Goal: Information Seeking & Learning: Learn about a topic

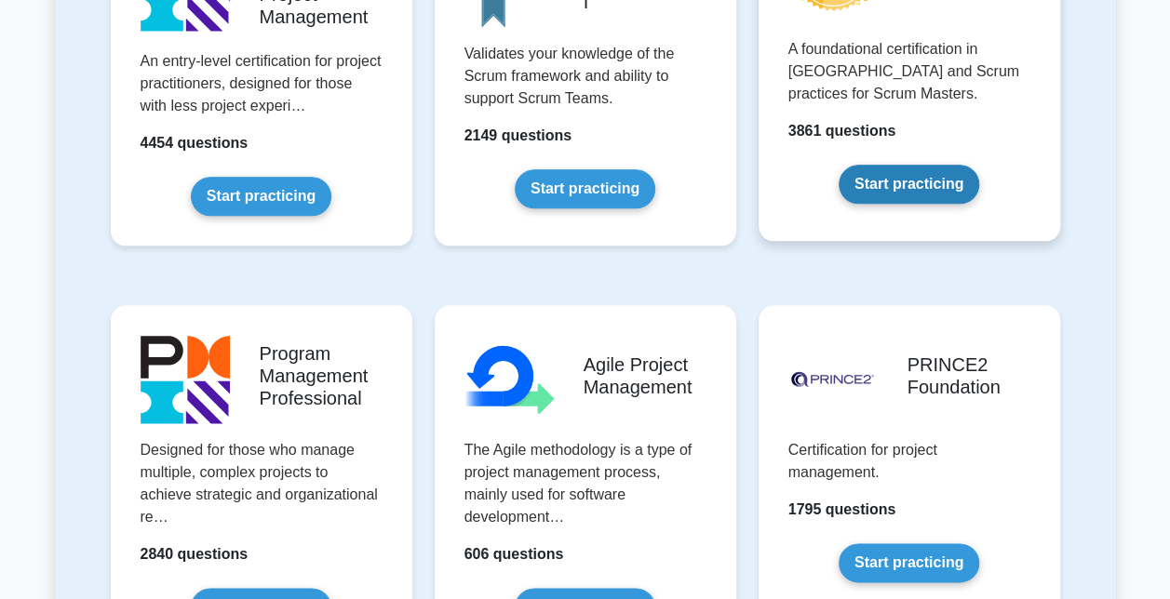
scroll to position [1024, 0]
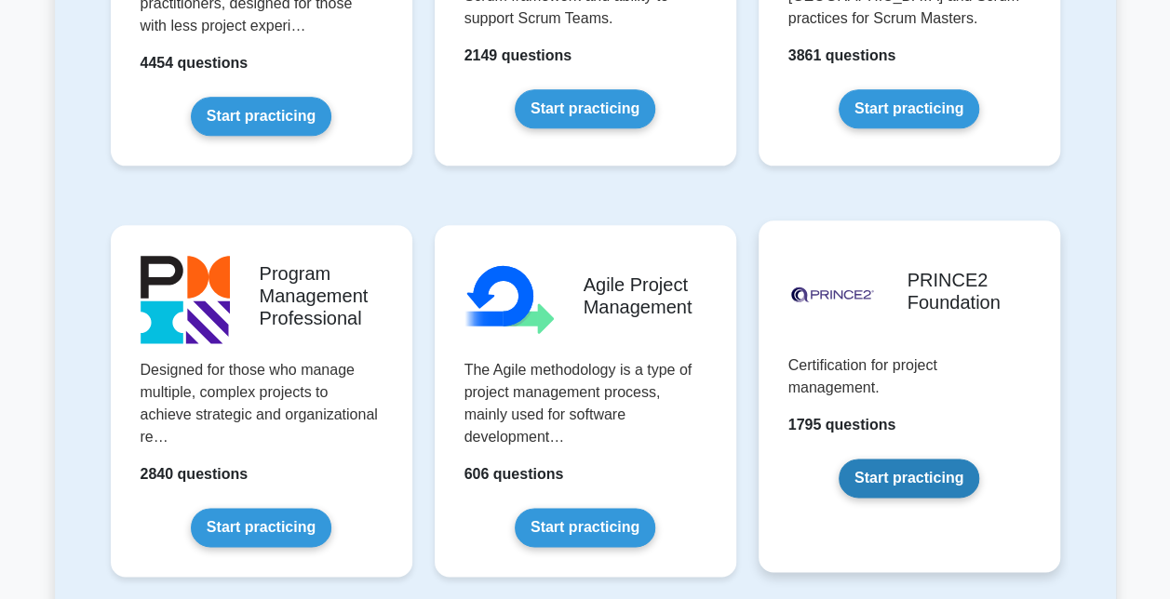
click at [889, 475] on link "Start practicing" at bounding box center [908, 478] width 141 height 39
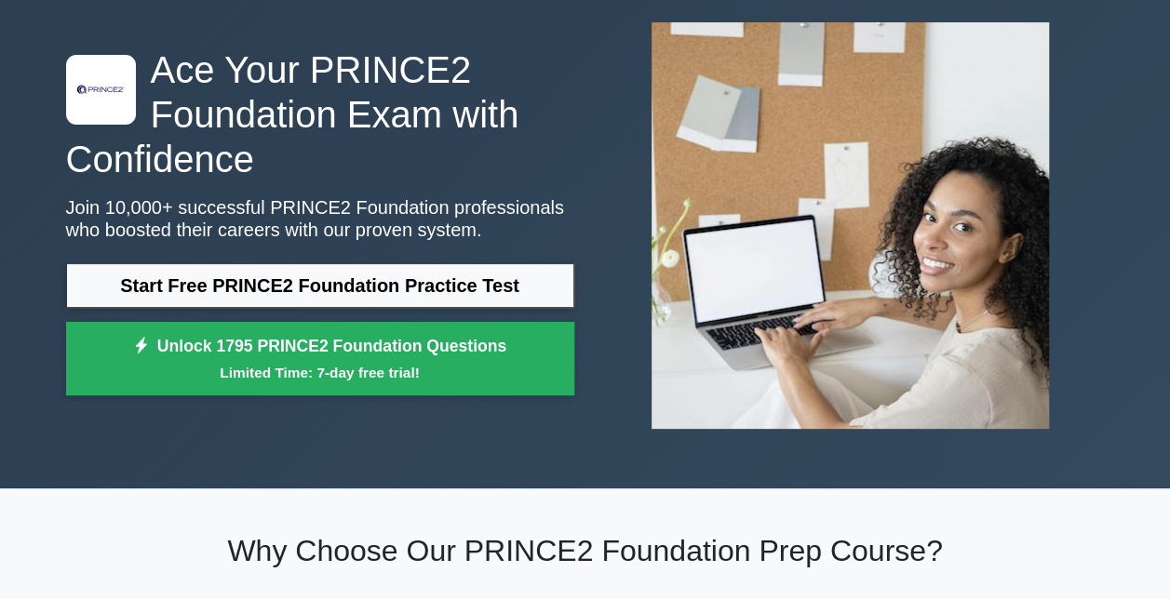
scroll to position [186, 0]
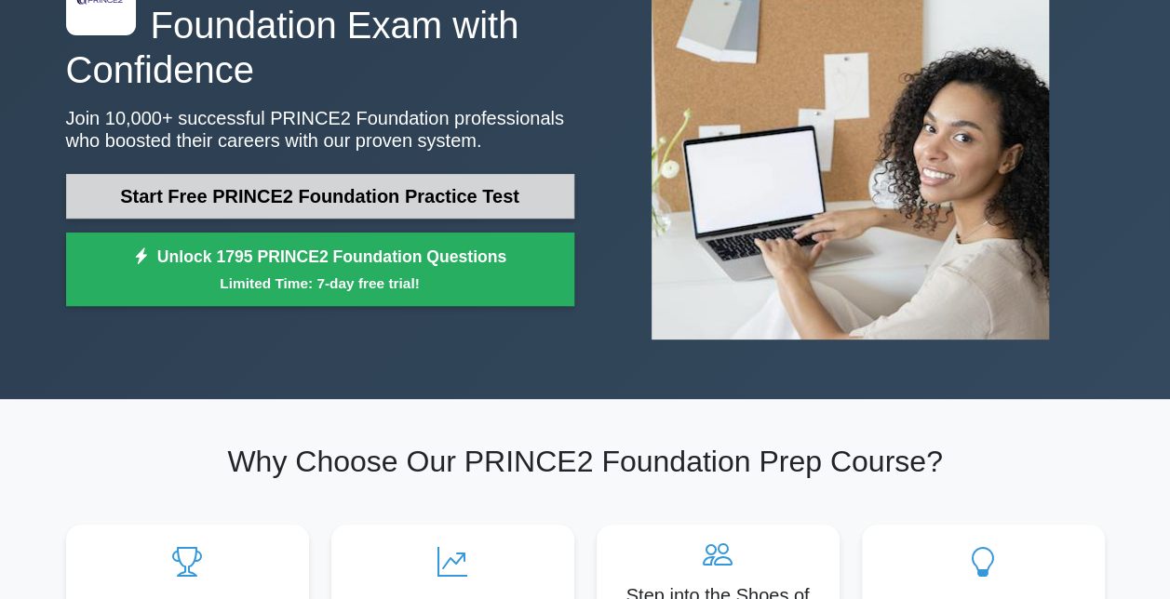
click at [370, 207] on link "Start Free PRINCE2 Foundation Practice Test" at bounding box center [320, 196] width 508 height 45
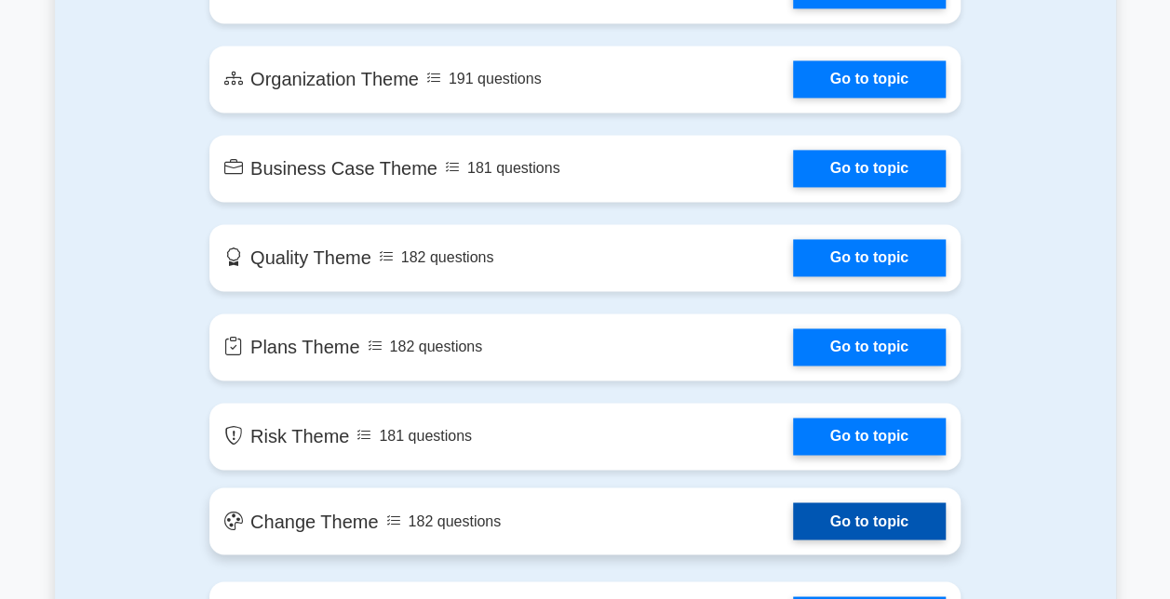
scroll to position [1024, 0]
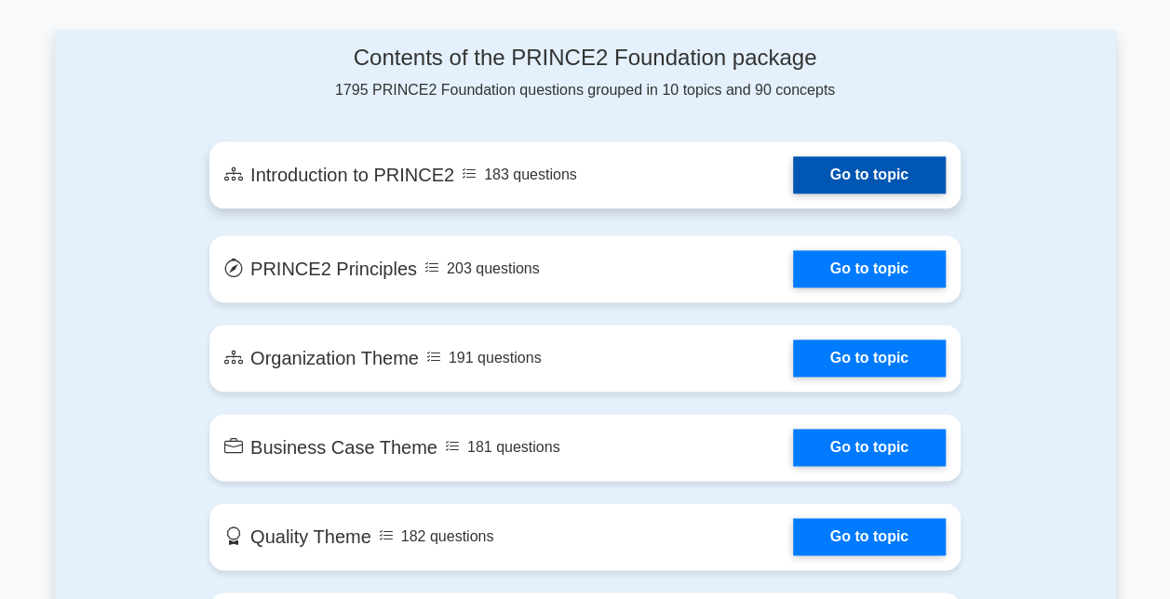
click at [865, 176] on link "Go to topic" at bounding box center [869, 174] width 153 height 37
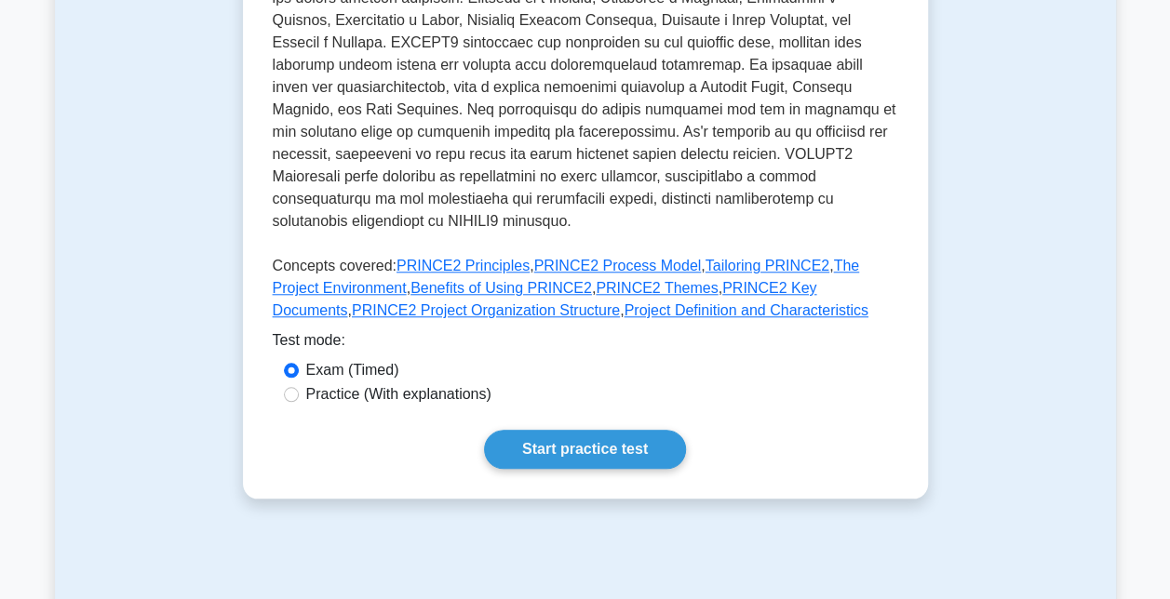
scroll to position [744, 0]
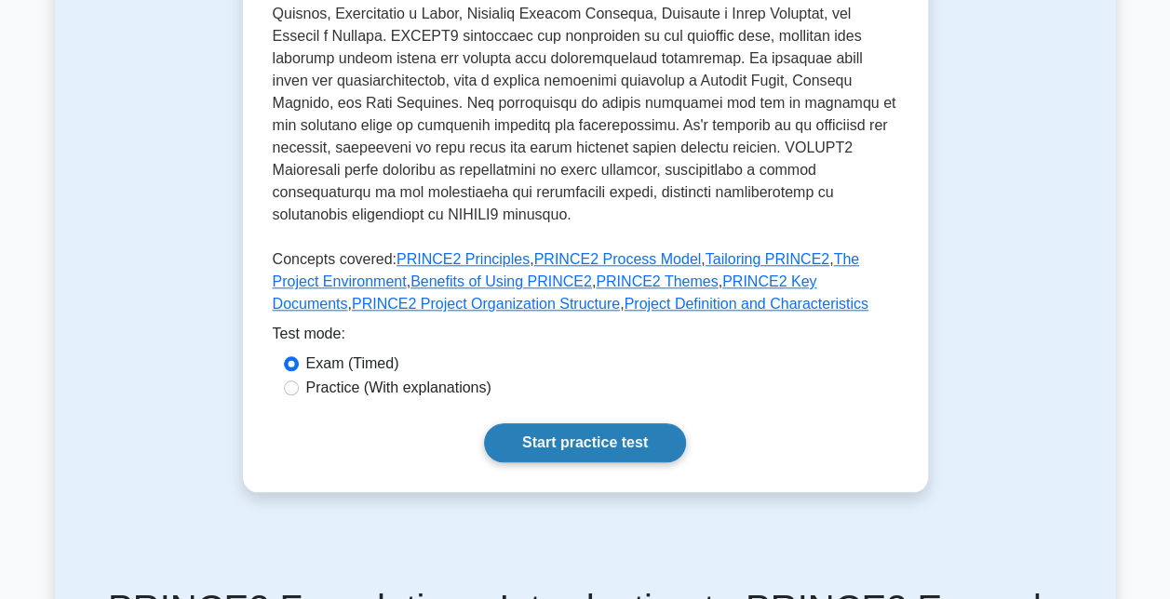
click at [598, 423] on link "Start practice test" at bounding box center [585, 442] width 202 height 39
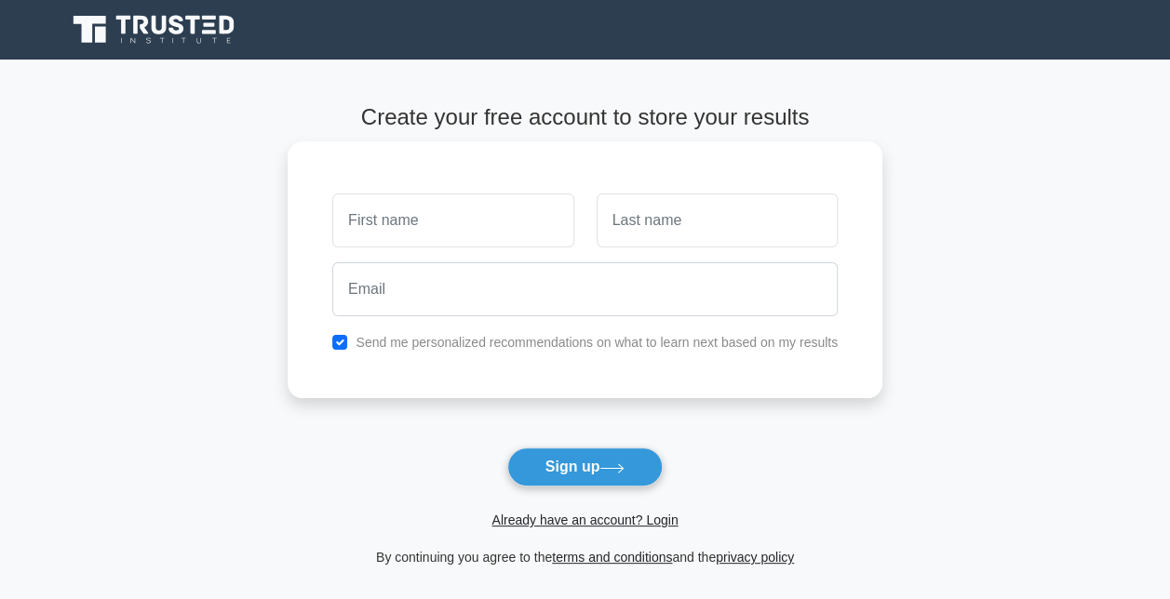
click at [497, 221] on input "text" at bounding box center [452, 221] width 241 height 54
type input "conor"
click at [649, 218] on input "text" at bounding box center [716, 221] width 241 height 54
type input "fretton"
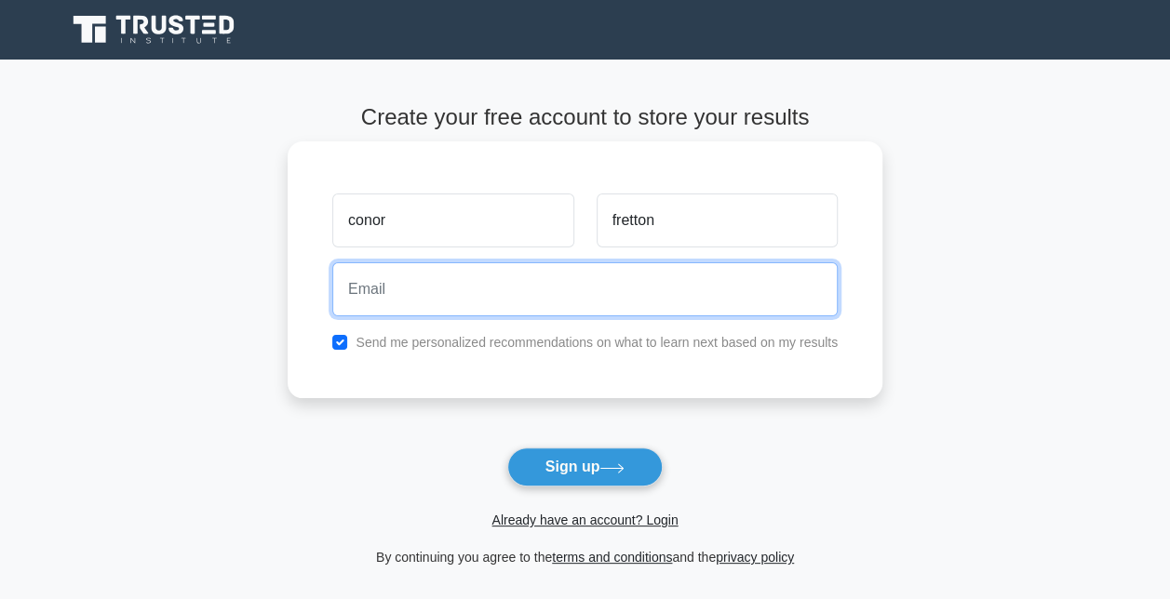
click at [676, 265] on input "email" at bounding box center [584, 289] width 505 height 54
type input "[EMAIL_ADDRESS][DOMAIN_NAME]"
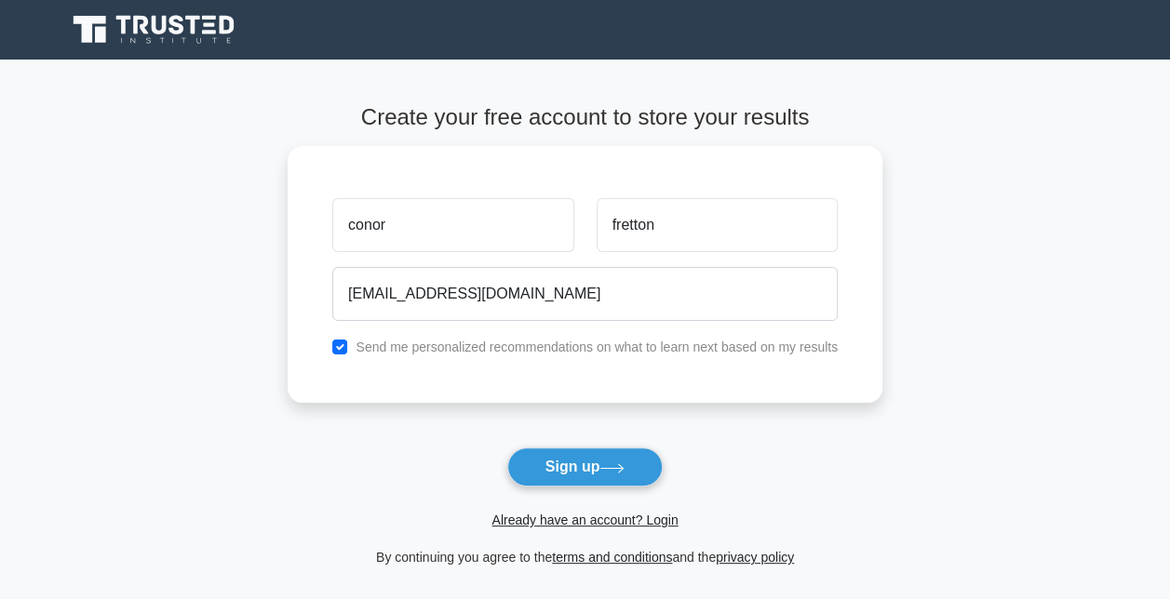
click at [593, 475] on button "Sign up" at bounding box center [585, 467] width 156 height 39
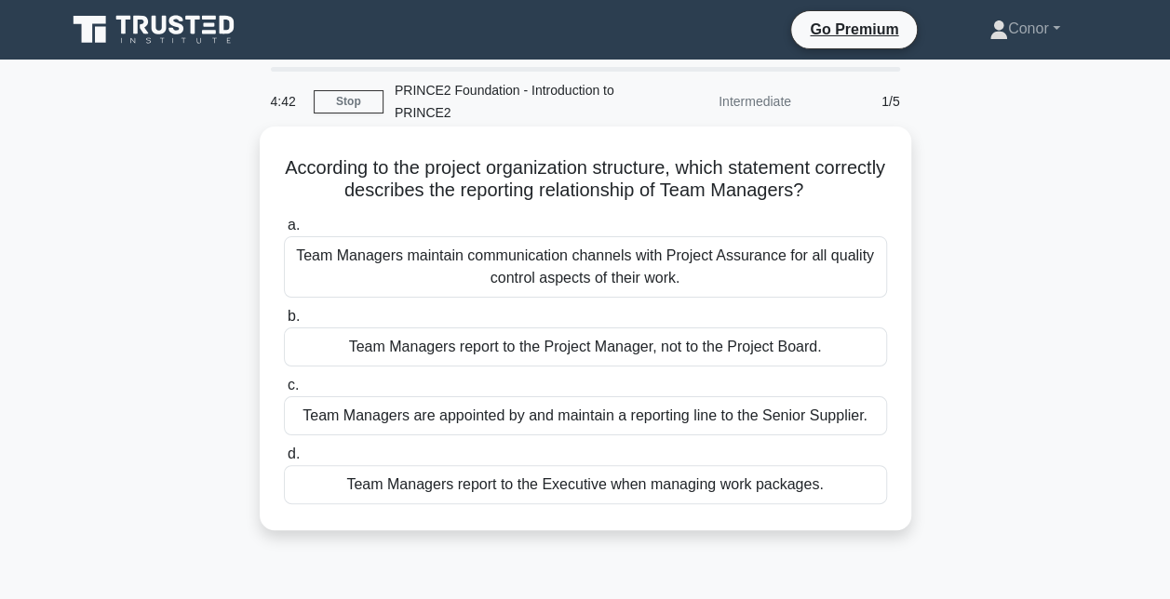
click at [550, 350] on div "Team Managers report to the Project Manager, not to the Project Board." at bounding box center [585, 347] width 603 height 39
click at [284, 323] on input "b. Team Managers report to the Project Manager, not to the Project Board." at bounding box center [284, 317] width 0 height 12
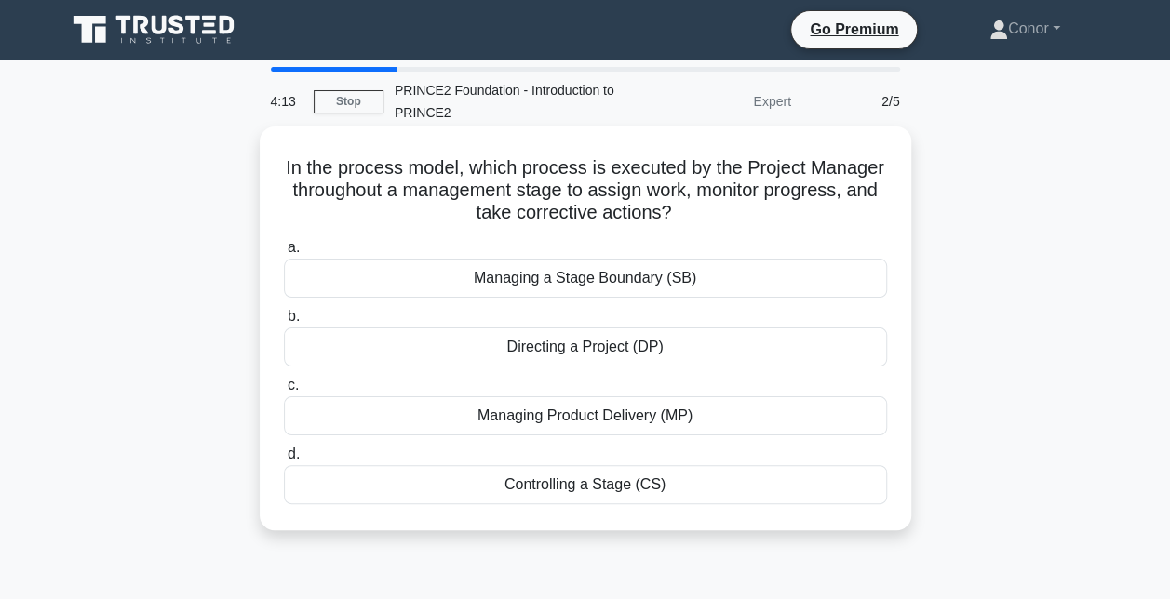
click at [622, 477] on div "Controlling a Stage (CS)" at bounding box center [585, 484] width 603 height 39
click at [284, 461] on input "d. Controlling a Stage (CS)" at bounding box center [284, 454] width 0 height 12
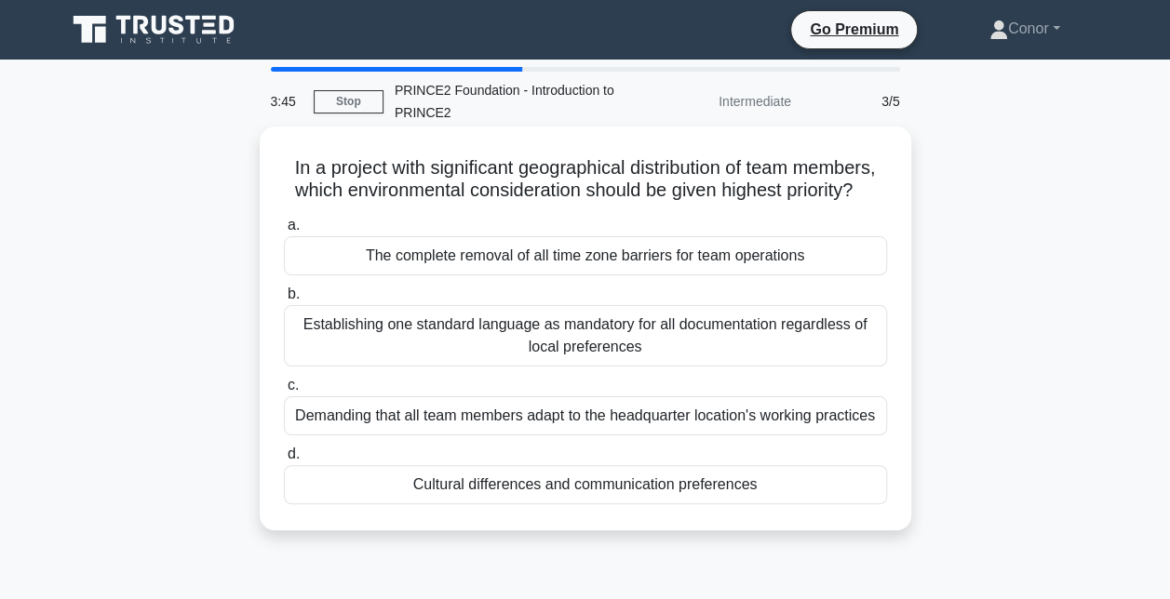
click at [719, 504] on div "Cultural differences and communication preferences" at bounding box center [585, 484] width 603 height 39
click at [284, 461] on input "d. Cultural differences and communication preferences" at bounding box center [284, 454] width 0 height 12
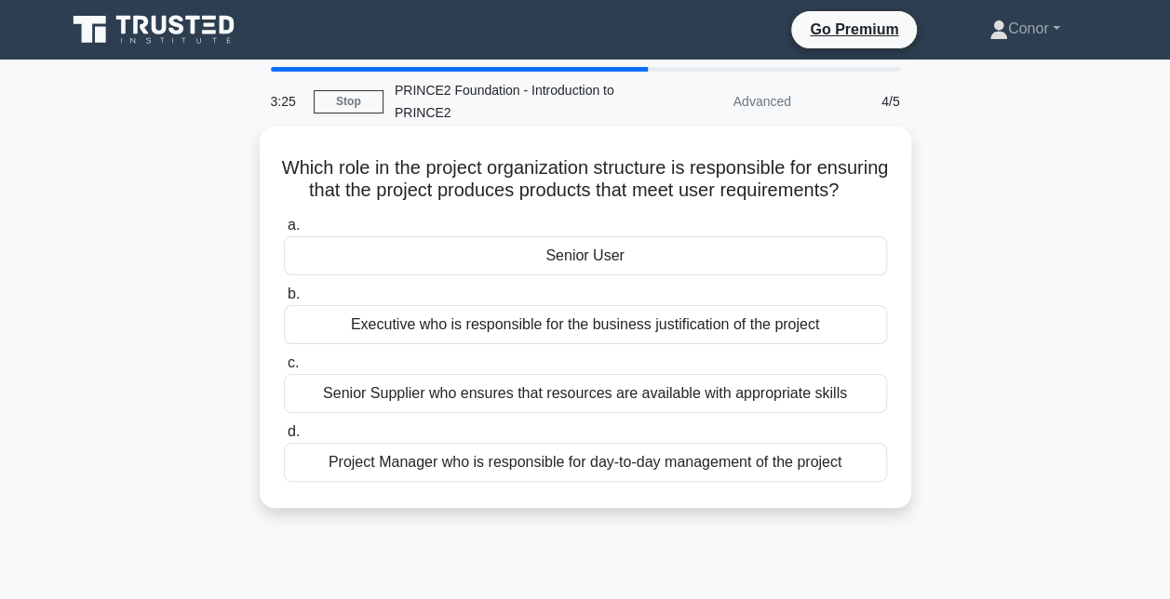
click at [624, 344] on div "Executive who is responsible for the business justification of the project" at bounding box center [585, 324] width 603 height 39
click at [284, 301] on input "b. Executive who is responsible for the business justification of the project" at bounding box center [284, 294] width 0 height 12
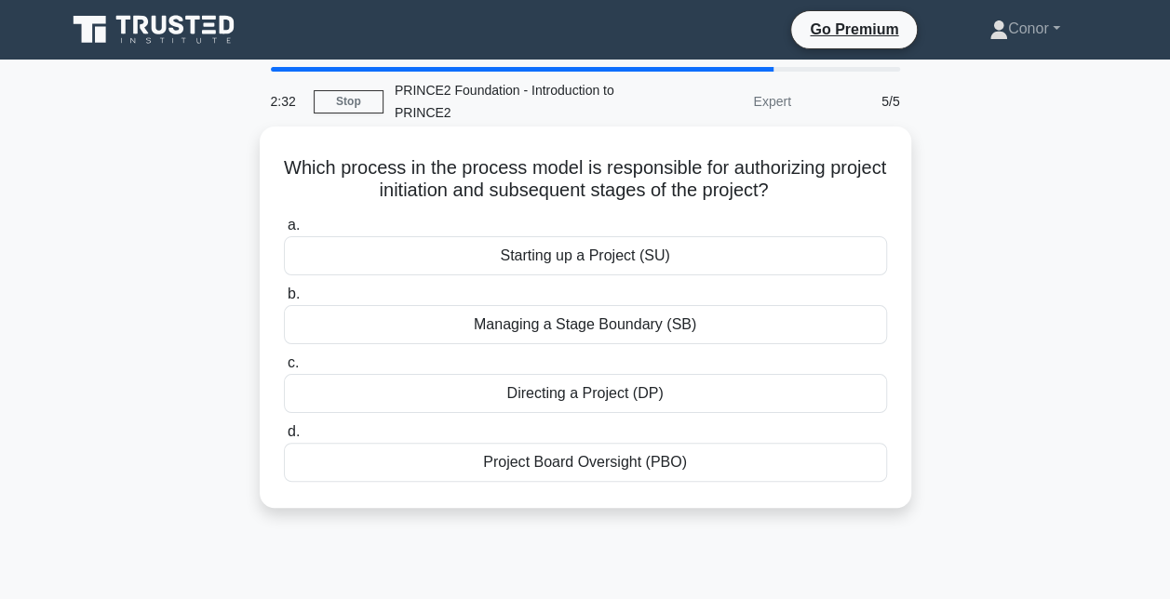
click at [616, 328] on div "Managing a Stage Boundary (SB)" at bounding box center [585, 324] width 603 height 39
click at [284, 301] on input "b. Managing a Stage Boundary (SB)" at bounding box center [284, 294] width 0 height 12
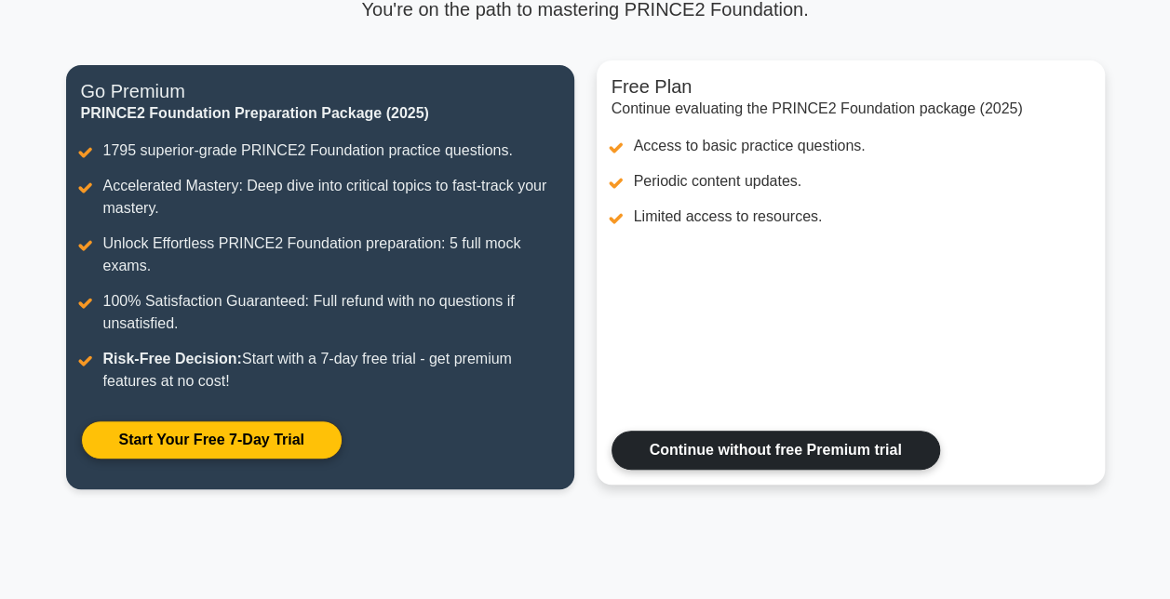
scroll to position [186, 0]
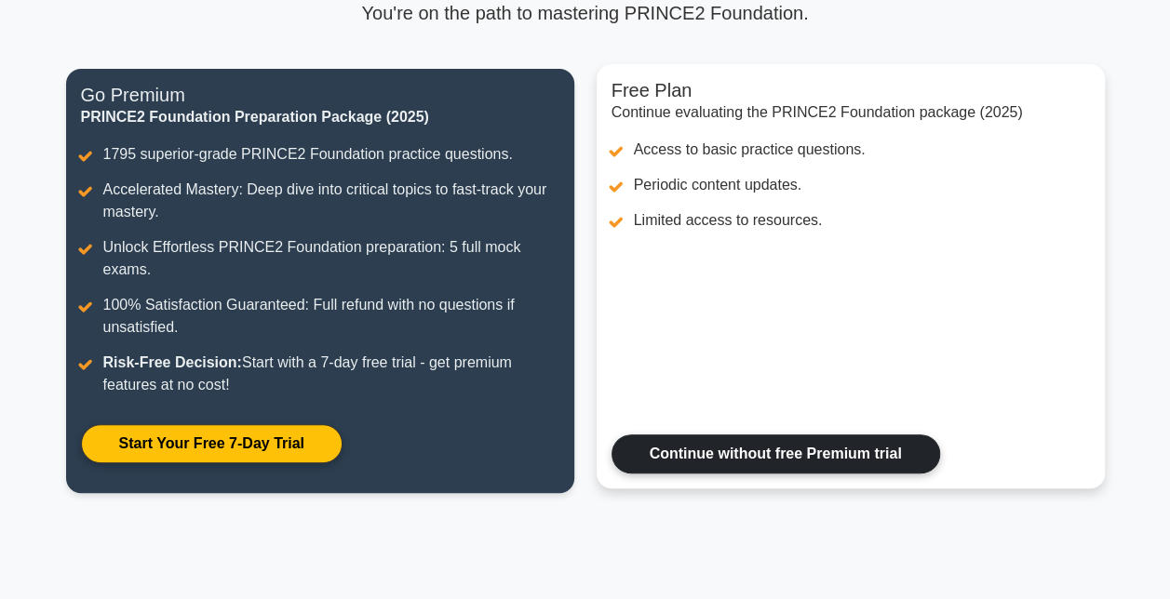
click at [743, 448] on link "Continue without free Premium trial" at bounding box center [775, 454] width 328 height 39
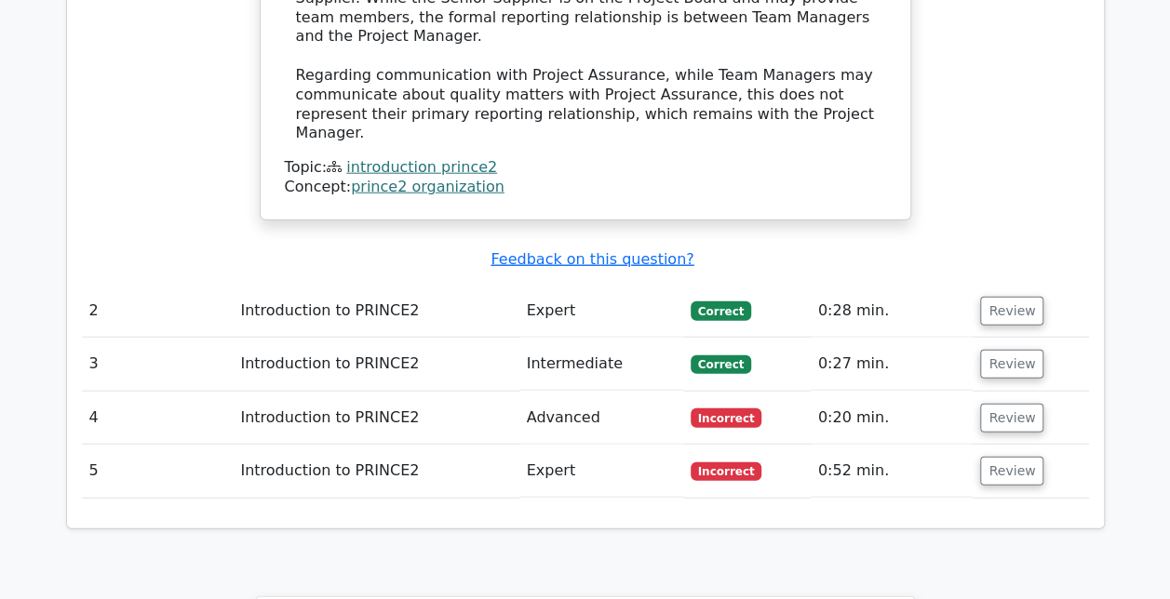
scroll to position [2233, 0]
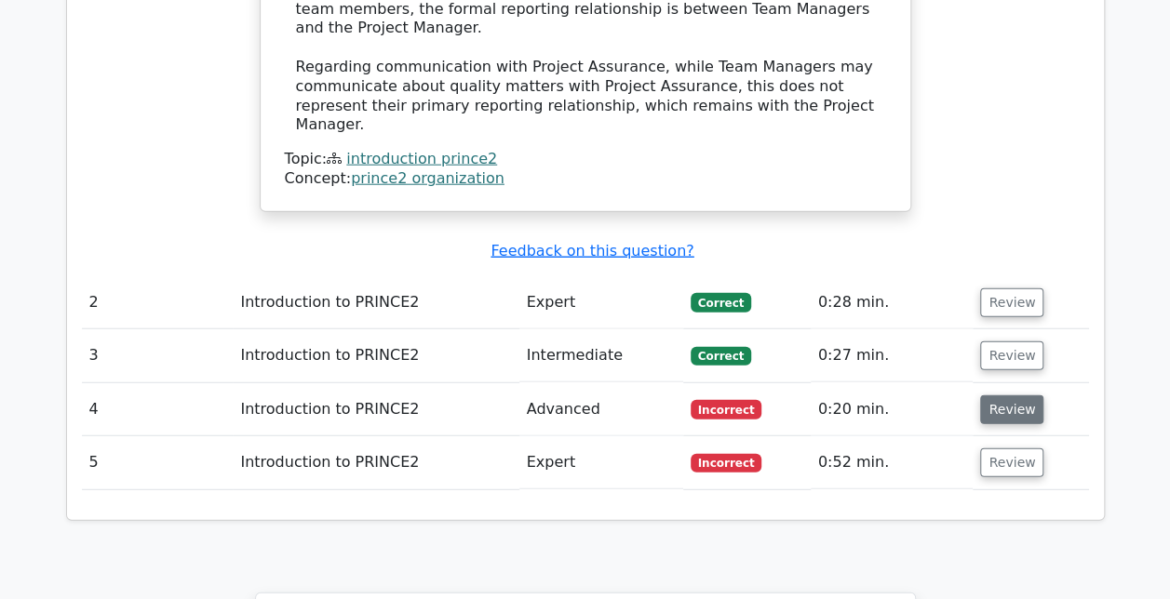
click at [1028, 395] on button "Review" at bounding box center [1011, 409] width 63 height 29
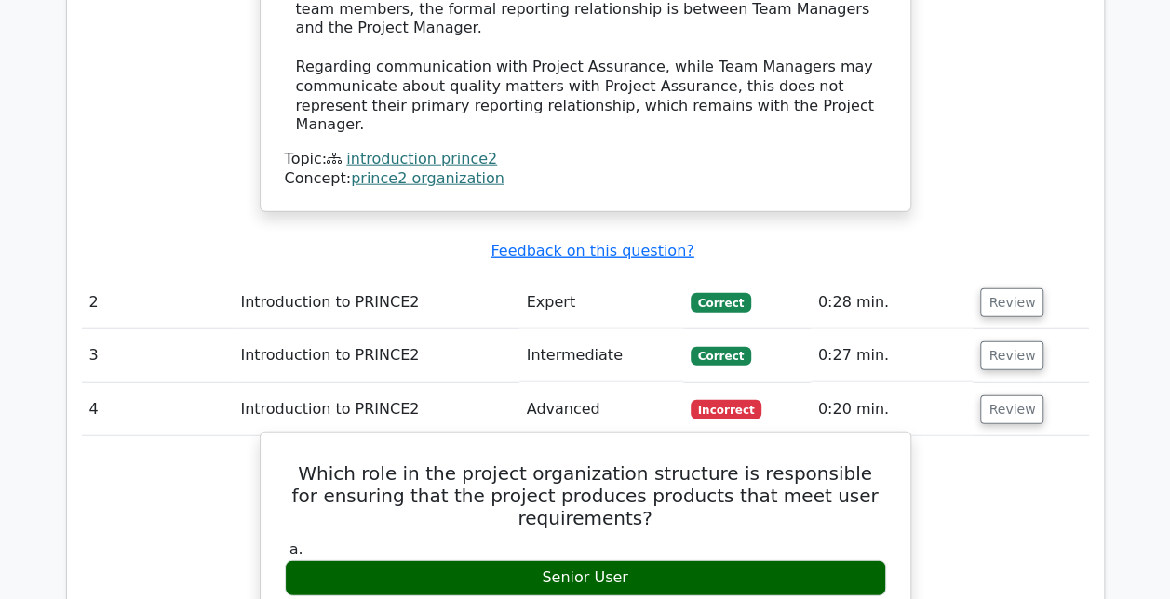
scroll to position [2326, 0]
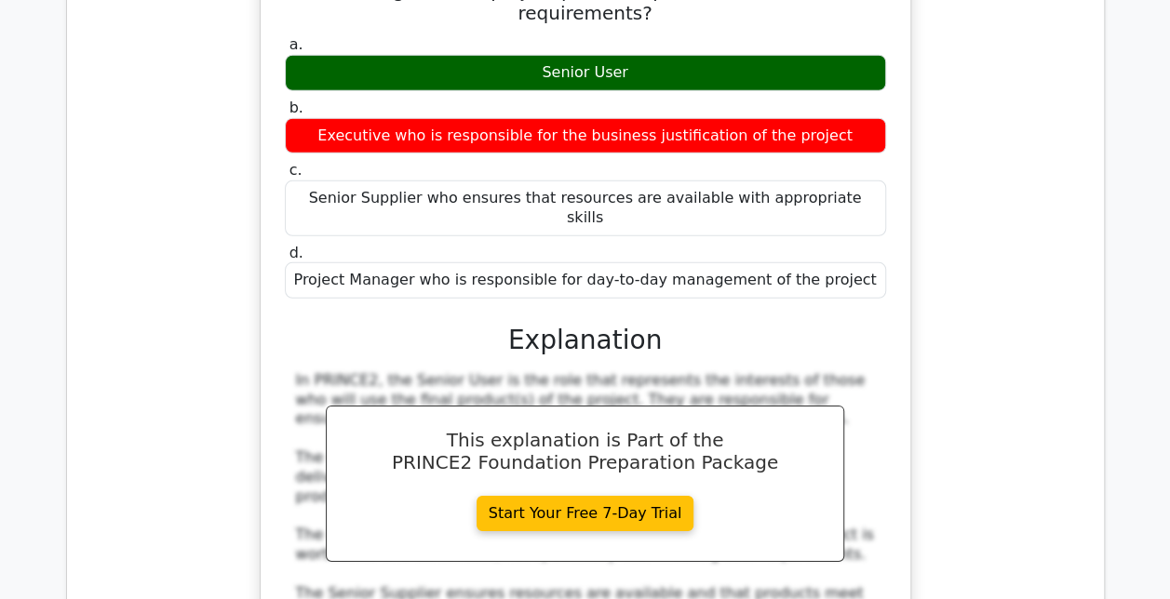
scroll to position [2978, 0]
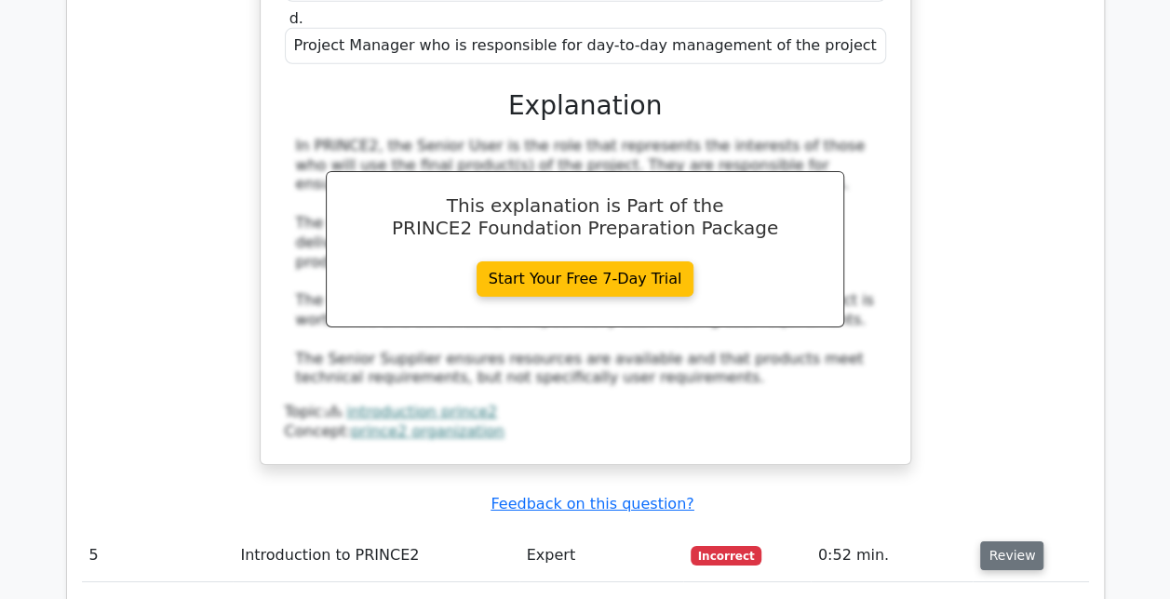
click at [1014, 542] on button "Review" at bounding box center [1011, 556] width 63 height 29
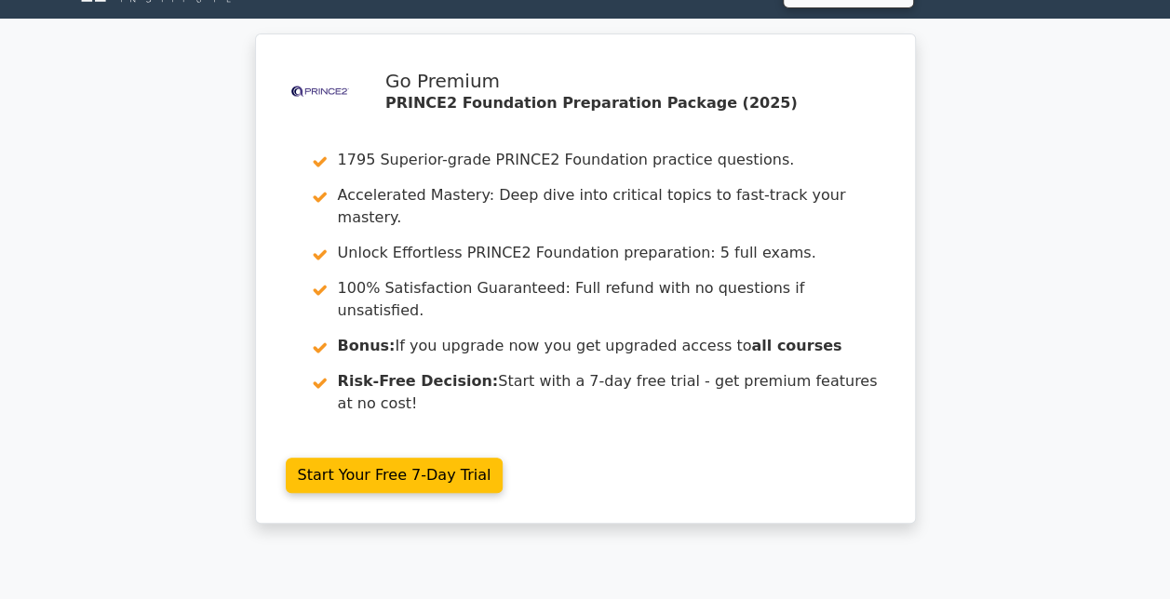
scroll to position [0, 0]
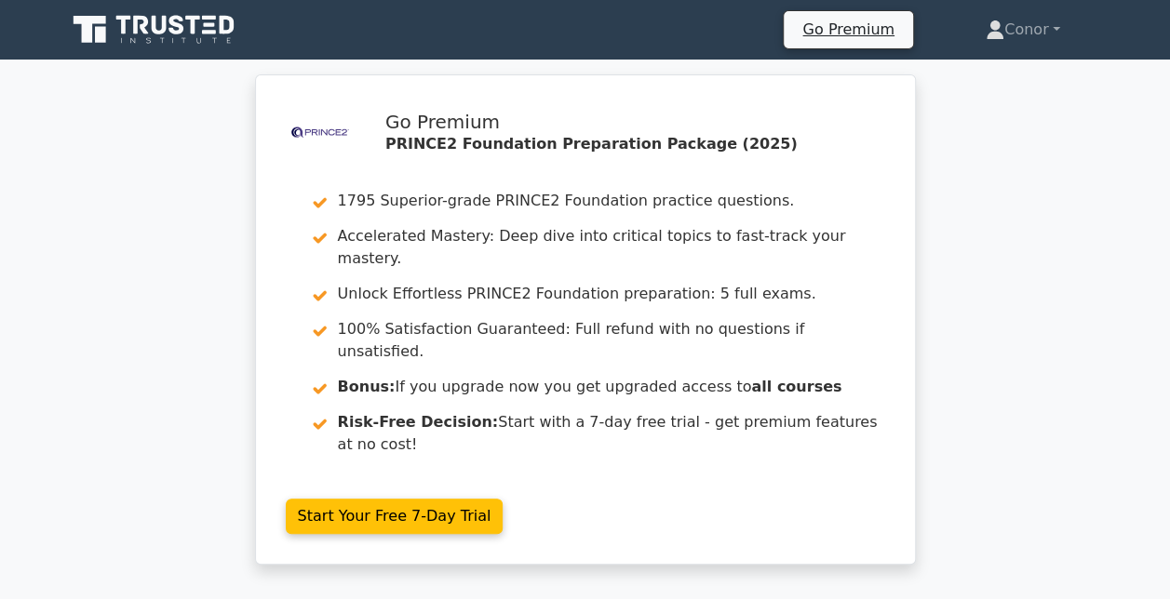
click at [177, 19] on icon at bounding box center [176, 25] width 15 height 20
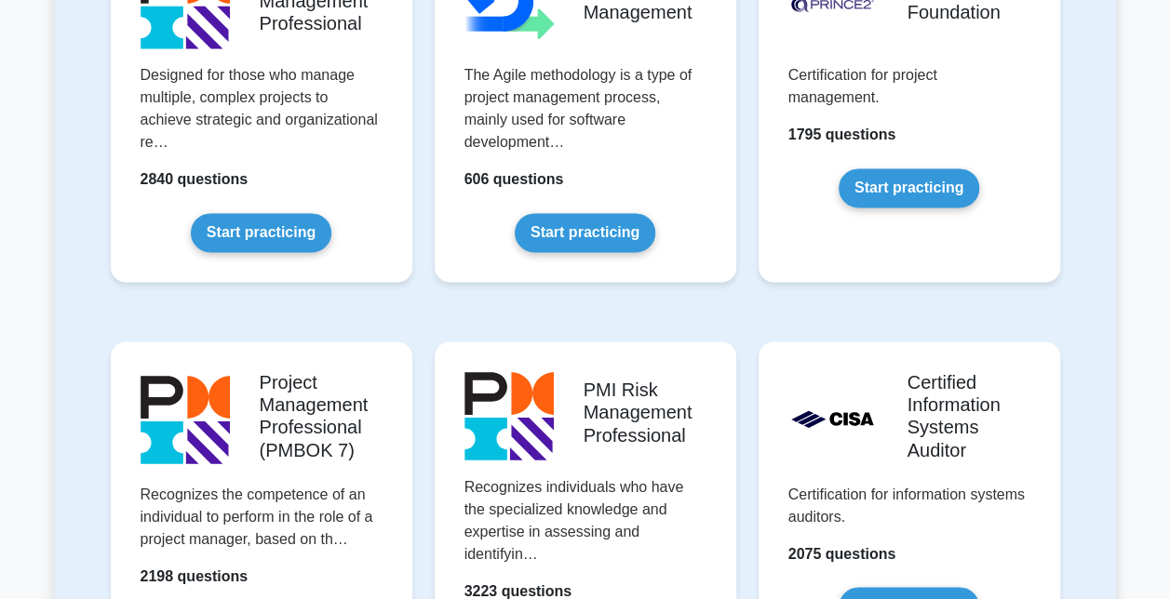
scroll to position [1303, 0]
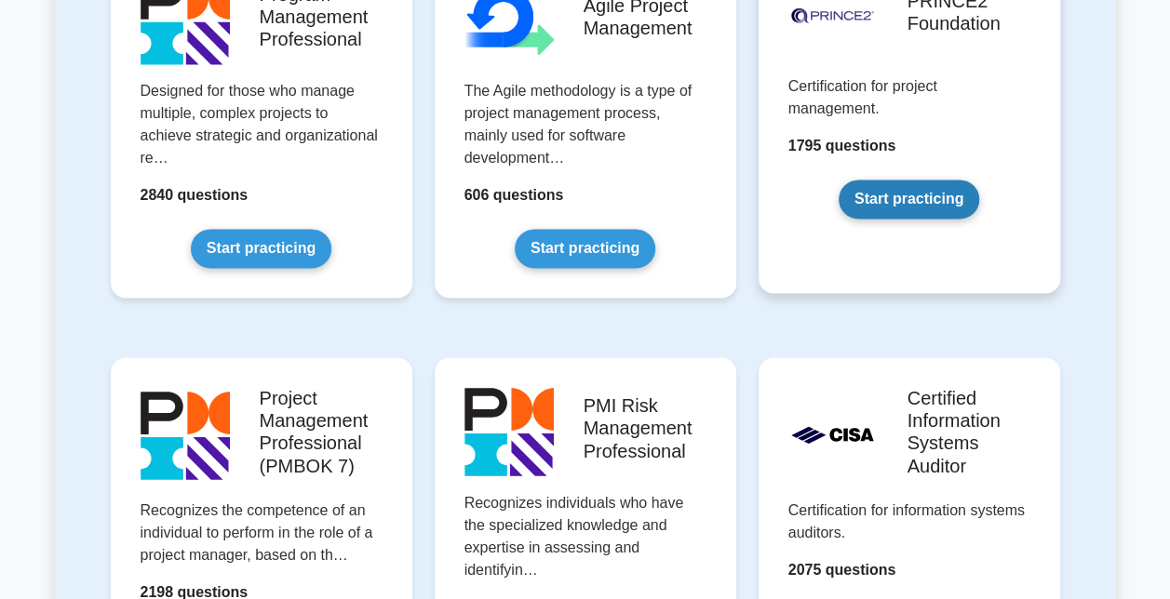
click at [895, 202] on link "Start practicing" at bounding box center [908, 199] width 141 height 39
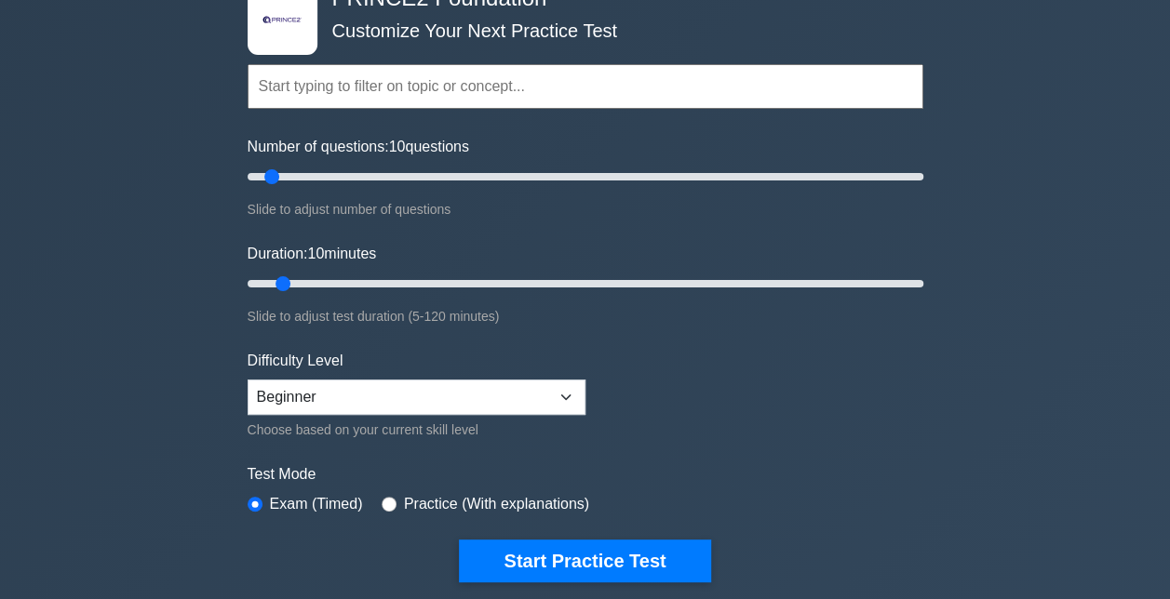
scroll to position [93, 0]
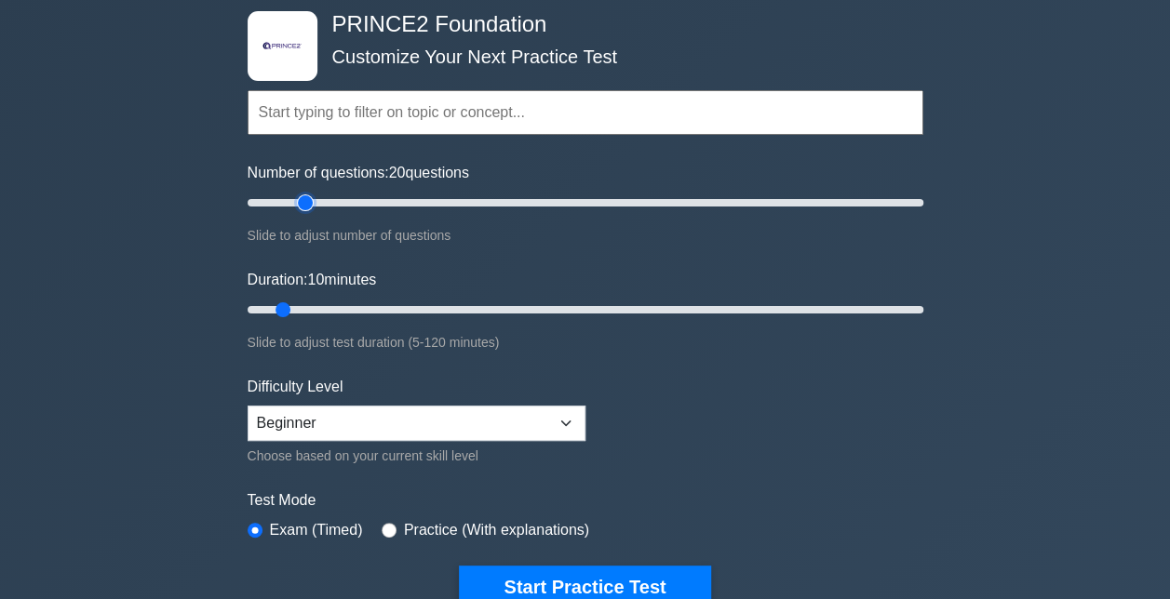
drag, startPoint x: 274, startPoint y: 199, endPoint x: 312, endPoint y: 200, distance: 37.2
type input "20"
click at [312, 200] on input "Number of questions: 20 questions" at bounding box center [586, 203] width 676 height 22
drag, startPoint x: 288, startPoint y: 304, endPoint x: 344, endPoint y: 303, distance: 55.8
type input "20"
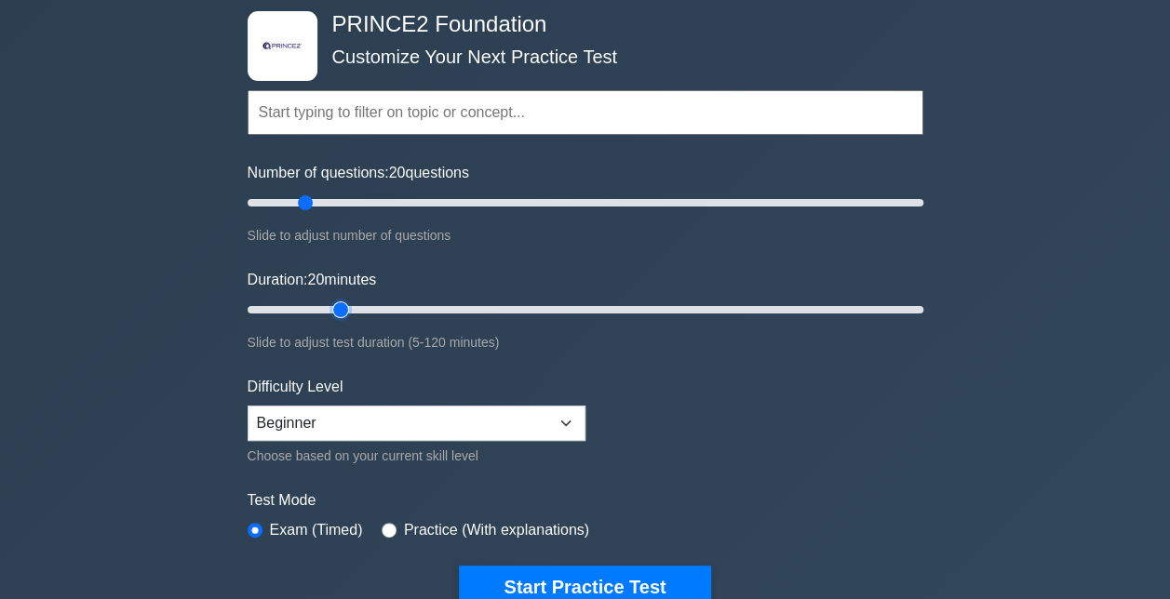
click at [344, 303] on input "Duration: 20 minutes" at bounding box center [586, 310] width 676 height 22
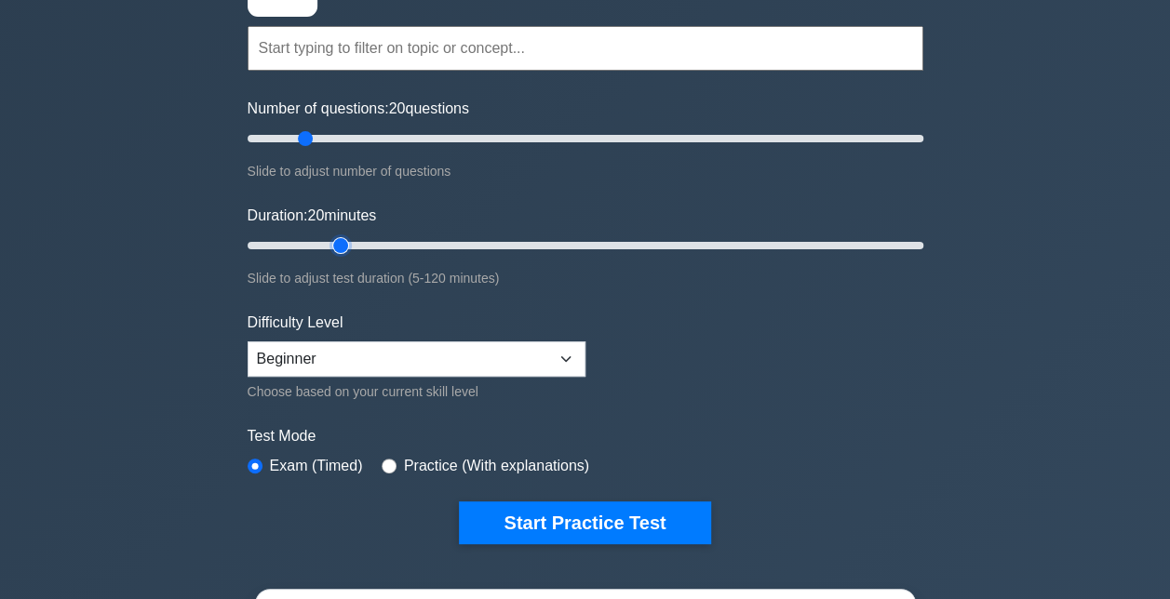
scroll to position [186, 0]
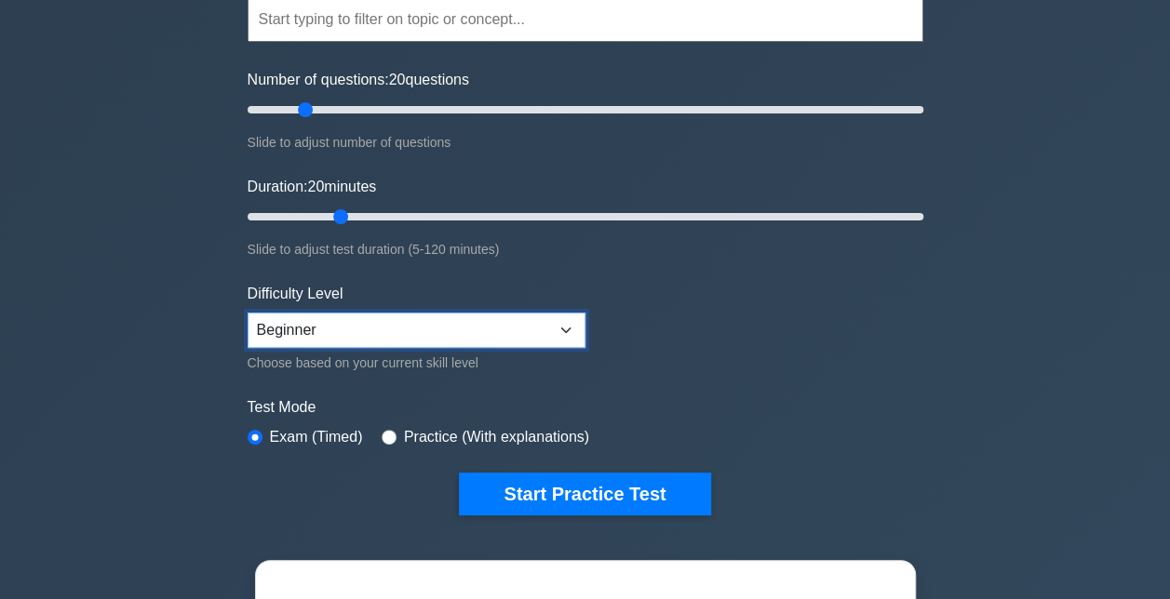
click at [430, 319] on select "Beginner Intermediate Expert" at bounding box center [417, 330] width 338 height 35
select select "intermediate"
click at [248, 313] on select "Beginner Intermediate Expert" at bounding box center [417, 330] width 338 height 35
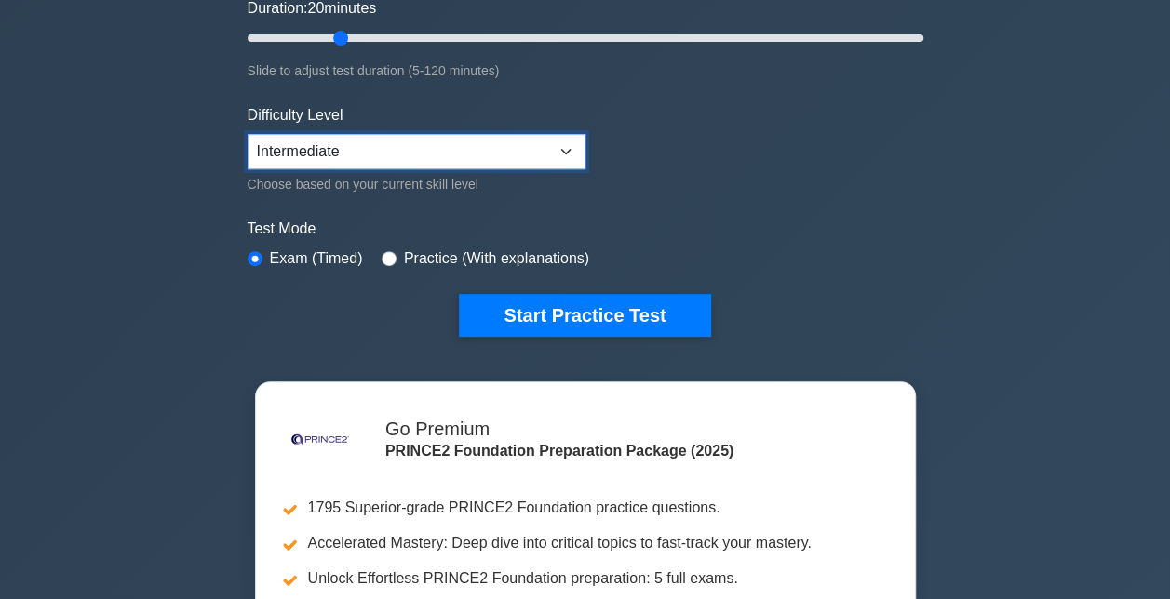
scroll to position [372, 0]
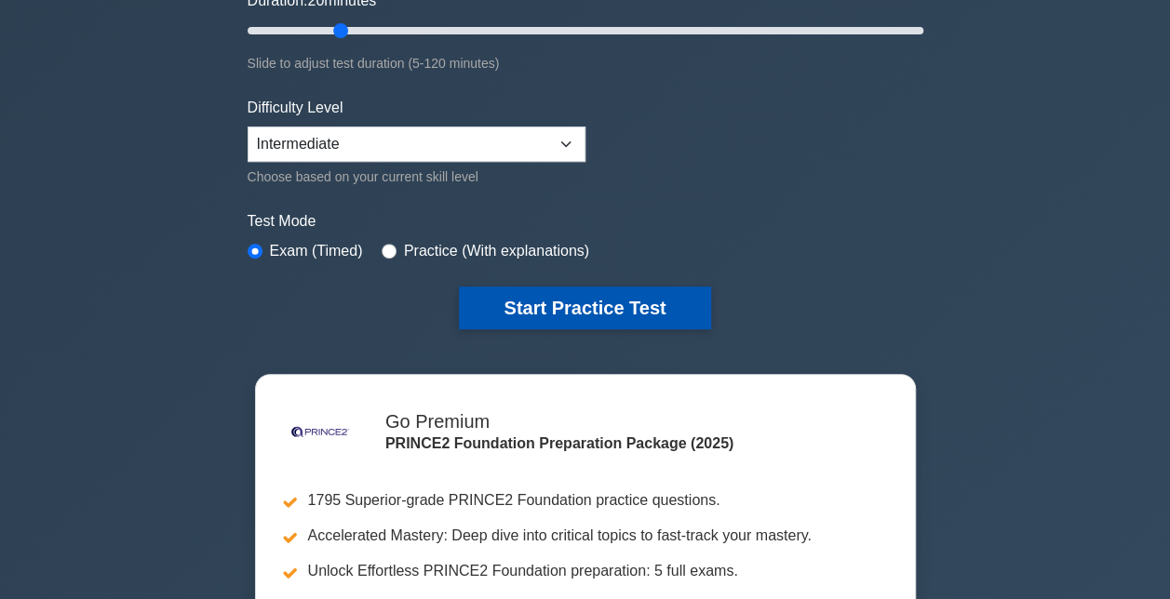
click at [591, 300] on button "Start Practice Test" at bounding box center [584, 308] width 251 height 43
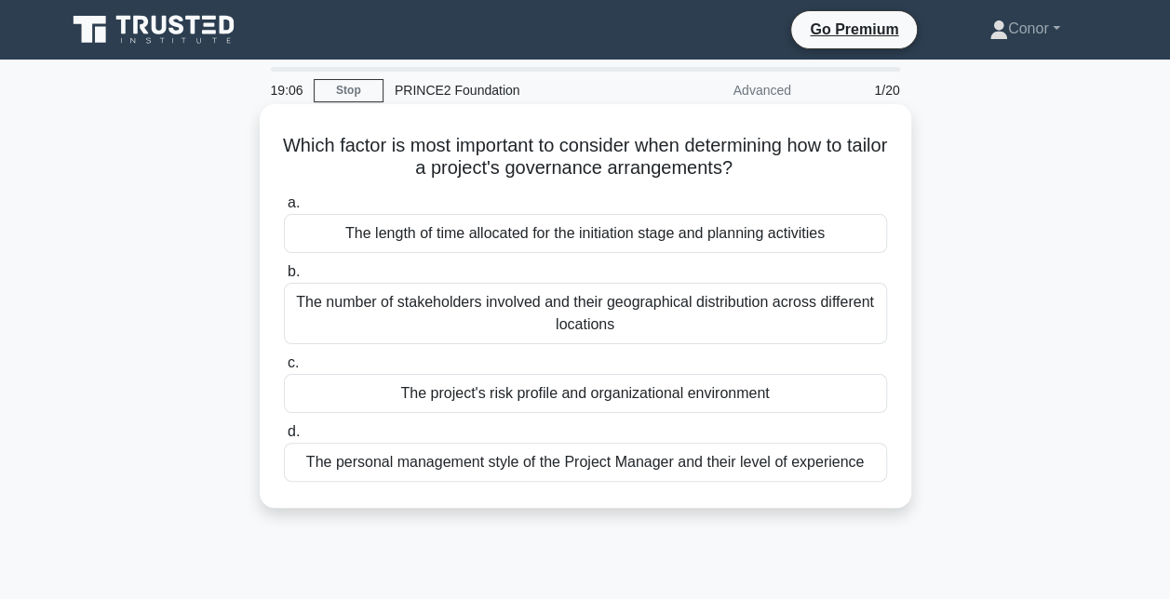
click at [740, 319] on div "The number of stakeholders involved and their geographical distribution across …" at bounding box center [585, 313] width 603 height 61
click at [284, 278] on input "b. The number of stakeholders involved and their geographical distribution acro…" at bounding box center [284, 272] width 0 height 12
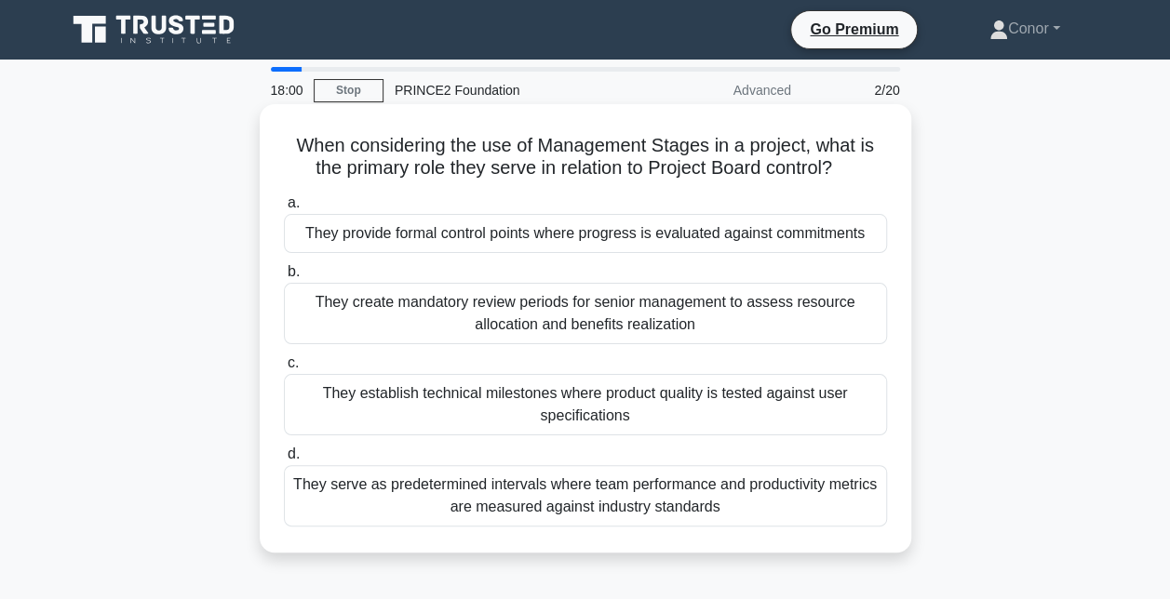
click at [558, 321] on div "They create mandatory review periods for senior management to assess resource a…" at bounding box center [585, 313] width 603 height 61
click at [284, 278] on input "b. They create mandatory review periods for senior management to assess resourc…" at bounding box center [284, 272] width 0 height 12
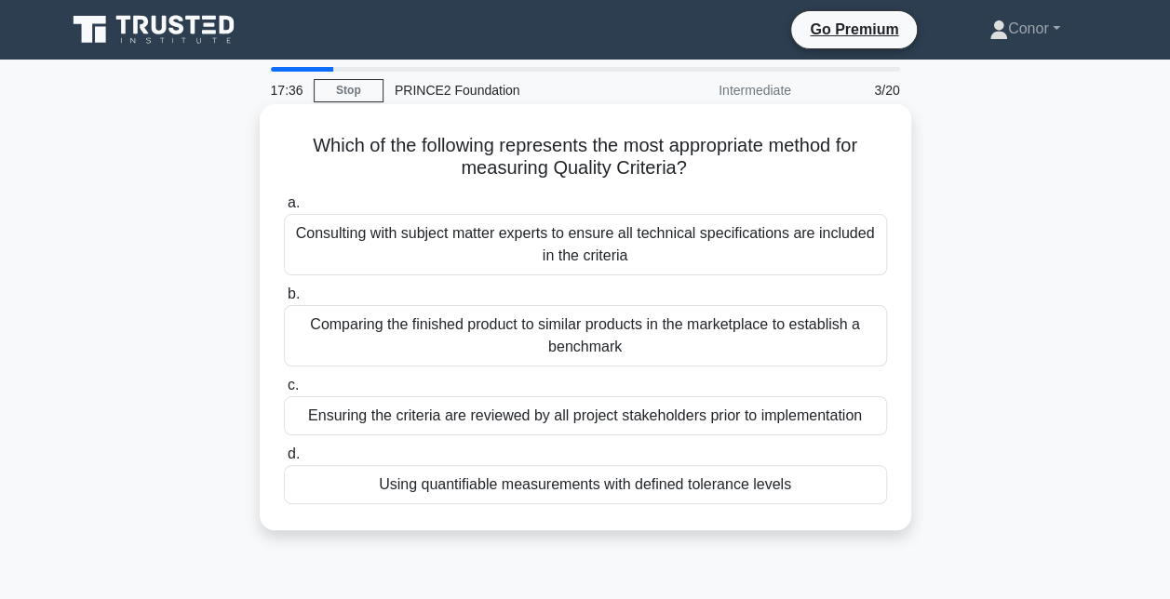
click at [499, 413] on div "Ensuring the criteria are reviewed by all project stakeholders prior to impleme…" at bounding box center [585, 415] width 603 height 39
click at [284, 392] on input "c. Ensuring the criteria are reviewed by all project stakeholders prior to impl…" at bounding box center [284, 386] width 0 height 12
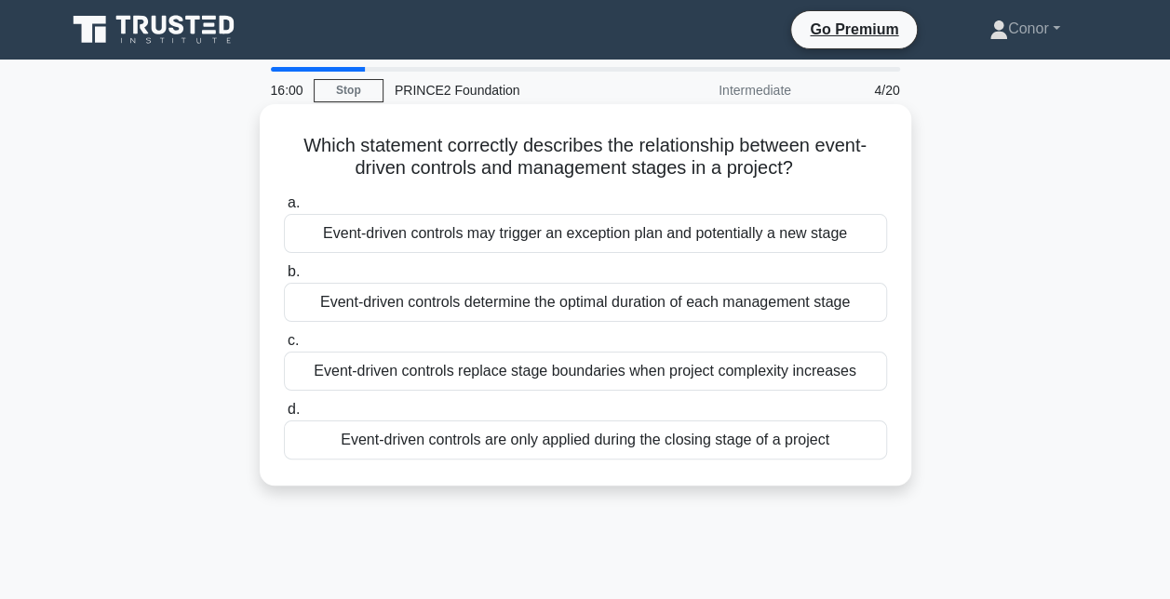
click at [409, 224] on div "Event-driven controls may trigger an exception plan and potentially a new stage" at bounding box center [585, 233] width 603 height 39
click at [284, 209] on input "a. Event-driven controls may trigger an exception plan and potentially a new st…" at bounding box center [284, 203] width 0 height 12
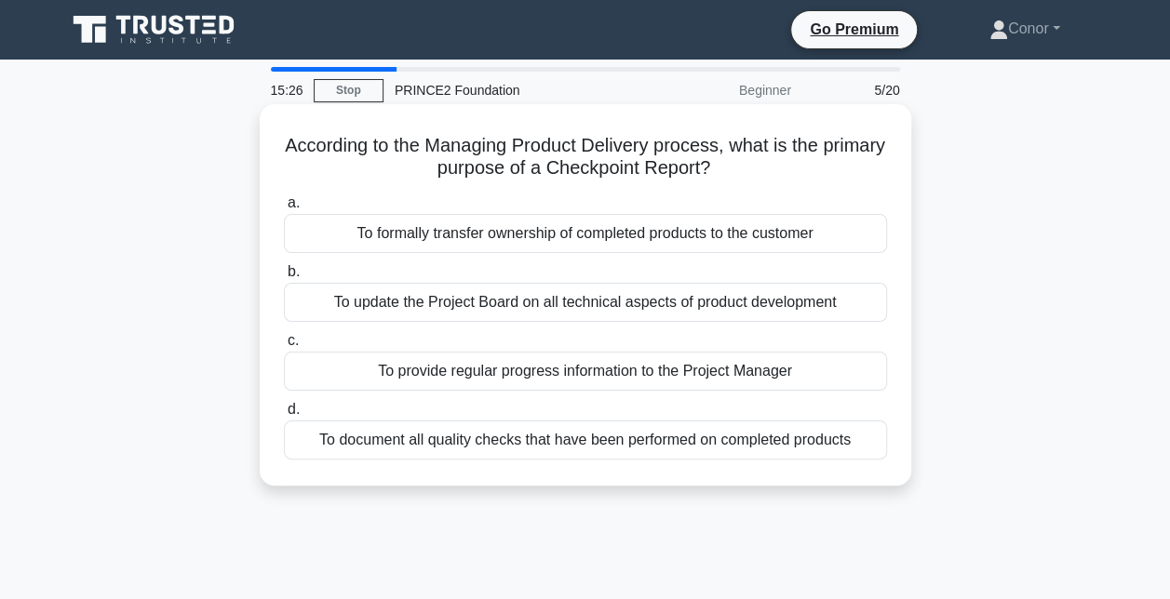
click at [372, 301] on div "To update the Project Board on all technical aspects of product development" at bounding box center [585, 302] width 603 height 39
click at [284, 278] on input "b. To update the Project Board on all technical aspects of product development" at bounding box center [284, 272] width 0 height 12
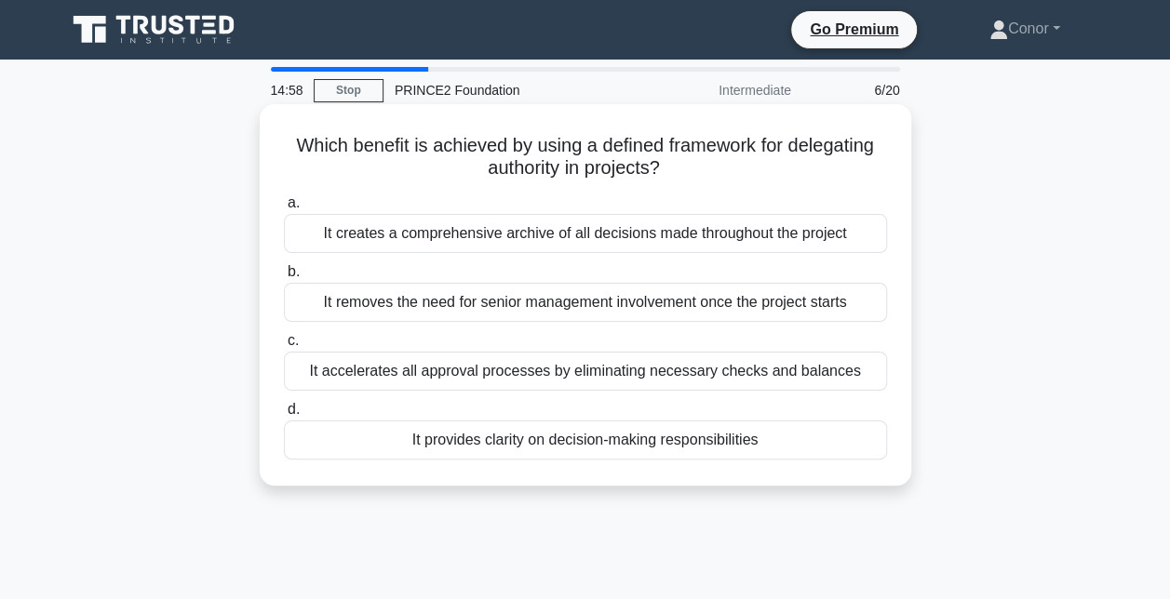
click at [459, 432] on div "It provides clarity on decision-making responsibilities" at bounding box center [585, 440] width 603 height 39
click at [284, 416] on input "d. It provides clarity on decision-making responsibilities" at bounding box center [284, 410] width 0 height 12
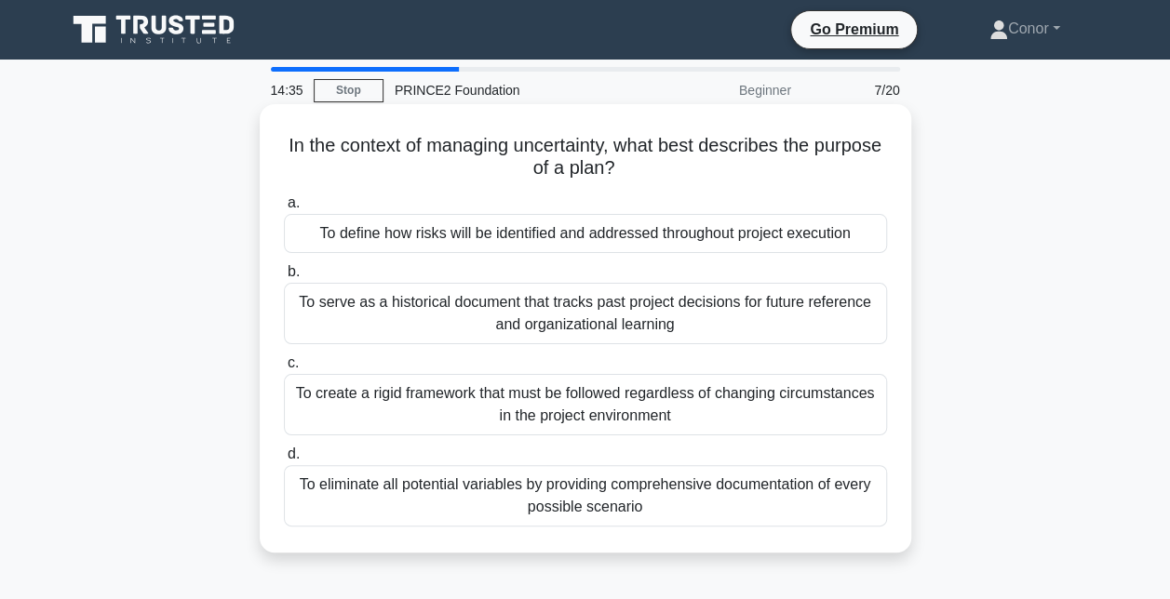
click at [568, 240] on div "To define how risks will be identified and addressed throughout project executi…" at bounding box center [585, 233] width 603 height 39
click at [284, 209] on input "a. To define how risks will be identified and addressed throughout project exec…" at bounding box center [284, 203] width 0 height 12
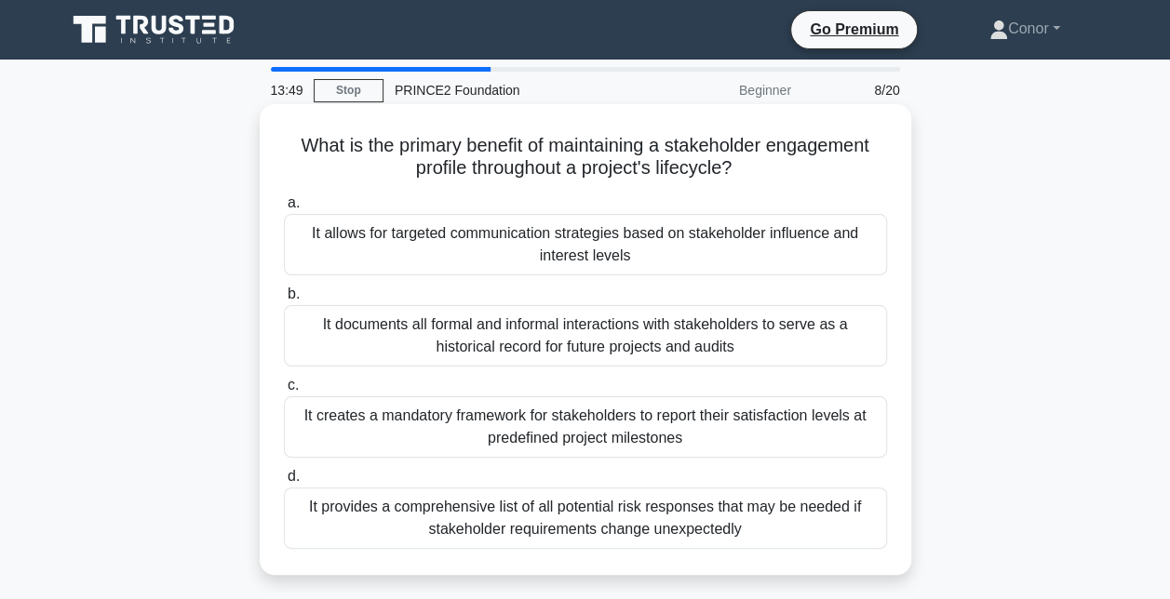
click at [460, 409] on div "It creates a mandatory framework for stakeholders to report their satisfaction …" at bounding box center [585, 426] width 603 height 61
click at [284, 392] on input "c. It creates a mandatory framework for stakeholders to report their satisfacti…" at bounding box center [284, 386] width 0 height 12
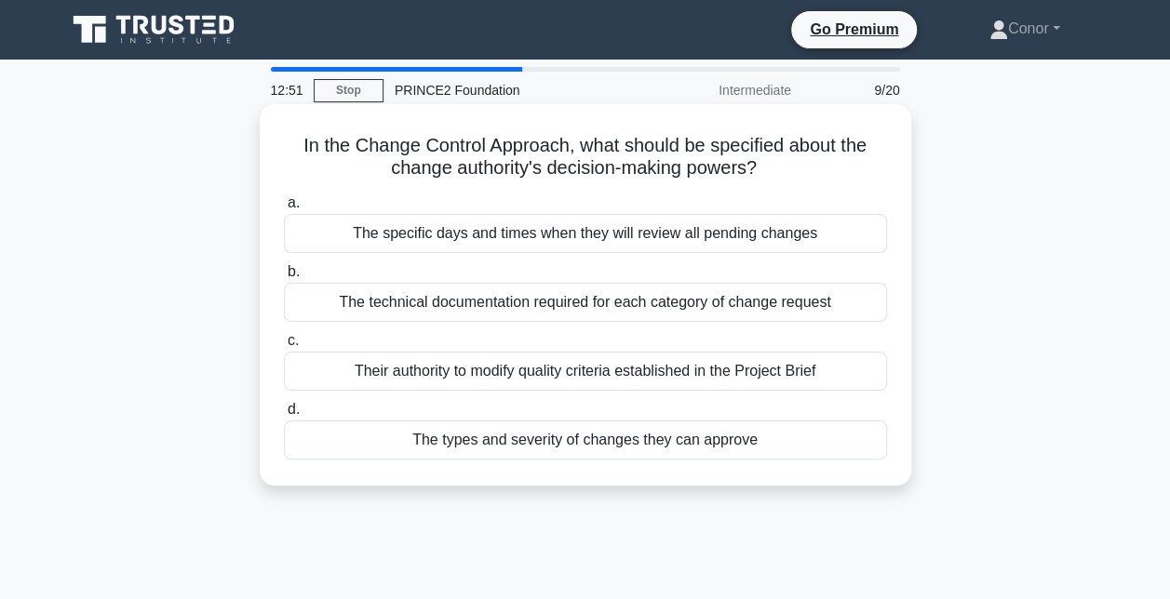
click at [447, 234] on div "The specific days and times when they will review all pending changes" at bounding box center [585, 233] width 603 height 39
click at [648, 238] on div "The specific days and times when they will review all pending changes" at bounding box center [585, 233] width 603 height 39
click at [284, 209] on input "a. The specific days and times when they will review all pending changes" at bounding box center [284, 203] width 0 height 12
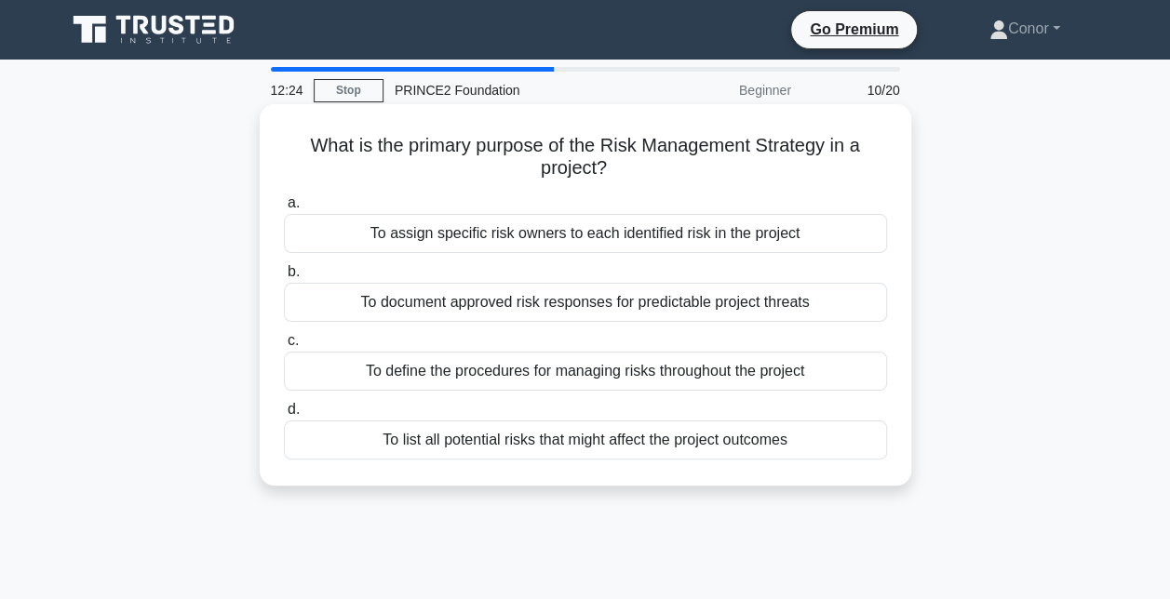
click at [743, 441] on div "To list all potential risks that might affect the project outcomes" at bounding box center [585, 440] width 603 height 39
click at [284, 416] on input "d. To list all potential risks that might affect the project outcomes" at bounding box center [284, 410] width 0 height 12
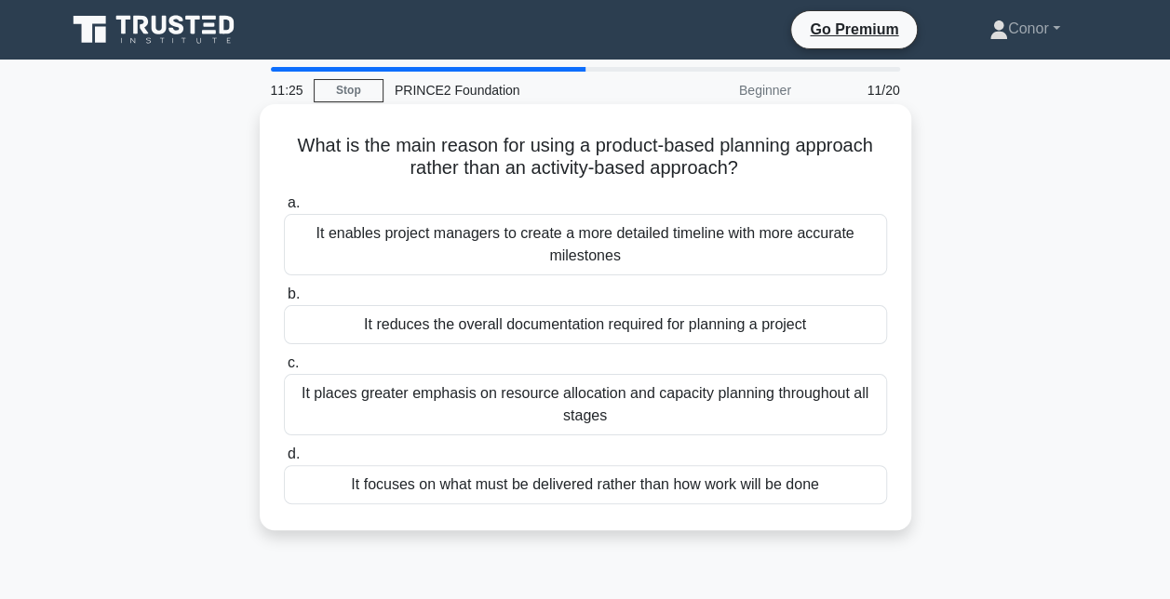
click at [614, 257] on div "It enables project managers to create a more detailed timeline with more accura…" at bounding box center [585, 244] width 603 height 61
click at [284, 209] on input "a. It enables project managers to create a more detailed timeline with more acc…" at bounding box center [284, 203] width 0 height 12
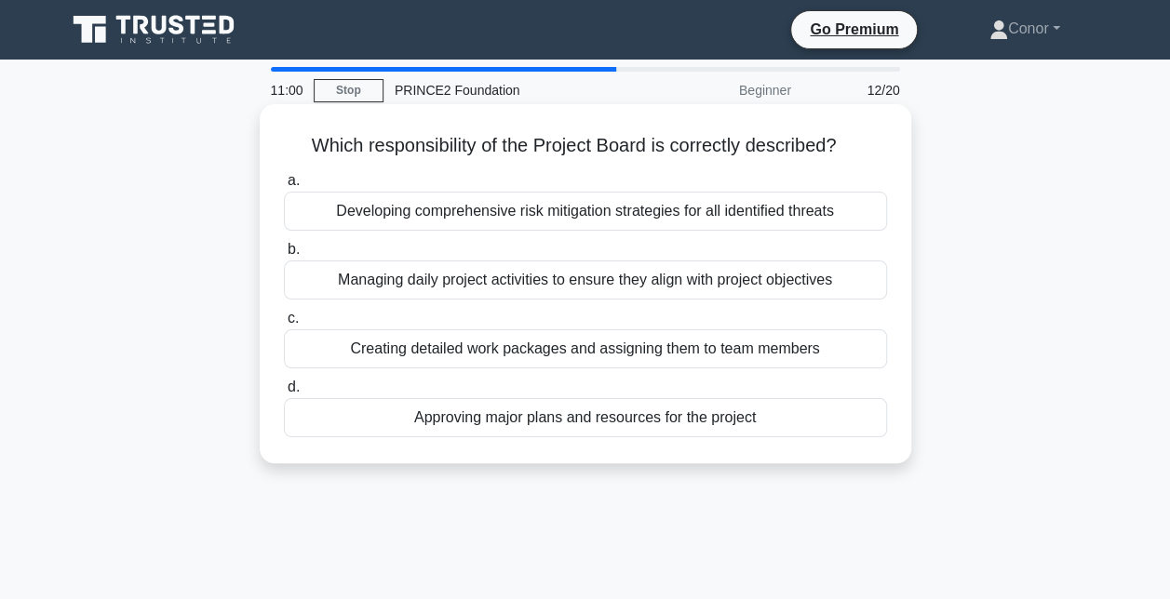
click at [687, 432] on div "Approving major plans and resources for the project" at bounding box center [585, 417] width 603 height 39
click at [284, 394] on input "d. Approving major plans and resources for the project" at bounding box center [284, 387] width 0 height 12
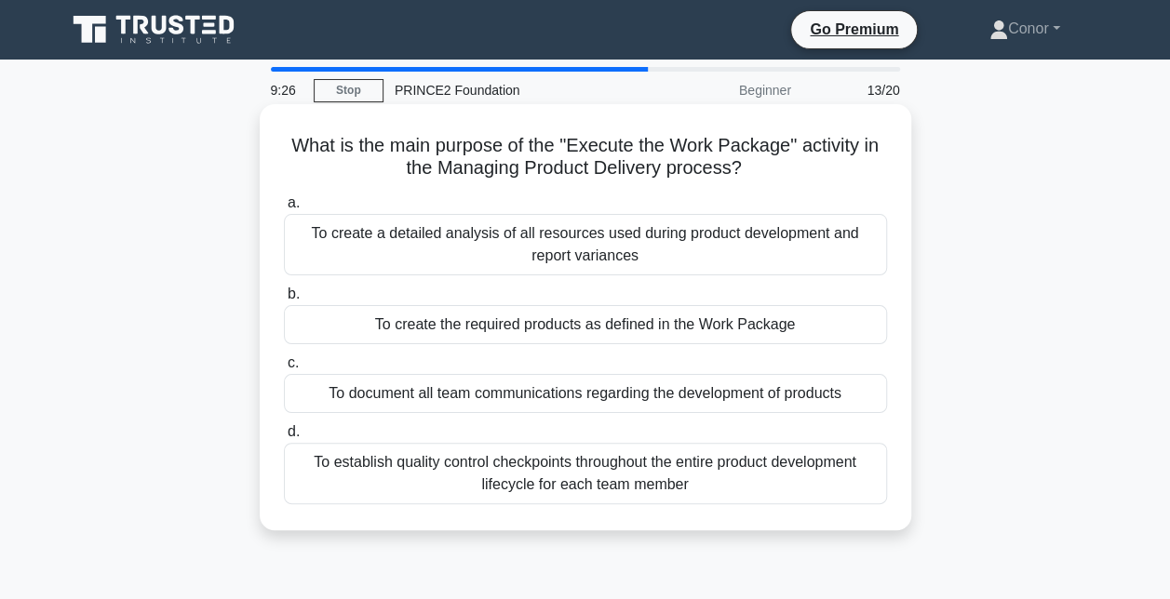
click at [583, 325] on div "To create the required products as defined in the Work Package" at bounding box center [585, 324] width 603 height 39
click at [284, 301] on input "b. To create the required products as defined in the Work Package" at bounding box center [284, 294] width 0 height 12
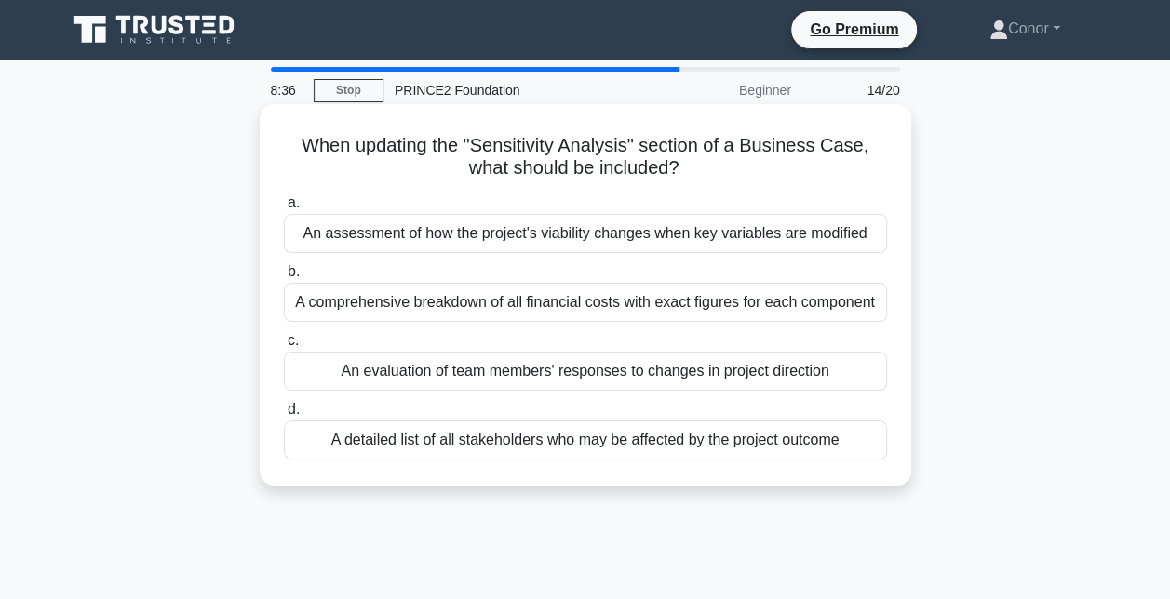
drag, startPoint x: 649, startPoint y: 154, endPoint x: 297, endPoint y: 121, distance: 353.3
click at [297, 121] on div "When updating the "Sensitivity Analysis" section of a Business Case, what shoul…" at bounding box center [585, 295] width 636 height 367
drag, startPoint x: 297, startPoint y: 121, endPoint x: 378, endPoint y: 151, distance: 86.3
copy h5 "When updating the "Sensitivity Analysis" section of a Business Case, what shoul…"
click at [400, 311] on div "A comprehensive breakdown of all financial costs with exact figures for each co…" at bounding box center [585, 302] width 603 height 39
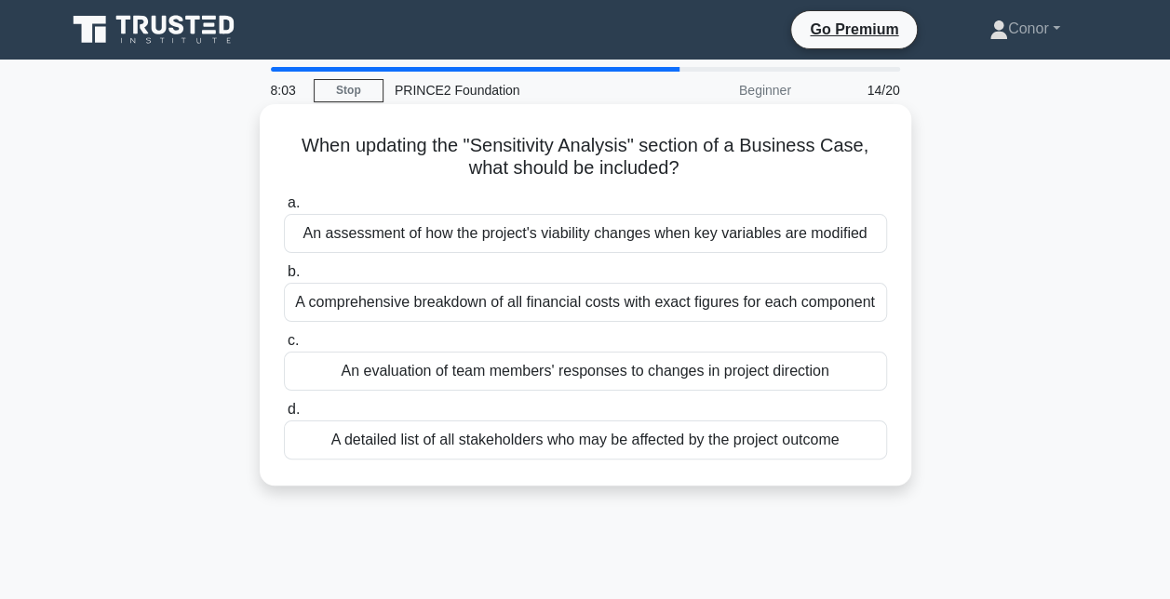
click at [284, 278] on input "b. A comprehensive breakdown of all financial costs with exact figures for each…" at bounding box center [284, 272] width 0 height 12
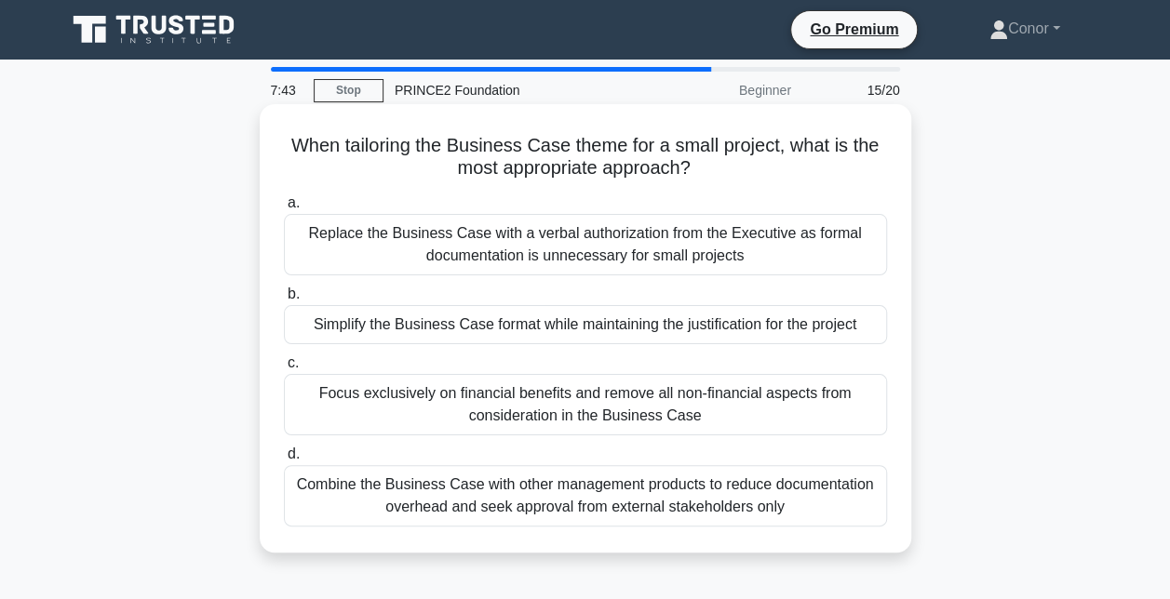
click at [471, 331] on div "Simplify the Business Case format while maintaining the justification for the p…" at bounding box center [585, 324] width 603 height 39
click at [284, 301] on input "b. Simplify the Business Case format while maintaining the justification for th…" at bounding box center [284, 294] width 0 height 12
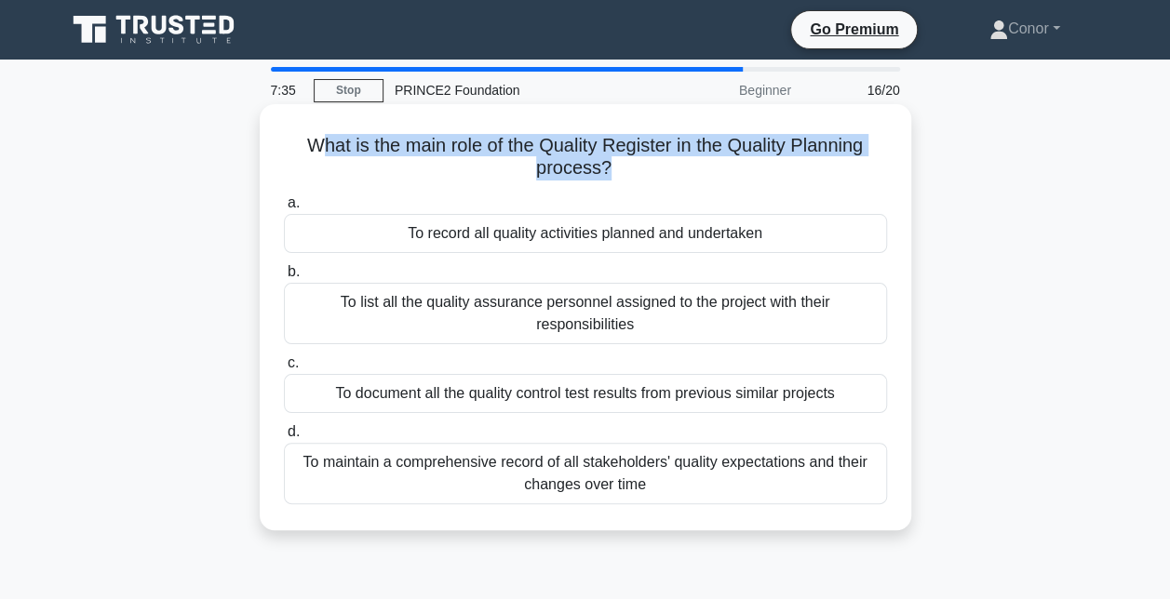
drag, startPoint x: 609, startPoint y: 173, endPoint x: 318, endPoint y: 139, distance: 292.3
click at [318, 139] on h5 "What is the main role of the Quality Register in the Quality Planning process? …" at bounding box center [585, 157] width 607 height 47
drag, startPoint x: 318, startPoint y: 139, endPoint x: 380, endPoint y: 162, distance: 65.7
click at [339, 144] on h5 "What is the main role of the Quality Register in the Quality Planning process? …" at bounding box center [585, 157] width 607 height 47
click at [588, 164] on h5 "What is the main role of the Quality Register in the Quality Planning process? …" at bounding box center [585, 157] width 607 height 47
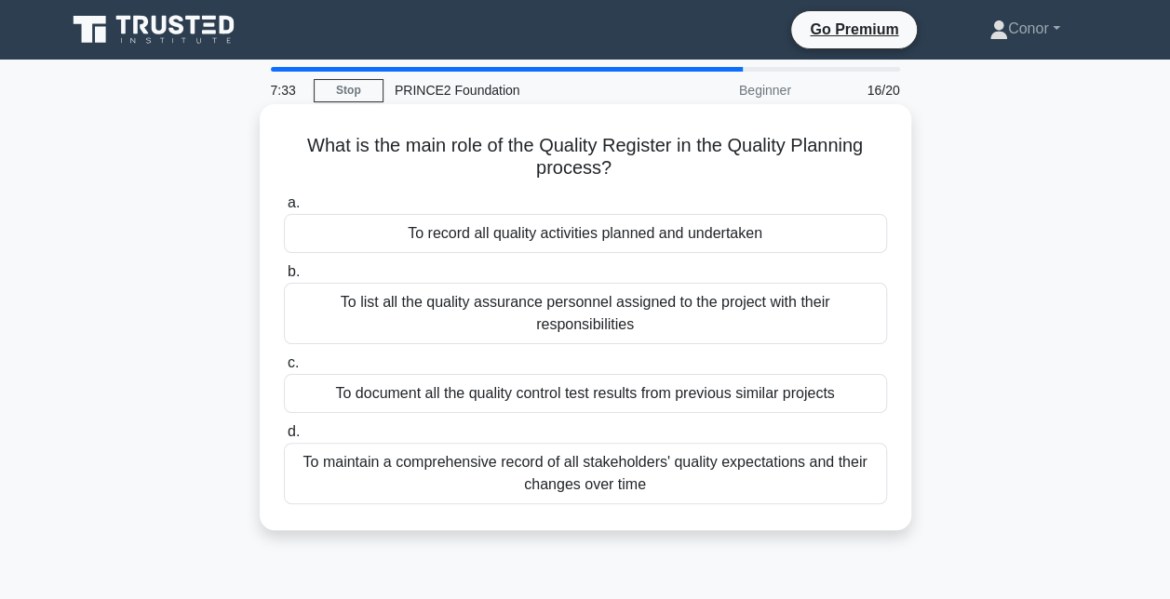
drag, startPoint x: 617, startPoint y: 172, endPoint x: 298, endPoint y: 146, distance: 320.2
click at [298, 146] on h5 "What is the main role of the Quality Register in the Quality Planning process? …" at bounding box center [585, 157] width 607 height 47
drag, startPoint x: 298, startPoint y: 146, endPoint x: 334, endPoint y: 152, distance: 36.7
copy h5 "What is the main role of the Quality Register in the Quality Planning process?"
click at [576, 406] on div "To document all the quality control test results from previous similar projects" at bounding box center [585, 393] width 603 height 39
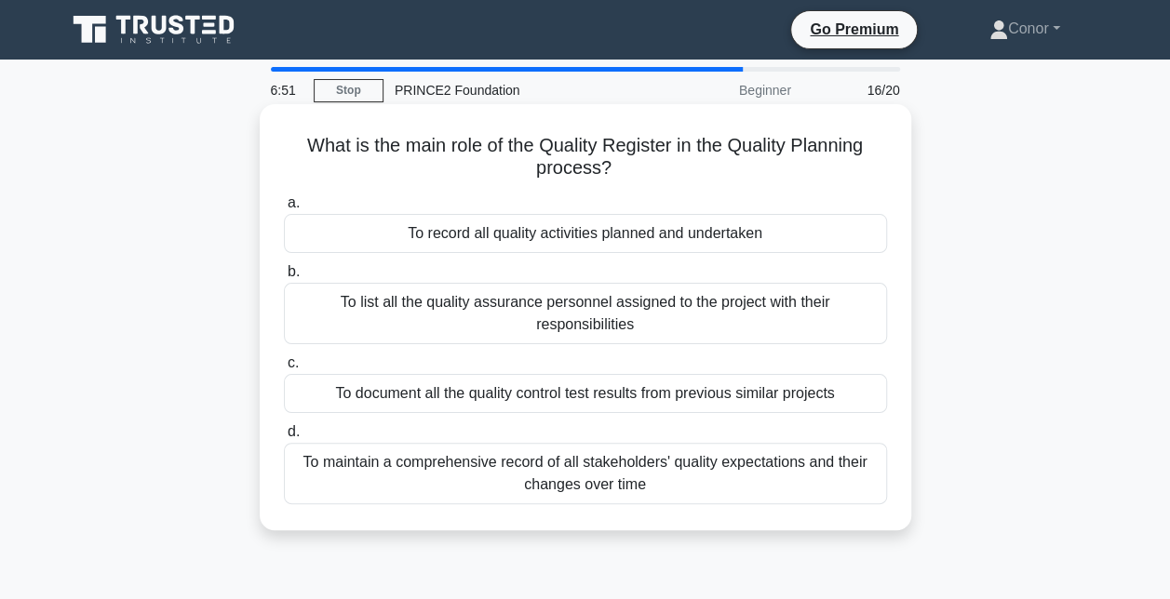
click at [284, 369] on input "c. To document all the quality control test results from previous similar proje…" at bounding box center [284, 363] width 0 height 12
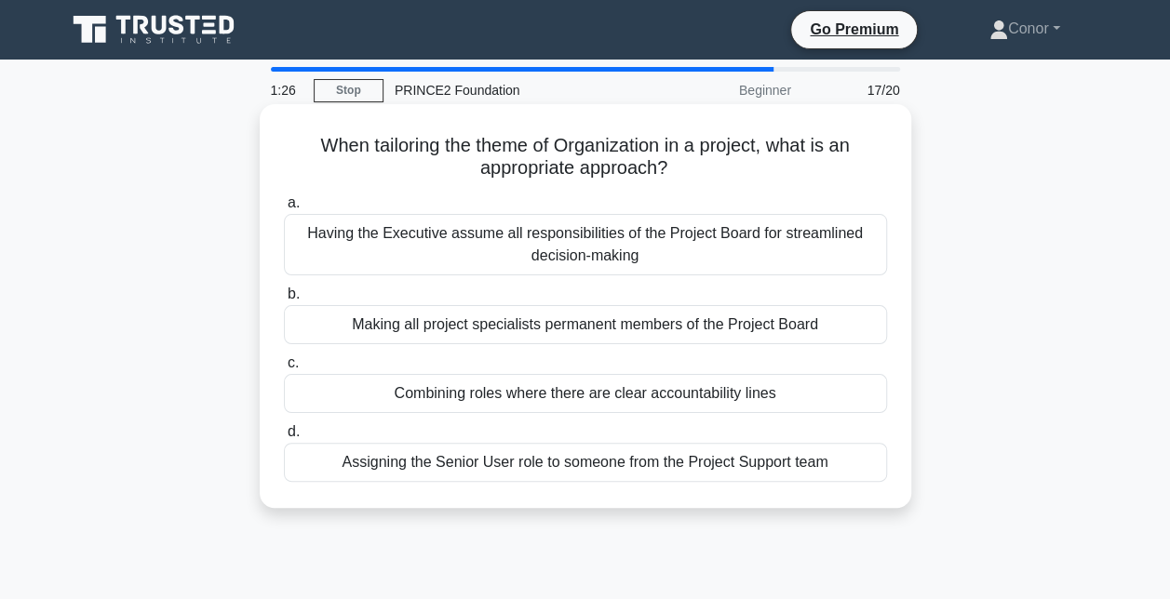
click at [683, 396] on div "Combining roles where there are clear accountability lines" at bounding box center [585, 393] width 603 height 39
drag, startPoint x: 683, startPoint y: 396, endPoint x: 564, endPoint y: 405, distance: 119.4
click at [564, 405] on div "Combining roles where there are clear accountability lines" at bounding box center [585, 393] width 603 height 39
click at [284, 369] on input "c. Combining roles where there are clear accountability lines" at bounding box center [284, 363] width 0 height 12
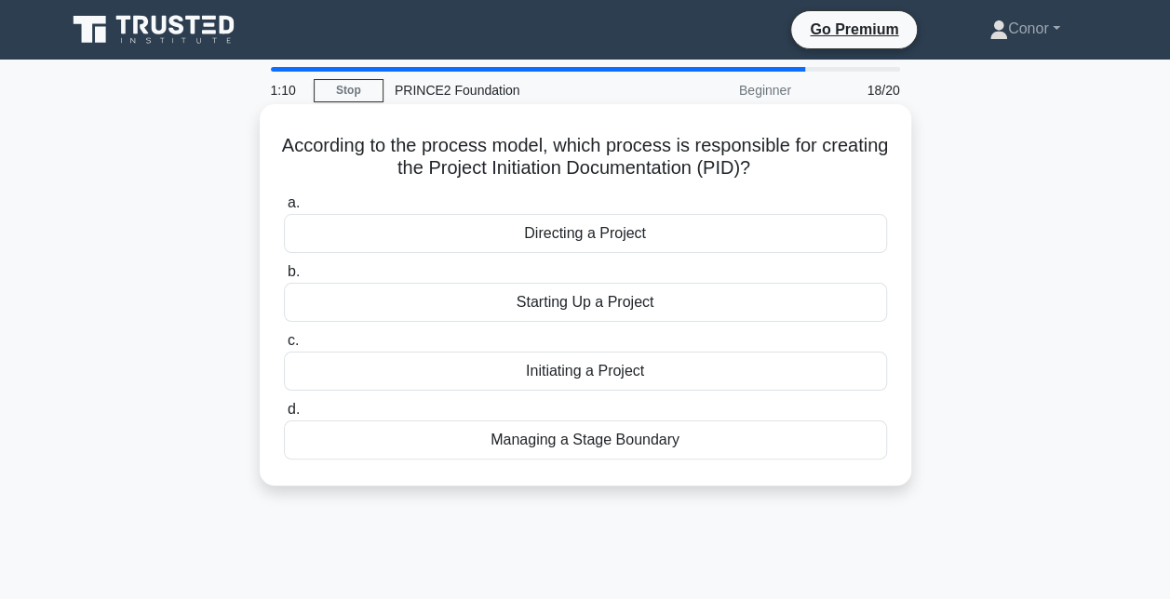
click at [562, 376] on div "Initiating a Project" at bounding box center [585, 371] width 603 height 39
click at [284, 347] on input "c. Initiating a Project" at bounding box center [284, 341] width 0 height 12
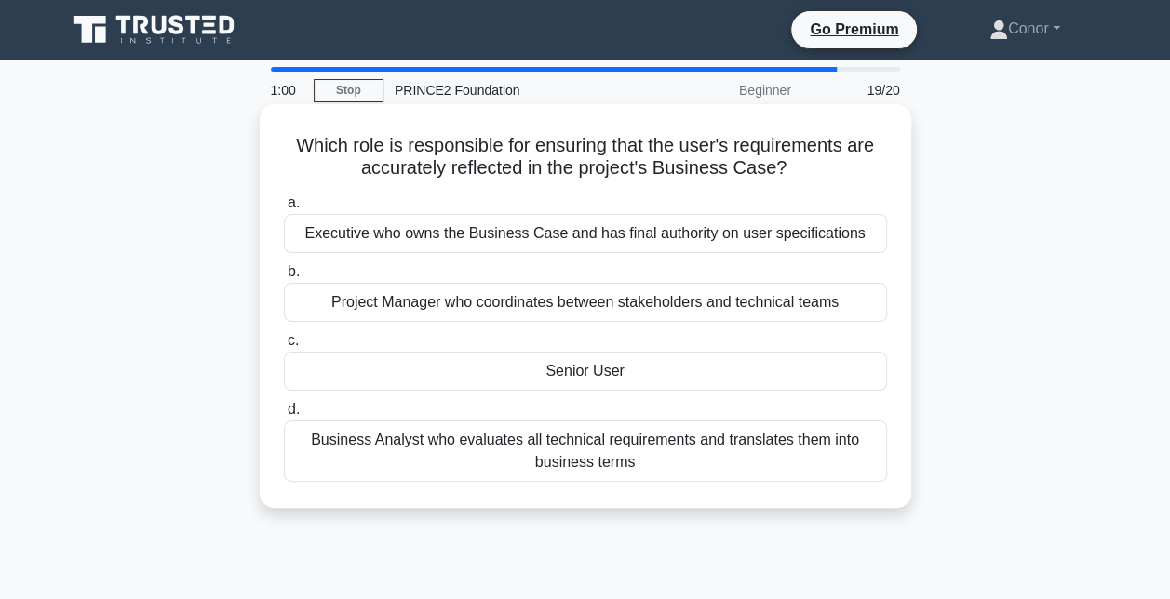
click at [532, 367] on div "Senior User" at bounding box center [585, 371] width 603 height 39
click at [284, 347] on input "c. Senior User" at bounding box center [284, 341] width 0 height 12
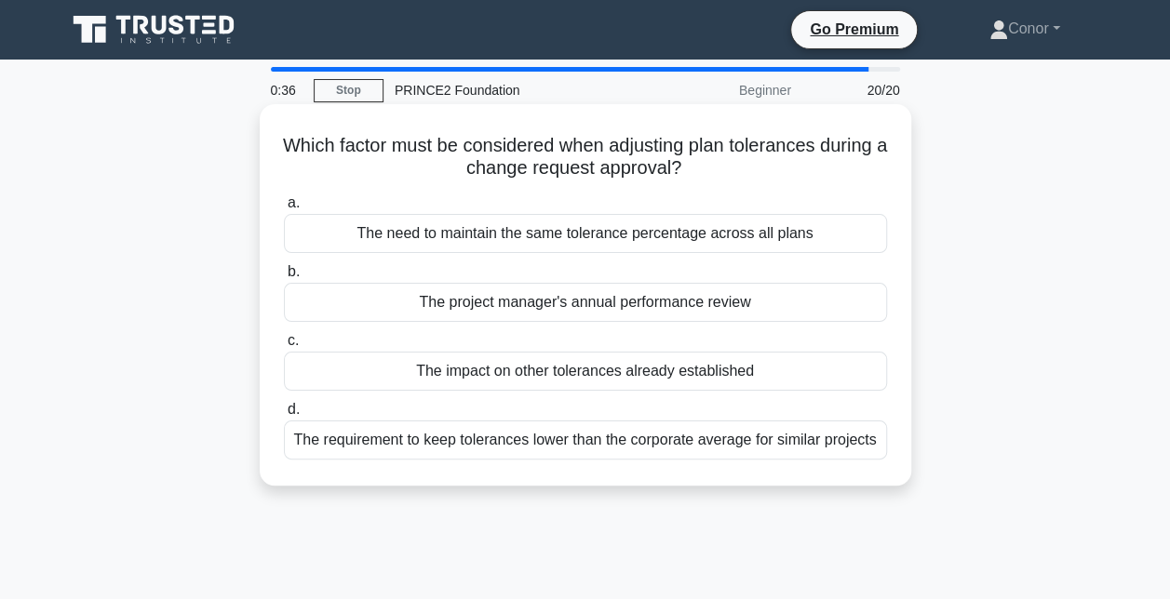
click at [534, 365] on div "The impact on other tolerances already established" at bounding box center [585, 371] width 603 height 39
click at [284, 347] on input "c. The impact on other tolerances already established" at bounding box center [284, 341] width 0 height 12
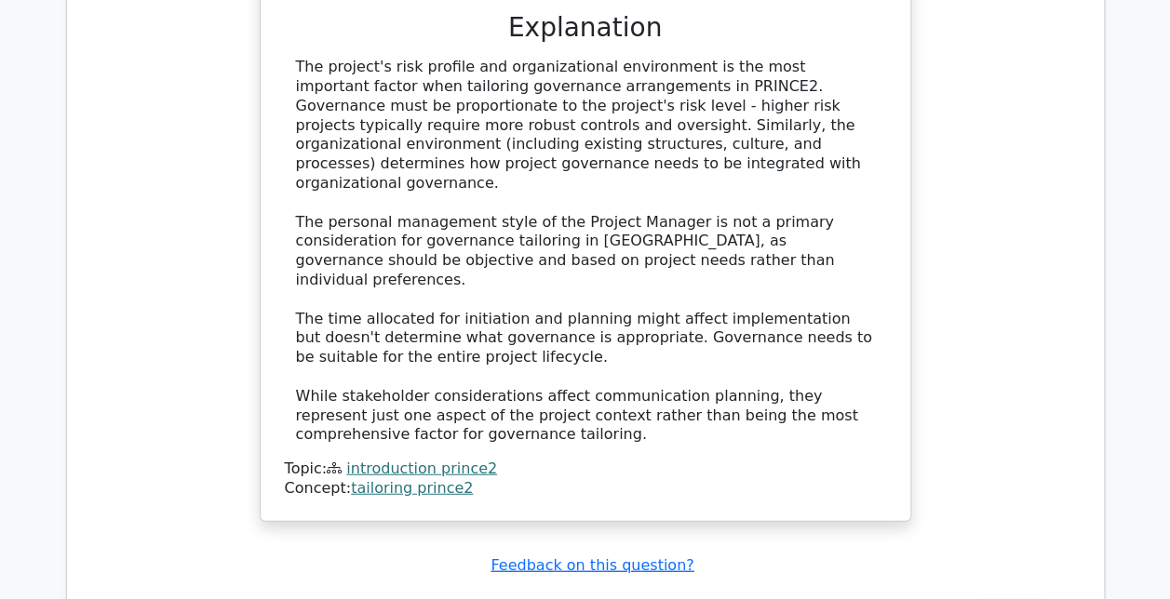
scroll to position [2419, 0]
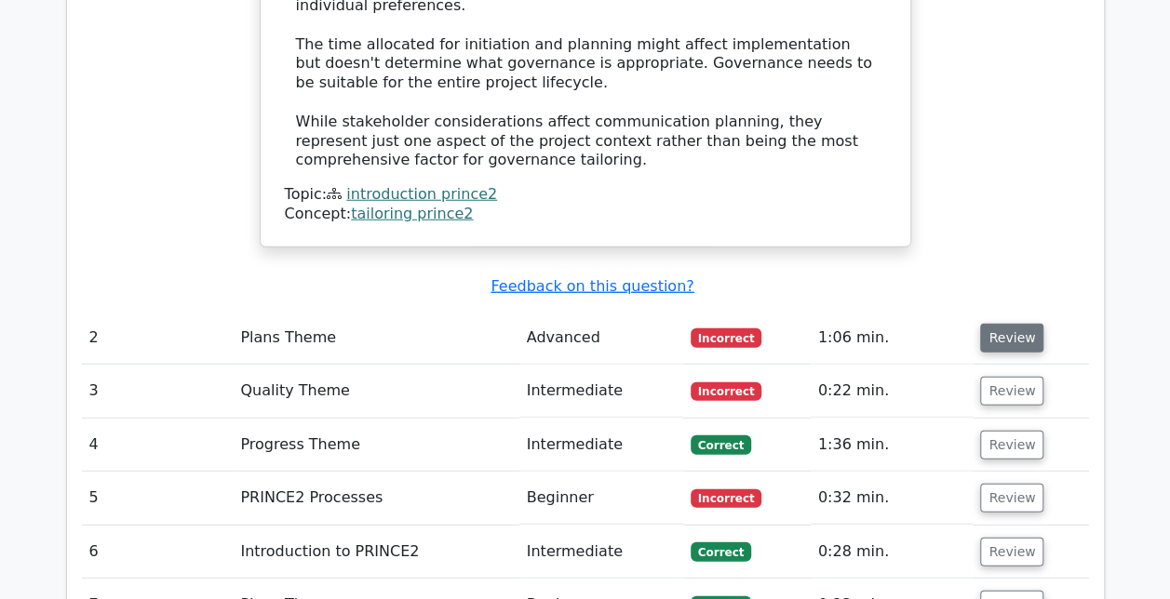
click at [997, 324] on button "Review" at bounding box center [1011, 338] width 63 height 29
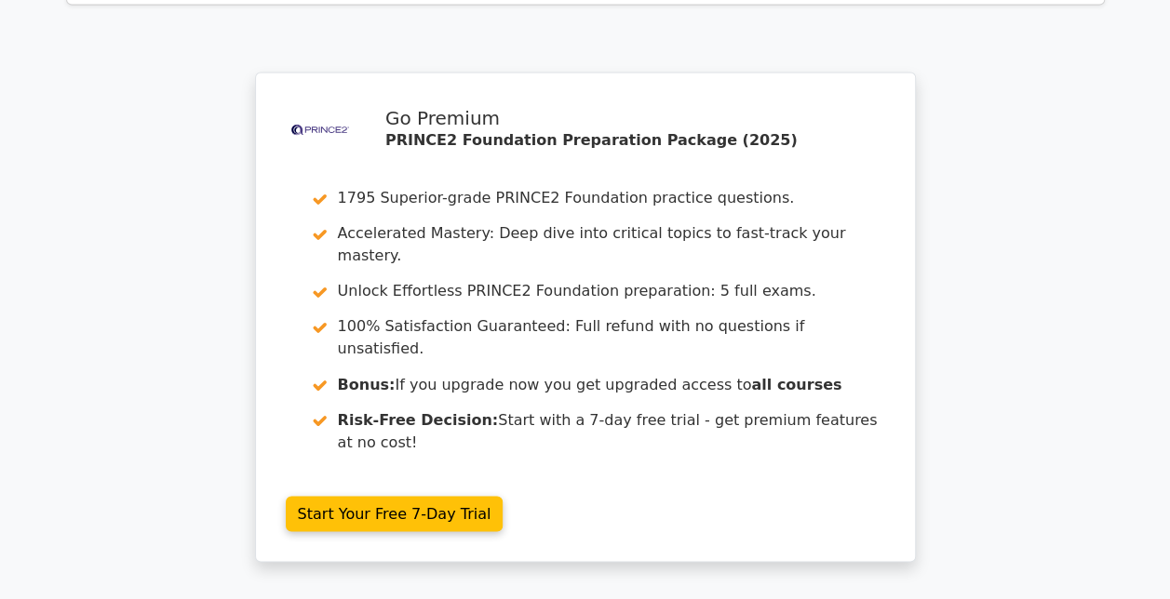
scroll to position [4863, 0]
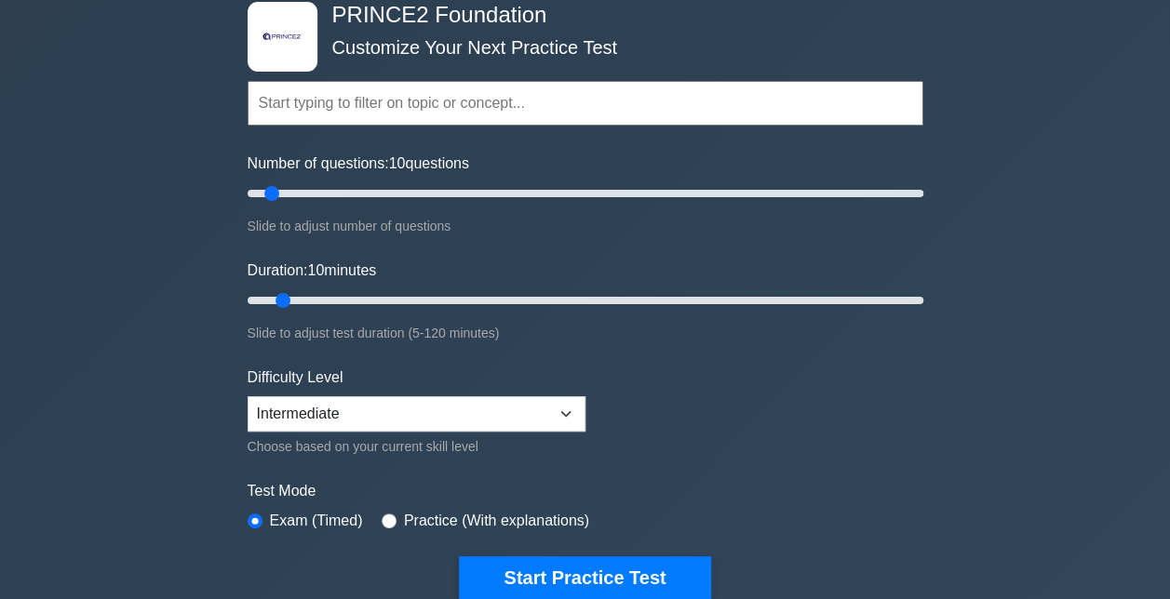
scroll to position [186, 0]
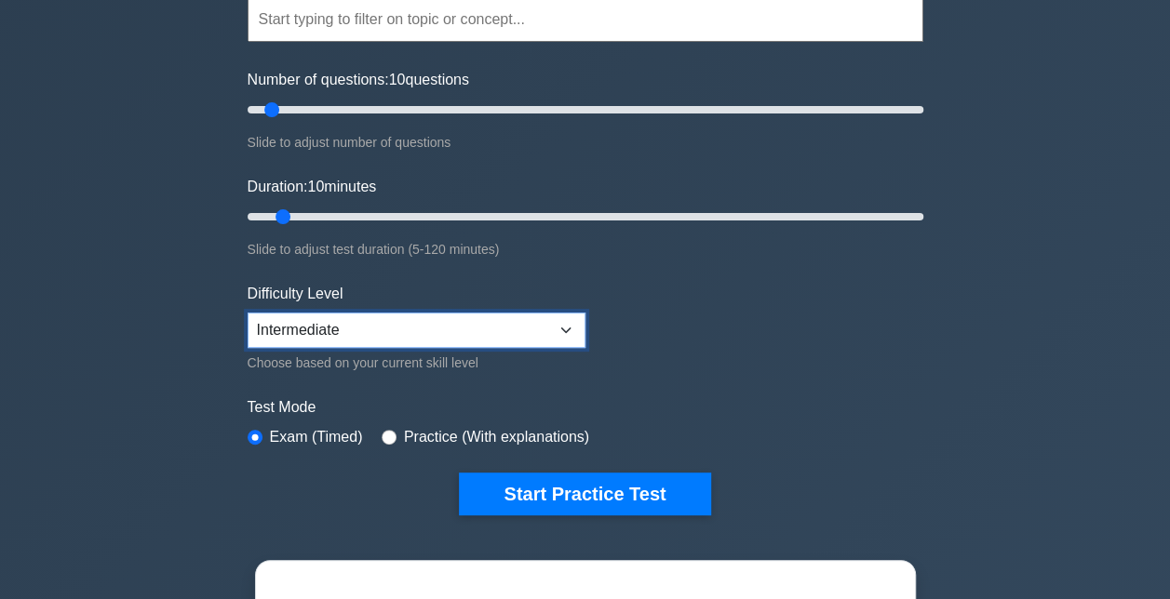
click at [385, 324] on select "Beginner Intermediate Expert" at bounding box center [417, 330] width 338 height 35
click at [248, 313] on select "Beginner Intermediate Expert" at bounding box center [417, 330] width 338 height 35
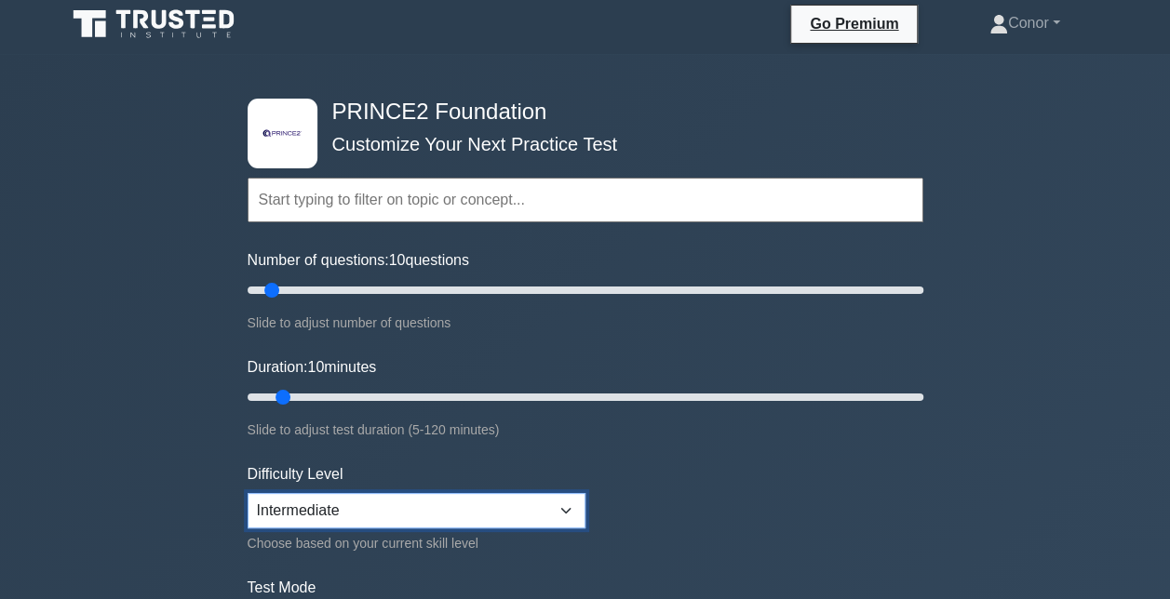
scroll to position [0, 0]
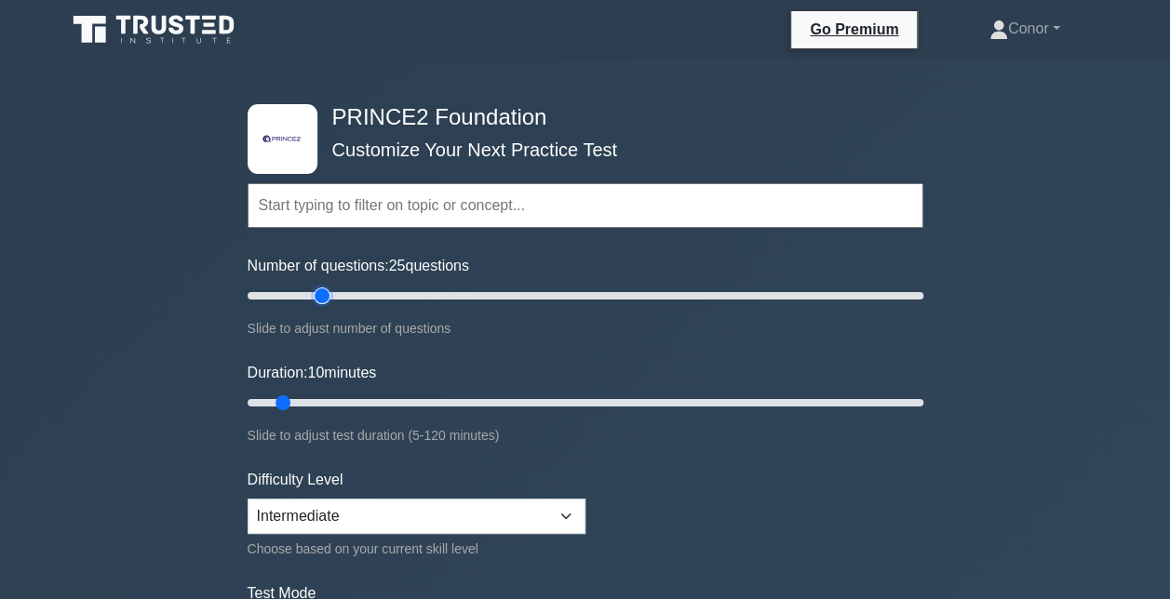
drag, startPoint x: 272, startPoint y: 292, endPoint x: 320, endPoint y: 296, distance: 48.5
click at [320, 296] on input "Number of questions: 25 questions" at bounding box center [586, 296] width 676 height 22
click at [358, 201] on input "text" at bounding box center [586, 205] width 676 height 45
drag, startPoint x: 325, startPoint y: 300, endPoint x: 339, endPoint y: 303, distance: 14.4
type input "30"
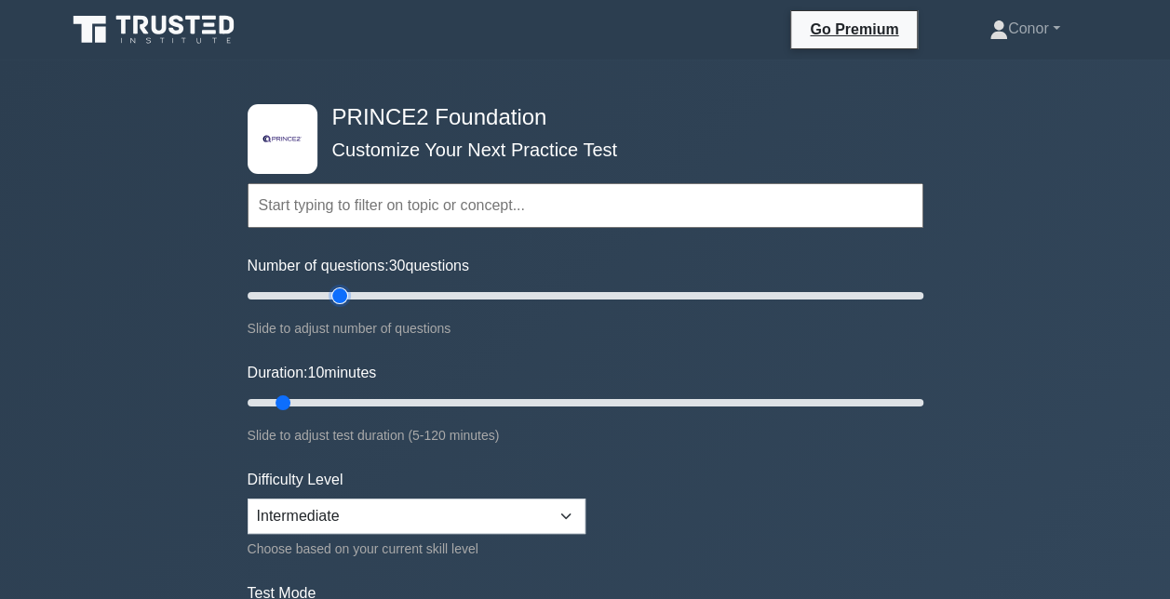
click at [339, 303] on input "Number of questions: 30 questions" at bounding box center [586, 296] width 676 height 22
drag, startPoint x: 285, startPoint y: 397, endPoint x: 384, endPoint y: 390, distance: 99.8
type input "30"
click at [384, 392] on input "Duration: 30 minutes" at bounding box center [586, 403] width 676 height 22
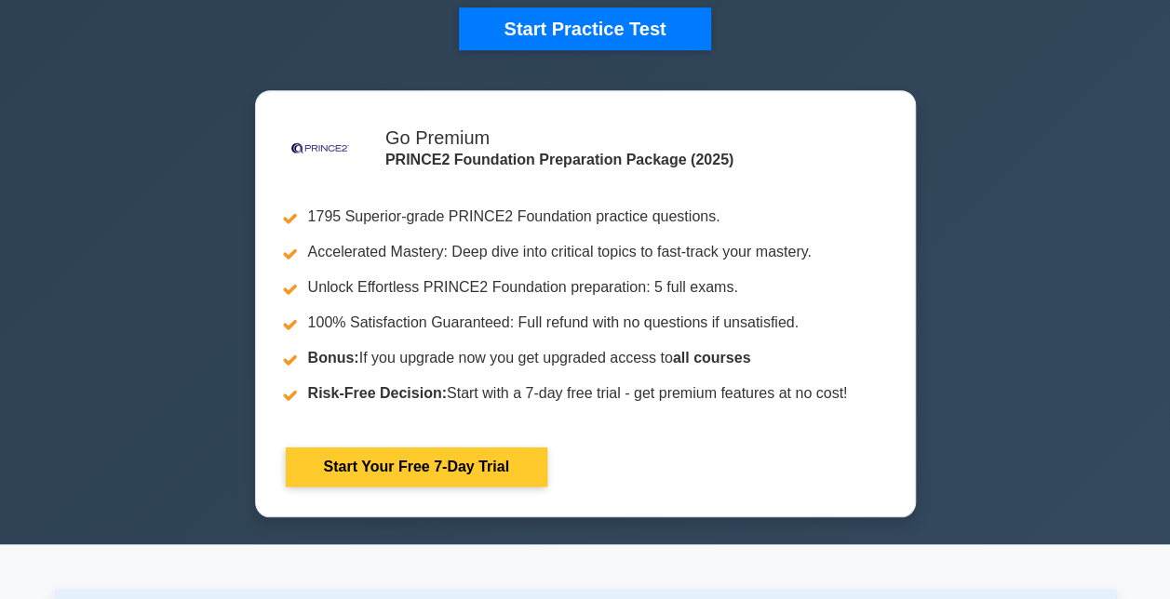
scroll to position [372, 0]
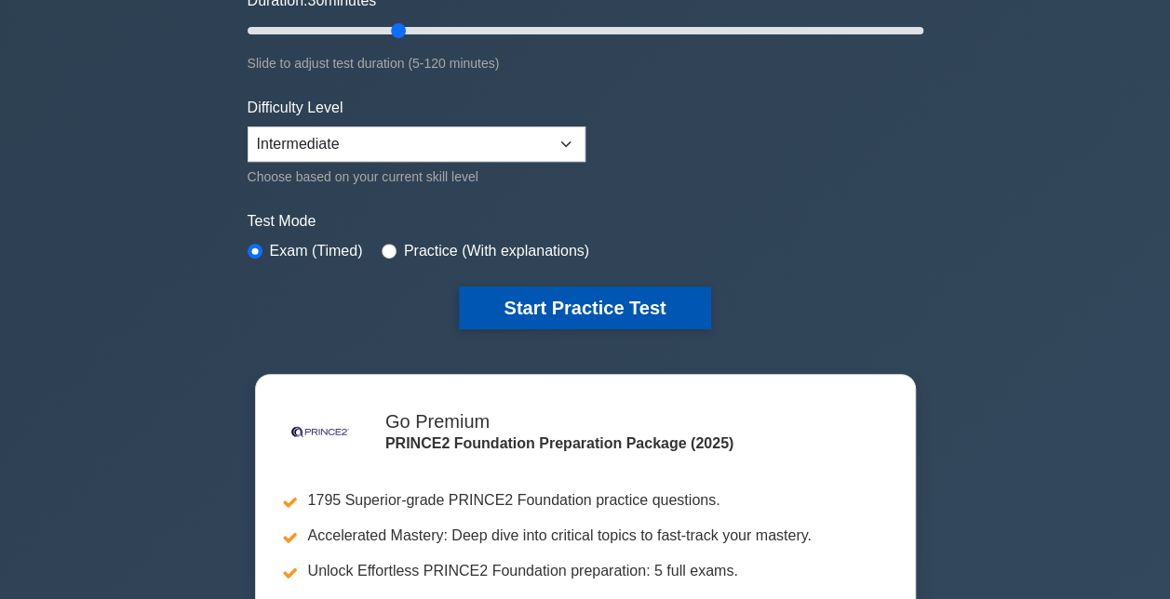
click at [477, 307] on button "Start Practice Test" at bounding box center [584, 308] width 251 height 43
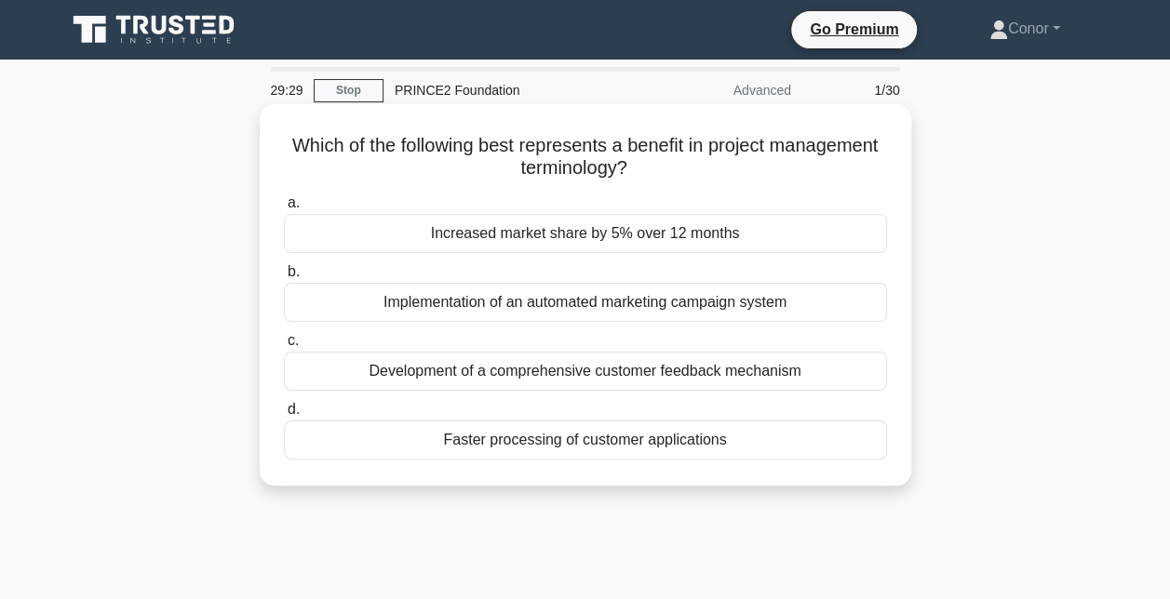
click at [631, 442] on div "Faster processing of customer applications" at bounding box center [585, 440] width 603 height 39
click at [284, 416] on input "d. Faster processing of customer applications" at bounding box center [284, 410] width 0 height 12
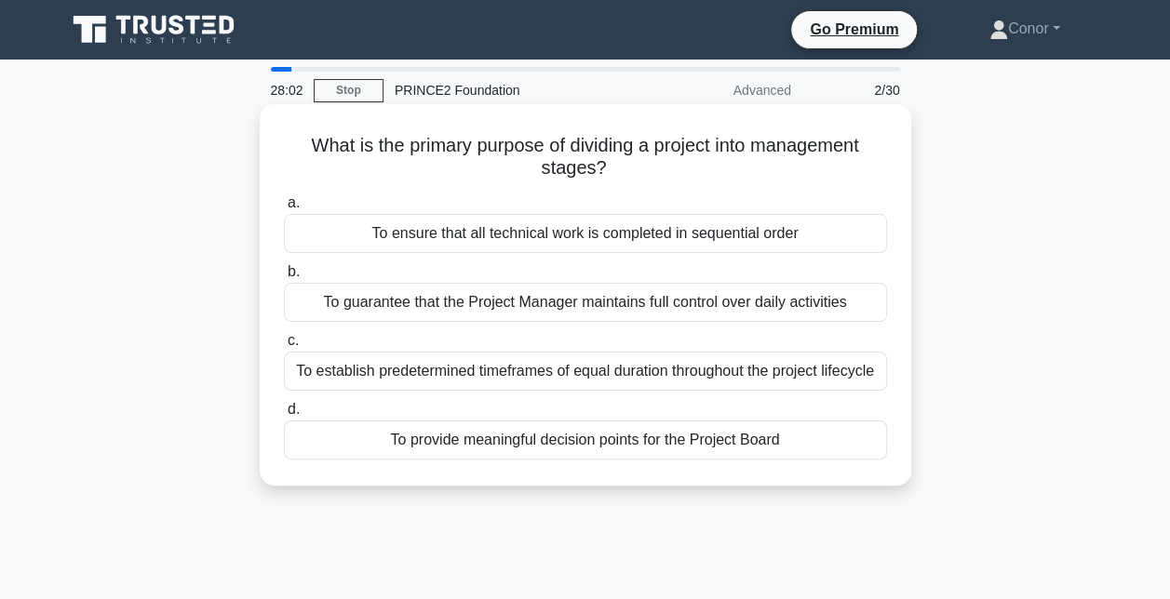
click at [502, 228] on div "To ensure that all technical work is completed in sequential order" at bounding box center [585, 233] width 603 height 39
click at [284, 209] on input "a. To ensure that all technical work is completed in sequential order" at bounding box center [284, 203] width 0 height 12
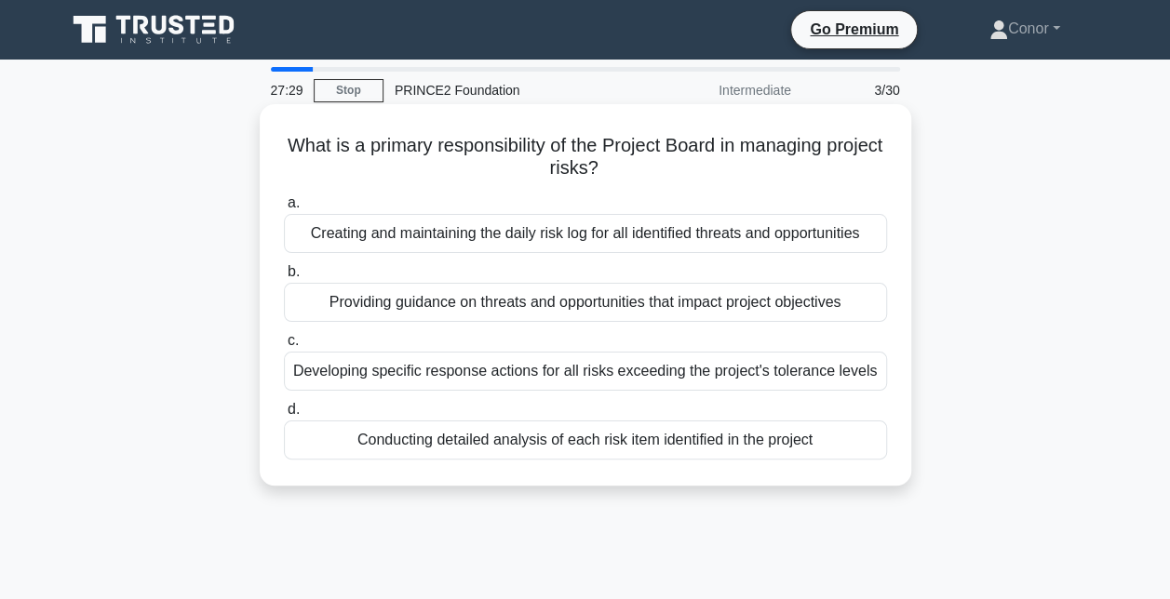
click at [438, 300] on div "Providing guidance on threats and opportunities that impact project objectives" at bounding box center [585, 302] width 603 height 39
click at [284, 278] on input "b. Providing guidance on threats and opportunities that impact project objectiv…" at bounding box center [284, 272] width 0 height 12
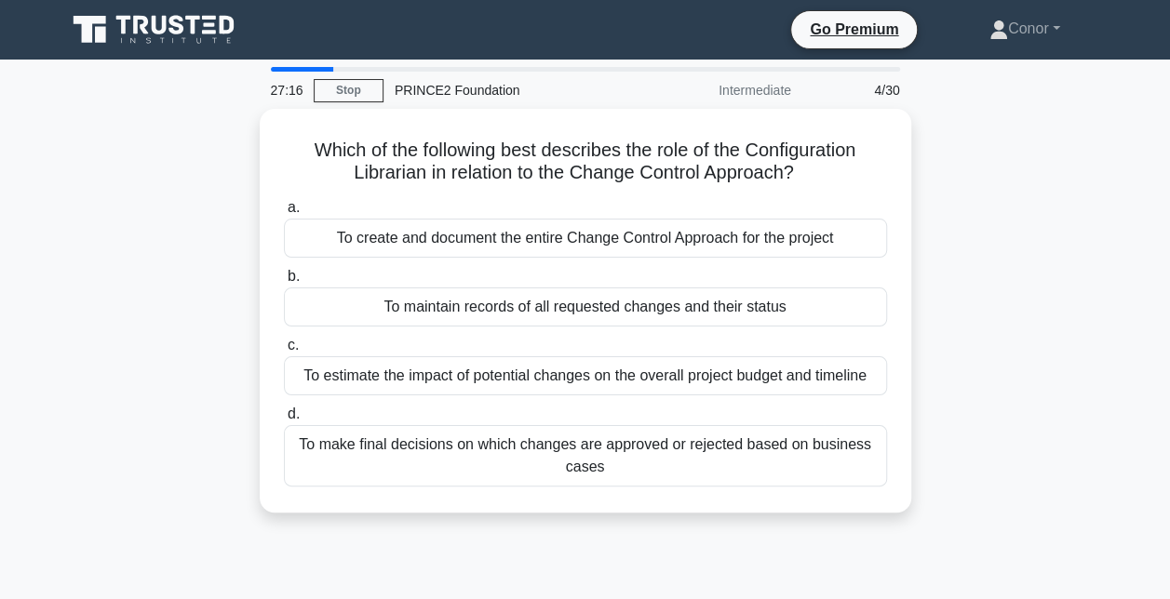
drag, startPoint x: 807, startPoint y: 171, endPoint x: 181, endPoint y: 127, distance: 627.8
click at [181, 127] on div "Which of the following best describes the role of the Configuration Librarian i…" at bounding box center [585, 322] width 1061 height 426
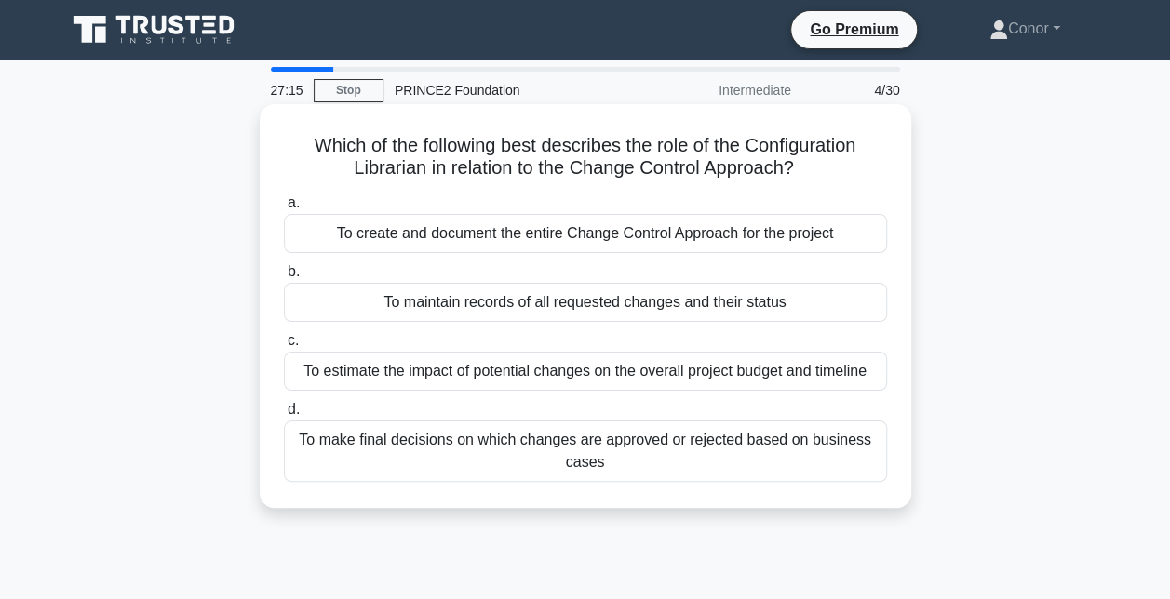
drag, startPoint x: 181, startPoint y: 127, endPoint x: 395, endPoint y: 147, distance: 215.9
copy h5 "Which of the following best describes the role of the Configuration Librarian i…"
click at [449, 194] on label "a. To create and document the entire Change Control Approach for the project" at bounding box center [585, 222] width 603 height 61
click at [284, 197] on input "a. To create and document the entire Change Control Approach for the project" at bounding box center [284, 203] width 0 height 12
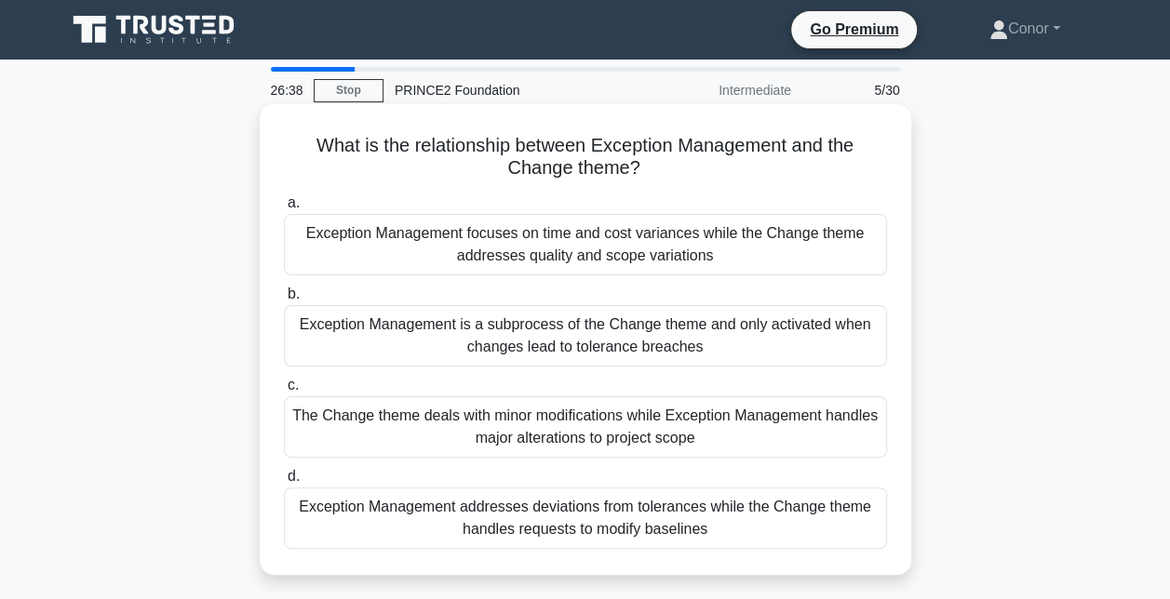
click at [677, 507] on div "Exception Management addresses deviations from tolerances while the Change them…" at bounding box center [585, 518] width 603 height 61
click at [284, 483] on input "d. Exception Management addresses deviations from tolerances while the Change t…" at bounding box center [284, 477] width 0 height 12
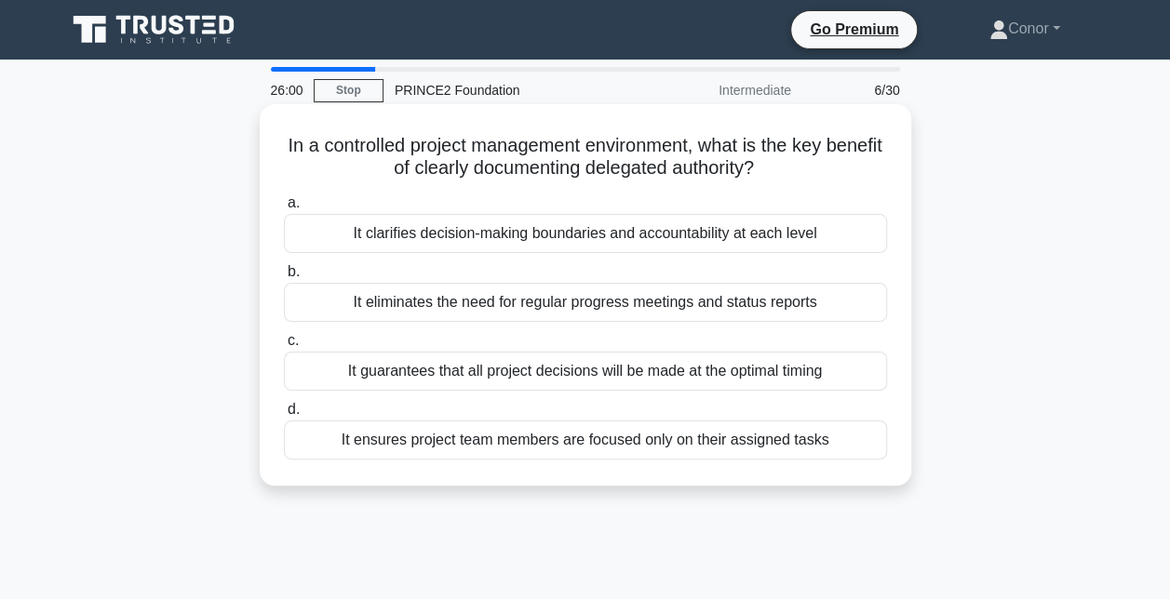
click at [495, 234] on div "It clarifies decision-making boundaries and accountability at each level" at bounding box center [585, 233] width 603 height 39
click at [284, 209] on input "a. It clarifies decision-making boundaries and accountability at each level" at bounding box center [284, 203] width 0 height 12
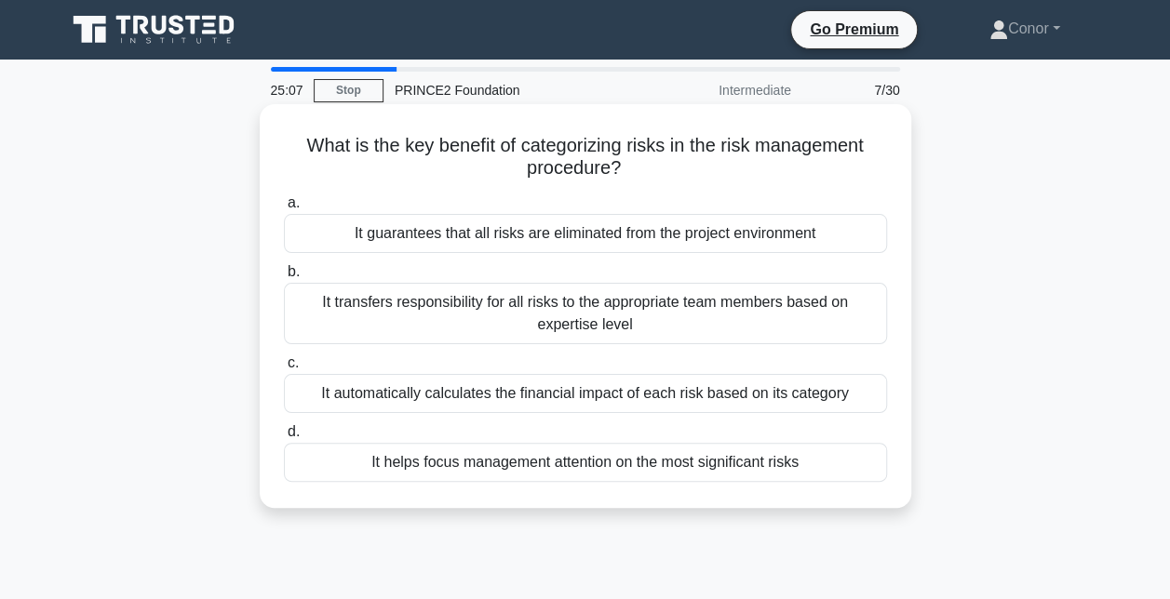
click at [547, 461] on div "It helps focus management attention on the most significant risks" at bounding box center [585, 462] width 603 height 39
click at [284, 438] on input "d. It helps focus management attention on the most significant risks" at bounding box center [284, 432] width 0 height 12
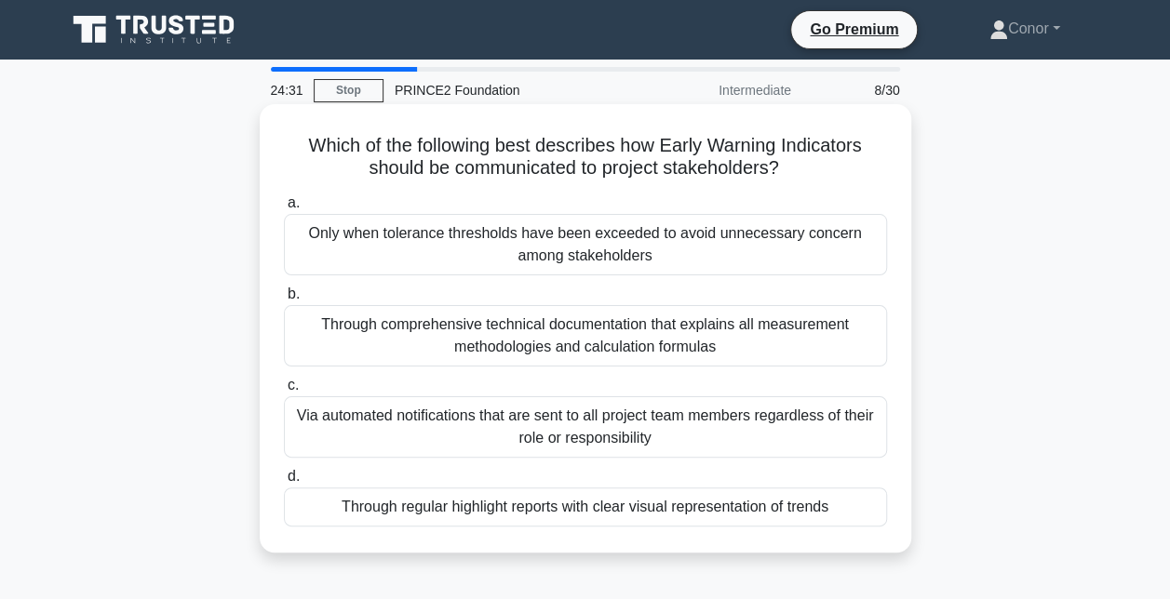
click at [571, 510] on div "Through regular highlight reports with clear visual representation of trends" at bounding box center [585, 507] width 603 height 39
click at [284, 483] on input "d. Through regular highlight reports with clear visual representation of trends" at bounding box center [284, 477] width 0 height 12
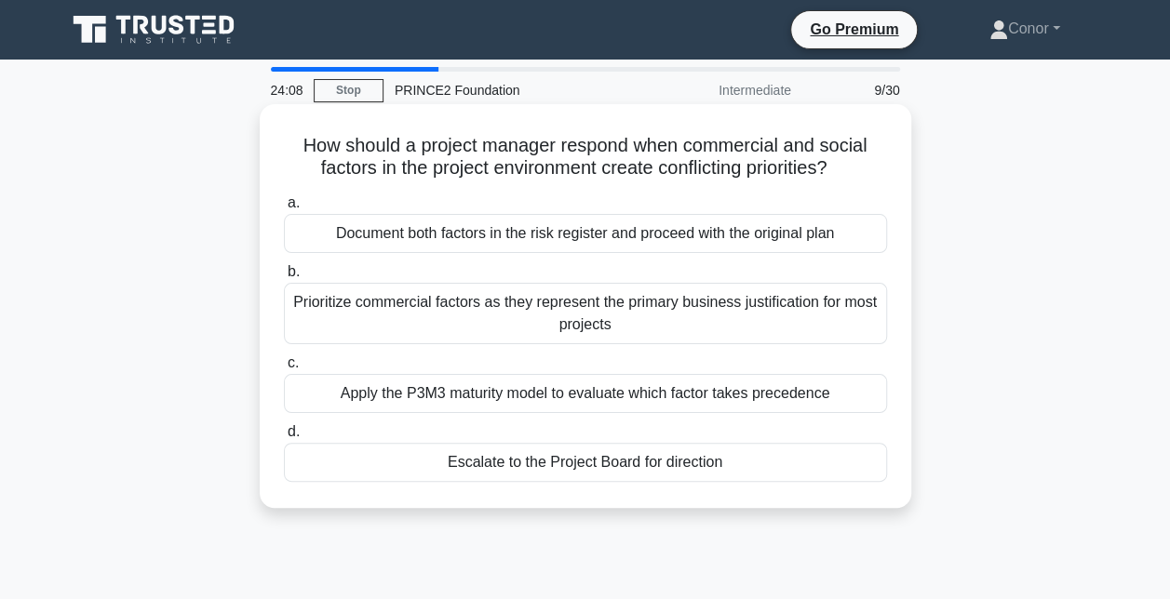
drag, startPoint x: 835, startPoint y: 177, endPoint x: 298, endPoint y: 147, distance: 537.7
click at [298, 147] on h5 "How should a project manager respond when commercial and social factors in the …" at bounding box center [585, 157] width 607 height 47
drag, startPoint x: 298, startPoint y: 147, endPoint x: 320, endPoint y: 152, distance: 22.8
copy h5 "How should a project manager respond when commercial and social factors in the …"
click at [395, 195] on label "a. Document both factors in the risk register and proceed with the original plan" at bounding box center [585, 222] width 603 height 61
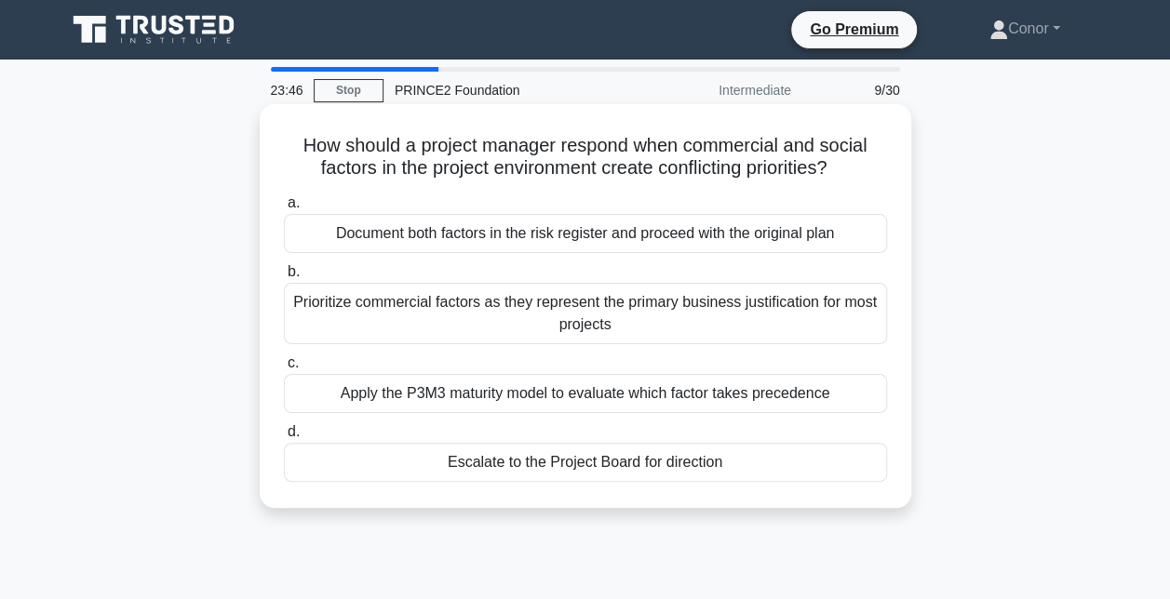
click at [284, 197] on input "a. Document both factors in the risk register and proceed with the original plan" at bounding box center [284, 203] width 0 height 12
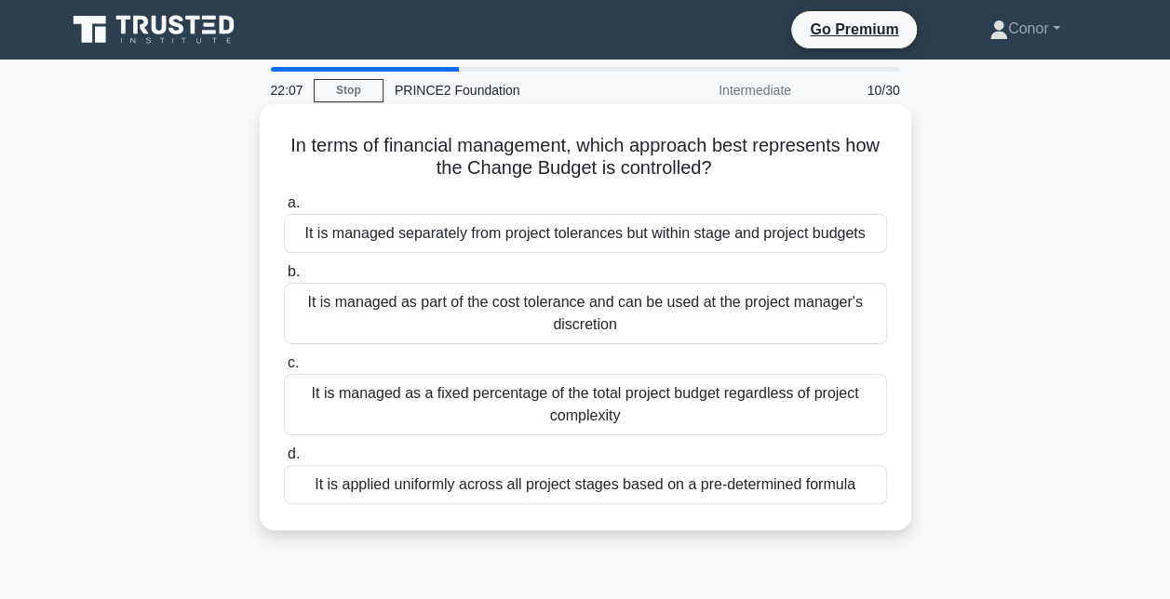
click at [601, 243] on div "It is managed separately from project tolerances but within stage and project b…" at bounding box center [585, 233] width 603 height 39
click at [284, 209] on input "a. It is managed separately from project tolerances but within stage and projec…" at bounding box center [284, 203] width 0 height 12
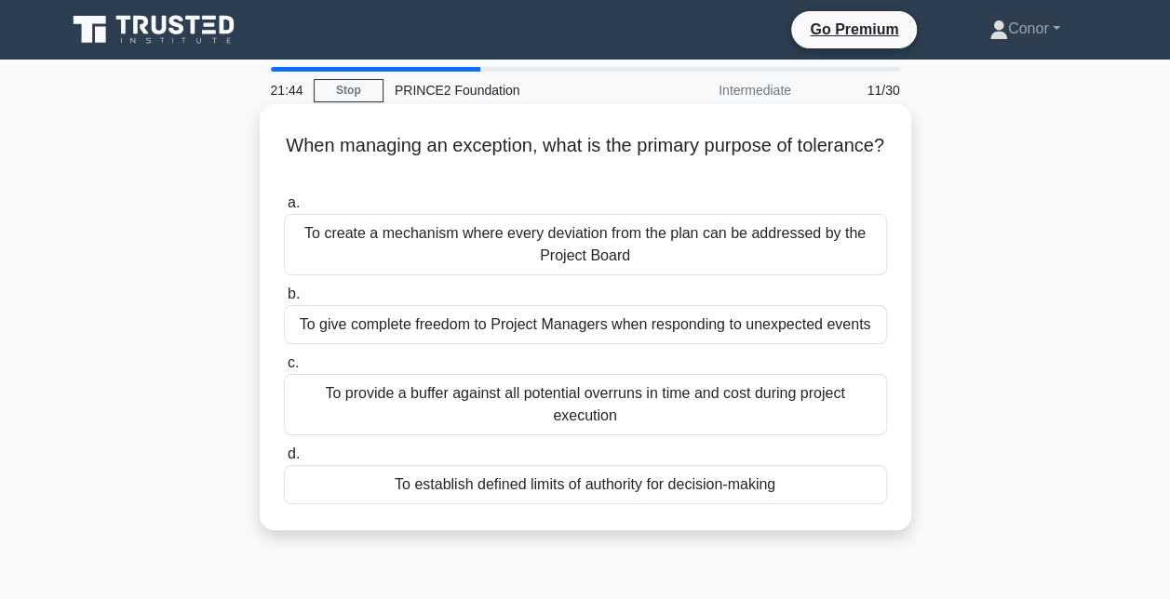
click at [486, 238] on div "To create a mechanism where every deviation from the plan can be addressed by t…" at bounding box center [585, 244] width 603 height 61
click at [284, 209] on input "a. To create a mechanism where every deviation from the plan can be addressed b…" at bounding box center [284, 203] width 0 height 12
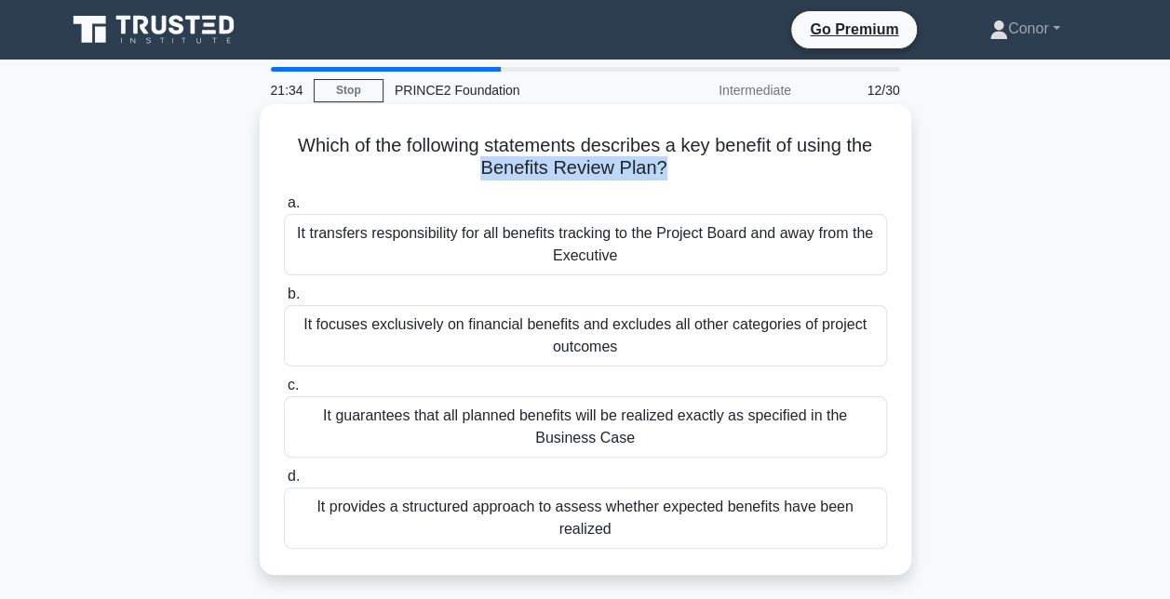
drag, startPoint x: 661, startPoint y: 176, endPoint x: 480, endPoint y: 175, distance: 180.5
click at [480, 175] on h5 "Which of the following statements describes a key benefit of using the Benefits…" at bounding box center [585, 157] width 607 height 47
drag, startPoint x: 480, startPoint y: 175, endPoint x: 489, endPoint y: 173, distance: 9.5
copy h5 "Benefits Review Plan?"
click at [599, 508] on div "It provides a structured approach to assess whether expected benefits have been…" at bounding box center [585, 518] width 603 height 61
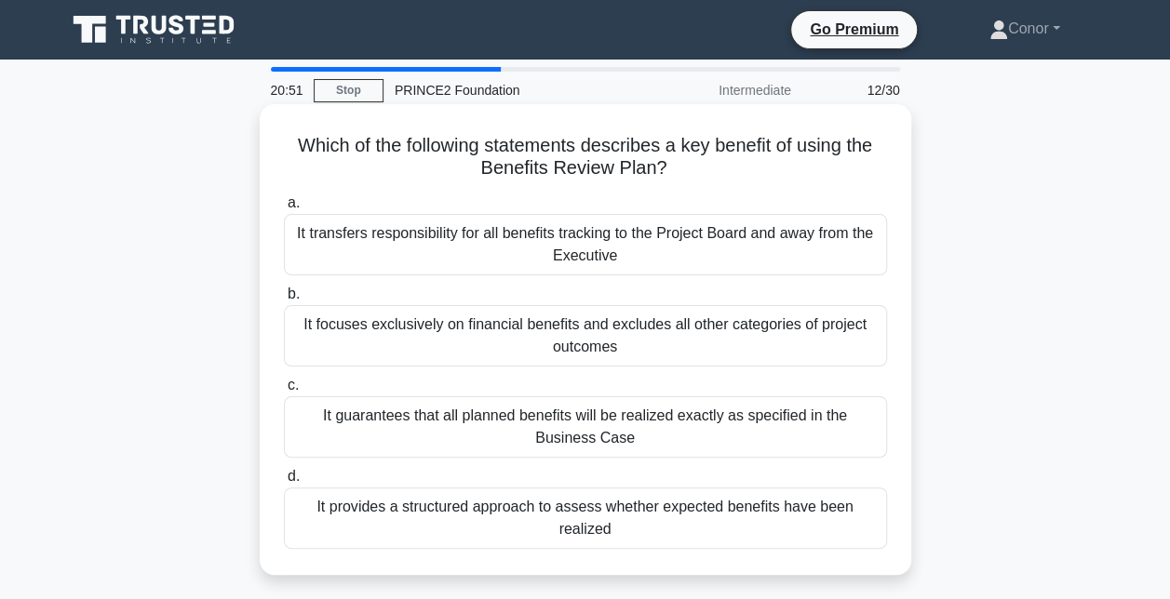
drag, startPoint x: 599, startPoint y: 508, endPoint x: 463, endPoint y: 515, distance: 136.1
click at [463, 515] on div "It provides a structured approach to assess whether expected benefits have been…" at bounding box center [585, 518] width 603 height 61
click at [284, 483] on input "d. It provides a structured approach to assess whether expected benefits have b…" at bounding box center [284, 477] width 0 height 12
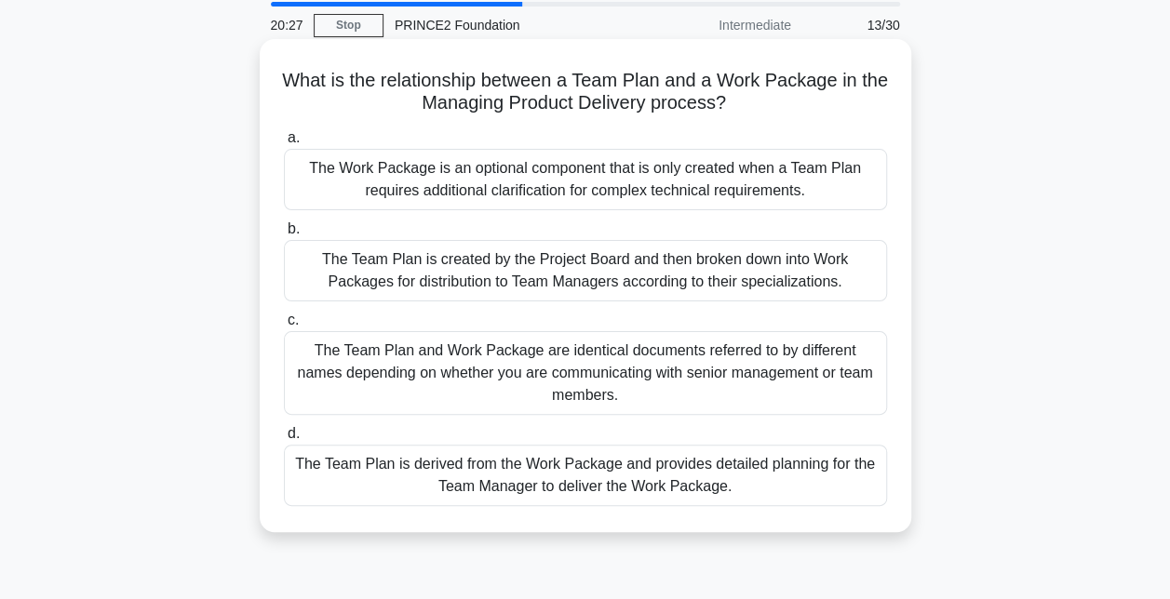
scroll to position [93, 0]
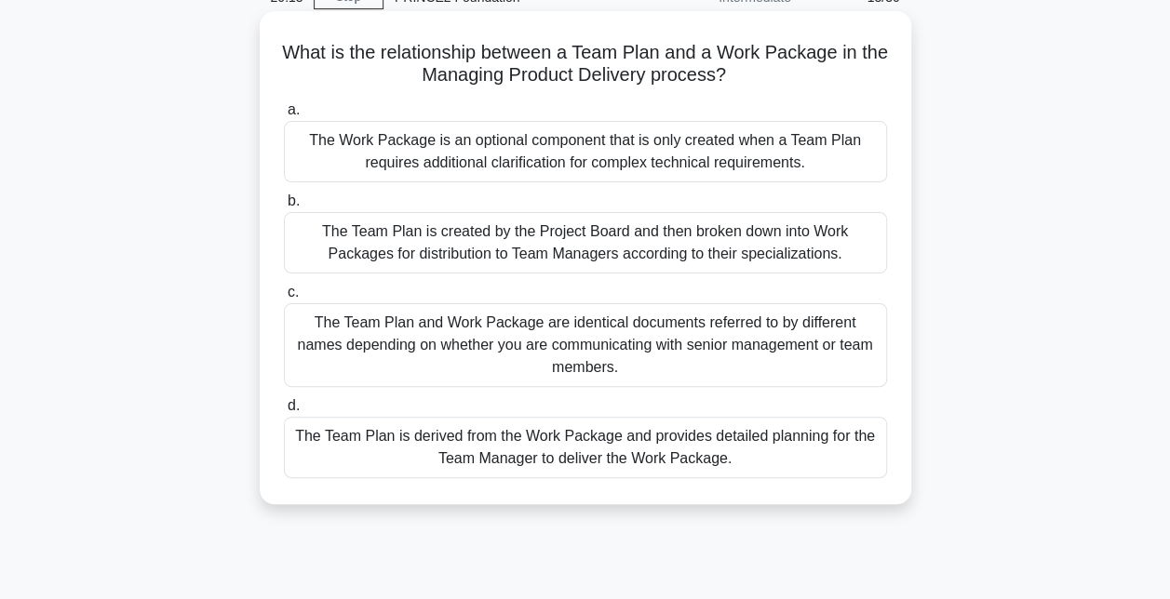
click at [531, 458] on div "The Team Plan is derived from the Work Package and provides detailed planning f…" at bounding box center [585, 447] width 603 height 61
click at [284, 412] on input "d. The Team Plan is derived from the Work Package and provides detailed plannin…" at bounding box center [284, 406] width 0 height 12
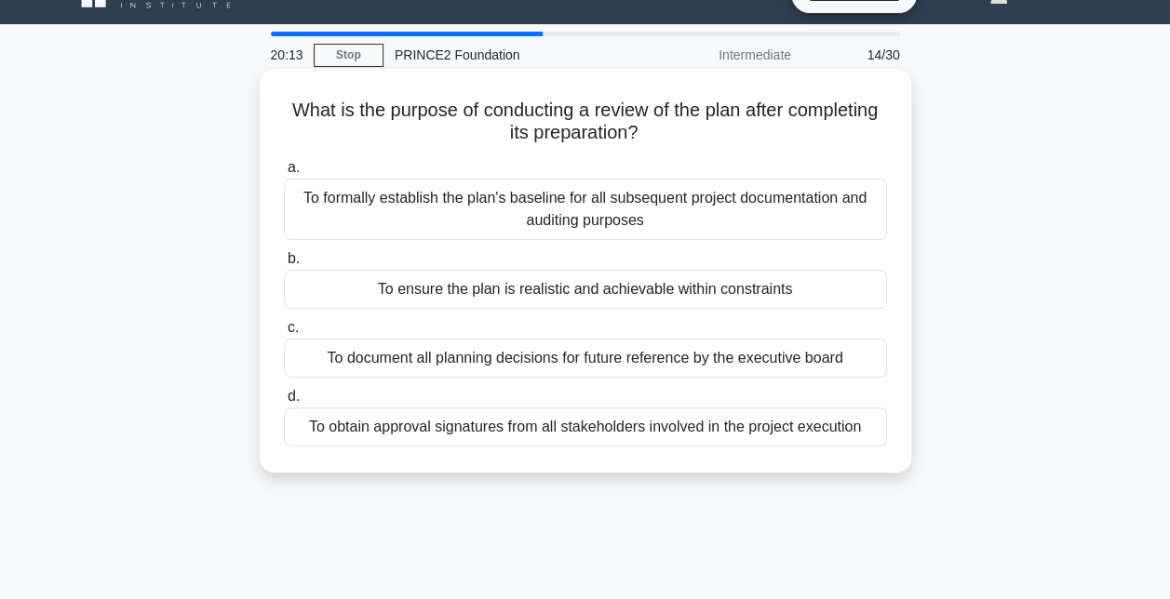
scroll to position [0, 0]
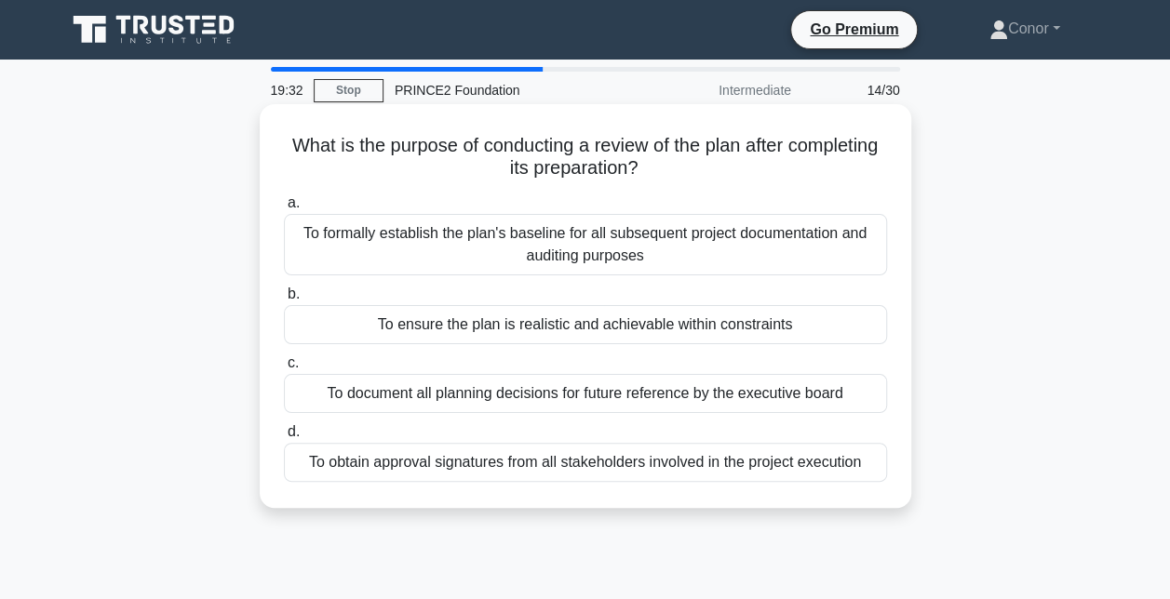
click at [395, 333] on div "To ensure the plan is realistic and achievable within constraints" at bounding box center [585, 324] width 603 height 39
click at [284, 301] on input "b. To ensure the plan is realistic and achievable within constraints" at bounding box center [284, 294] width 0 height 12
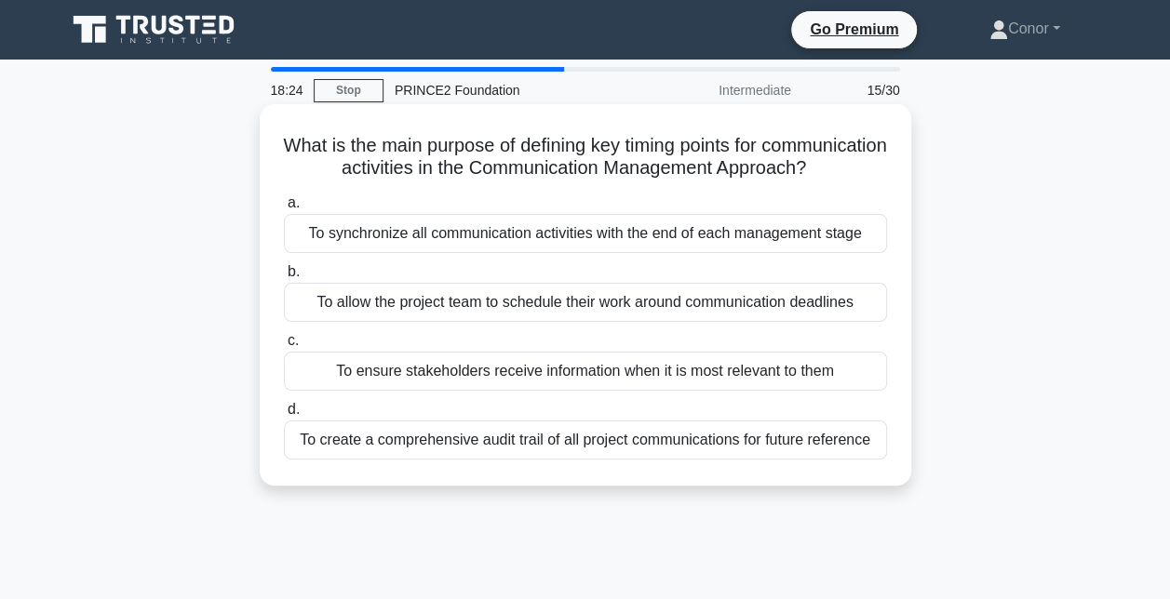
drag, startPoint x: 619, startPoint y: 190, endPoint x: 592, endPoint y: 175, distance: 30.8
click at [592, 175] on h5 "What is the main purpose of defining key timing points for communication activi…" at bounding box center [585, 157] width 607 height 47
drag, startPoint x: 592, startPoint y: 175, endPoint x: 619, endPoint y: 181, distance: 27.6
copy h5 "Communication Management Approach?"
click at [498, 391] on div "To ensure stakeholders receive information when it is most relevant to them" at bounding box center [585, 371] width 603 height 39
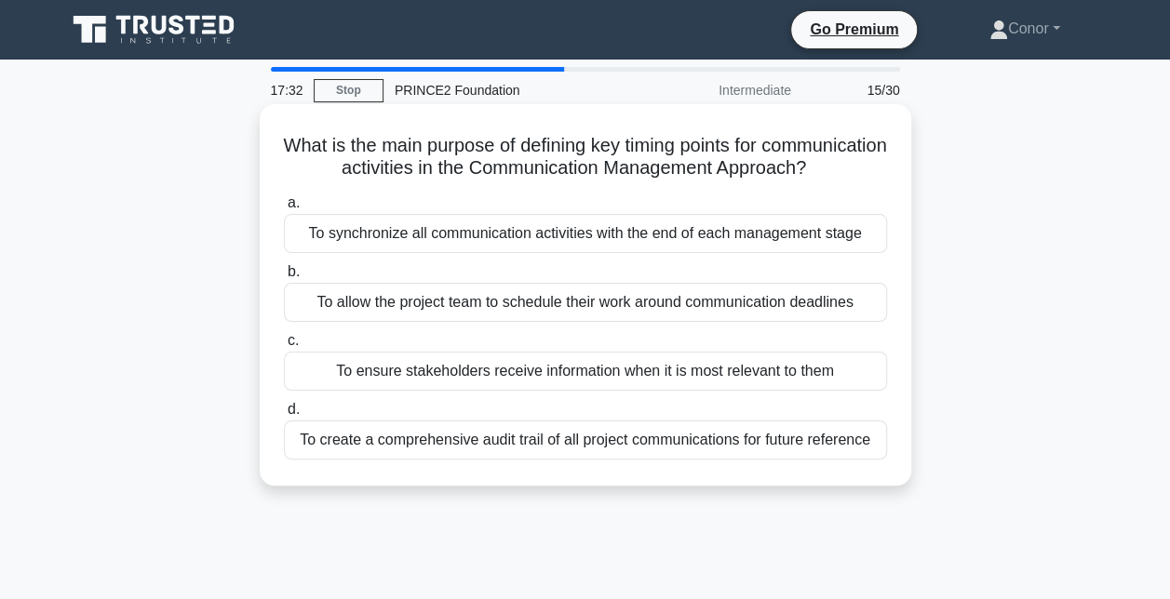
click at [284, 347] on input "c. To ensure stakeholders receive information when it is most relevant to them" at bounding box center [284, 341] width 0 height 12
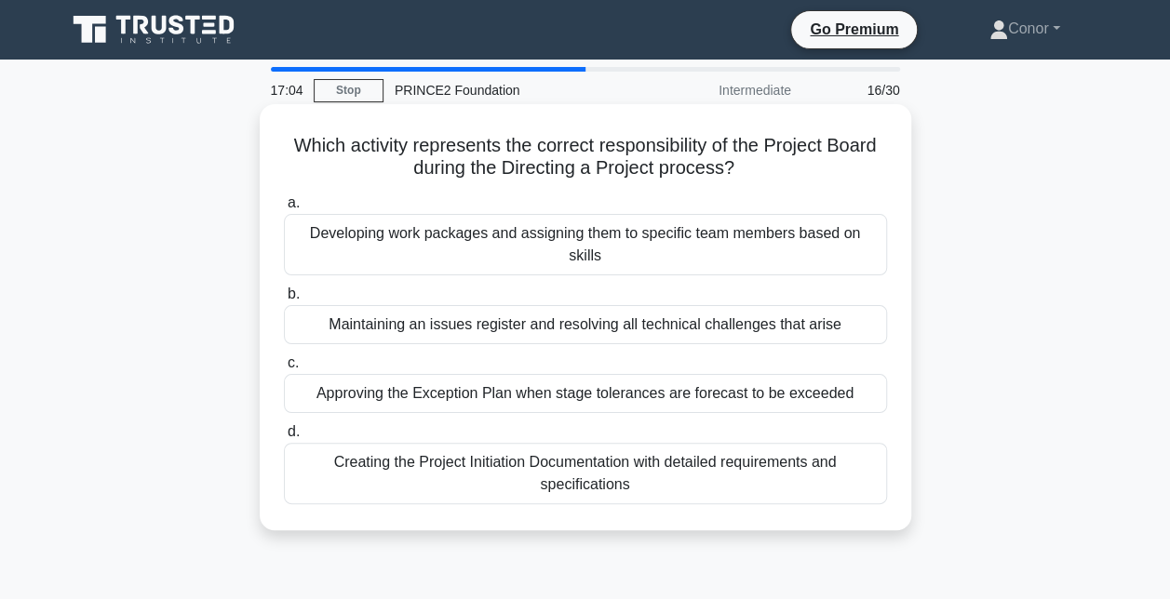
click at [556, 380] on div "Approving the Exception Plan when stage tolerances are forecast to be exceeded" at bounding box center [585, 393] width 603 height 39
click at [284, 369] on input "c. Approving the Exception Plan when stage tolerances are forecast to be exceed…" at bounding box center [284, 363] width 0 height 12
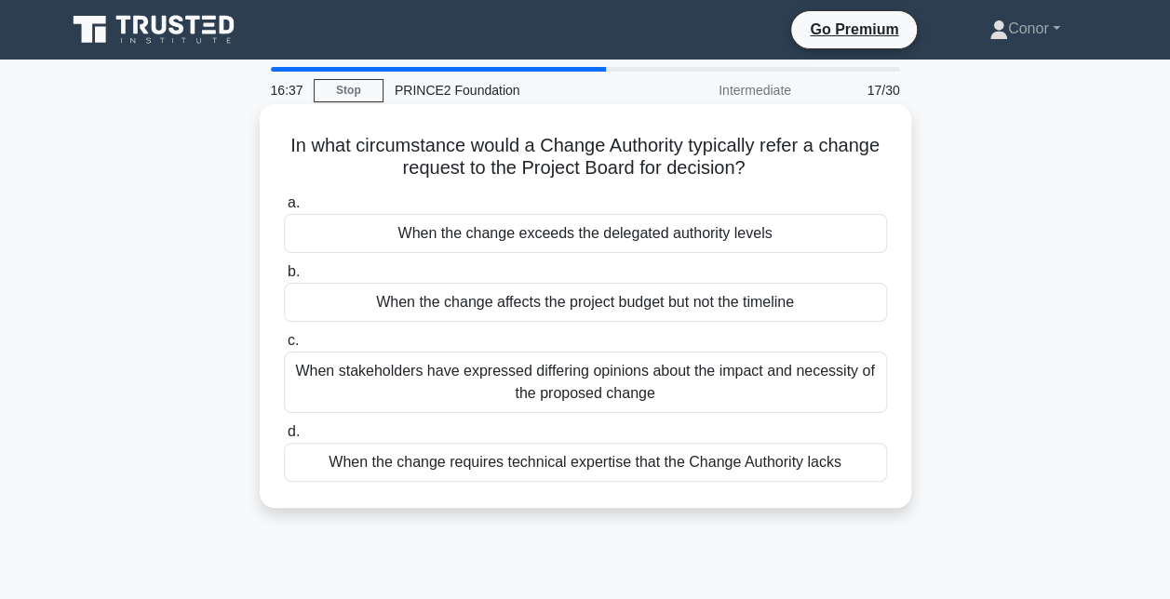
drag, startPoint x: 752, startPoint y: 181, endPoint x: 260, endPoint y: 130, distance: 494.8
click at [260, 130] on div "In what circumstance would a Change Authority typically refer a change request …" at bounding box center [585, 306] width 651 height 404
drag, startPoint x: 260, startPoint y: 130, endPoint x: 356, endPoint y: 141, distance: 97.3
copy h5 "In what circumstance would a Change Authority typically refer a change request …"
click at [628, 310] on div "When the change affects the project budget but not the timeline" at bounding box center [585, 302] width 603 height 39
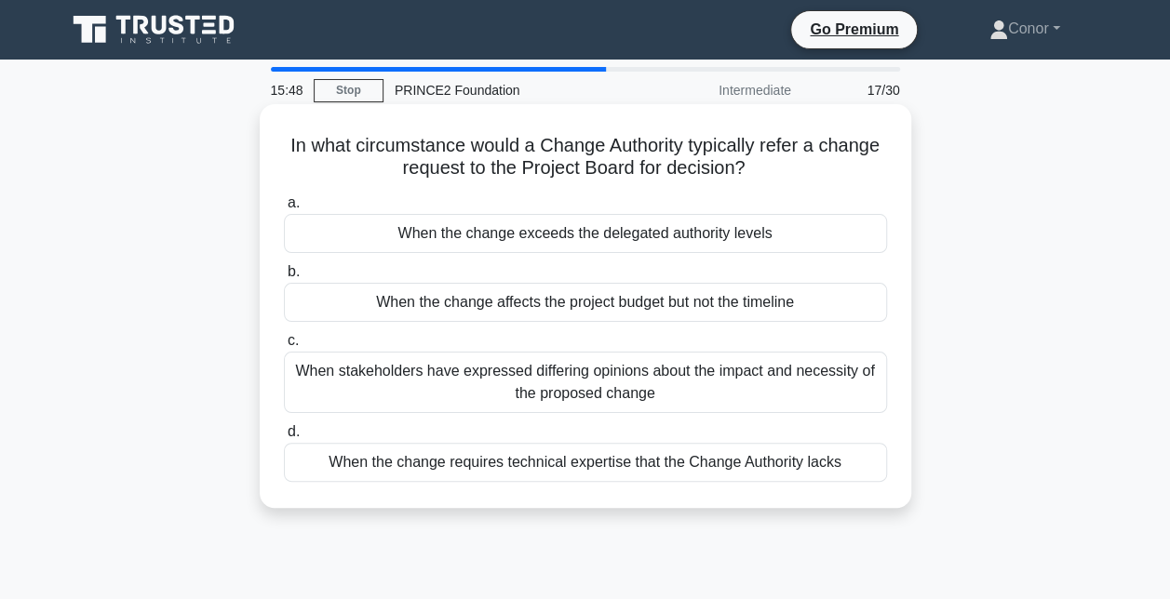
click at [284, 278] on input "b. When the change affects the project budget but not the timeline" at bounding box center [284, 272] width 0 height 12
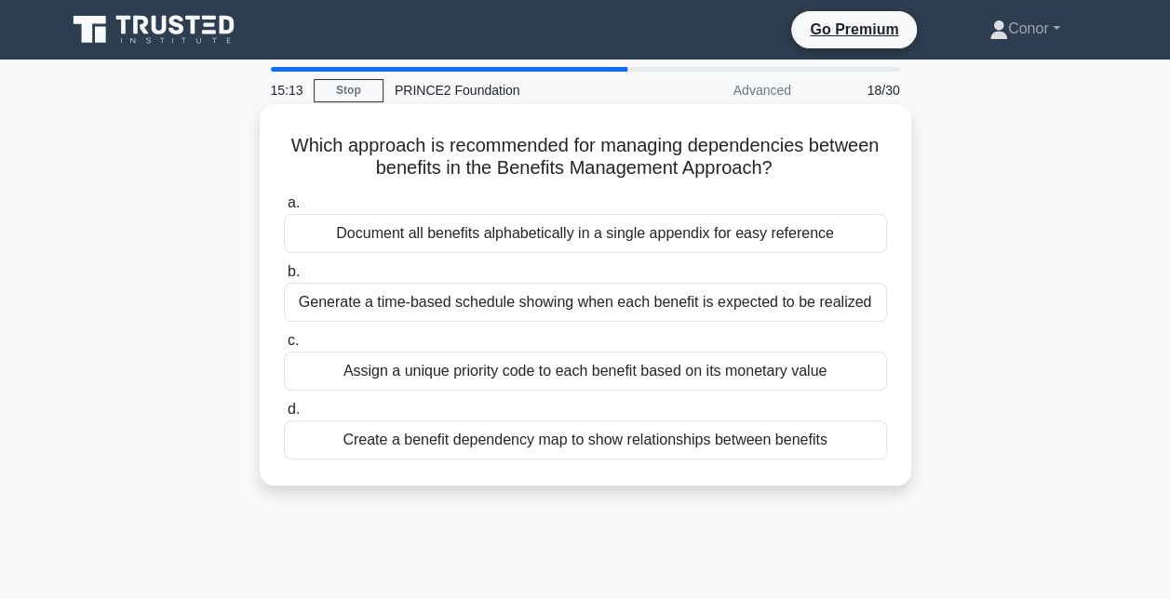
click at [845, 447] on div "Create a benefit dependency map to show relationships between benefits" at bounding box center [585, 440] width 603 height 39
click at [284, 416] on input "d. Create a benefit dependency map to show relationships between benefits" at bounding box center [284, 410] width 0 height 12
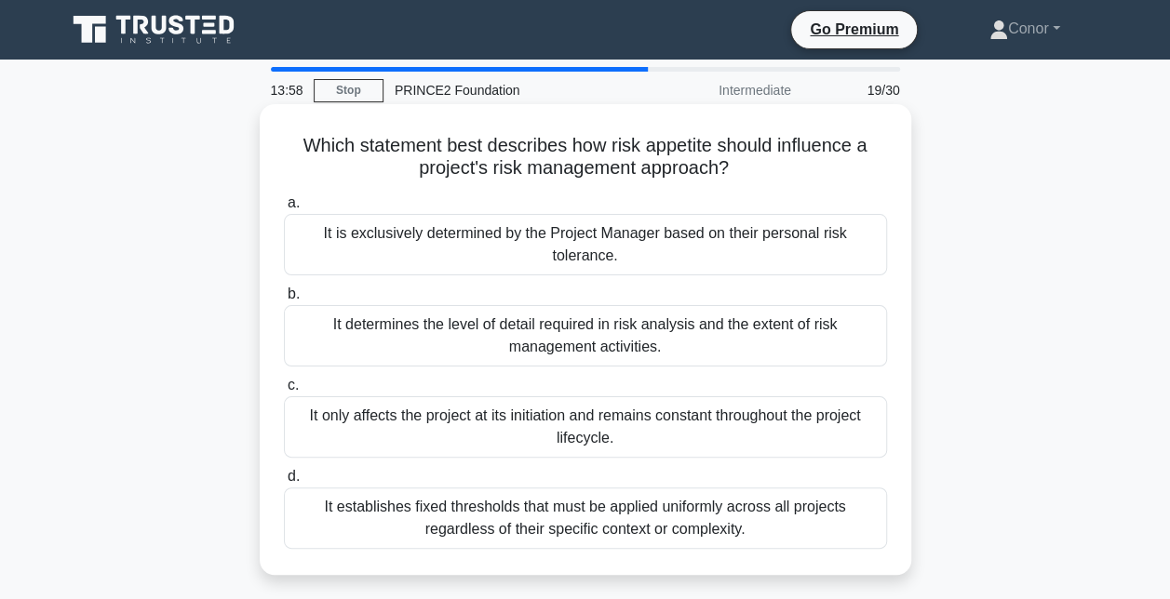
click at [756, 417] on div "It only affects the project at its initiation and remains constant throughout t…" at bounding box center [585, 426] width 603 height 61
click at [284, 392] on input "c. It only affects the project at its initiation and remains constant throughou…" at bounding box center [284, 386] width 0 height 12
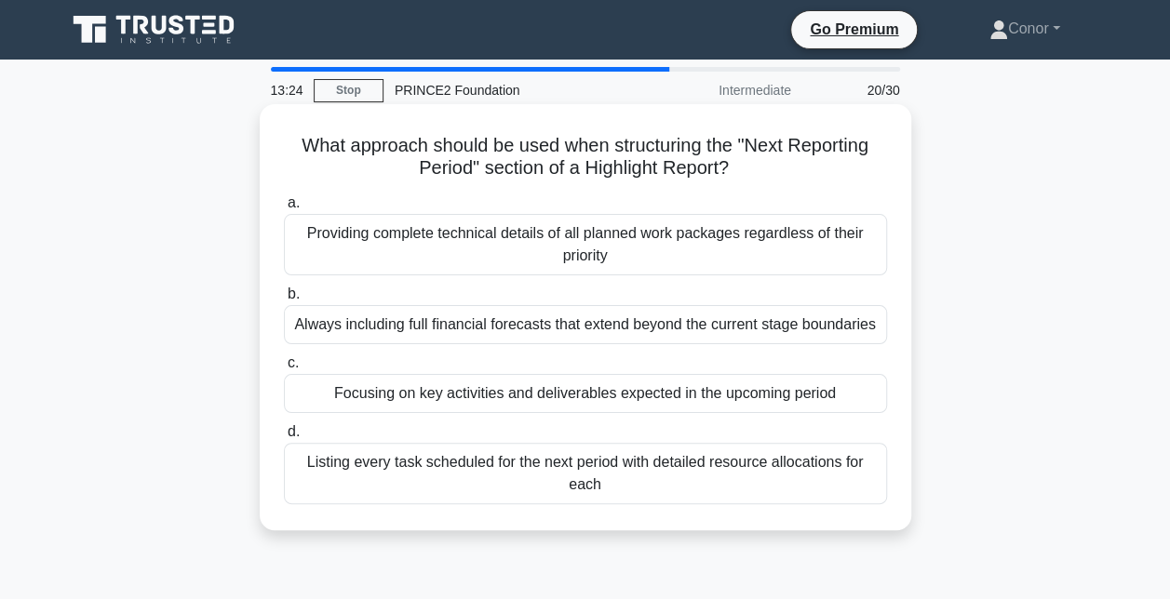
click at [688, 390] on div "Focusing on key activities and deliverables expected in the upcoming period" at bounding box center [585, 393] width 603 height 39
click at [284, 369] on input "c. Focusing on key activities and deliverables expected in the upcoming period" at bounding box center [284, 363] width 0 height 12
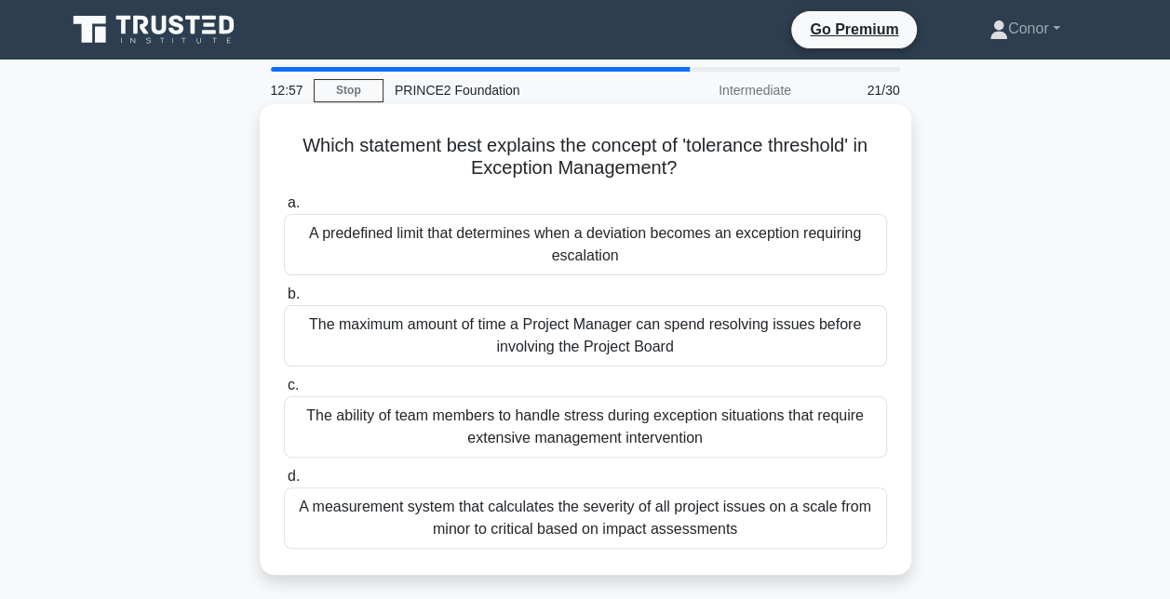
click at [647, 262] on div "A predefined limit that determines when a deviation becomes an exception requir…" at bounding box center [585, 244] width 603 height 61
click at [284, 209] on input "a. A predefined limit that determines when a deviation becomes an exception req…" at bounding box center [284, 203] width 0 height 12
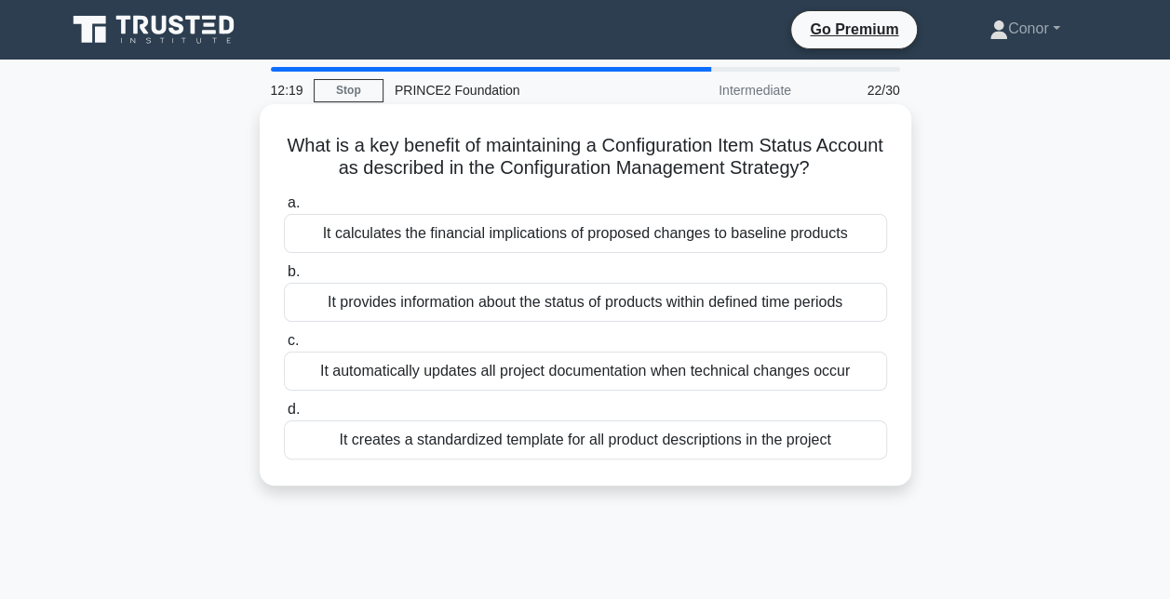
click at [664, 314] on div "It provides information about the status of products within defined time periods" at bounding box center [585, 302] width 603 height 39
click at [284, 278] on input "b. It provides information about the status of products within defined time per…" at bounding box center [284, 272] width 0 height 12
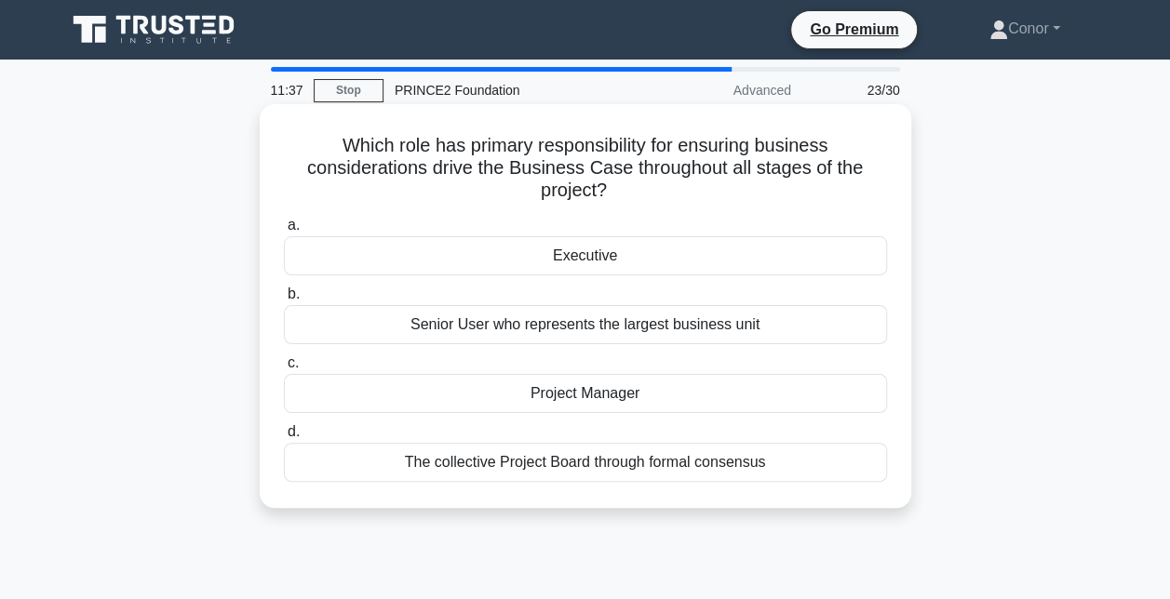
click at [621, 388] on div "Project Manager" at bounding box center [585, 393] width 603 height 39
drag, startPoint x: 620, startPoint y: 387, endPoint x: 618, endPoint y: 396, distance: 9.5
click at [618, 396] on div "Project Manager" at bounding box center [585, 393] width 603 height 39
click at [284, 369] on input "c. Project Manager" at bounding box center [284, 363] width 0 height 12
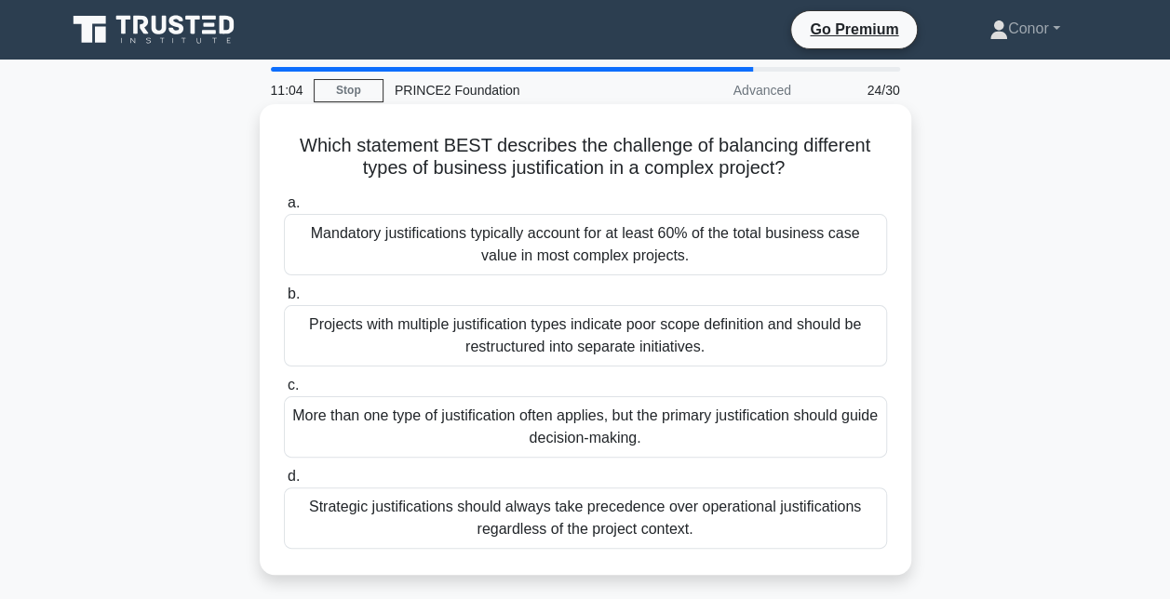
click at [623, 428] on div "More than one type of justification often applies, but the primary justificatio…" at bounding box center [585, 426] width 603 height 61
click at [284, 392] on input "c. More than one type of justification often applies, but the primary justifica…" at bounding box center [284, 386] width 0 height 12
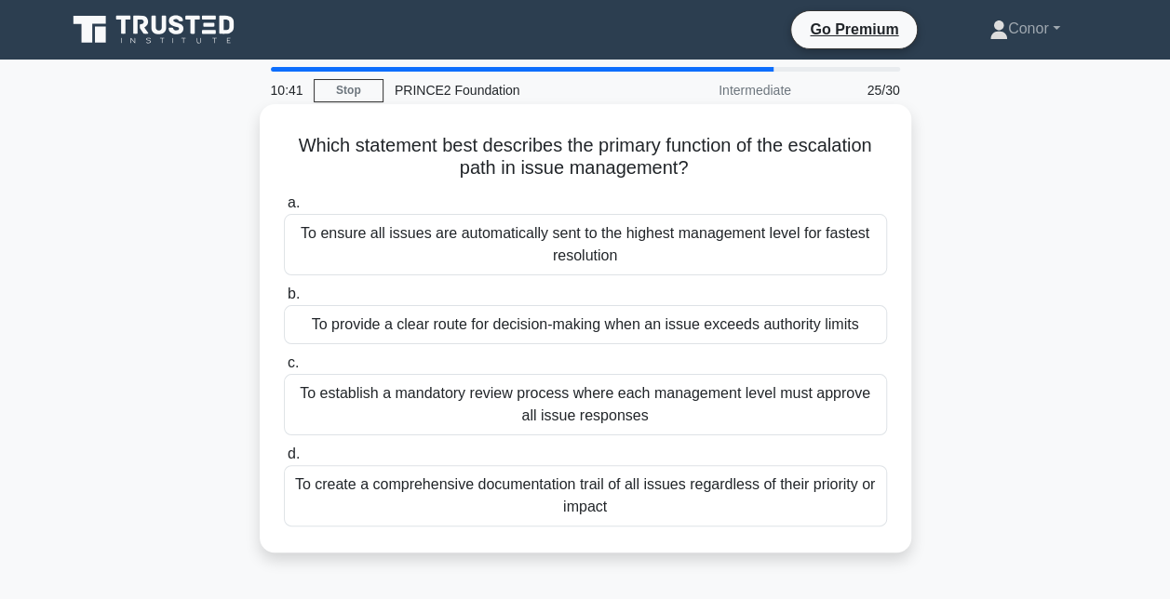
click at [648, 340] on div "To provide a clear route for decision-making when an issue exceeds authority li…" at bounding box center [585, 324] width 603 height 39
click at [284, 301] on input "b. To provide a clear route for decision-making when an issue exceeds authority…" at bounding box center [284, 294] width 0 height 12
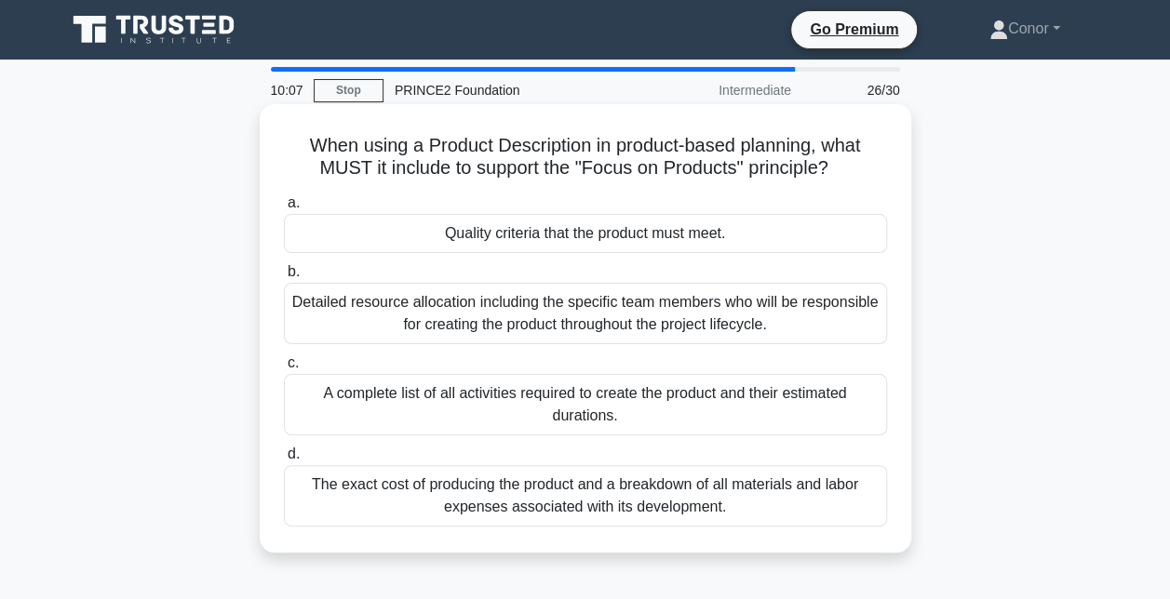
click at [599, 244] on div "Quality criteria that the product must meet." at bounding box center [585, 233] width 603 height 39
click at [284, 209] on input "a. Quality criteria that the product must meet." at bounding box center [284, 203] width 0 height 12
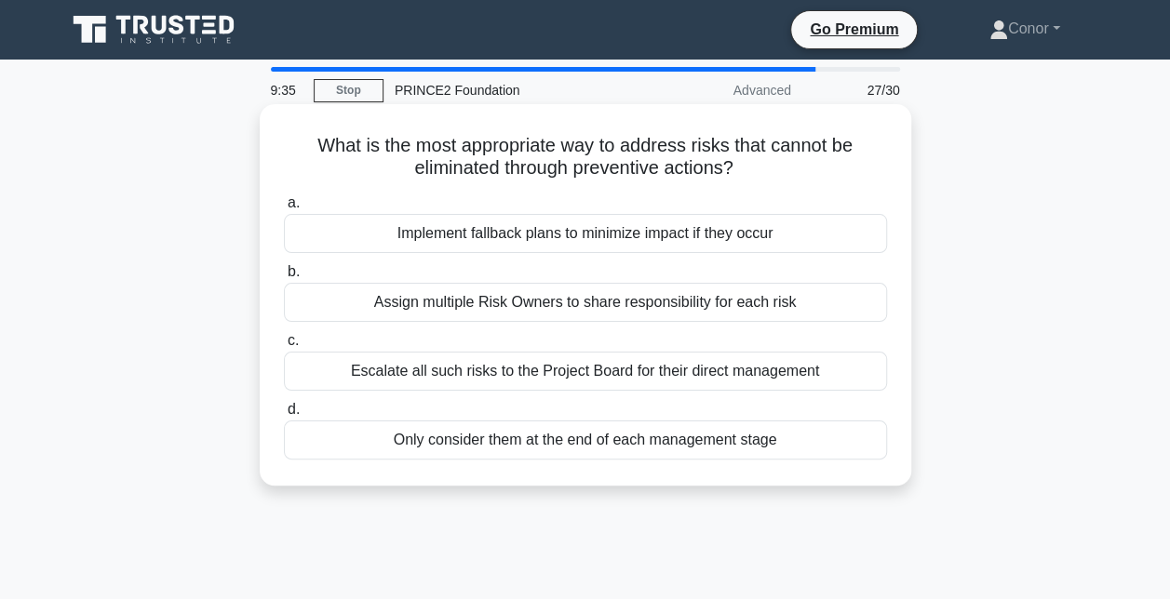
click at [486, 251] on div "Implement fallback plans to minimize impact if they occur" at bounding box center [585, 233] width 603 height 39
drag, startPoint x: 486, startPoint y: 251, endPoint x: 592, endPoint y: 238, distance: 106.9
click at [592, 238] on div "Implement fallback plans to minimize impact if they occur" at bounding box center [585, 233] width 603 height 39
click at [284, 209] on input "a. Implement fallback plans to minimize impact if they occur" at bounding box center [284, 203] width 0 height 12
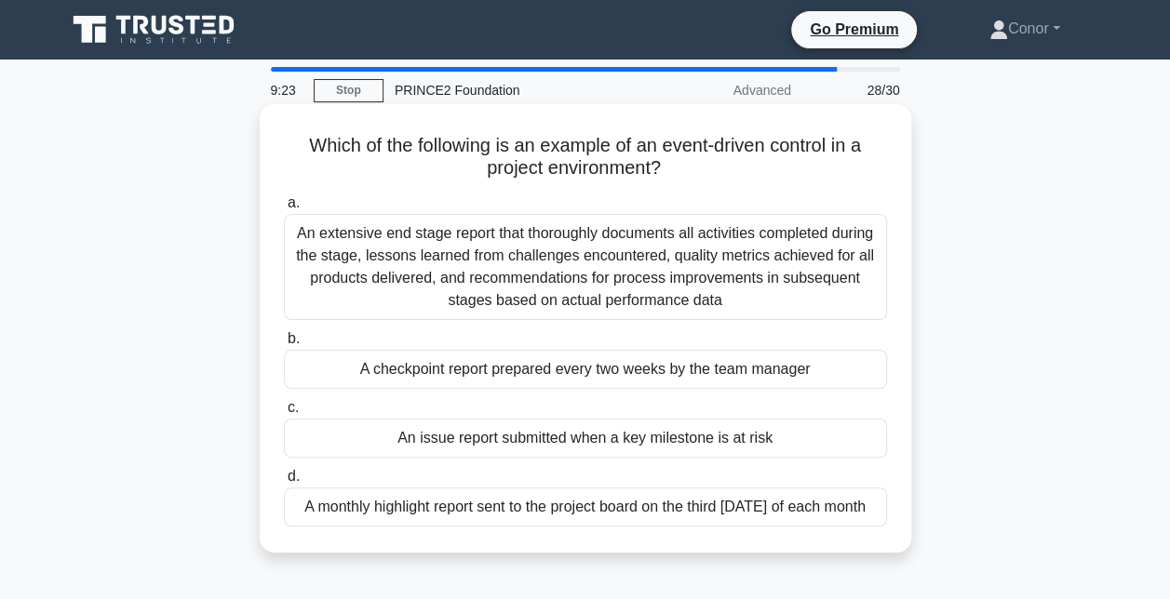
drag, startPoint x: 664, startPoint y: 170, endPoint x: 289, endPoint y: 154, distance: 375.3
click at [289, 154] on h5 "Which of the following is an example of an event-driven control in a project en…" at bounding box center [585, 157] width 607 height 47
drag, startPoint x: 289, startPoint y: 154, endPoint x: 394, endPoint y: 145, distance: 104.6
copy h5 "Which of the following is an example of an event-driven control in a project en…"
click at [491, 278] on div "An extensive end stage report that thoroughly documents all activities complete…" at bounding box center [585, 267] width 603 height 106
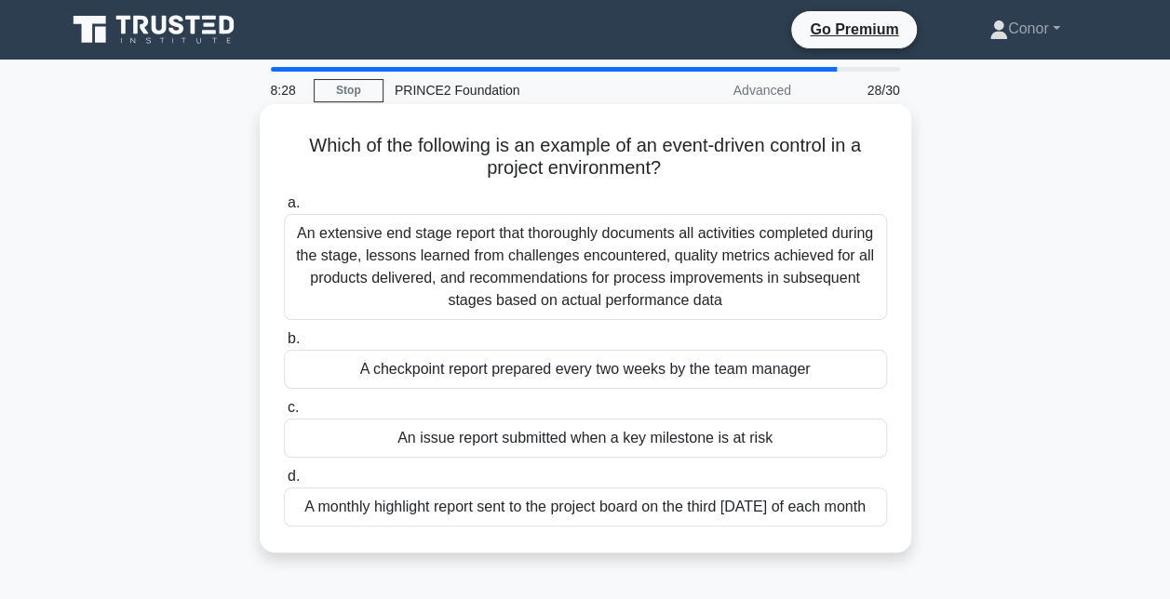
drag, startPoint x: 491, startPoint y: 278, endPoint x: 686, endPoint y: 288, distance: 194.7
click at [686, 288] on div "An extensive end stage report that thoroughly documents all activities complete…" at bounding box center [585, 267] width 603 height 106
click at [284, 209] on input "a. An extensive end stage report that thoroughly documents all activities compl…" at bounding box center [284, 203] width 0 height 12
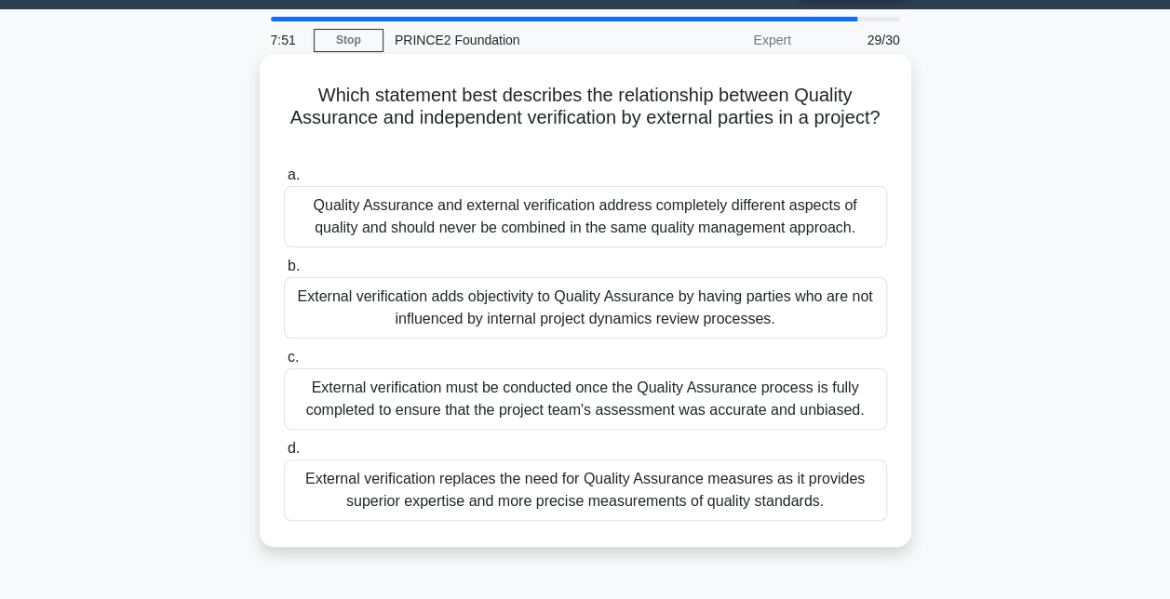
scroll to position [93, 0]
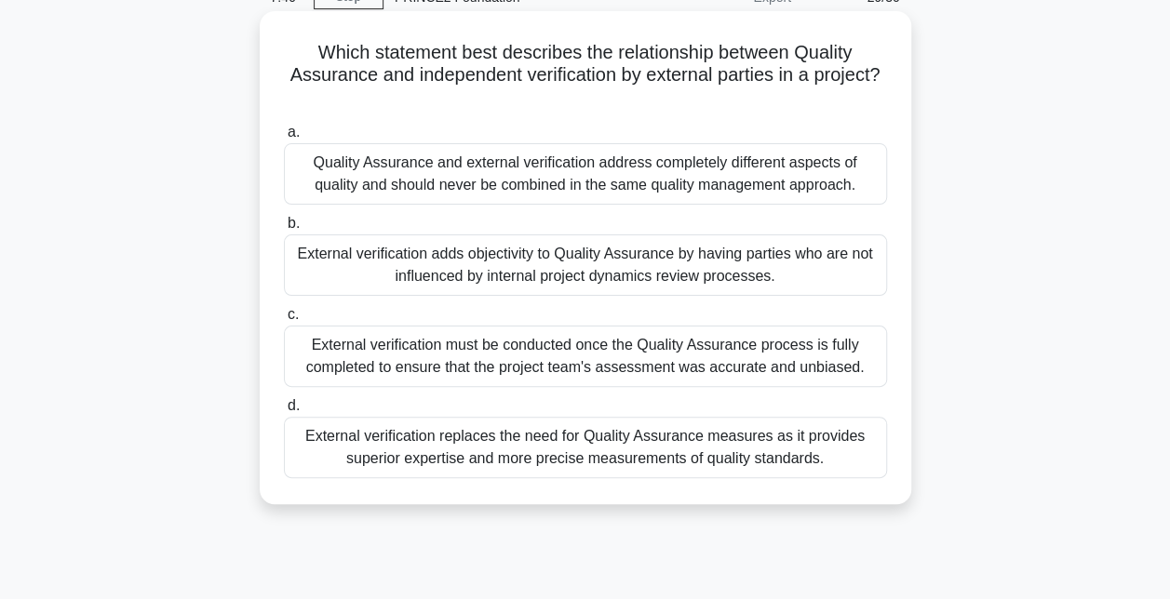
click at [542, 352] on div "External verification must be conducted once the Quality Assurance process is f…" at bounding box center [585, 356] width 603 height 61
click at [284, 321] on input "c. External verification must be conducted once the Quality Assurance process i…" at bounding box center [284, 315] width 0 height 12
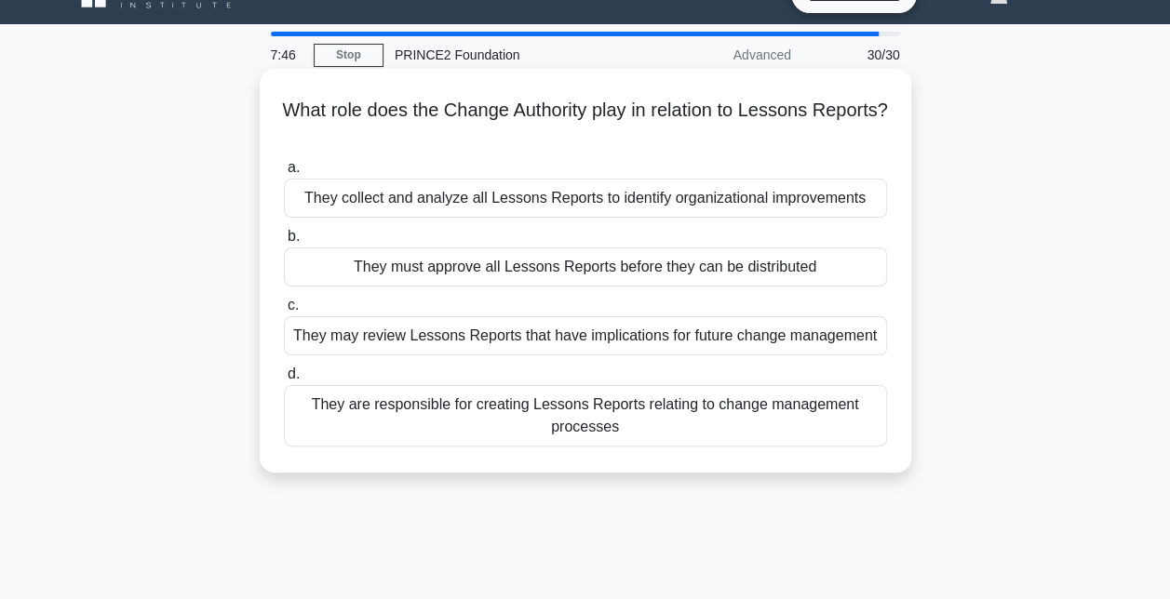
scroll to position [0, 0]
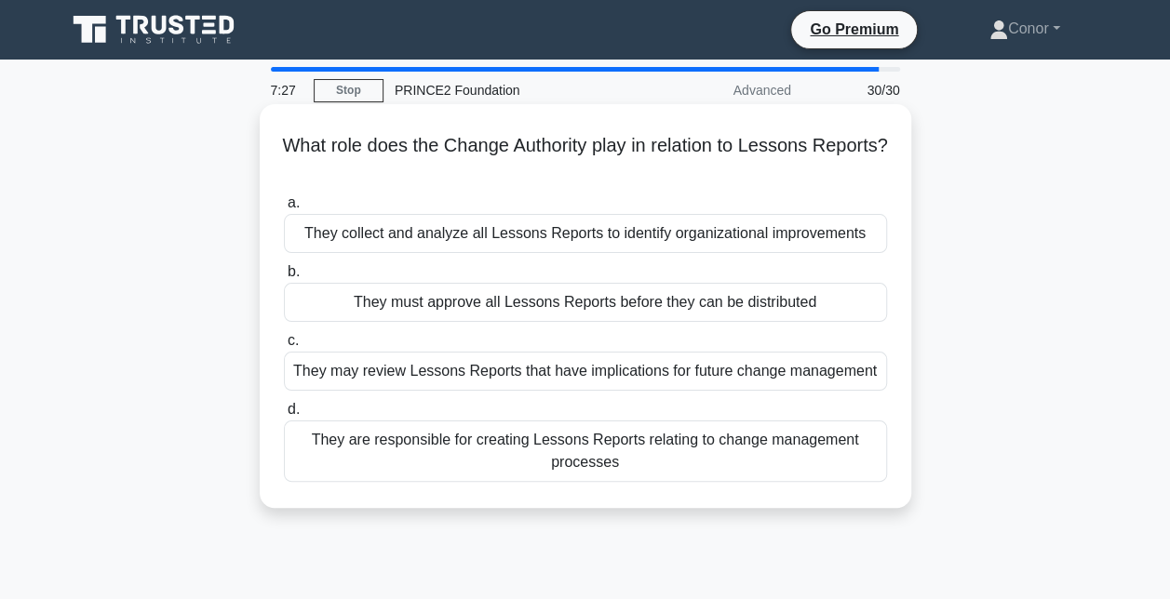
click at [729, 368] on div "They may review Lessons Reports that have implications for future change manage…" at bounding box center [585, 371] width 603 height 39
click at [284, 347] on input "c. They may review Lessons Reports that have implications for future change man…" at bounding box center [284, 341] width 0 height 12
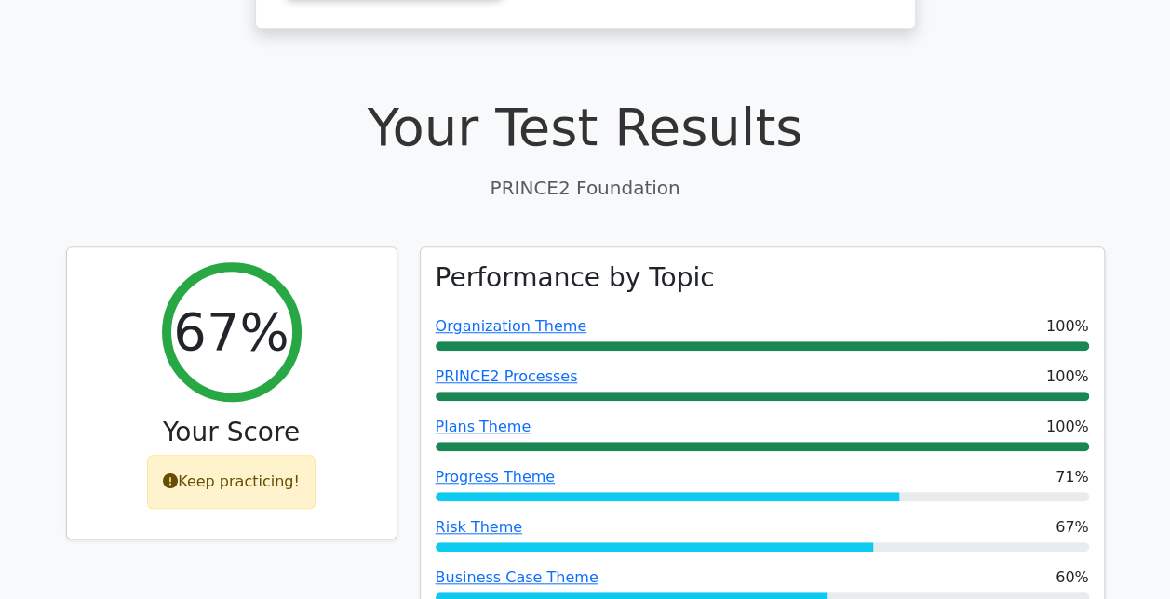
scroll to position [534, 0]
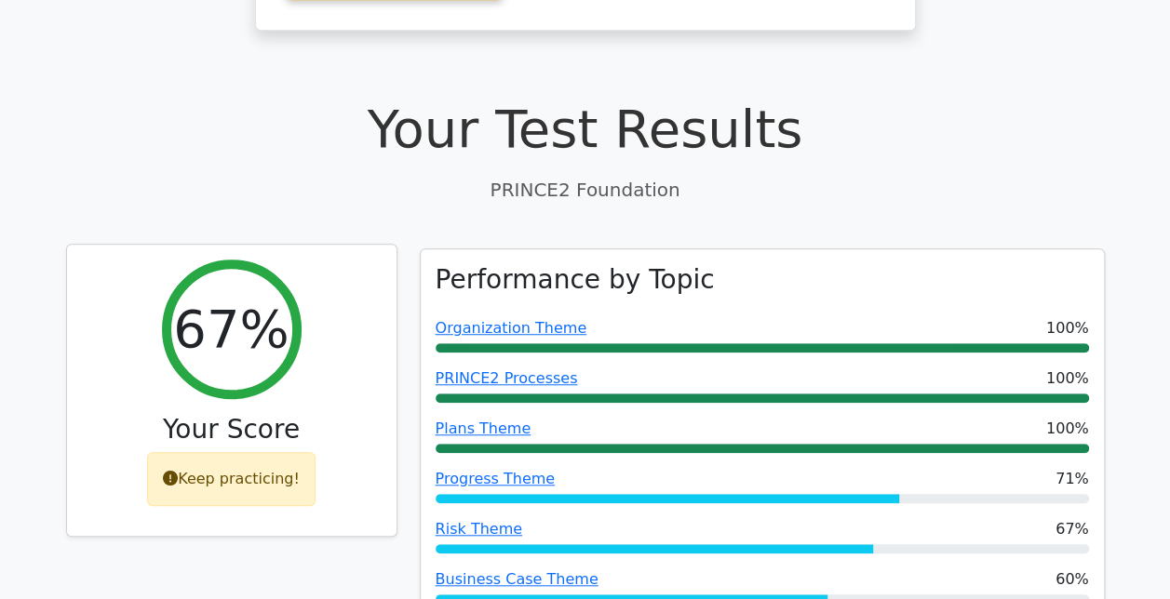
click at [281, 452] on div "Keep practicing!" at bounding box center [231, 479] width 168 height 54
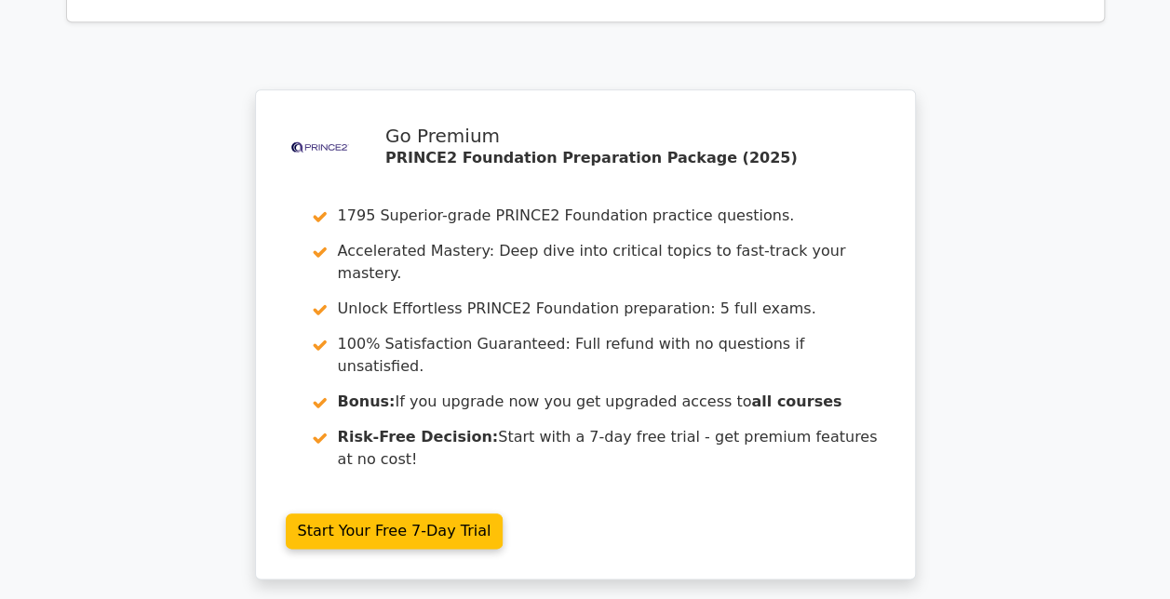
scroll to position [4442, 0]
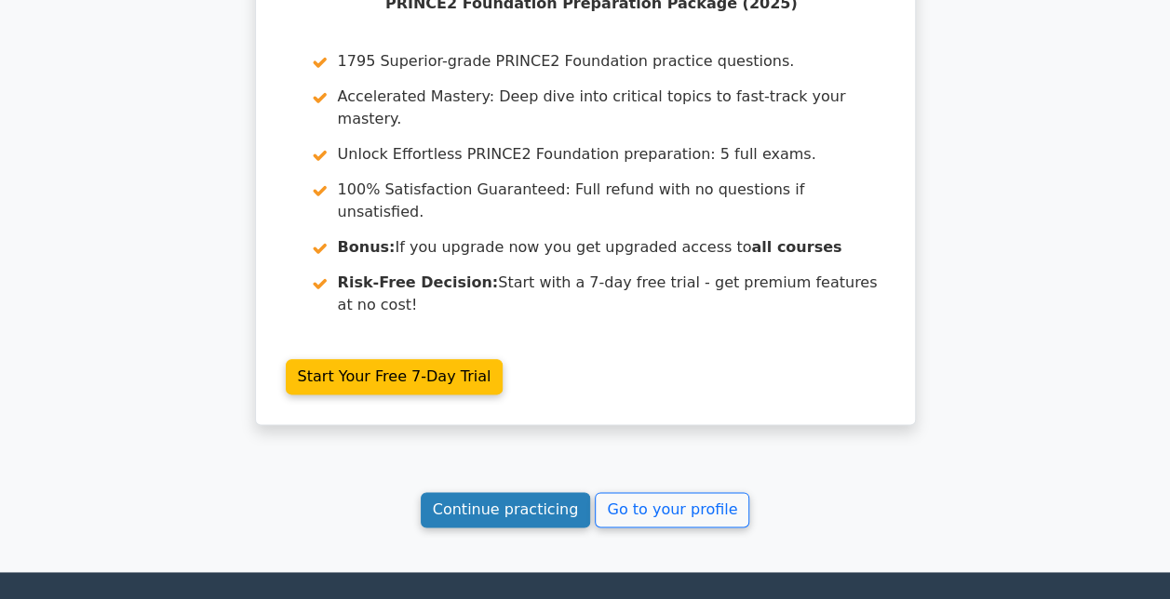
click at [529, 492] on link "Continue practicing" at bounding box center [506, 509] width 170 height 35
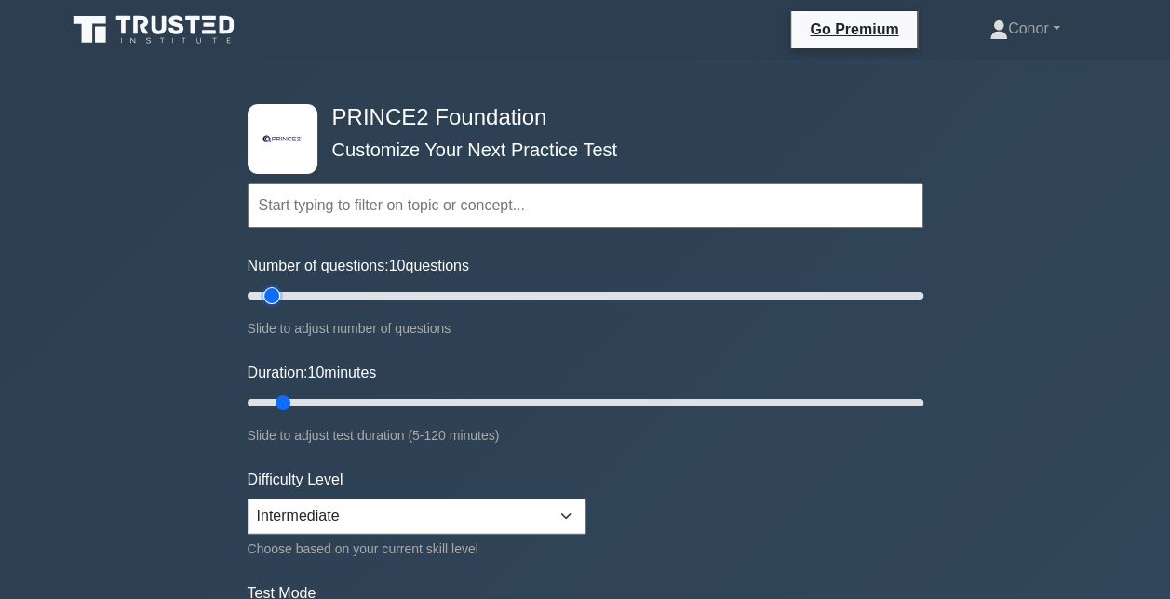
click at [274, 287] on input "Number of questions: 10 questions" at bounding box center [586, 296] width 676 height 22
drag, startPoint x: 270, startPoint y: 295, endPoint x: 378, endPoint y: 313, distance: 109.4
type input "40"
click at [378, 307] on input "Number of questions: 40 questions" at bounding box center [586, 296] width 676 height 22
drag, startPoint x: 280, startPoint y: 399, endPoint x: 454, endPoint y: 406, distance: 174.1
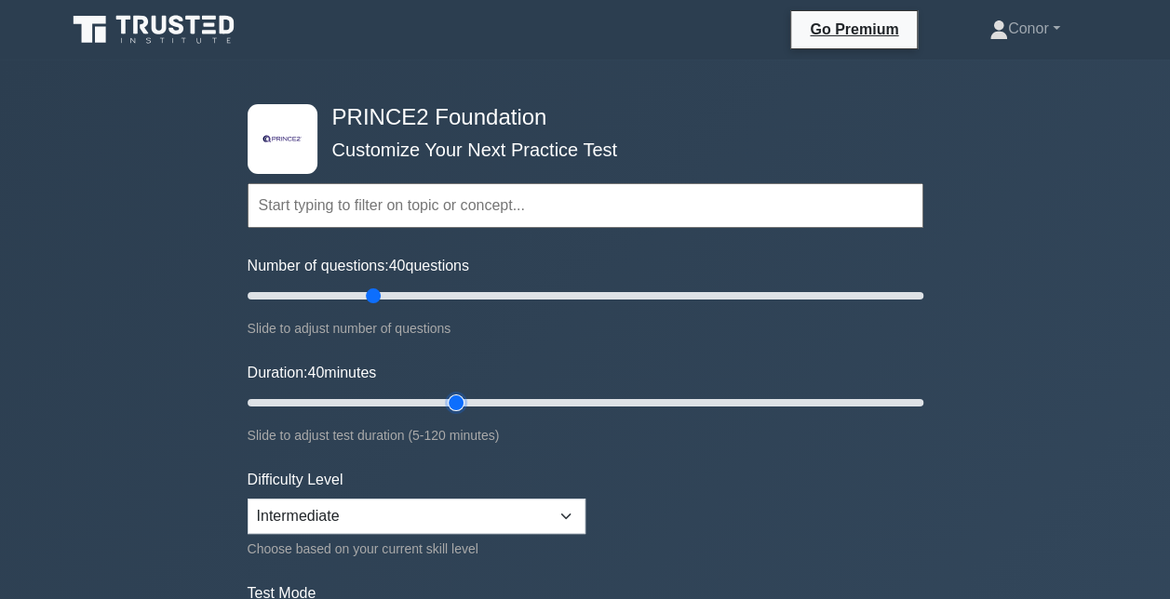
type input "40"
click at [454, 406] on input "Duration: 40 minutes" at bounding box center [586, 403] width 676 height 22
click at [488, 210] on input "text" at bounding box center [586, 205] width 676 height 45
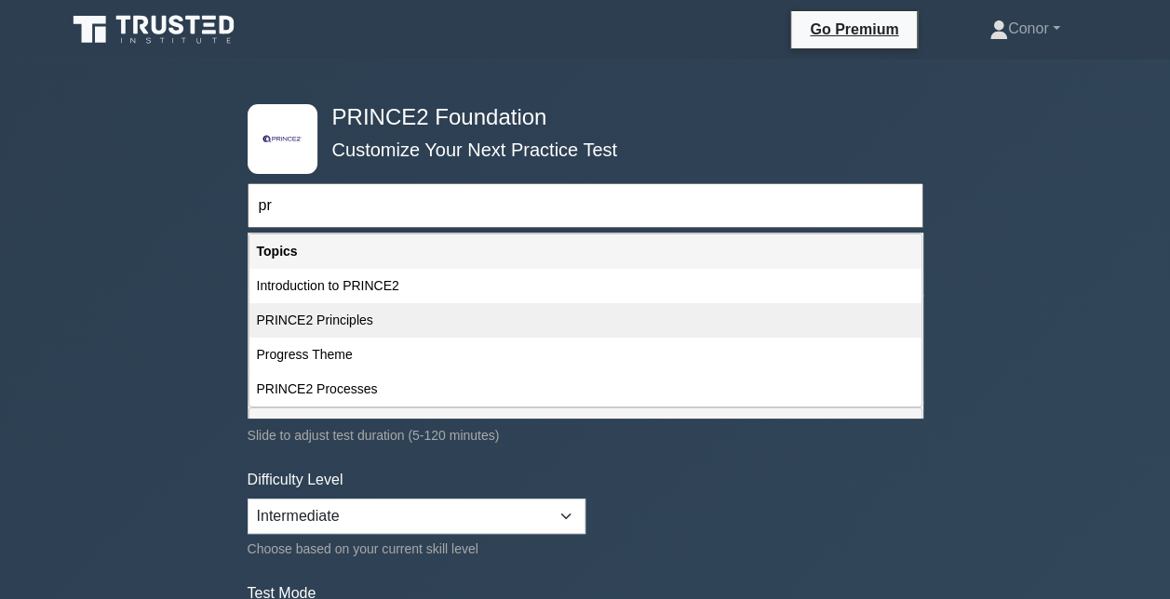
click at [348, 328] on div "PRINCE2 Principles" at bounding box center [585, 320] width 672 height 34
type input "PRINCE2 Principles"
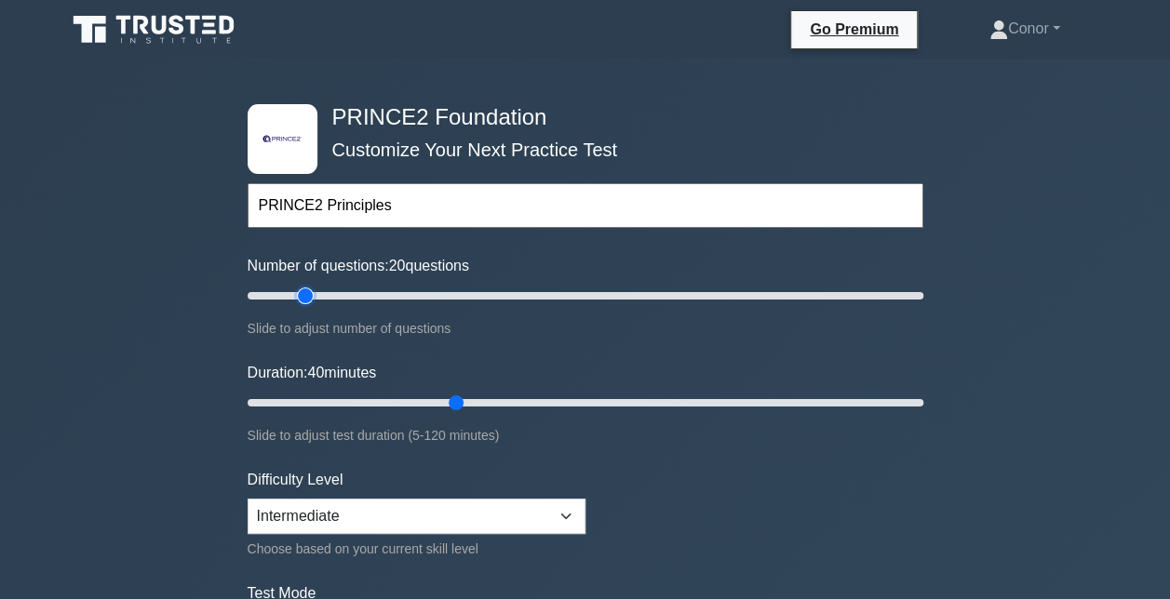
drag, startPoint x: 372, startPoint y: 298, endPoint x: 303, endPoint y: 291, distance: 69.2
type input "20"
click at [303, 291] on input "Number of questions: 20 questions" at bounding box center [586, 296] width 676 height 22
click at [385, 208] on input "text" at bounding box center [586, 205] width 676 height 45
drag, startPoint x: 315, startPoint y: 292, endPoint x: 378, endPoint y: 295, distance: 63.3
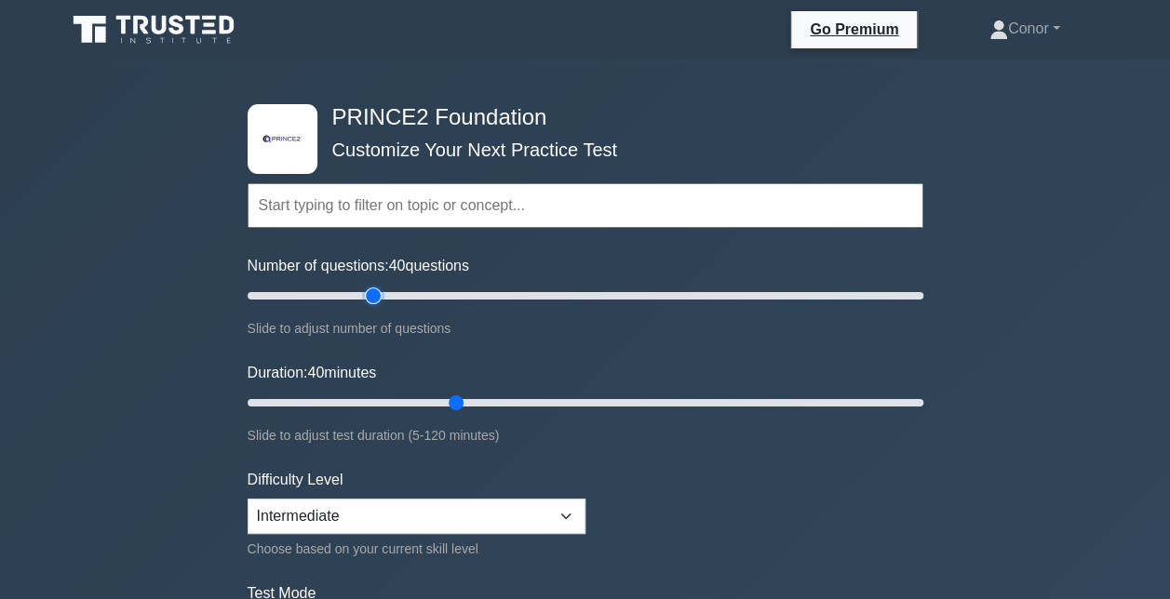
type input "40"
click at [378, 295] on input "Number of questions: 40 questions" at bounding box center [586, 296] width 676 height 22
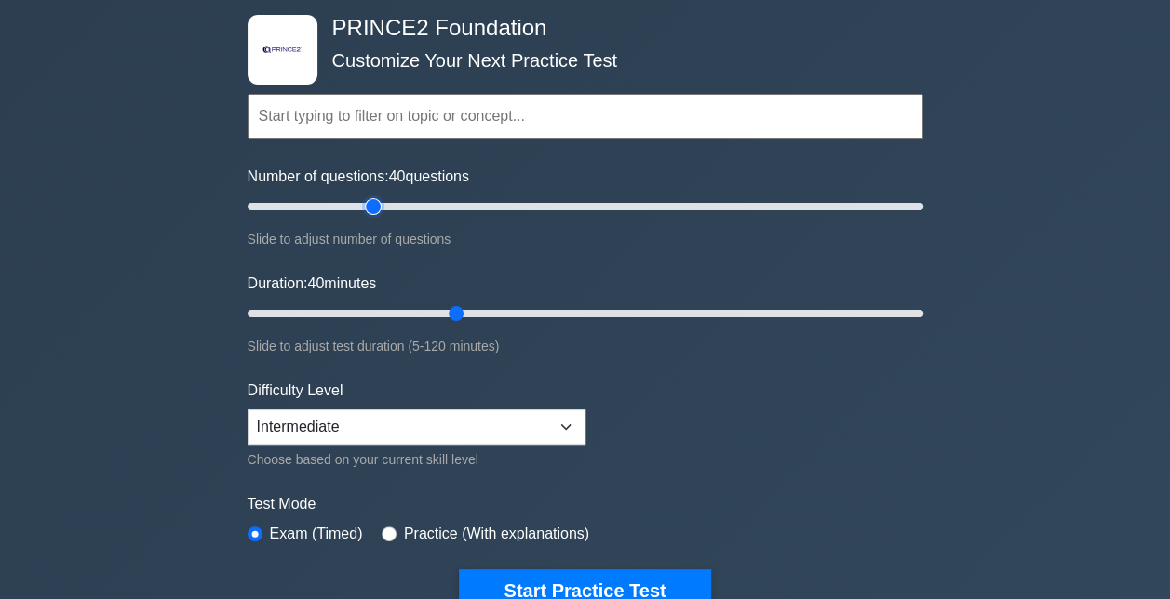
scroll to position [186, 0]
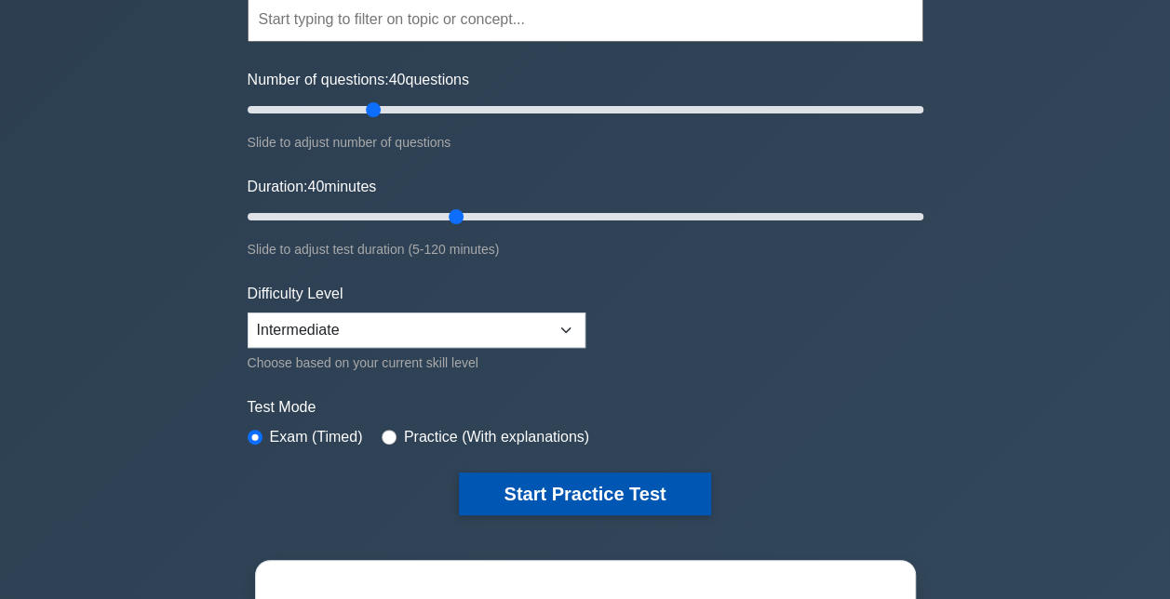
click at [525, 489] on button "Start Practice Test" at bounding box center [584, 494] width 251 height 43
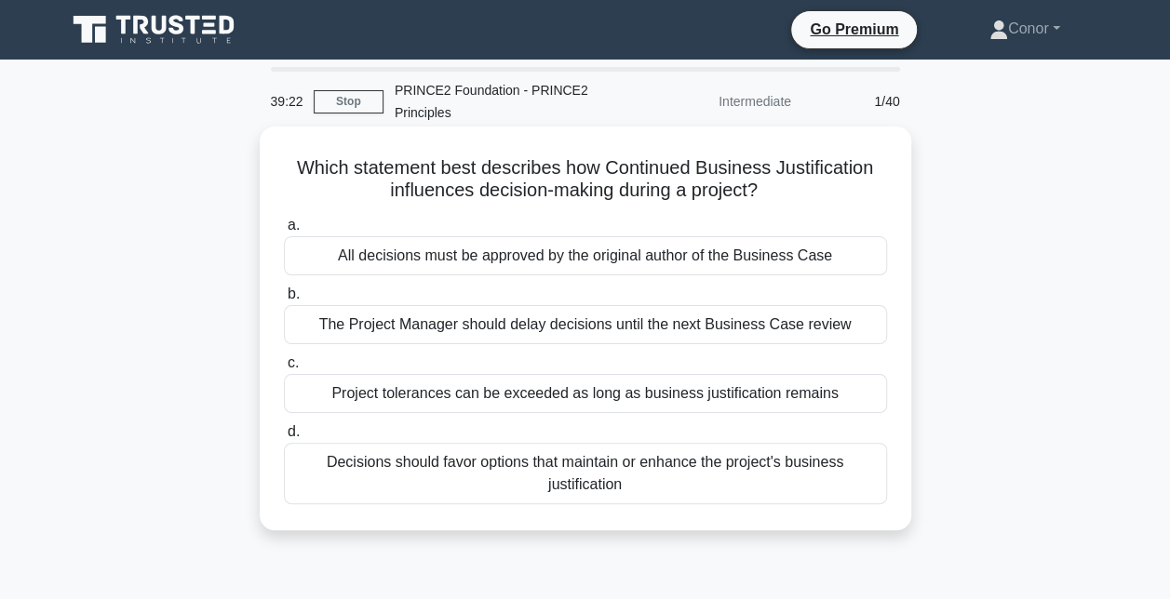
click at [579, 469] on div "Decisions should favor options that maintain or enhance the project's business …" at bounding box center [585, 473] width 603 height 61
drag, startPoint x: 579, startPoint y: 469, endPoint x: 650, endPoint y: 482, distance: 72.8
click at [650, 482] on div "Decisions should favor options that maintain or enhance the project's business …" at bounding box center [585, 473] width 603 height 61
click at [284, 438] on input "d. Decisions should favor options that maintain or enhance the project's busine…" at bounding box center [284, 432] width 0 height 12
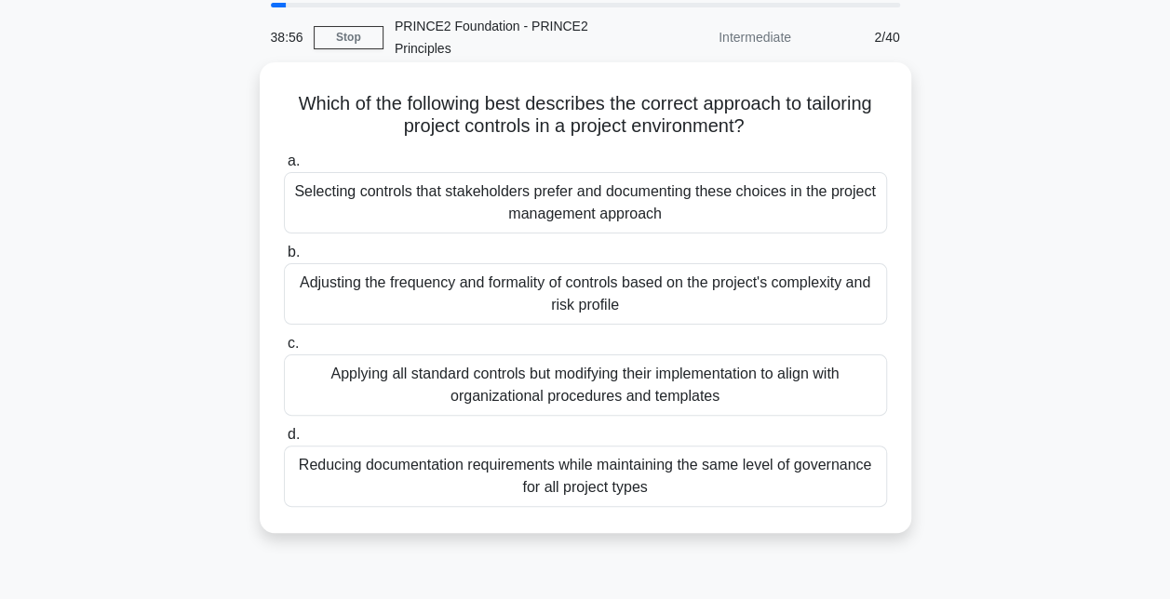
scroll to position [93, 0]
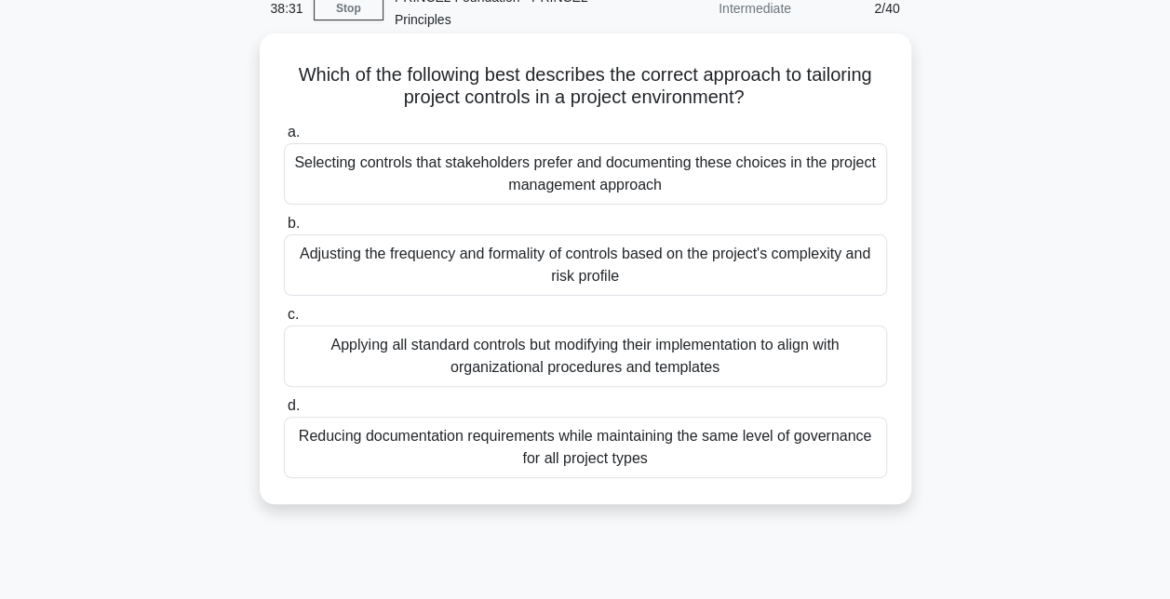
click at [475, 349] on div "Applying all standard controls but modifying their implementation to align with…" at bounding box center [585, 356] width 603 height 61
click at [284, 321] on input "c. Applying all standard controls but modifying their implementation to align w…" at bounding box center [284, 315] width 0 height 12
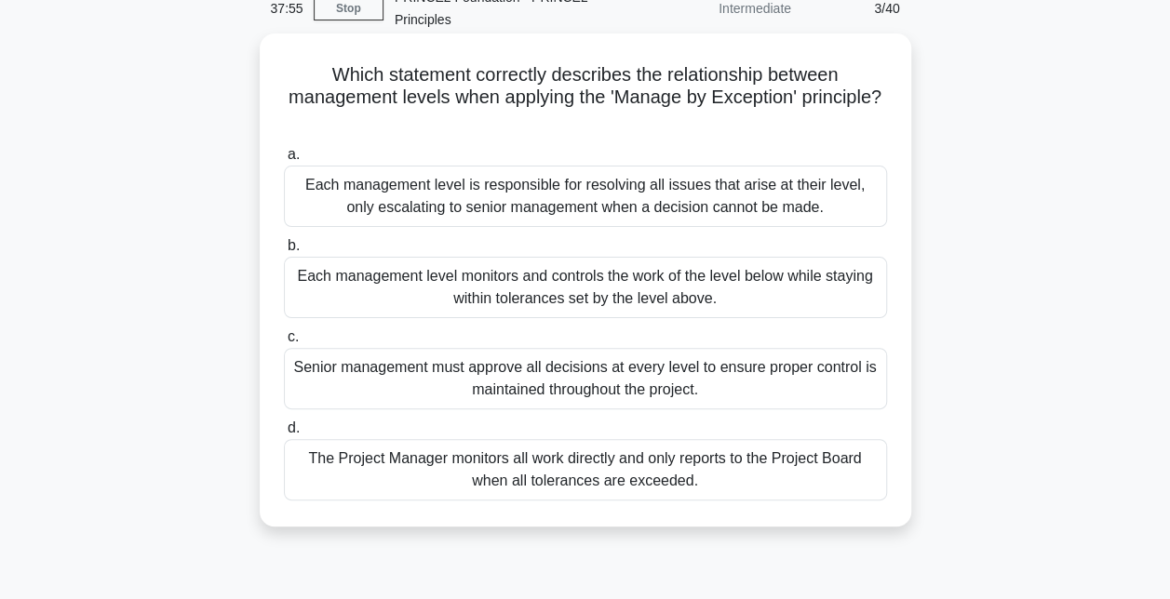
scroll to position [0, 0]
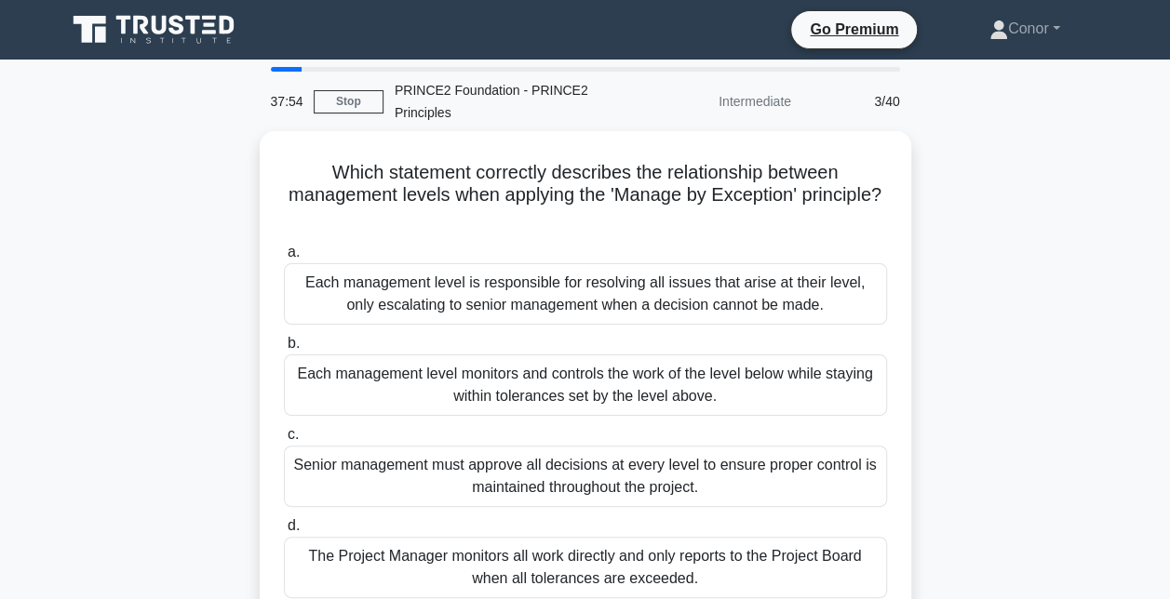
click at [344, 82] on div "37:54 Stop PRINCE2 Foundation - PRINCE2 Principles Intermediate 3/40" at bounding box center [585, 102] width 651 height 60
click at [354, 93] on link "Stop" at bounding box center [349, 101] width 70 height 23
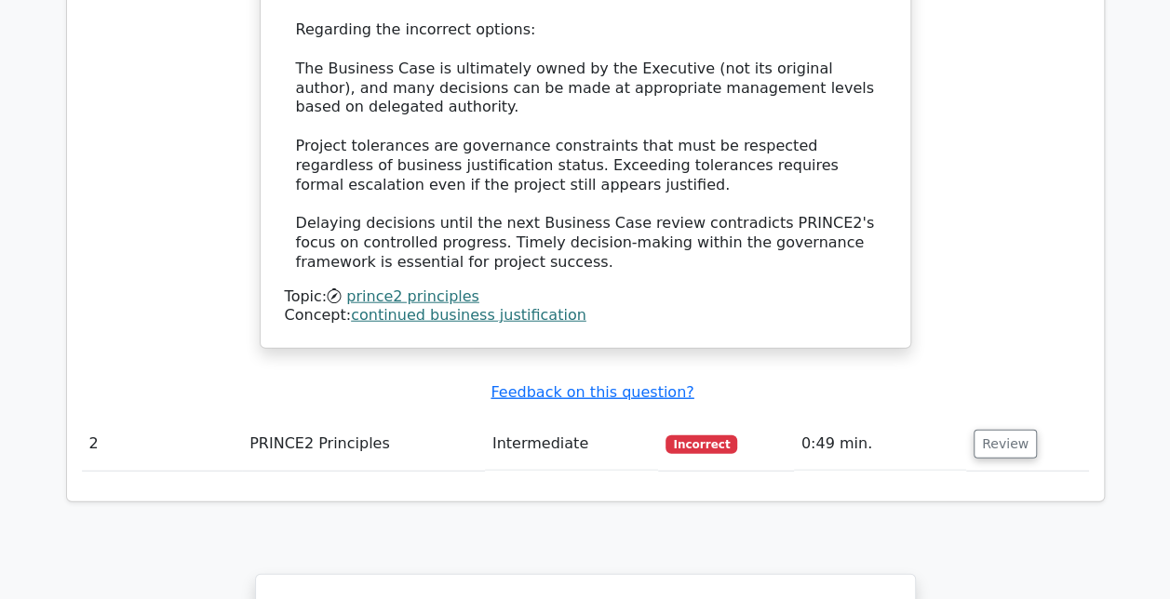
scroll to position [2233, 0]
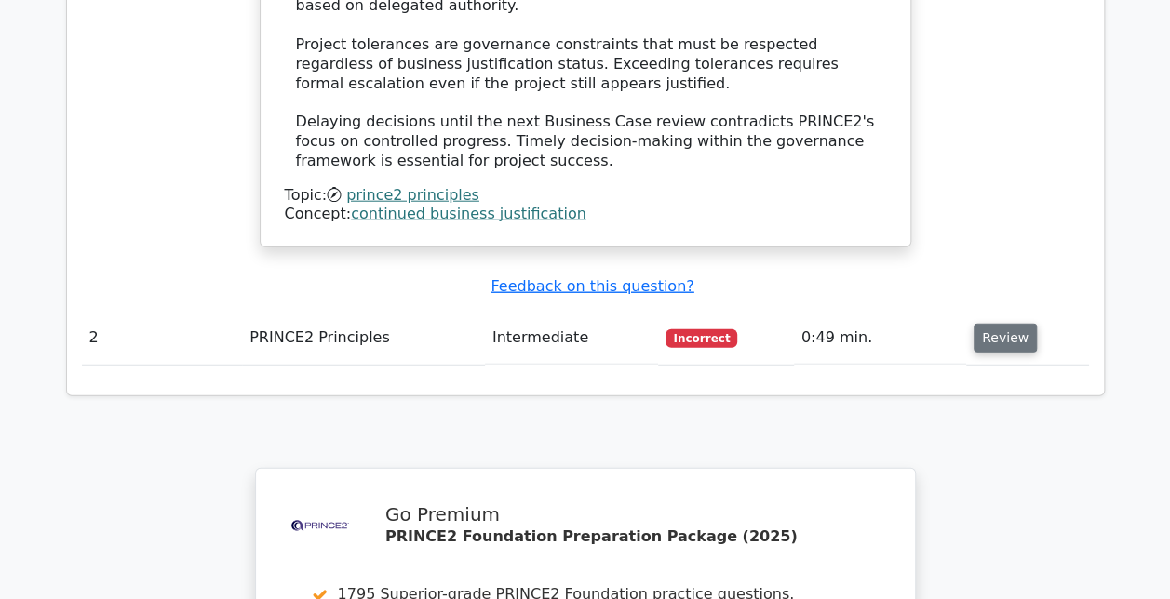
click at [1021, 324] on button "Review" at bounding box center [1004, 338] width 63 height 29
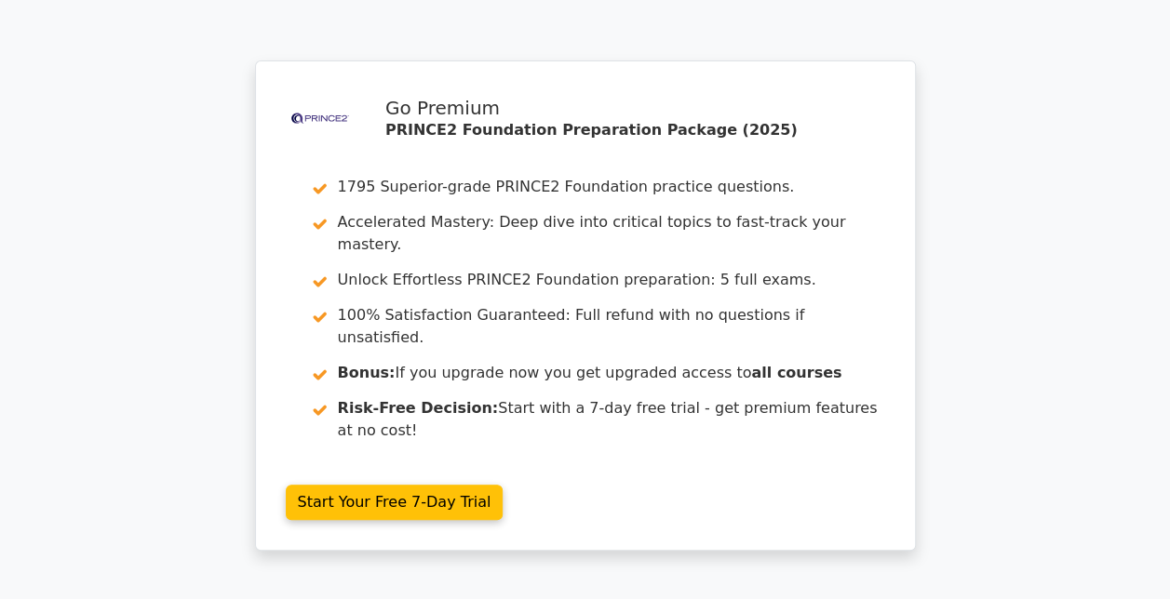
scroll to position [3629, 0]
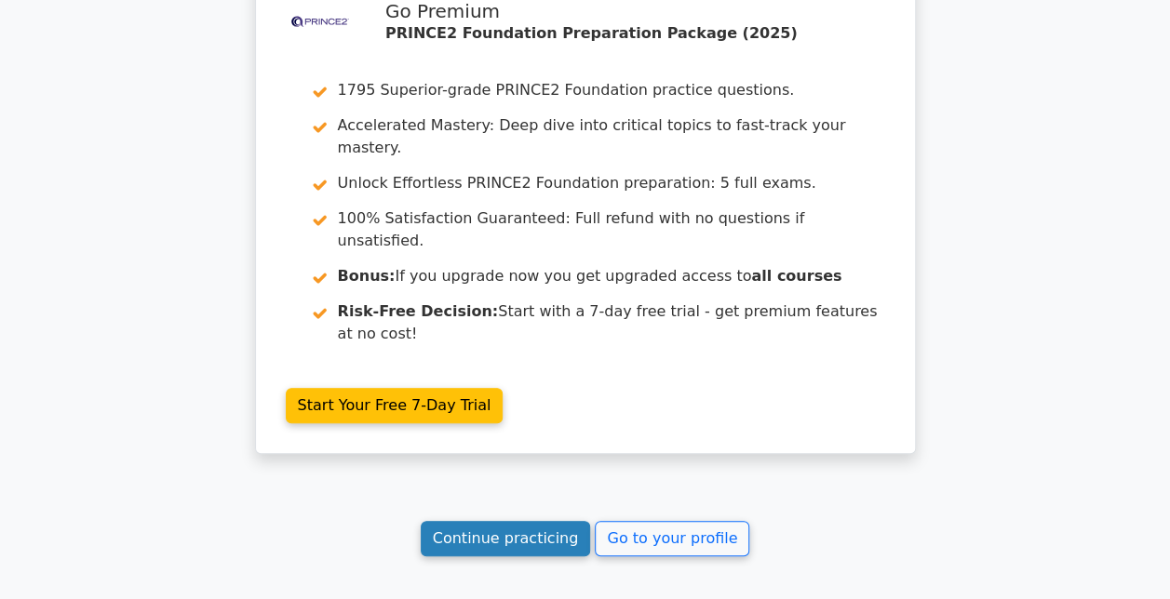
click at [560, 521] on link "Continue practicing" at bounding box center [506, 538] width 170 height 35
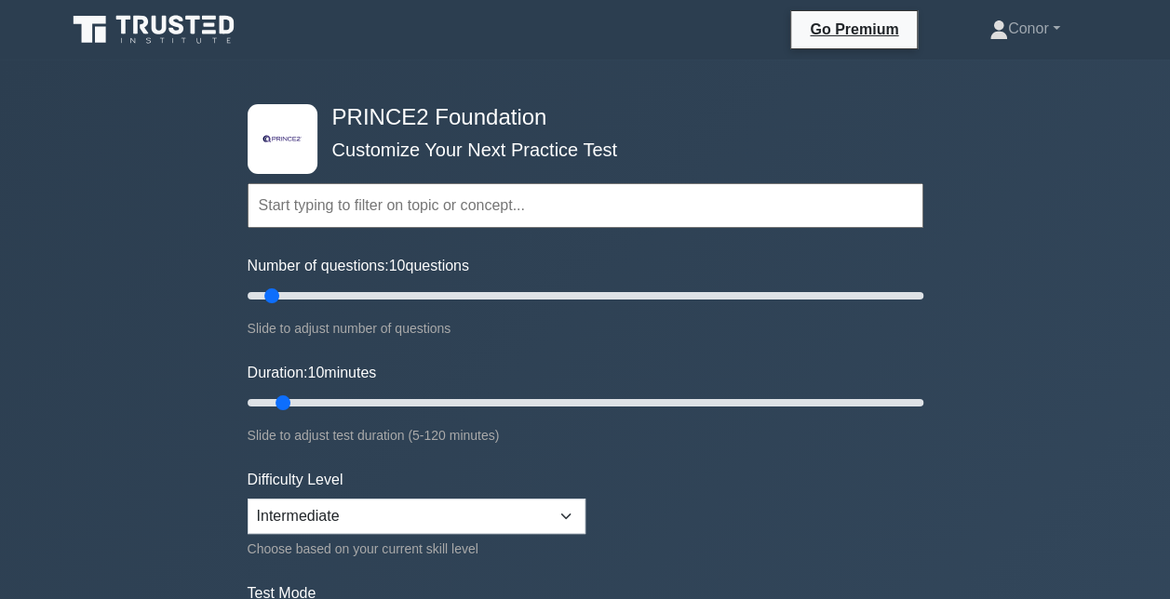
click at [502, 220] on input "text" at bounding box center [586, 205] width 676 height 45
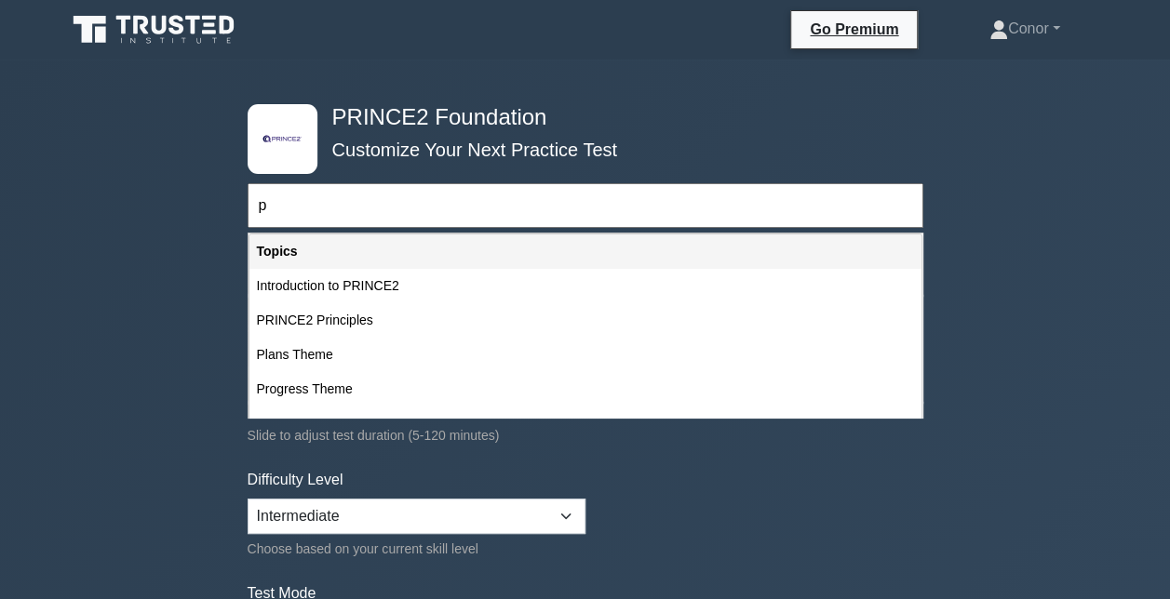
type input "p"
click at [512, 61] on div ".st0{fill-rule:evenodd;clip-rule:evenodd;fill:#000041;} .st1{fill-rule:evenodd;…" at bounding box center [585, 403] width 698 height 687
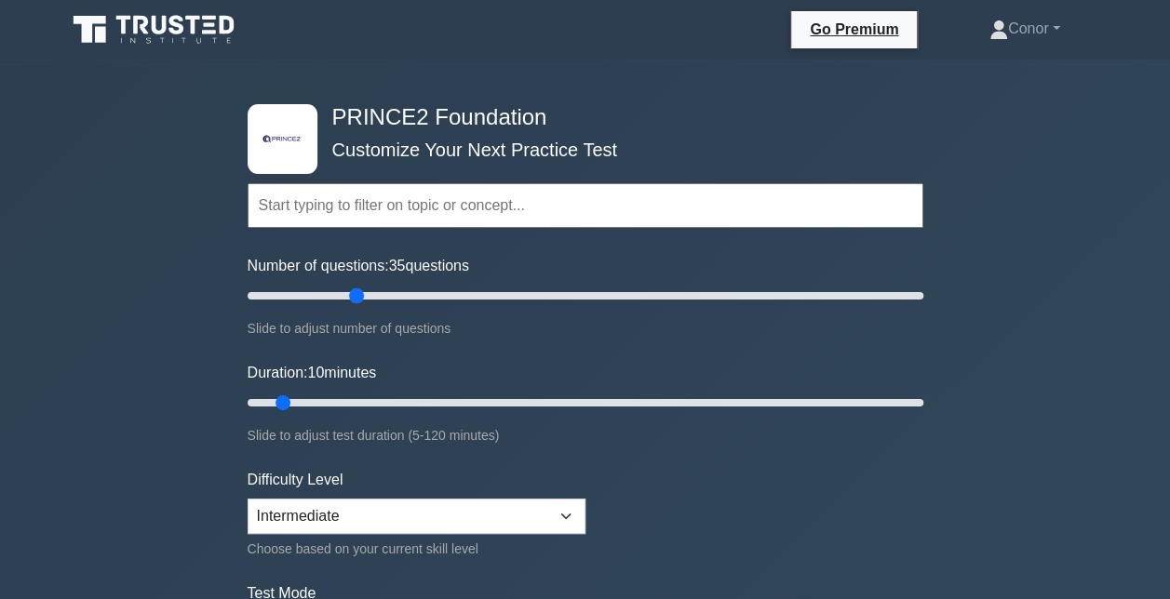
drag, startPoint x: 268, startPoint y: 291, endPoint x: 362, endPoint y: 288, distance: 94.0
click at [362, 288] on input "Number of questions: 35 questions" at bounding box center [586, 296] width 676 height 22
drag, startPoint x: 355, startPoint y: 294, endPoint x: 378, endPoint y: 294, distance: 22.3
type input "40"
click at [378, 294] on input "Number of questions: 40 questions" at bounding box center [586, 296] width 676 height 22
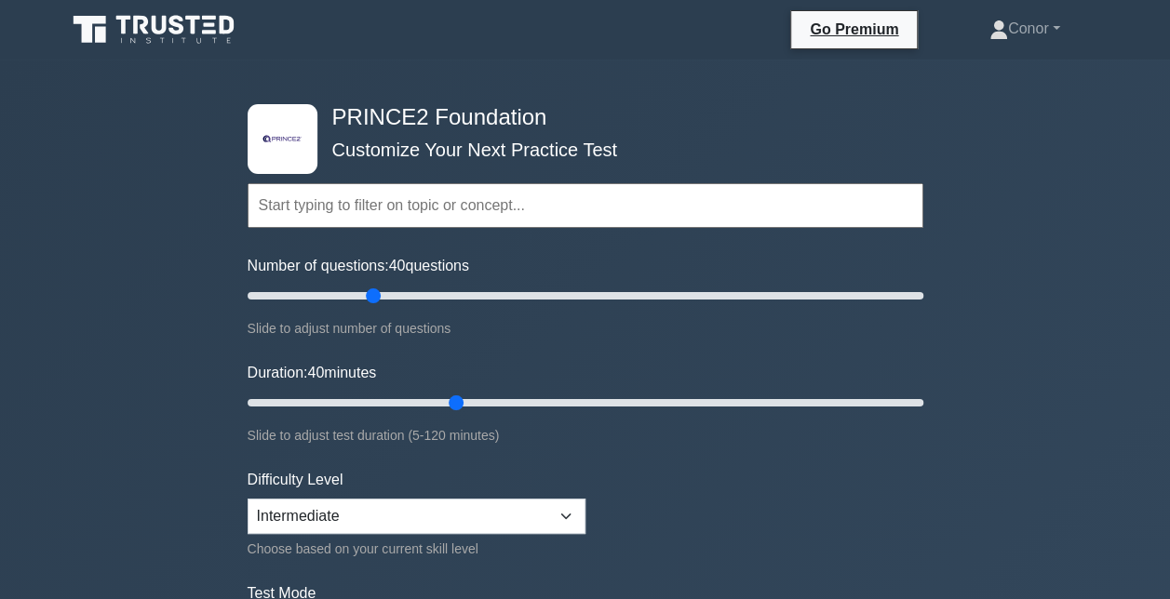
drag, startPoint x: 283, startPoint y: 396, endPoint x: 449, endPoint y: 406, distance: 166.8
type input "40"
click at [449, 406] on input "Duration: 40 minutes" at bounding box center [586, 403] width 676 height 22
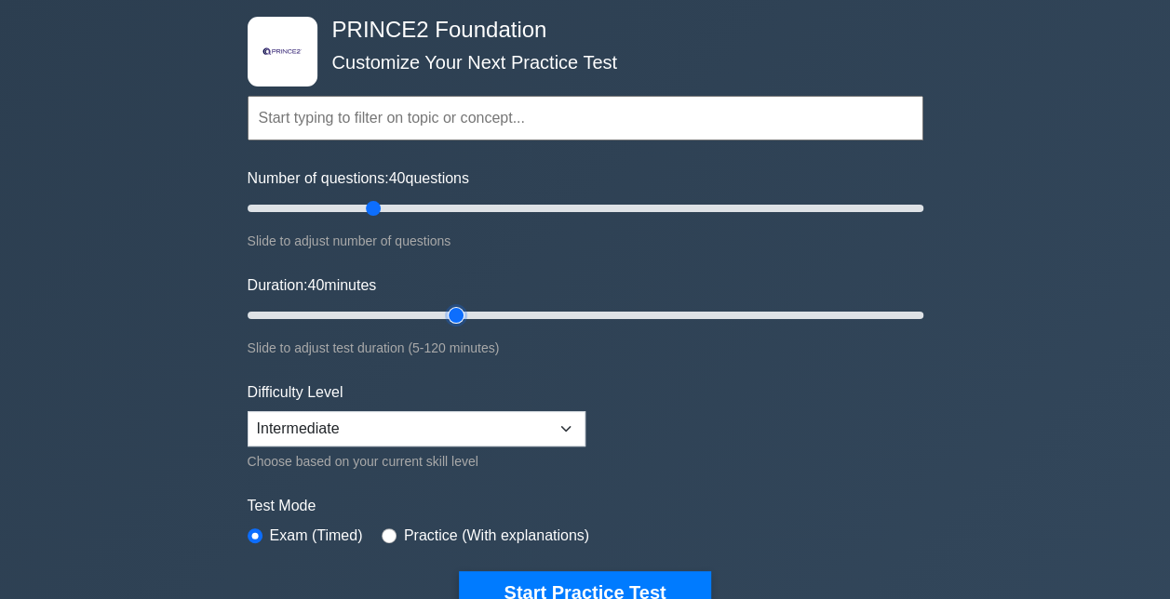
scroll to position [186, 0]
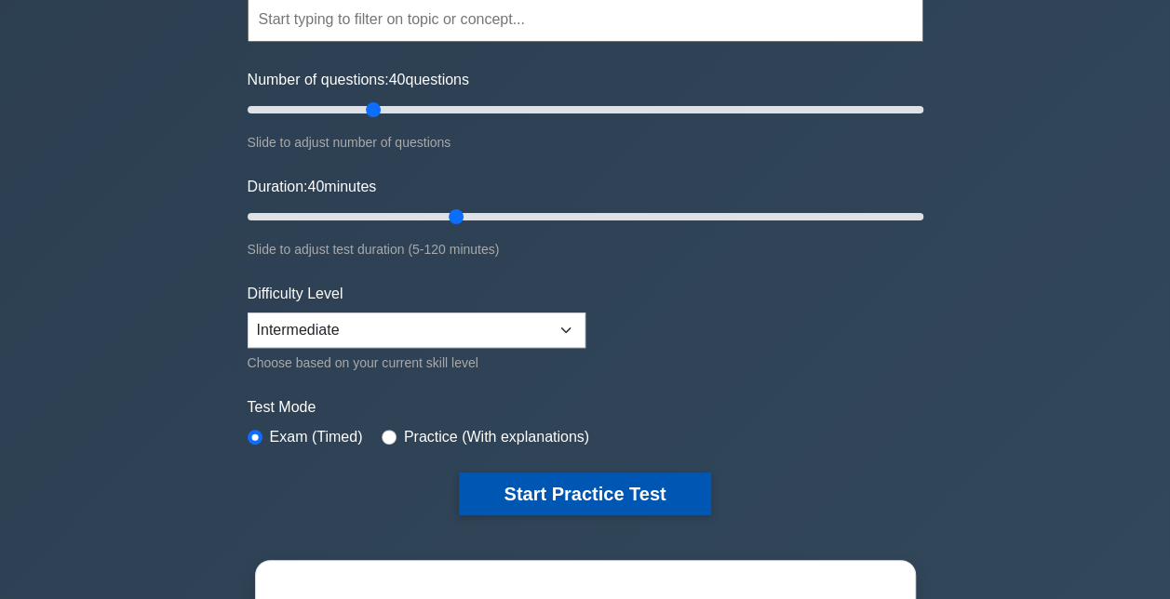
click at [529, 493] on button "Start Practice Test" at bounding box center [584, 494] width 251 height 43
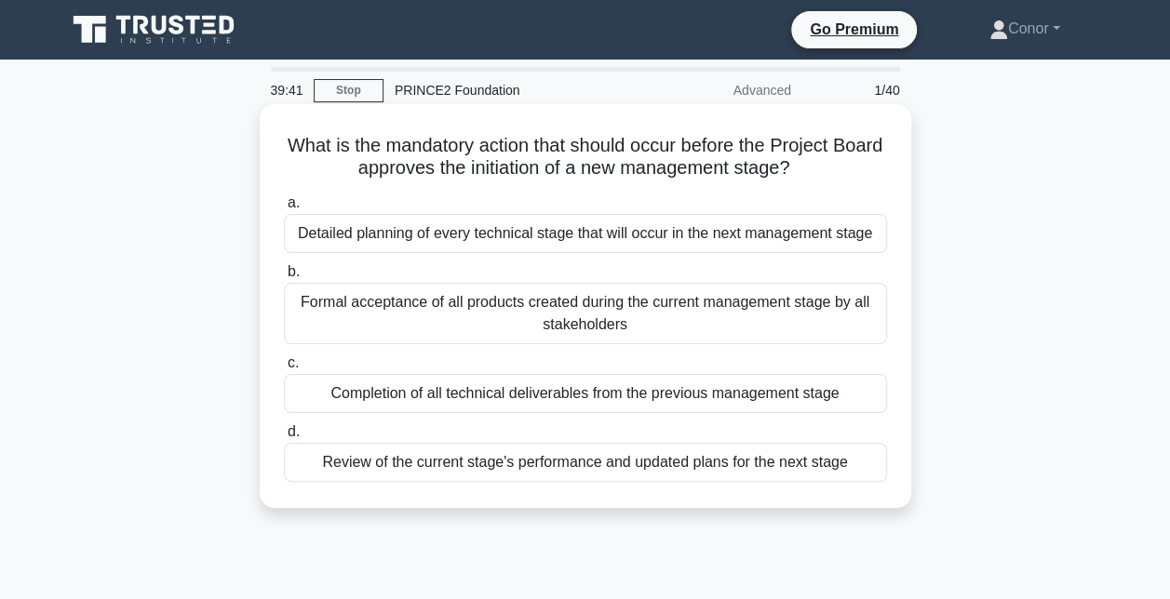
click at [659, 455] on div "Review of the current stage's performance and updated plans for the next stage" at bounding box center [585, 462] width 603 height 39
click at [284, 438] on input "d. Review of the current stage's performance and updated plans for the next sta…" at bounding box center [284, 432] width 0 height 12
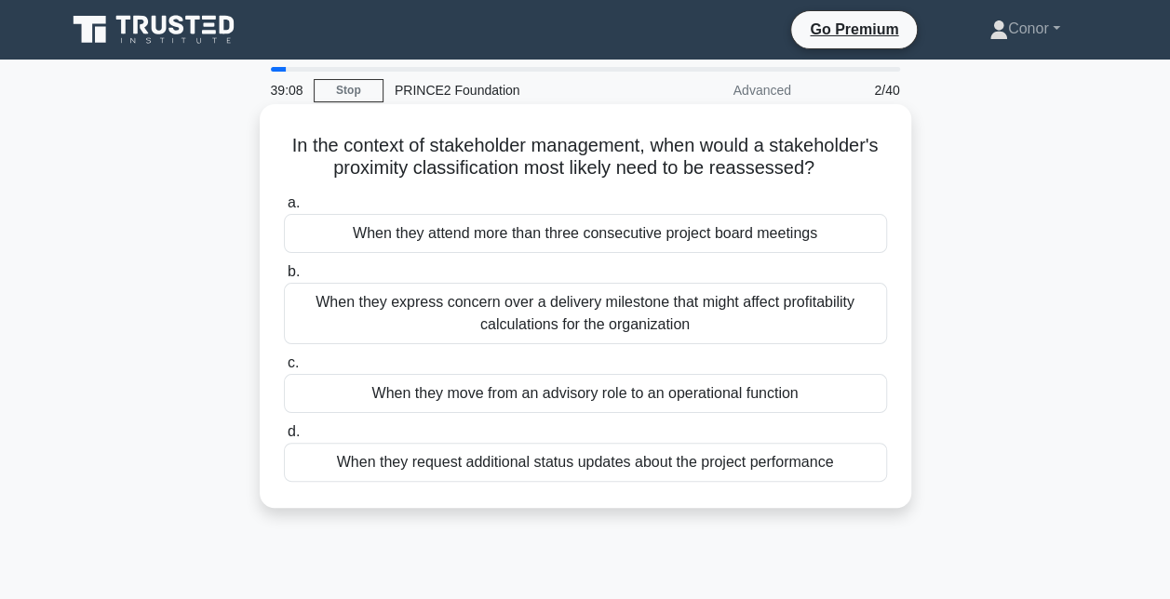
click at [602, 237] on div "When they attend more than three consecutive project board meetings" at bounding box center [585, 233] width 603 height 39
click at [284, 209] on input "a. When they attend more than three consecutive project board meetings" at bounding box center [284, 203] width 0 height 12
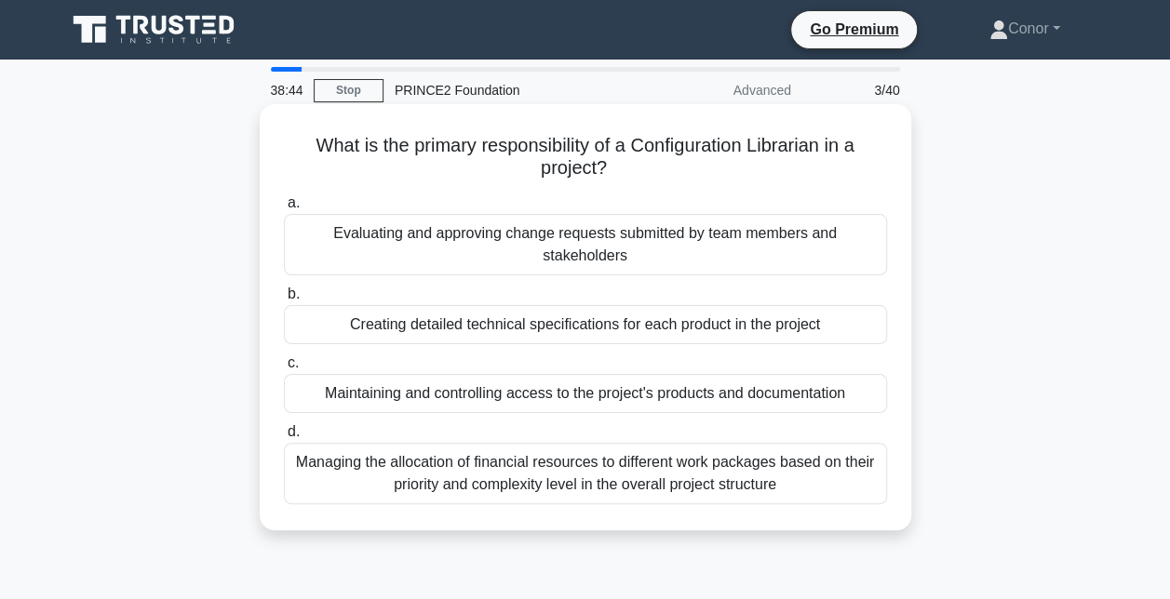
click at [864, 393] on div "Maintaining and controlling access to the project's products and documentation" at bounding box center [585, 393] width 603 height 39
click at [284, 369] on input "c. Maintaining and controlling access to the project's products and documentati…" at bounding box center [284, 363] width 0 height 12
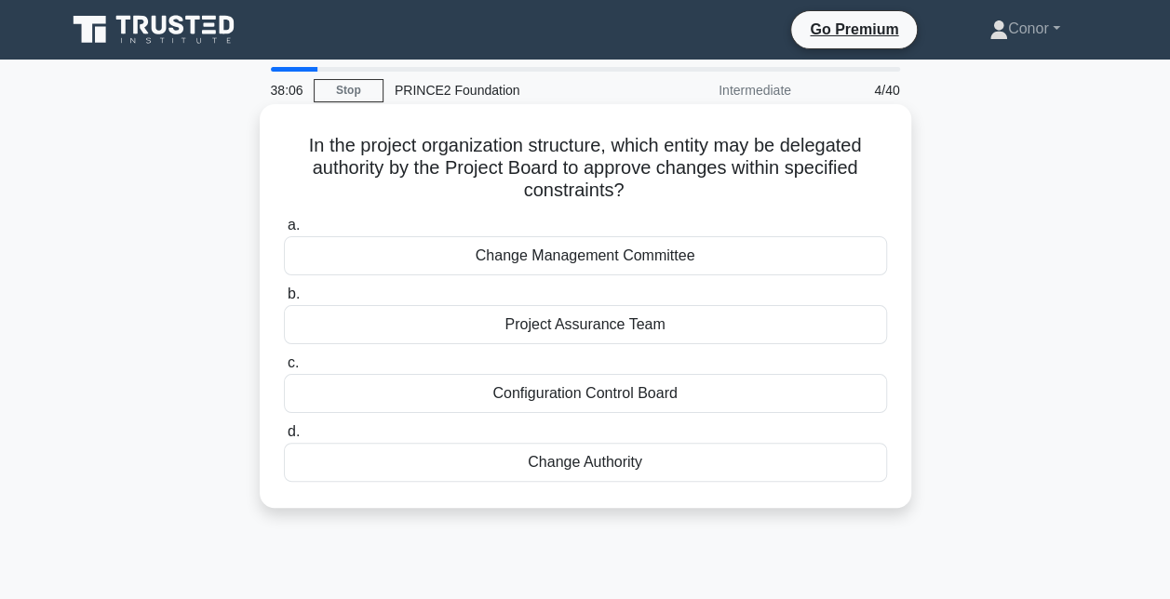
click at [647, 471] on div "Change Authority" at bounding box center [585, 462] width 603 height 39
click at [284, 438] on input "d. Change Authority" at bounding box center [284, 432] width 0 height 12
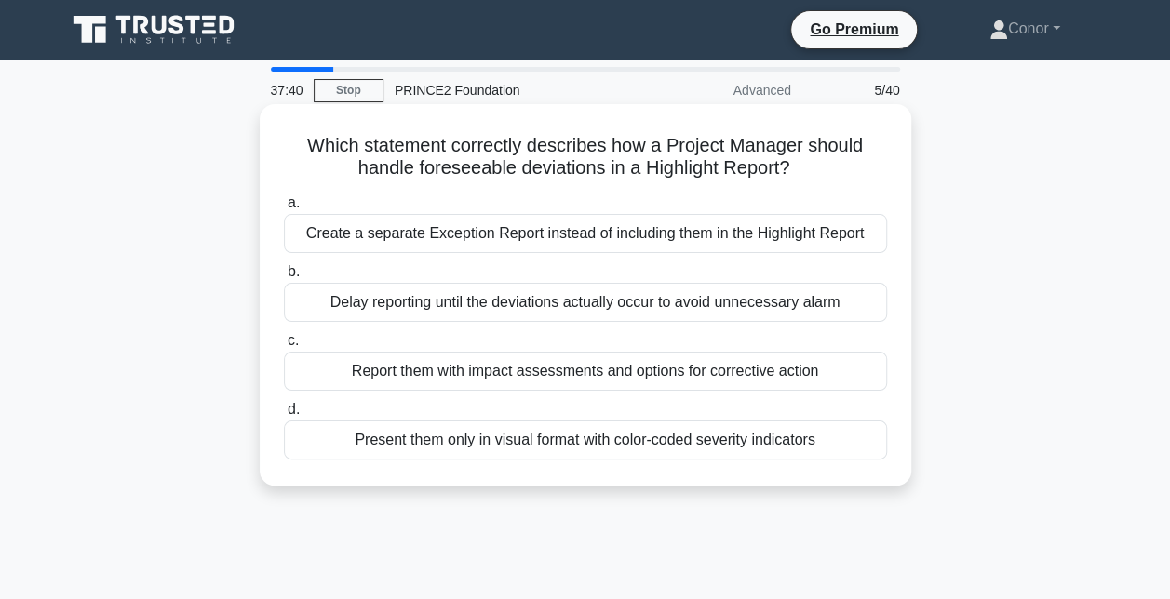
click at [765, 366] on div "Report them with impact assessments and options for corrective action" at bounding box center [585, 371] width 603 height 39
click at [284, 347] on input "c. Report them with impact assessments and options for corrective action" at bounding box center [284, 341] width 0 height 12
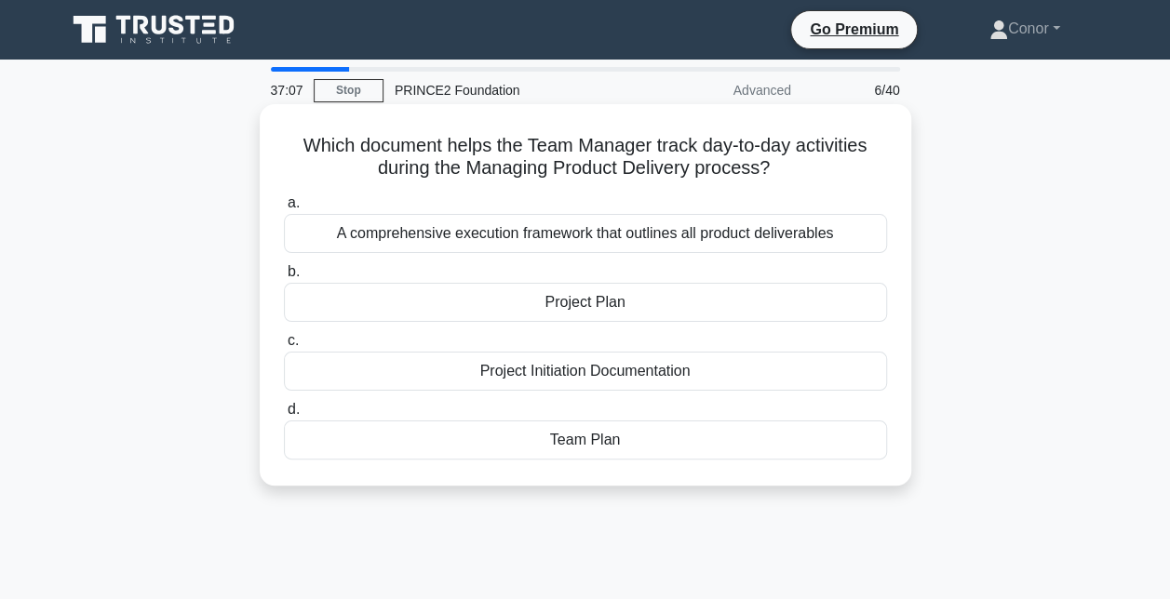
click at [589, 437] on div "Team Plan" at bounding box center [585, 440] width 603 height 39
click at [284, 416] on input "d. Team Plan" at bounding box center [284, 410] width 0 height 12
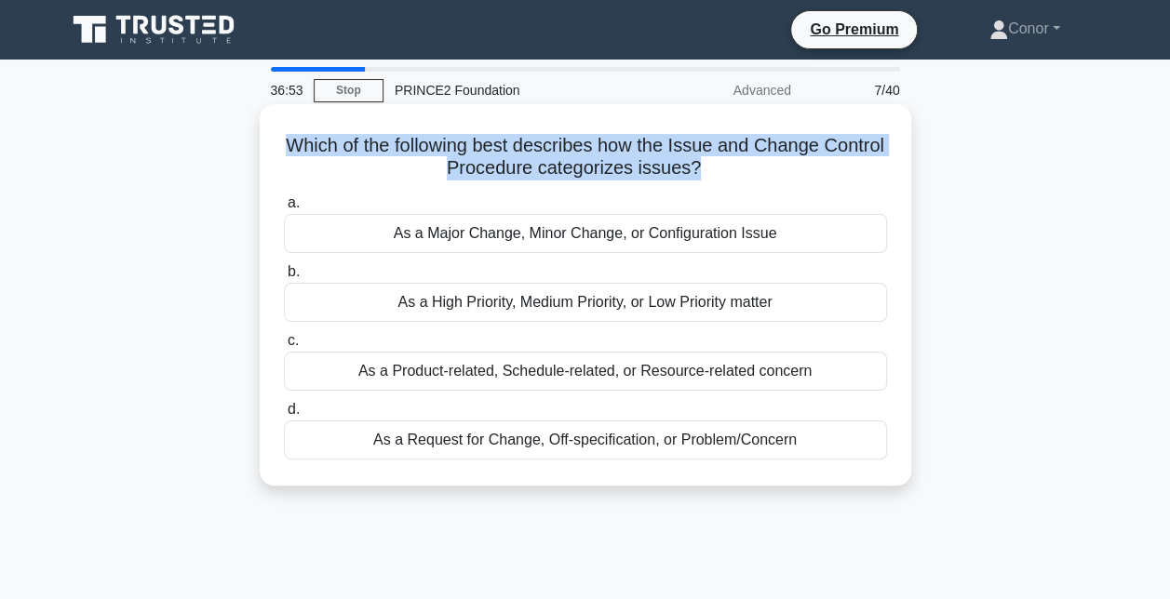
drag, startPoint x: 535, startPoint y: 138, endPoint x: 285, endPoint y: 128, distance: 250.5
click at [285, 128] on div "Which of the following best describes how the Issue and Change Control Procedur…" at bounding box center [585, 295] width 636 height 367
drag, startPoint x: 285, startPoint y: 128, endPoint x: 363, endPoint y: 148, distance: 80.6
drag, startPoint x: 363, startPoint y: 148, endPoint x: 538, endPoint y: 140, distance: 175.1
click at [542, 140] on h5 "Which of the following best describes how the Issue and Change Control Procedur…" at bounding box center [585, 157] width 607 height 47
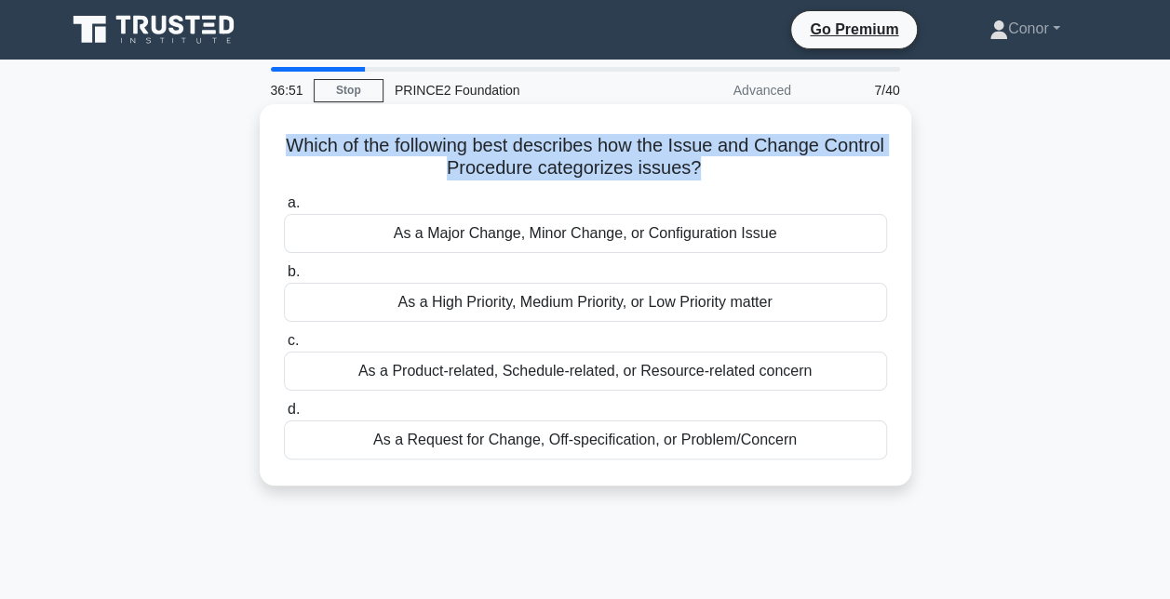
click at [514, 145] on h5 "Which of the following best describes how the Issue and Change Control Procedur…" at bounding box center [585, 157] width 607 height 47
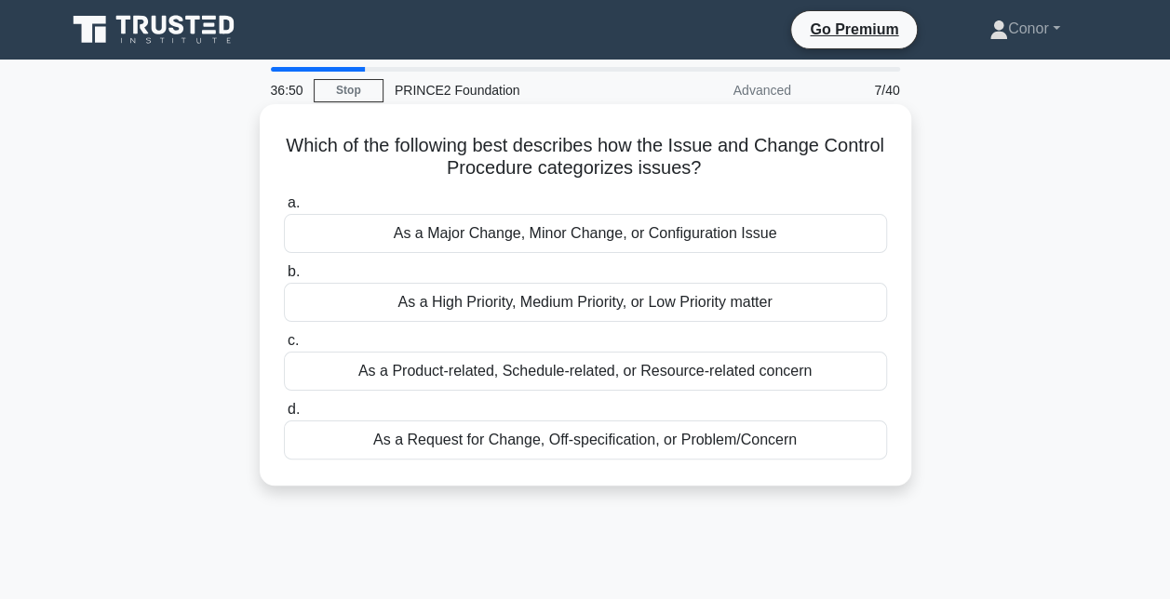
click at [723, 177] on icon ".spinner_0XTQ{transform-origin:center;animation:spinner_y6GP .75s linear infini…" at bounding box center [712, 169] width 22 height 22
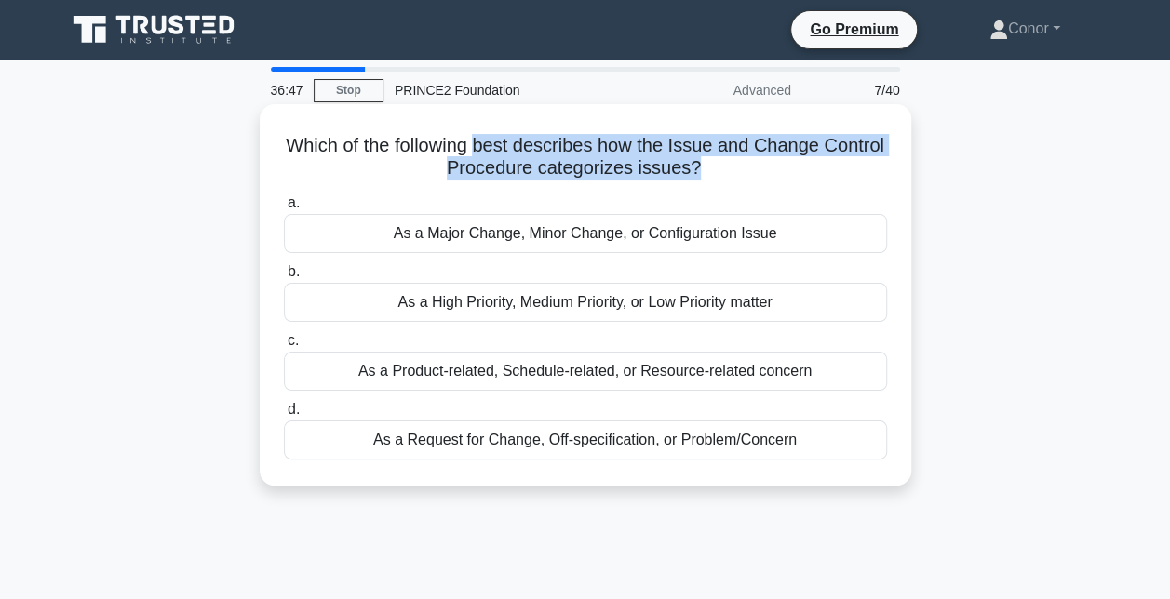
drag, startPoint x: 539, startPoint y: 154, endPoint x: 512, endPoint y: 154, distance: 27.0
click at [512, 154] on h5 "Which of the following best describes how the Issue and Change Control Procedur…" at bounding box center [585, 157] width 607 height 47
drag, startPoint x: 512, startPoint y: 154, endPoint x: 529, endPoint y: 154, distance: 17.7
copy h5 "best describes how the Issue and Change Control Procedure categorizes issues?"
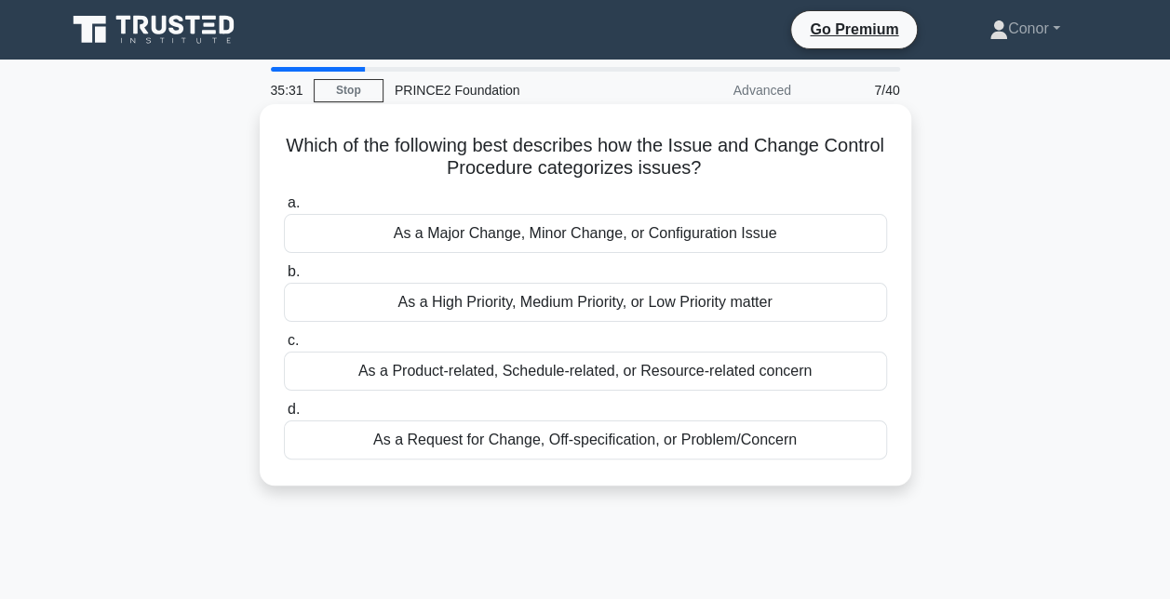
click at [402, 301] on div "As a High Priority, Medium Priority, or Low Priority matter" at bounding box center [585, 302] width 603 height 39
click at [284, 278] on input "b. As a High Priority, Medium Priority, or Low Priority matter" at bounding box center [284, 272] width 0 height 12
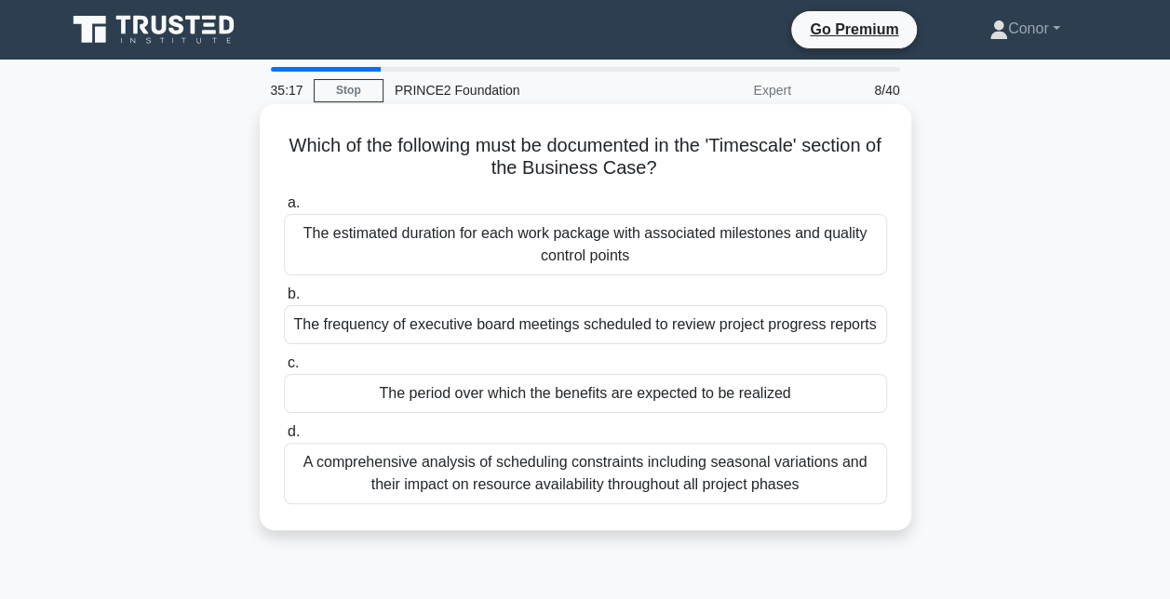
click at [397, 246] on div "The estimated duration for each work package with associated milestones and qua…" at bounding box center [585, 244] width 603 height 61
click at [284, 209] on input "a. The estimated duration for each work package with associated milestones and …" at bounding box center [284, 203] width 0 height 12
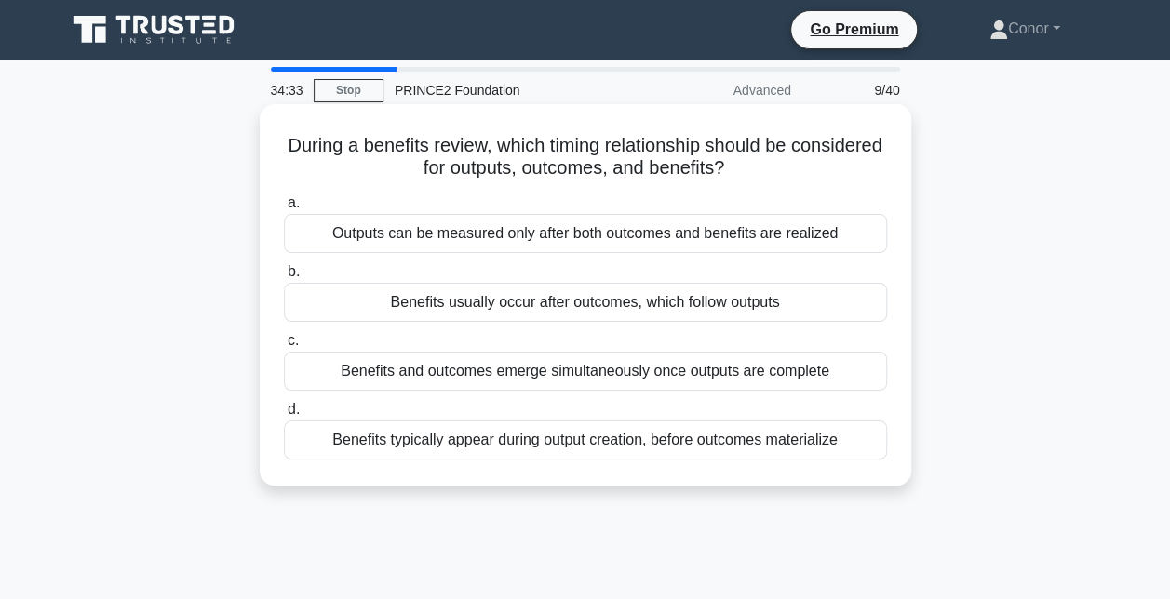
click at [506, 305] on div "Benefits usually occur after outcomes, which follow outputs" at bounding box center [585, 302] width 603 height 39
click at [284, 278] on input "b. Benefits usually occur after outcomes, which follow outputs" at bounding box center [284, 272] width 0 height 12
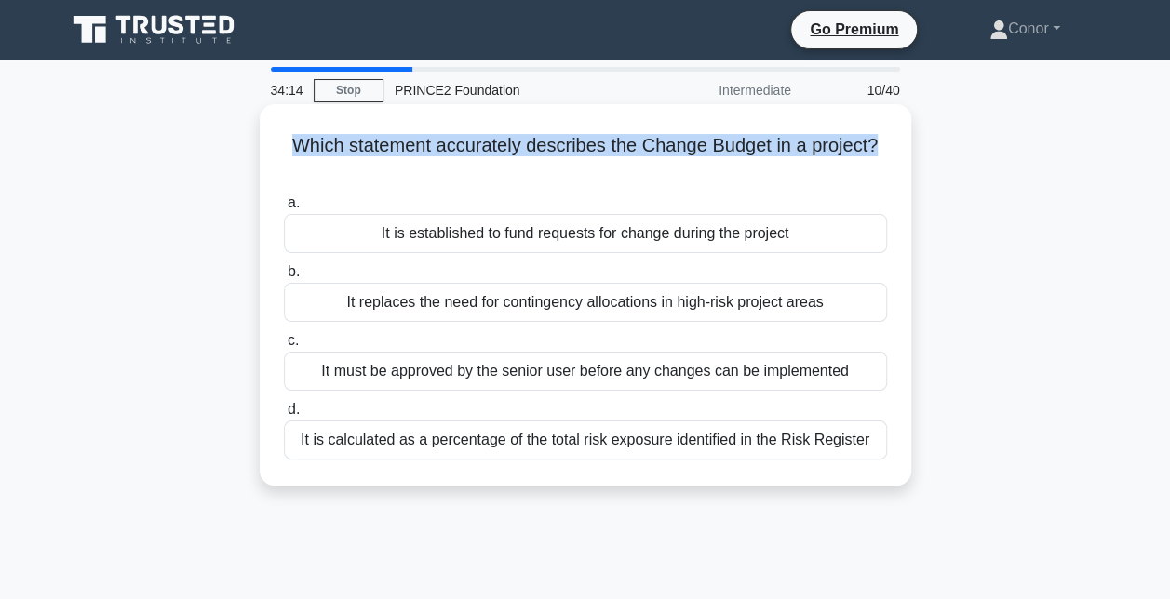
drag, startPoint x: 886, startPoint y: 150, endPoint x: 273, endPoint y: 144, distance: 613.2
click at [273, 144] on div "Which statement accurately describes the Change Budget in a project? .spinner_0…" at bounding box center [585, 295] width 636 height 367
drag, startPoint x: 273, startPoint y: 144, endPoint x: 341, endPoint y: 154, distance: 68.7
copy h5 "Which statement accurately describes the Change Budget in a project?"
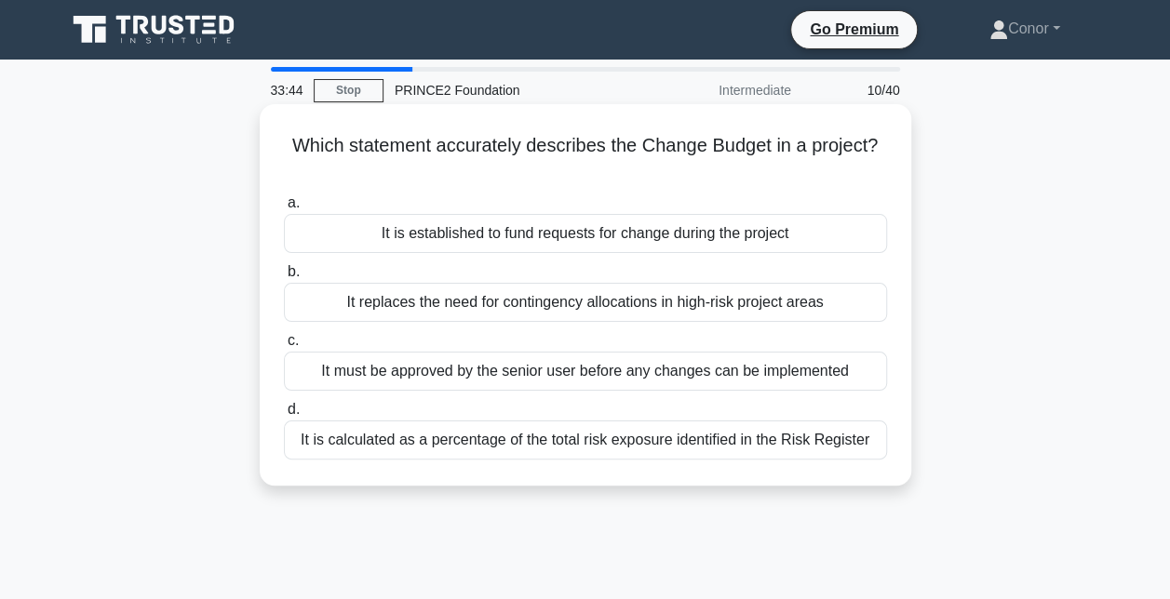
click at [523, 241] on div "It is established to fund requests for change during the project" at bounding box center [585, 233] width 603 height 39
click at [284, 209] on input "a. It is established to fund requests for change during the project" at bounding box center [284, 203] width 0 height 12
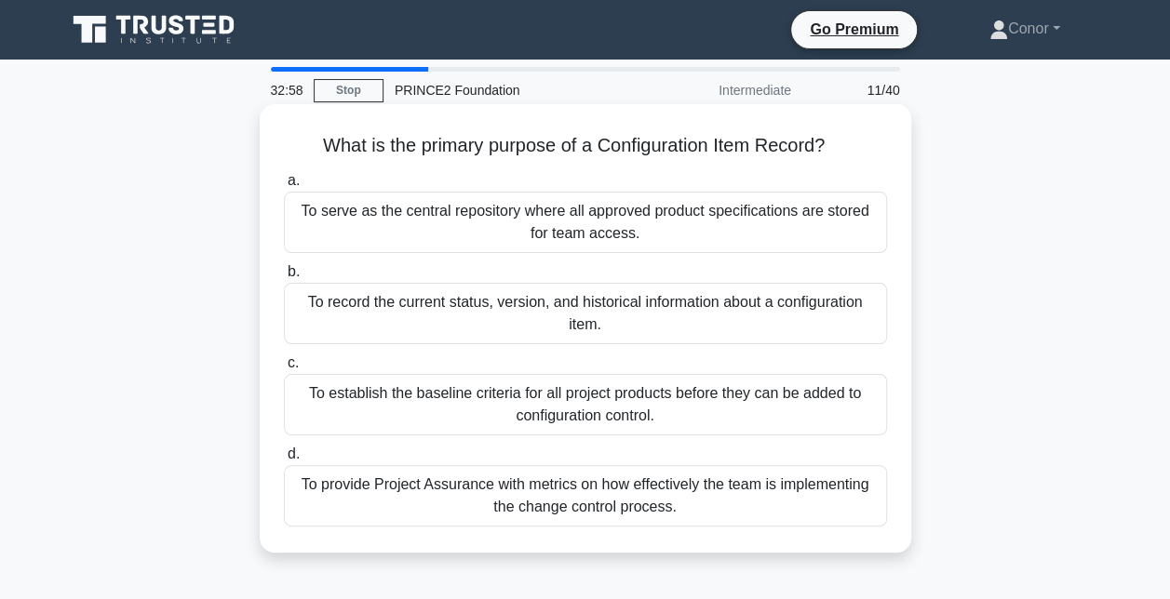
click at [437, 320] on div "To record the current status, version, and historical information about a confi…" at bounding box center [585, 313] width 603 height 61
click at [284, 278] on input "b. To record the current status, version, and historical information about a co…" at bounding box center [284, 272] width 0 height 12
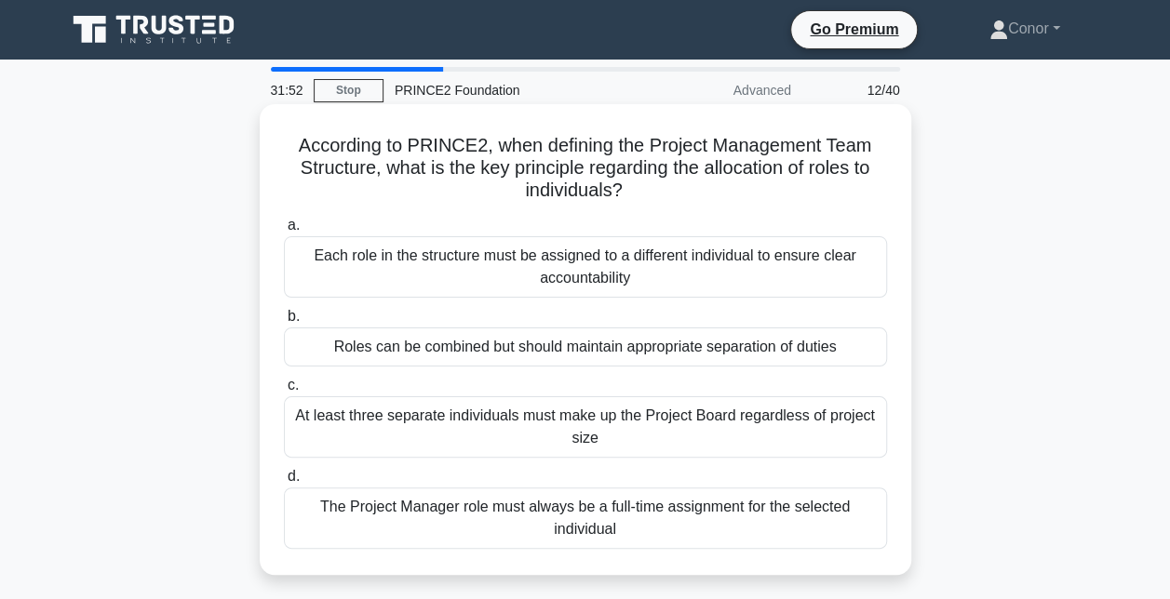
click at [489, 262] on div "Each role in the structure must be assigned to a different individual to ensure…" at bounding box center [585, 266] width 603 height 61
click at [284, 232] on input "a. Each role in the structure must be assigned to a different individual to ens…" at bounding box center [284, 226] width 0 height 12
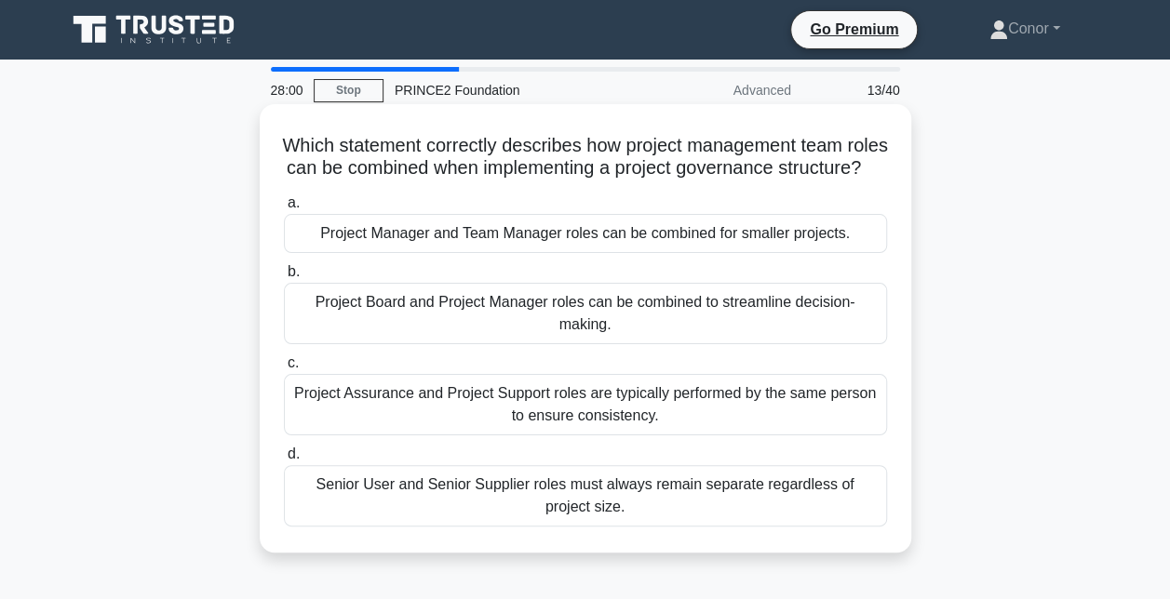
click at [518, 253] on div "Project Manager and Team Manager roles can be combined for smaller projects." at bounding box center [585, 233] width 603 height 39
click at [284, 209] on input "a. Project Manager and Team Manager roles can be combined for smaller projects." at bounding box center [284, 203] width 0 height 12
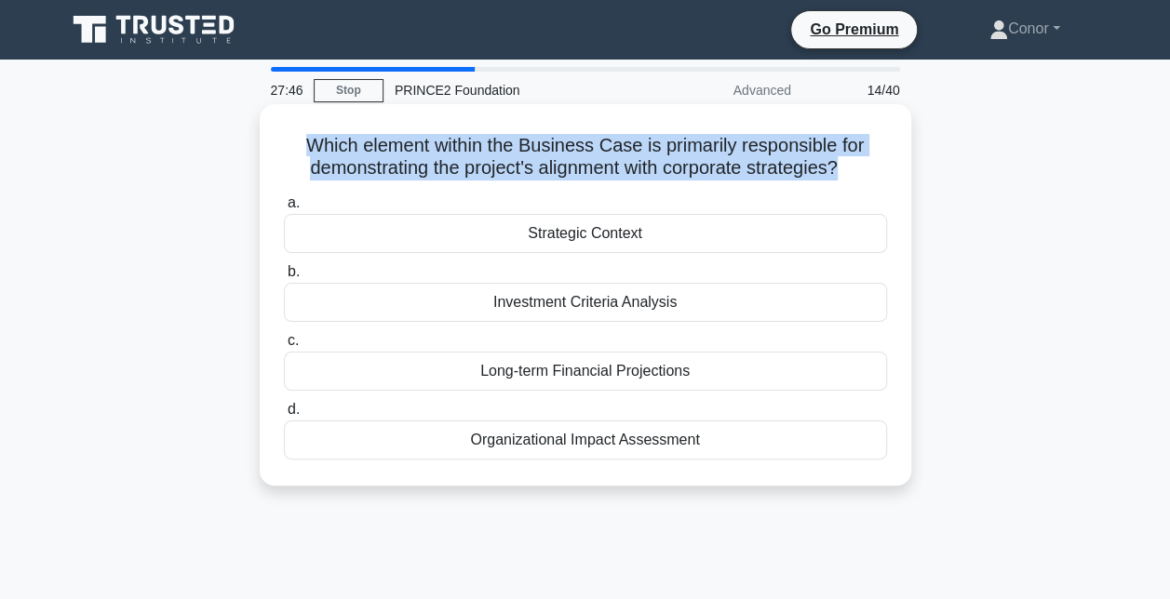
drag, startPoint x: 844, startPoint y: 168, endPoint x: 299, endPoint y: 143, distance: 545.8
click at [299, 143] on h5 "Which element within the Business Case is primarily responsible for demonstrati…" at bounding box center [585, 157] width 607 height 47
drag, startPoint x: 299, startPoint y: 143, endPoint x: 338, endPoint y: 158, distance: 41.8
copy h5 "Which element within the Business Case is primarily responsible for demonstrati…"
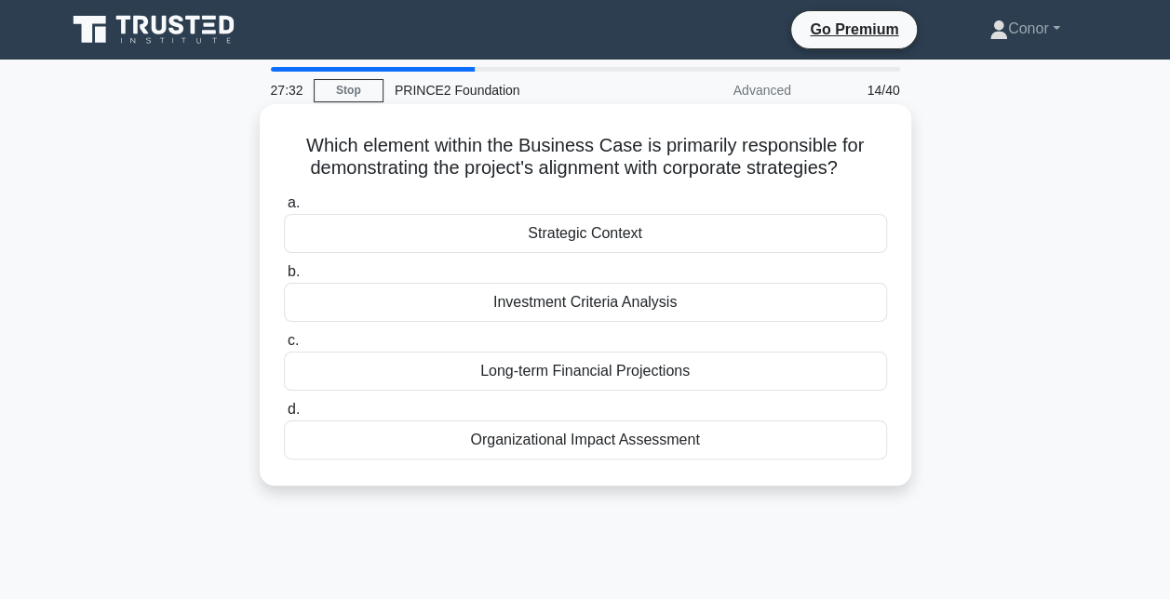
click at [596, 231] on div "Strategic Context" at bounding box center [585, 233] width 603 height 39
click at [284, 209] on input "a. Strategic Context" at bounding box center [284, 203] width 0 height 12
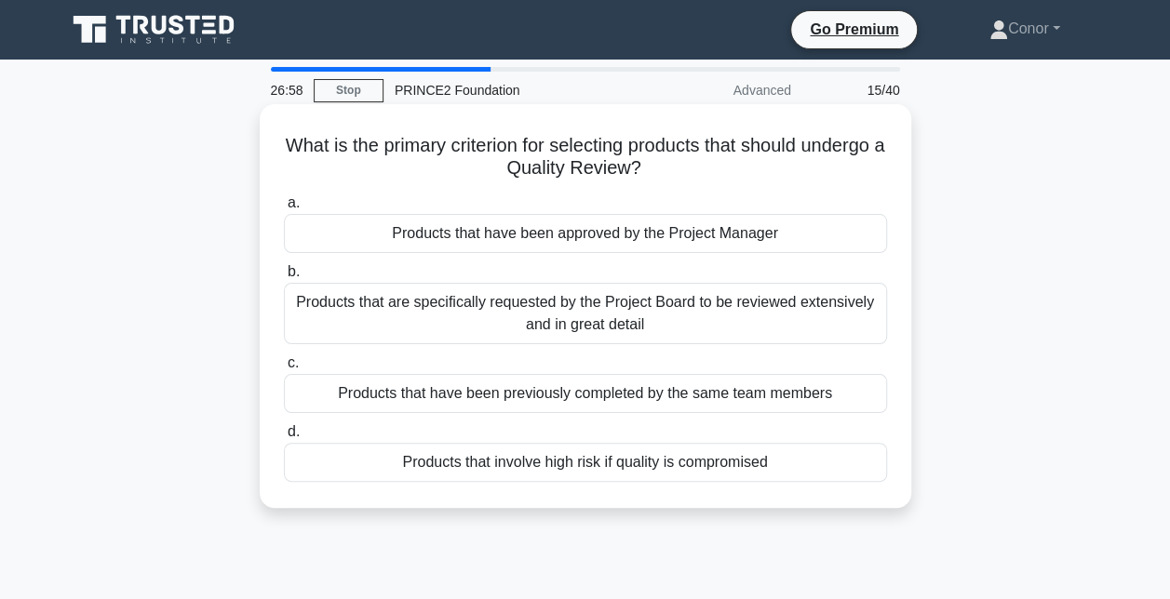
click at [839, 460] on div "Products that involve high risk if quality is compromised" at bounding box center [585, 462] width 603 height 39
click at [284, 438] on input "d. Products that involve high risk if quality is compromised" at bounding box center [284, 432] width 0 height 12
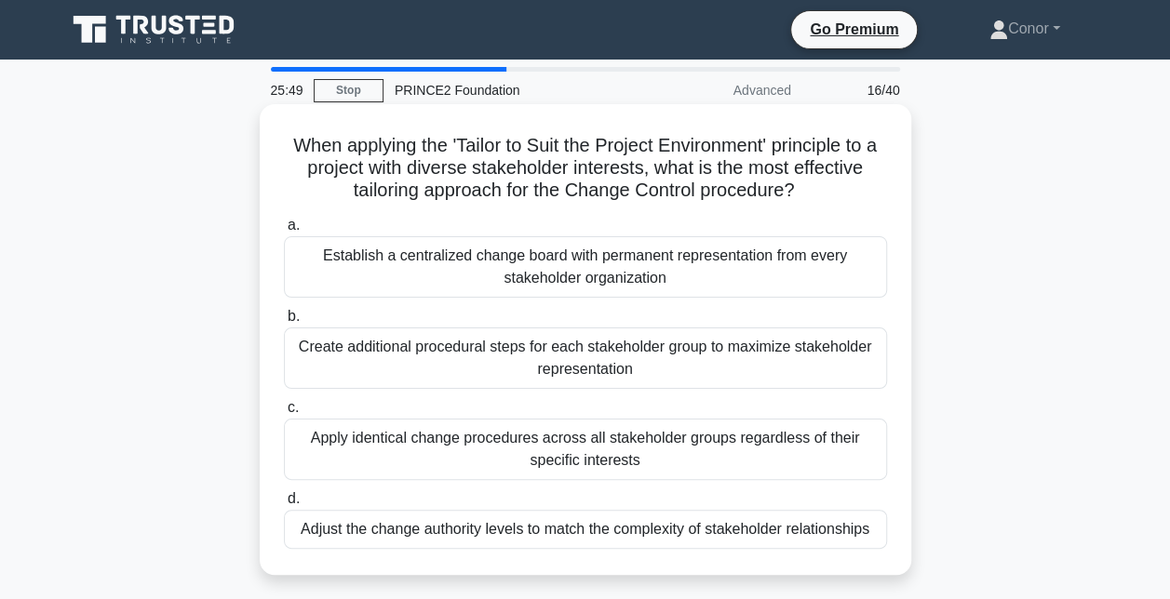
click at [819, 283] on div "Establish a centralized change board with permanent representation from every s…" at bounding box center [585, 266] width 603 height 61
click at [284, 232] on input "a. Establish a centralized change board with permanent representation from ever…" at bounding box center [284, 226] width 0 height 12
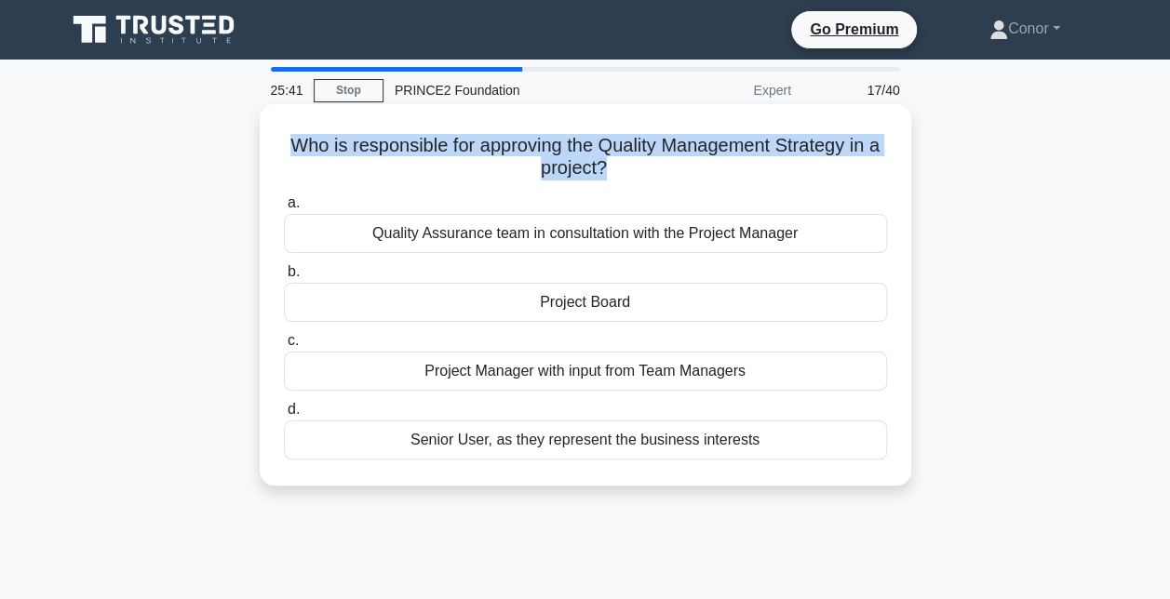
drag, startPoint x: 612, startPoint y: 171, endPoint x: 274, endPoint y: 154, distance: 339.1
click at [274, 154] on div "Who is responsible for approving the Quality Management Strategy in a project? …" at bounding box center [585, 295] width 636 height 367
drag, startPoint x: 274, startPoint y: 154, endPoint x: 337, endPoint y: 145, distance: 64.0
copy h5 "Who is responsible for approving the Quality Management Strategy in a project?"
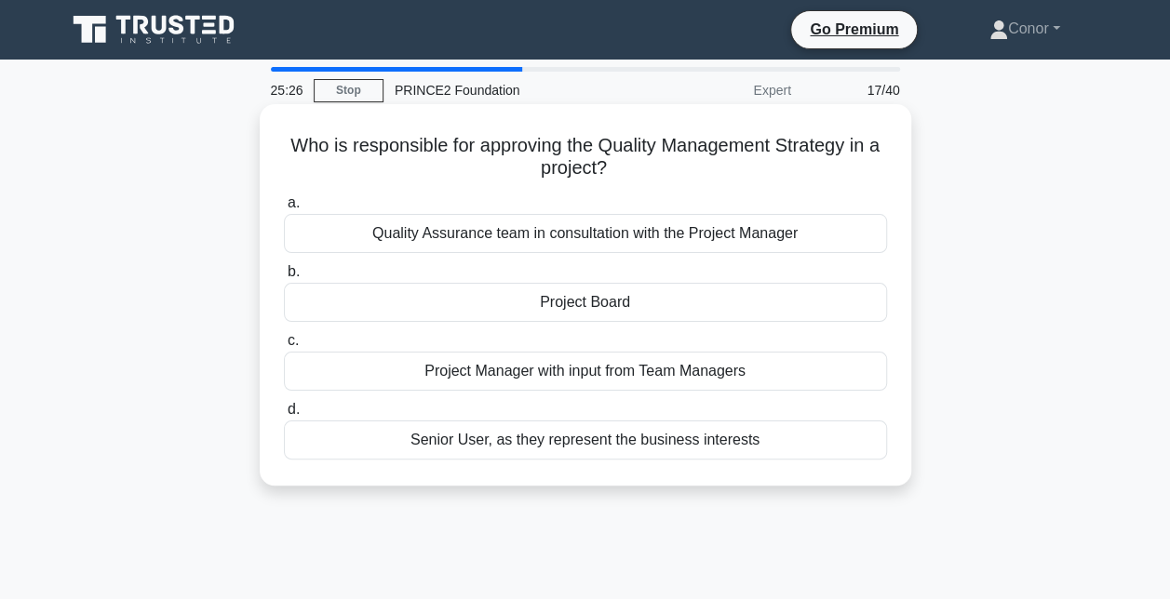
click at [495, 305] on div "Project Board" at bounding box center [585, 302] width 603 height 39
click at [284, 278] on input "b. Project Board" at bounding box center [284, 272] width 0 height 12
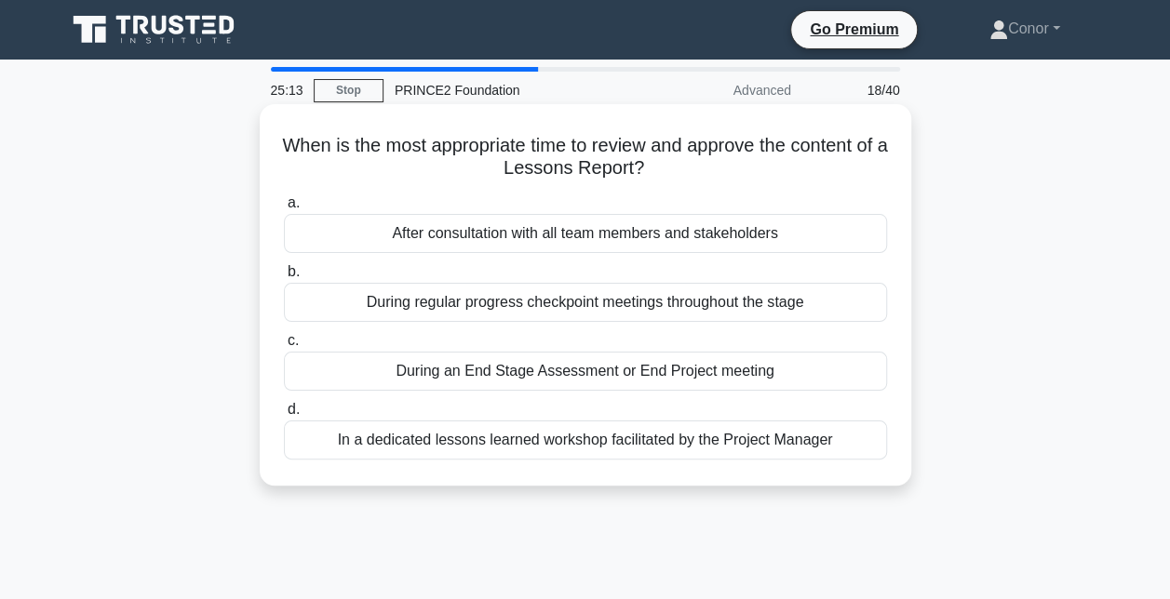
click at [605, 372] on div "During an End Stage Assessment or End Project meeting" at bounding box center [585, 371] width 603 height 39
click at [284, 347] on input "c. During an End Stage Assessment or End Project meeting" at bounding box center [284, 341] width 0 height 12
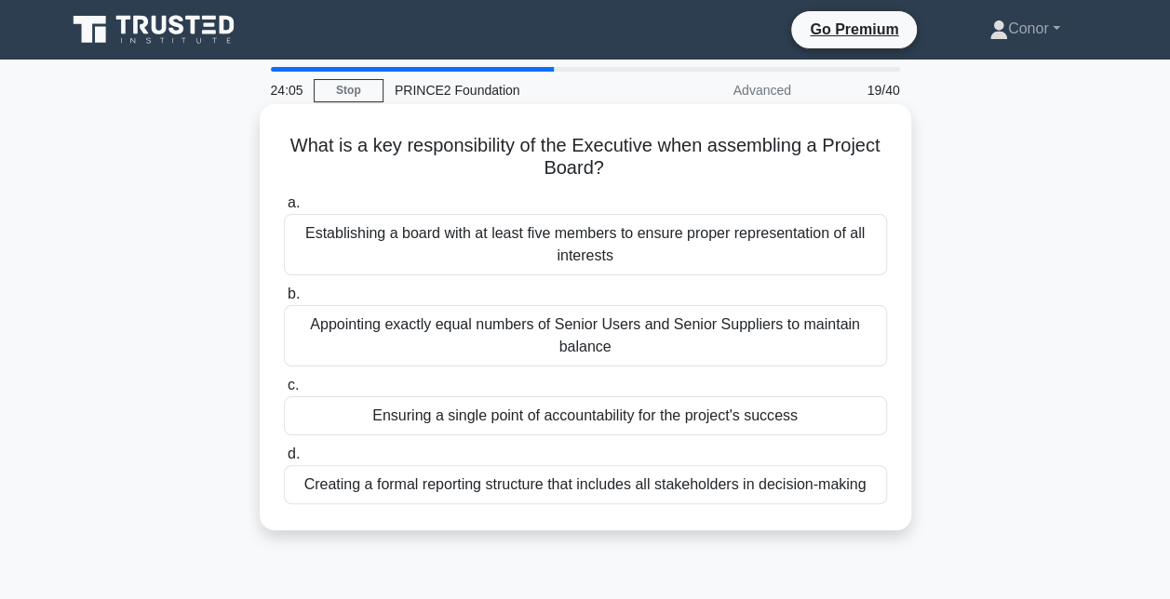
click at [517, 424] on div "Ensuring a single point of accountability for the project's success" at bounding box center [585, 415] width 603 height 39
click at [284, 392] on input "c. Ensuring a single point of accountability for the project's success" at bounding box center [284, 386] width 0 height 12
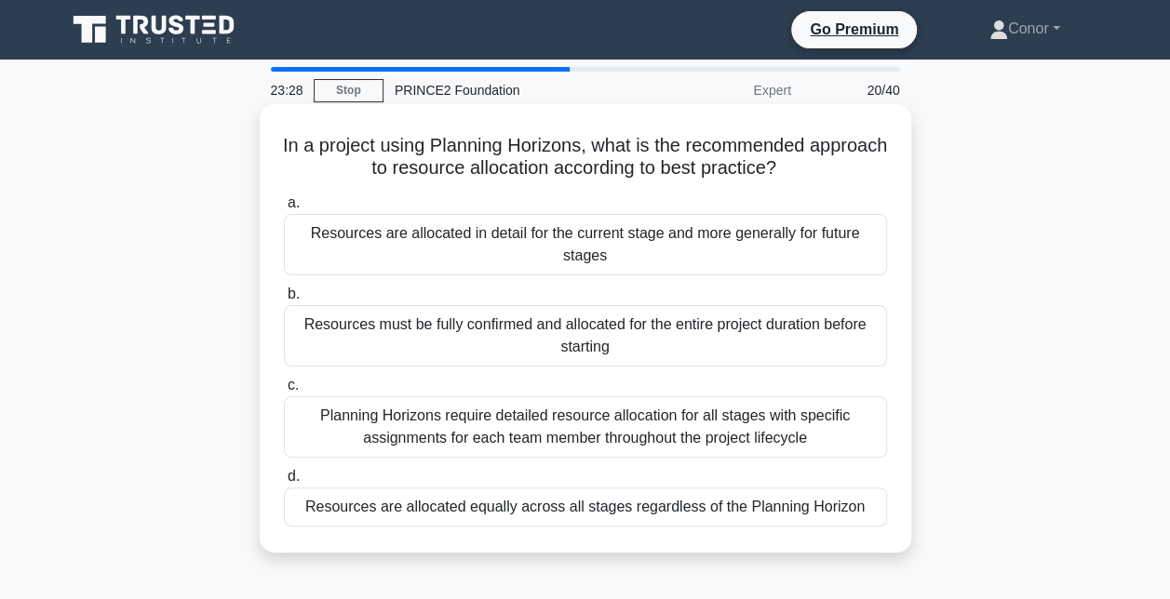
click at [502, 446] on div "Planning Horizons require detailed resource allocation for all stages with spec…" at bounding box center [585, 426] width 603 height 61
click at [284, 392] on input "c. Planning Horizons require detailed resource allocation for all stages with s…" at bounding box center [284, 386] width 0 height 12
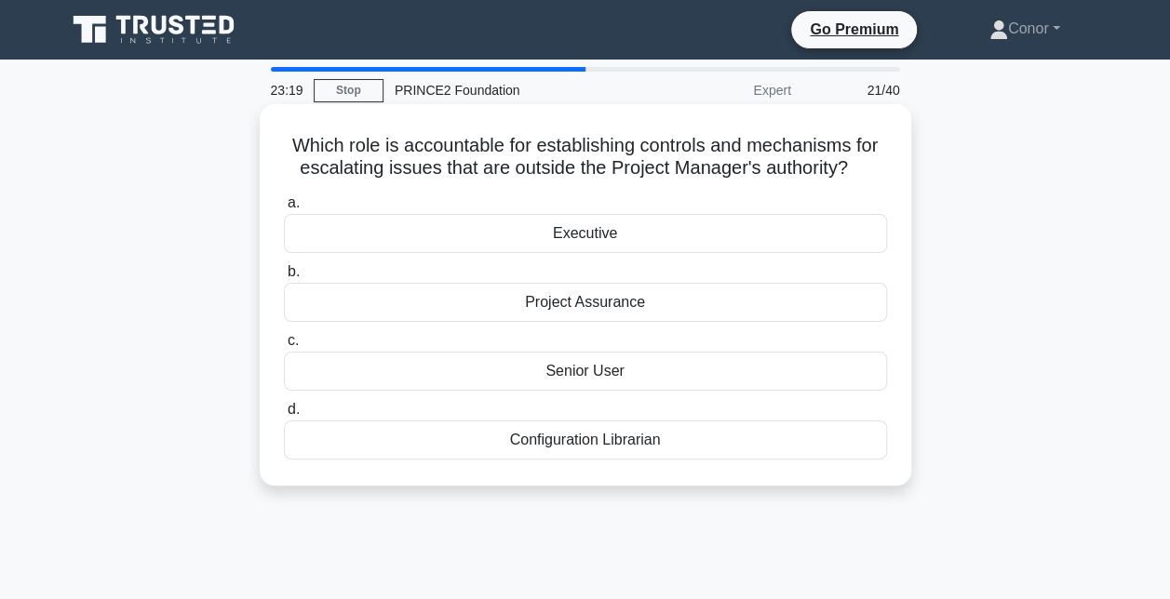
drag, startPoint x: 856, startPoint y: 170, endPoint x: 271, endPoint y: 144, distance: 585.9
click at [271, 144] on div "Which role is accountable for establishing controls and mechanisms for escalati…" at bounding box center [585, 295] width 636 height 367
drag, startPoint x: 271, startPoint y: 144, endPoint x: 378, endPoint y: 149, distance: 107.1
copy h5 "Which role is accountable for establishing controls and mechanisms for escalati…"
click at [584, 247] on div "Executive" at bounding box center [585, 233] width 603 height 39
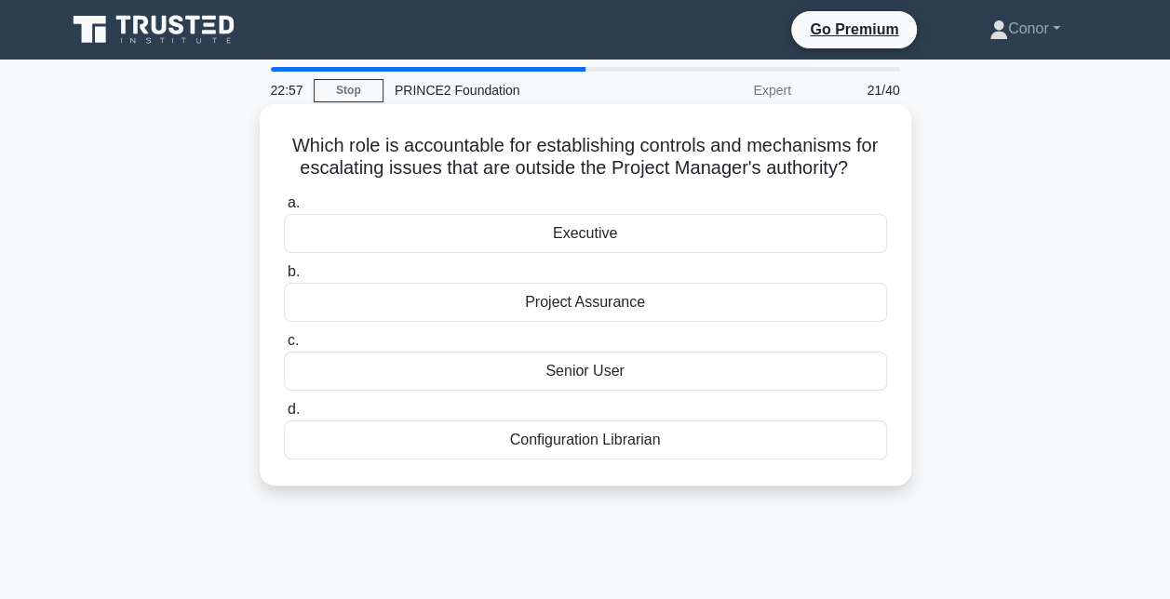
click at [284, 209] on input "a. Executive" at bounding box center [284, 203] width 0 height 12
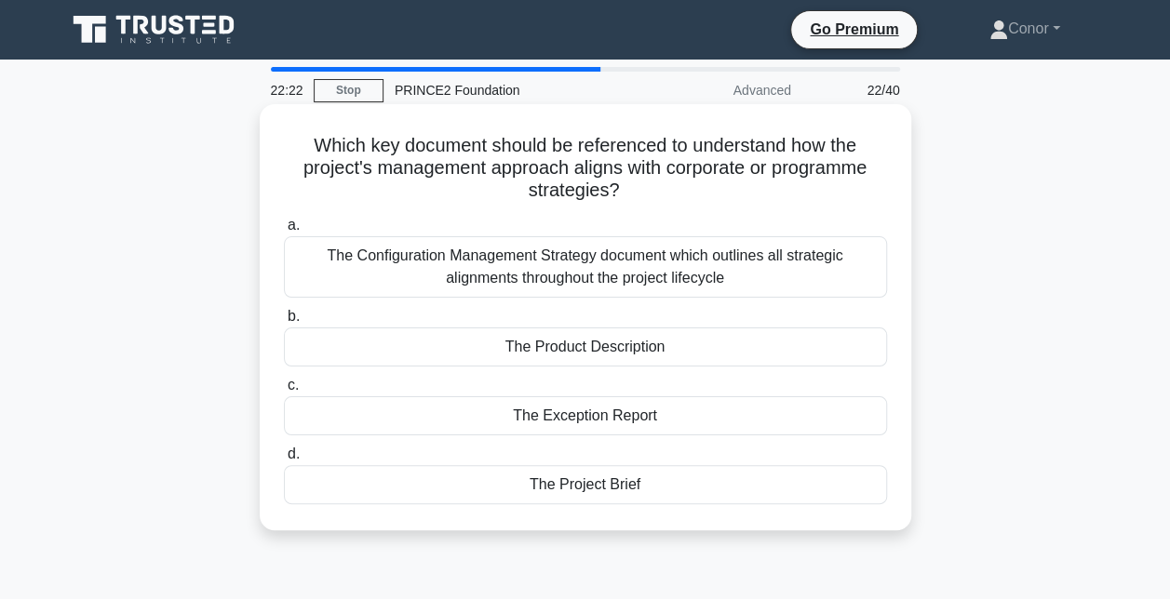
drag, startPoint x: 623, startPoint y: 200, endPoint x: 306, endPoint y: 147, distance: 321.7
click at [306, 147] on h5 "Which key document should be referenced to understand how the project's managem…" at bounding box center [585, 168] width 607 height 69
drag, startPoint x: 306, startPoint y: 147, endPoint x: 336, endPoint y: 147, distance: 29.8
copy h5 "Which key document should be referenced to understand how the project's managem…"
click at [586, 487] on div "The Project Brief" at bounding box center [585, 484] width 603 height 39
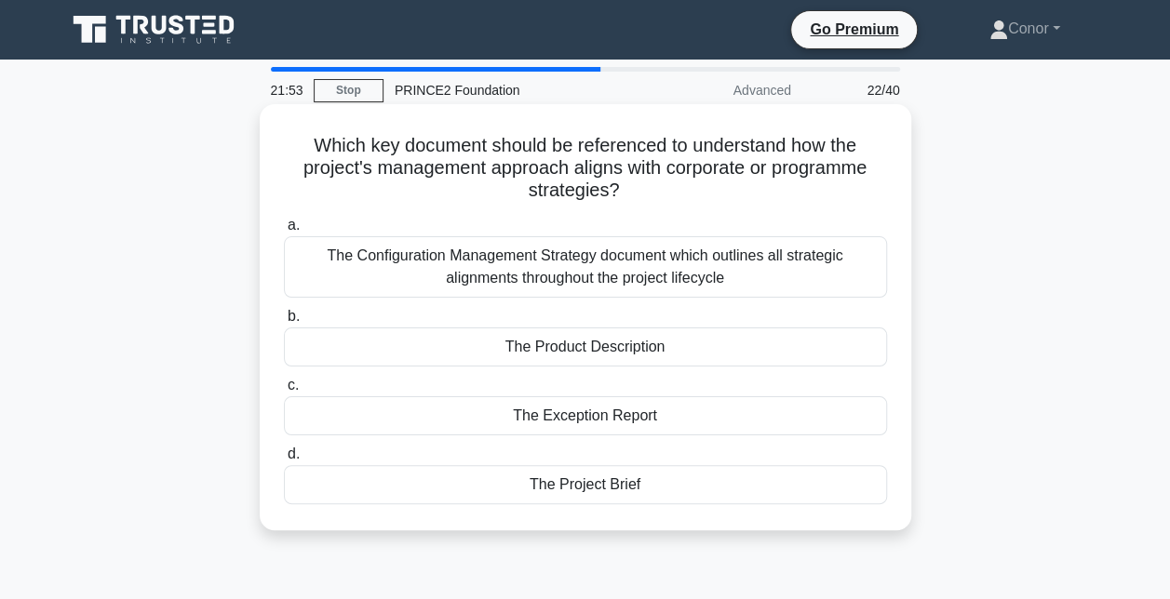
click at [284, 461] on input "d. The Project Brief" at bounding box center [284, 454] width 0 height 12
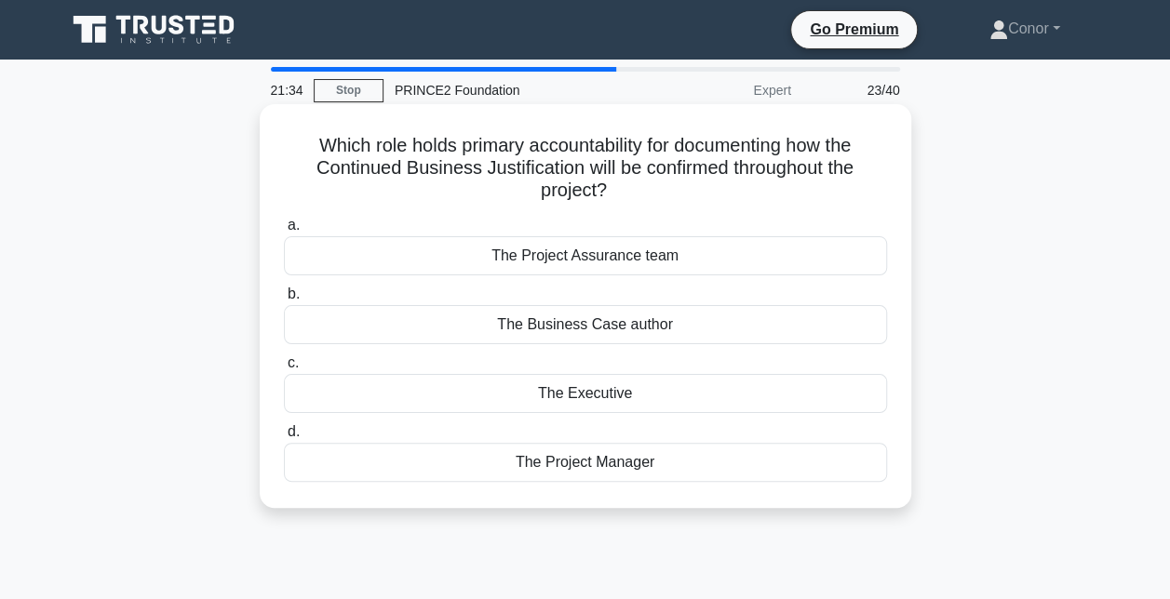
click at [582, 400] on div "The Executive" at bounding box center [585, 393] width 603 height 39
click at [284, 369] on input "c. The Executive" at bounding box center [284, 363] width 0 height 12
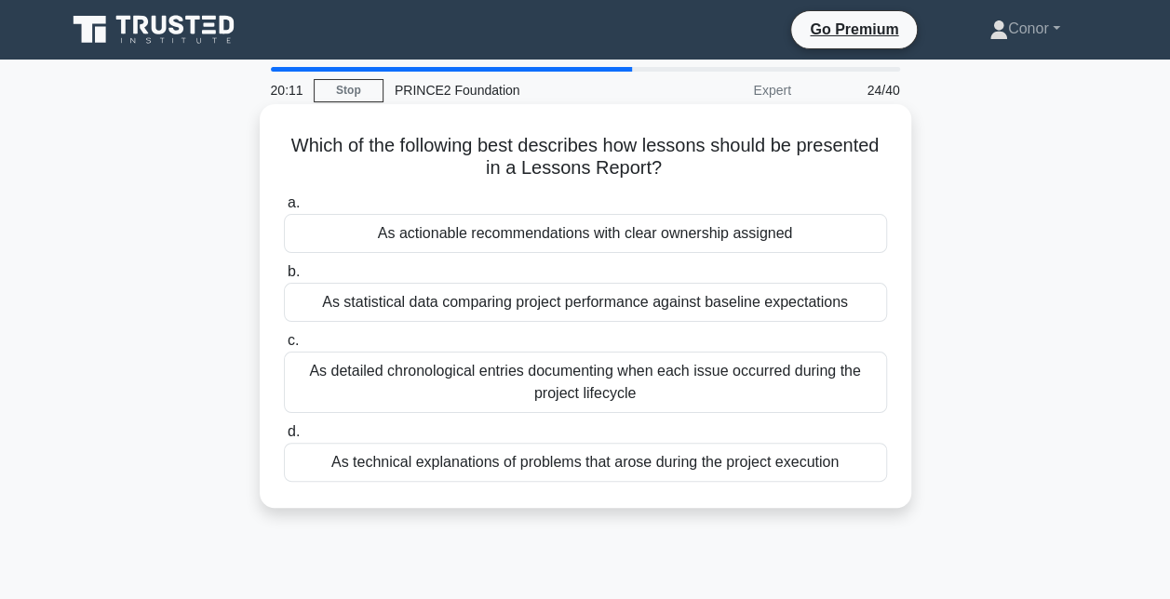
click at [534, 459] on div "As technical explanations of problems that arose during the project execution" at bounding box center [585, 462] width 603 height 39
click at [284, 438] on input "d. As technical explanations of problems that arose during the project execution" at bounding box center [284, 432] width 0 height 12
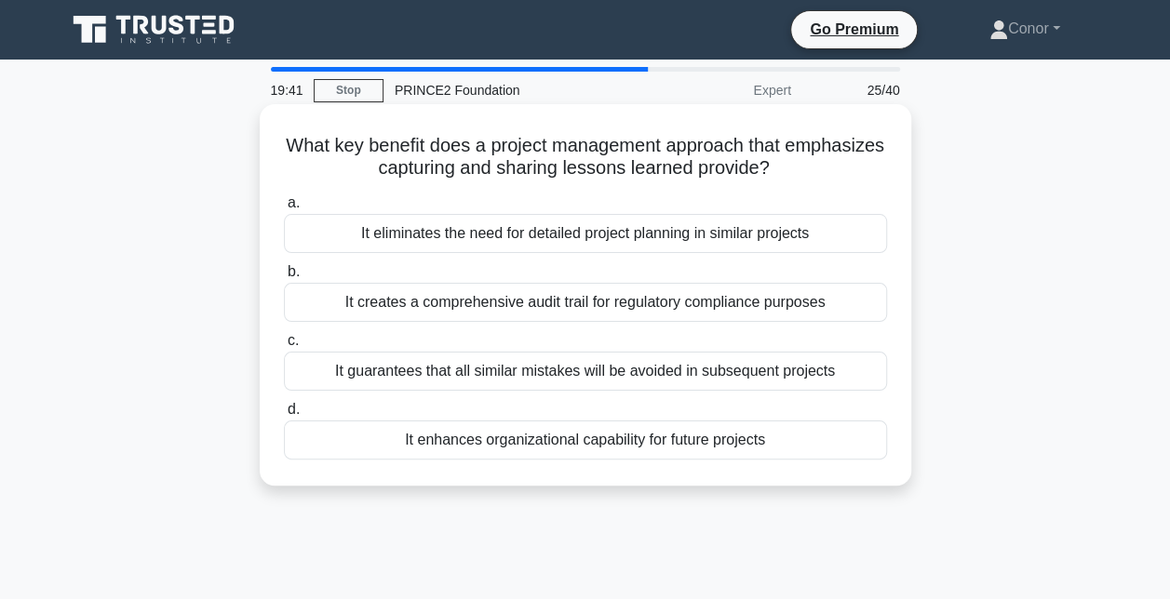
click at [674, 436] on div "It enhances organizational capability for future projects" at bounding box center [585, 440] width 603 height 39
click at [284, 416] on input "d. It enhances organizational capability for future projects" at bounding box center [284, 410] width 0 height 12
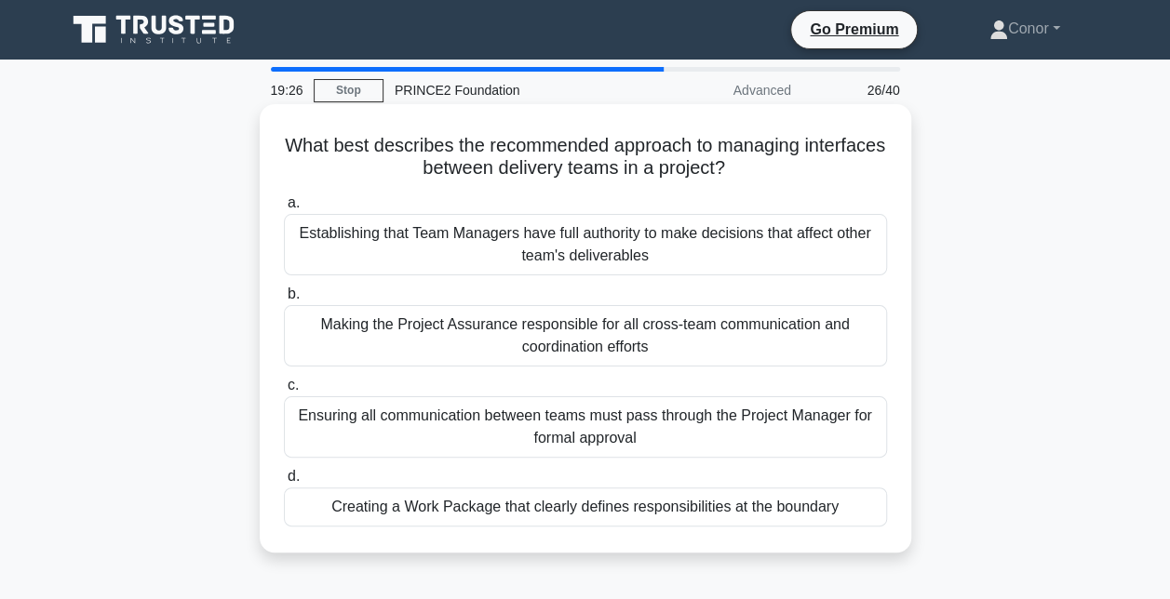
drag, startPoint x: 793, startPoint y: 179, endPoint x: 314, endPoint y: 147, distance: 480.2
click at [314, 147] on h5 "What best describes the recommended approach to managing interfaces between del…" at bounding box center [585, 157] width 607 height 47
drag, startPoint x: 315, startPoint y: 147, endPoint x: 424, endPoint y: 158, distance: 110.4
drag, startPoint x: 424, startPoint y: 158, endPoint x: 383, endPoint y: 152, distance: 41.5
click at [383, 152] on h5 "What best describes the recommended approach to managing interfaces between del…" at bounding box center [585, 157] width 607 height 47
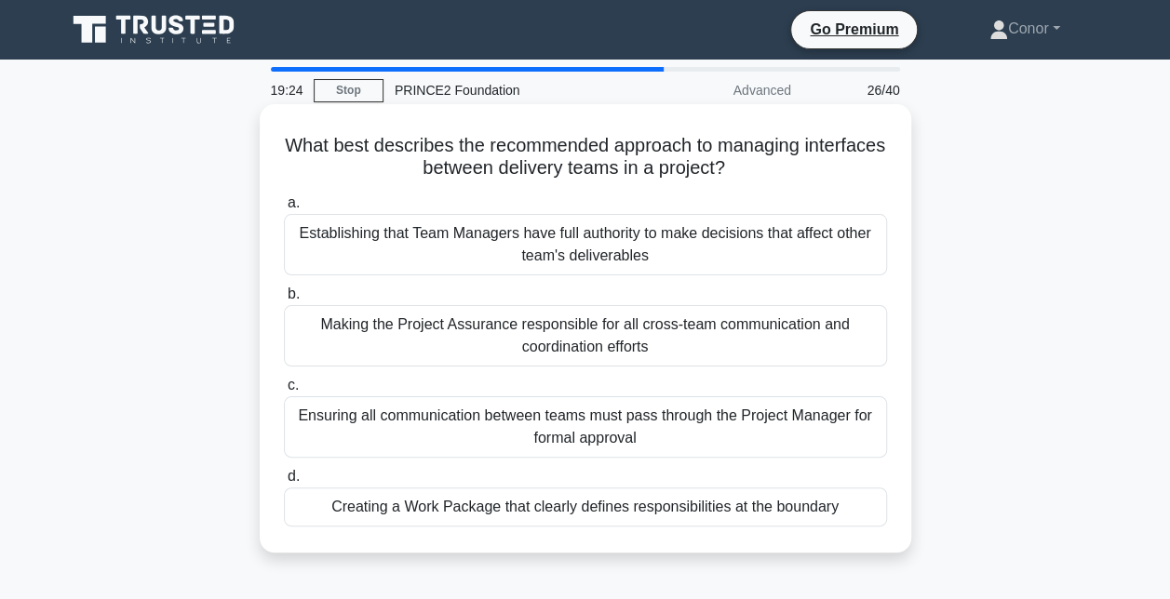
click at [553, 148] on h5 "What best describes the recommended approach to managing interfaces between del…" at bounding box center [585, 157] width 607 height 47
click at [686, 514] on div "Creating a Work Package that clearly defines responsibilities at the boundary" at bounding box center [585, 507] width 603 height 39
click at [284, 483] on input "d. Creating a Work Package that clearly defines responsibilities at the boundary" at bounding box center [284, 477] width 0 height 12
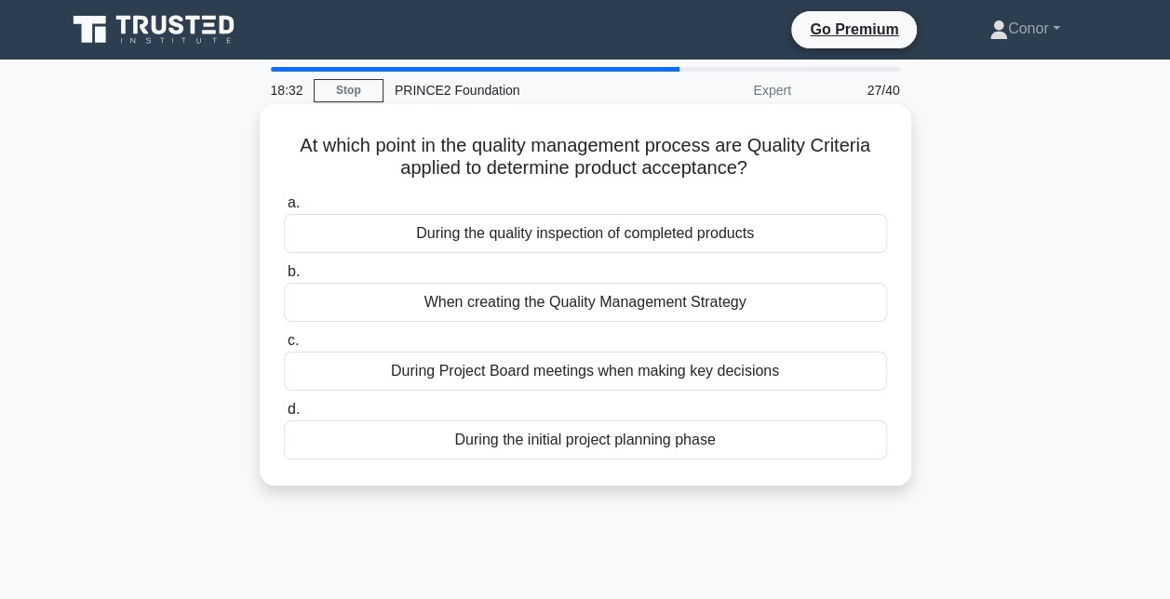
drag, startPoint x: 765, startPoint y: 184, endPoint x: 283, endPoint y: 151, distance: 483.2
click at [283, 151] on div "At which point in the quality management process are Quality Criteria applied t…" at bounding box center [585, 295] width 636 height 367
drag, startPoint x: 283, startPoint y: 151, endPoint x: 322, endPoint y: 150, distance: 39.1
copy h5 "At which point in the quality management process are Quality Criteria applied t…"
click at [506, 456] on div "During the initial project planning phase" at bounding box center [585, 440] width 603 height 39
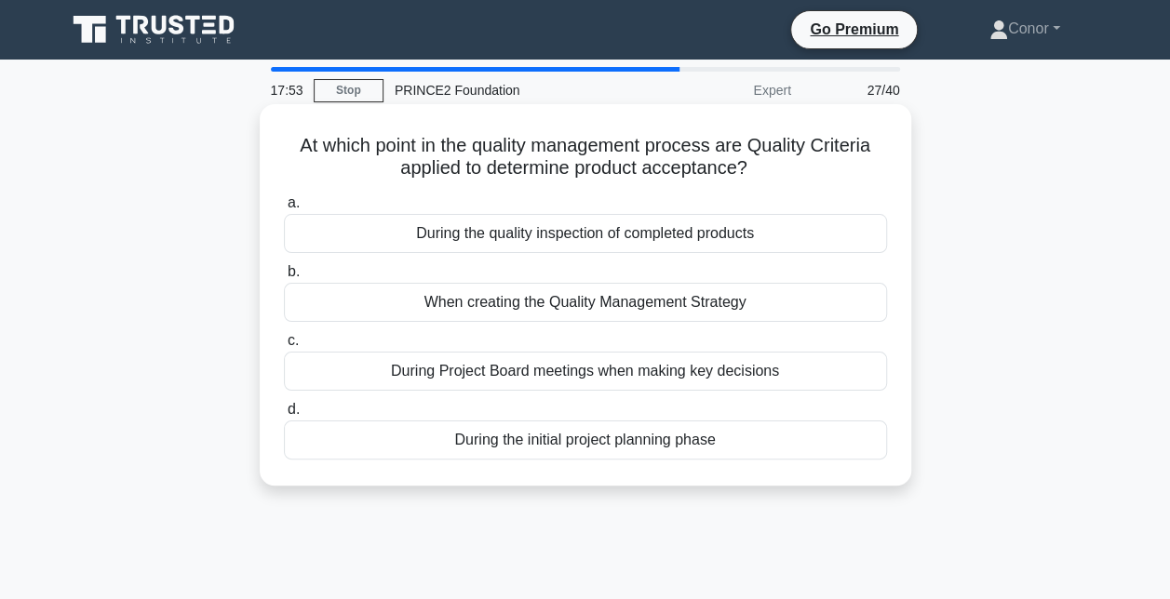
click at [284, 416] on input "d. During the initial project planning phase" at bounding box center [284, 410] width 0 height 12
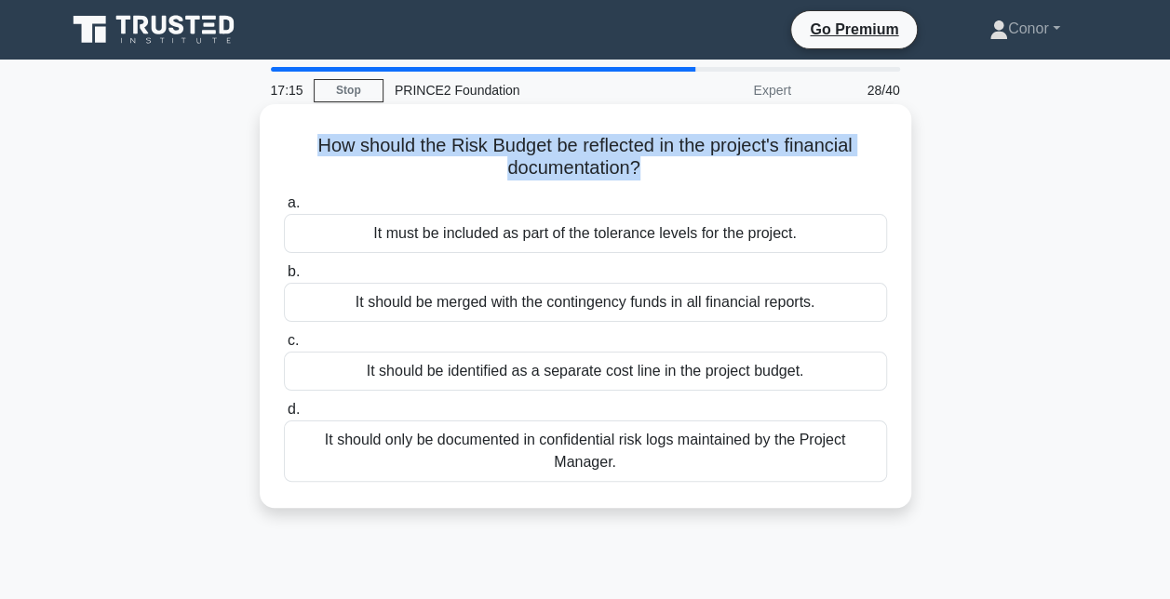
drag, startPoint x: 517, startPoint y: 175, endPoint x: 300, endPoint y: 152, distance: 219.0
click at [300, 152] on h5 "How should the Risk Budget be reflected in the project's financial documentatio…" at bounding box center [585, 157] width 607 height 47
drag, startPoint x: 300, startPoint y: 152, endPoint x: 350, endPoint y: 158, distance: 50.7
copy h5 "How should the Risk Budget be reflected in the project's financial documentatio…"
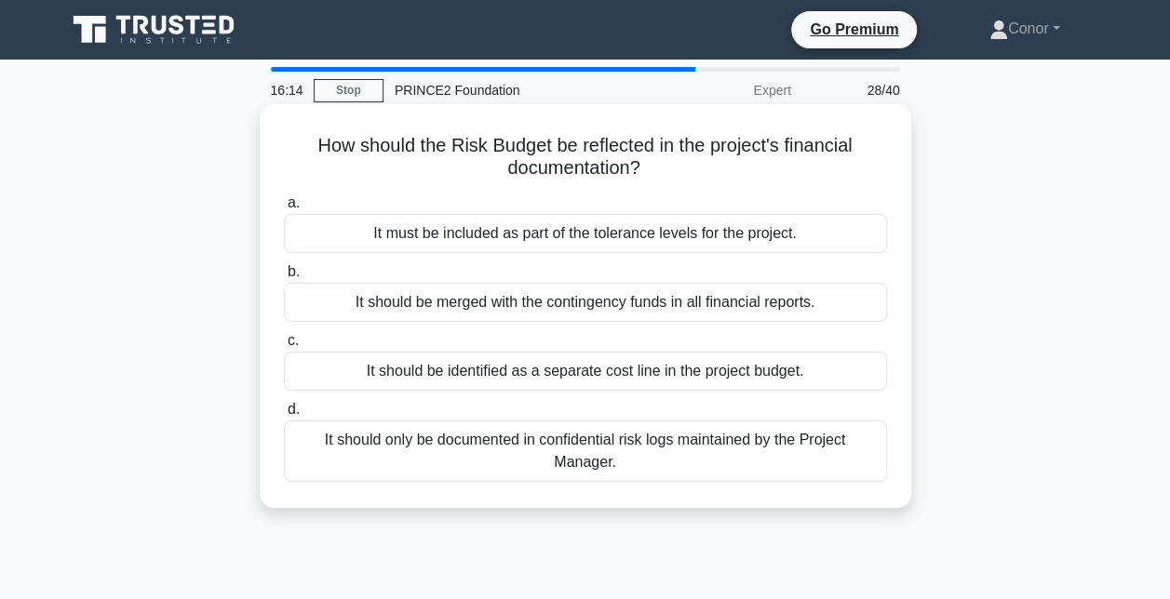
click at [490, 236] on div "It must be included as part of the tolerance levels for the project." at bounding box center [585, 233] width 603 height 39
click at [284, 209] on input "a. It must be included as part of the tolerance levels for the project." at bounding box center [284, 203] width 0 height 12
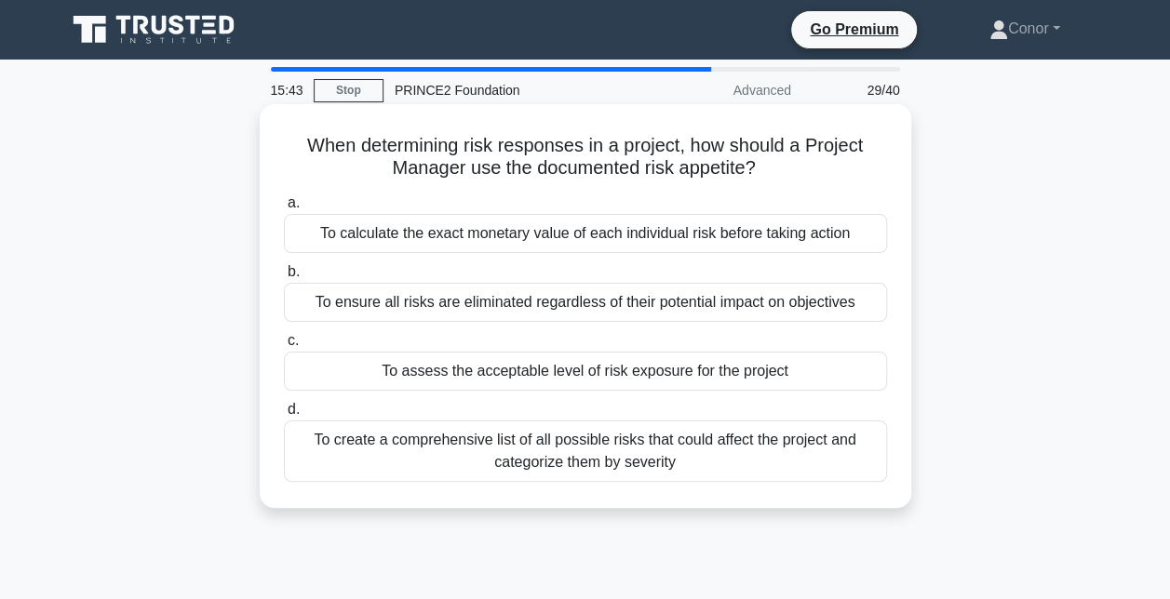
click at [535, 368] on div "To assess the acceptable level of risk exposure for the project" at bounding box center [585, 371] width 603 height 39
click at [284, 347] on input "c. To assess the acceptable level of risk exposure for the project" at bounding box center [284, 341] width 0 height 12
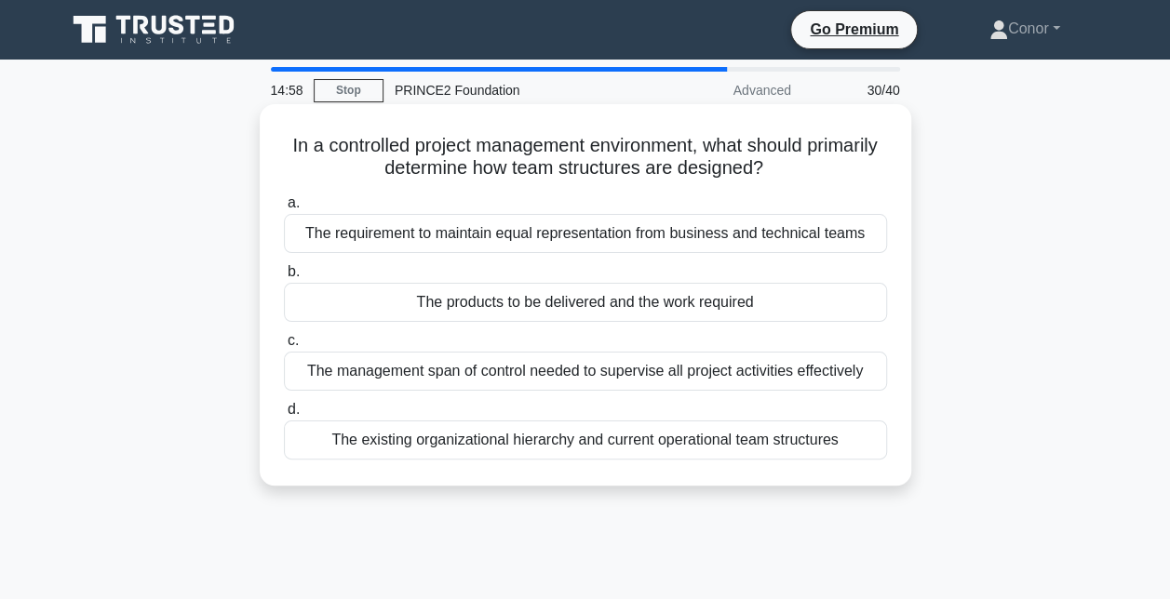
click at [576, 312] on div "The products to be delivered and the work required" at bounding box center [585, 302] width 603 height 39
click at [284, 278] on input "b. The products to be delivered and the work required" at bounding box center [284, 272] width 0 height 12
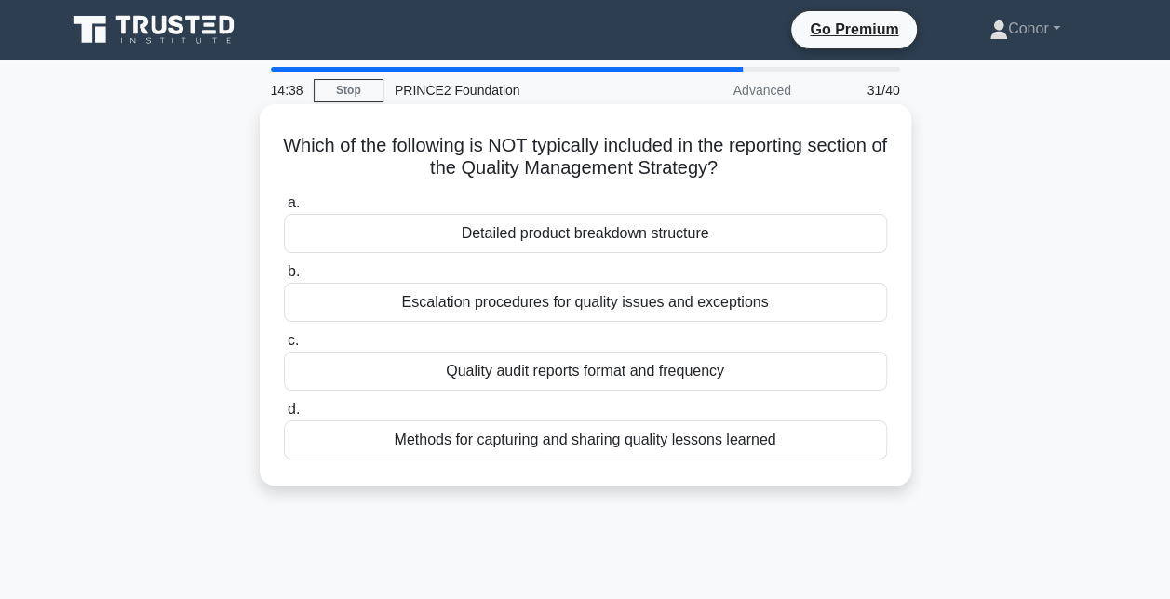
click at [588, 236] on div "Detailed product breakdown structure" at bounding box center [585, 233] width 603 height 39
click at [284, 209] on input "a. Detailed product breakdown structure" at bounding box center [284, 203] width 0 height 12
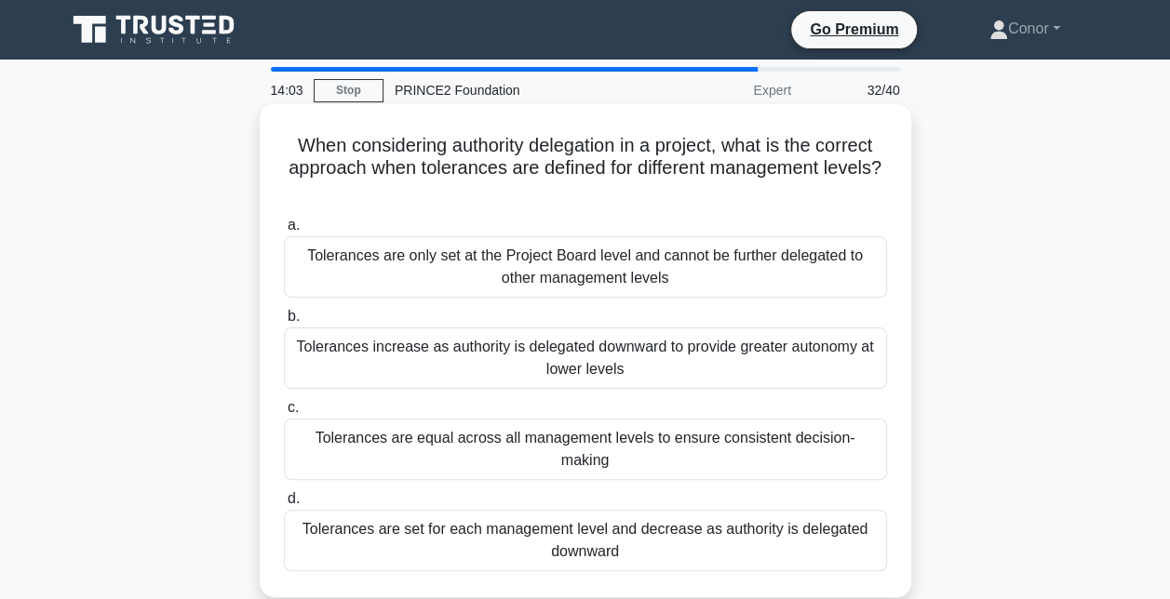
drag, startPoint x: 614, startPoint y: 192, endPoint x: 291, endPoint y: 154, distance: 325.1
click at [291, 154] on h5 "When considering authority delegation in a project, what is the correct approac…" at bounding box center [585, 168] width 607 height 69
drag, startPoint x: 291, startPoint y: 154, endPoint x: 327, endPoint y: 163, distance: 36.6
copy h5 "When considering authority delegation in a project, what is the correct approac…"
click at [490, 438] on div "Tolerances are equal across all management levels to ensure consistent decision…" at bounding box center [585, 449] width 603 height 61
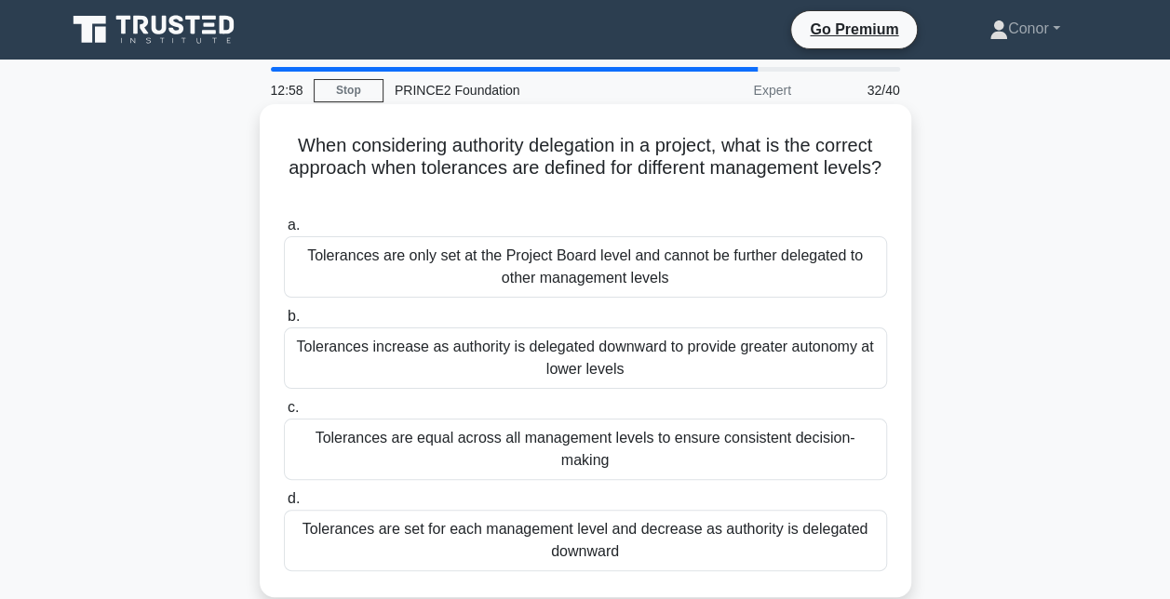
click at [284, 414] on input "c. Tolerances are equal across all management levels to ensure consistent decis…" at bounding box center [284, 408] width 0 height 12
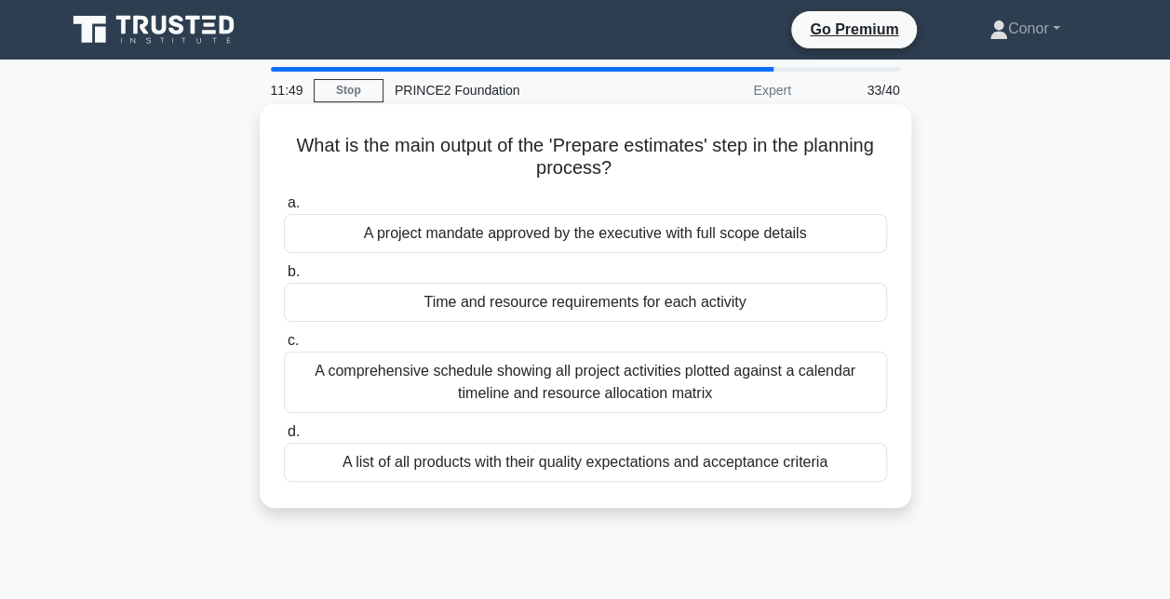
drag, startPoint x: 486, startPoint y: 167, endPoint x: 281, endPoint y: 136, distance: 207.0
click at [280, 136] on div "What is the main output of the 'Prepare estimates' step in the planning process…" at bounding box center [585, 306] width 636 height 389
drag, startPoint x: 281, startPoint y: 136, endPoint x: 309, endPoint y: 148, distance: 30.4
copy h5 "What is the main output of the 'Prepare estimates' step in the planning process?"
click at [475, 312] on div "Time and resource requirements for each activity" at bounding box center [585, 302] width 603 height 39
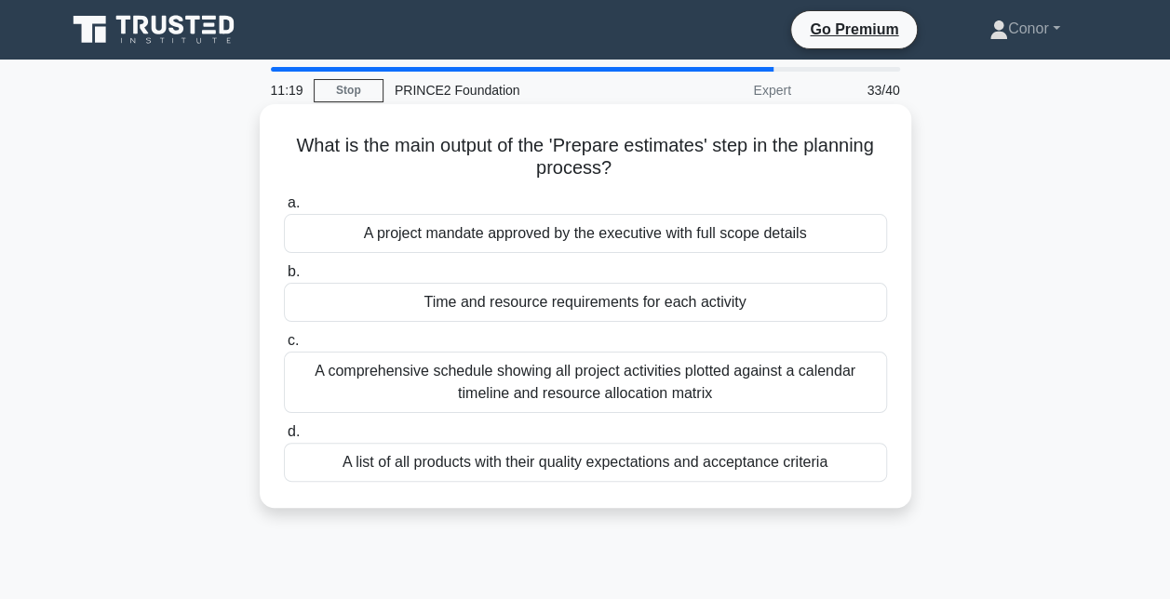
click at [284, 278] on input "b. Time and resource requirements for each activity" at bounding box center [284, 272] width 0 height 12
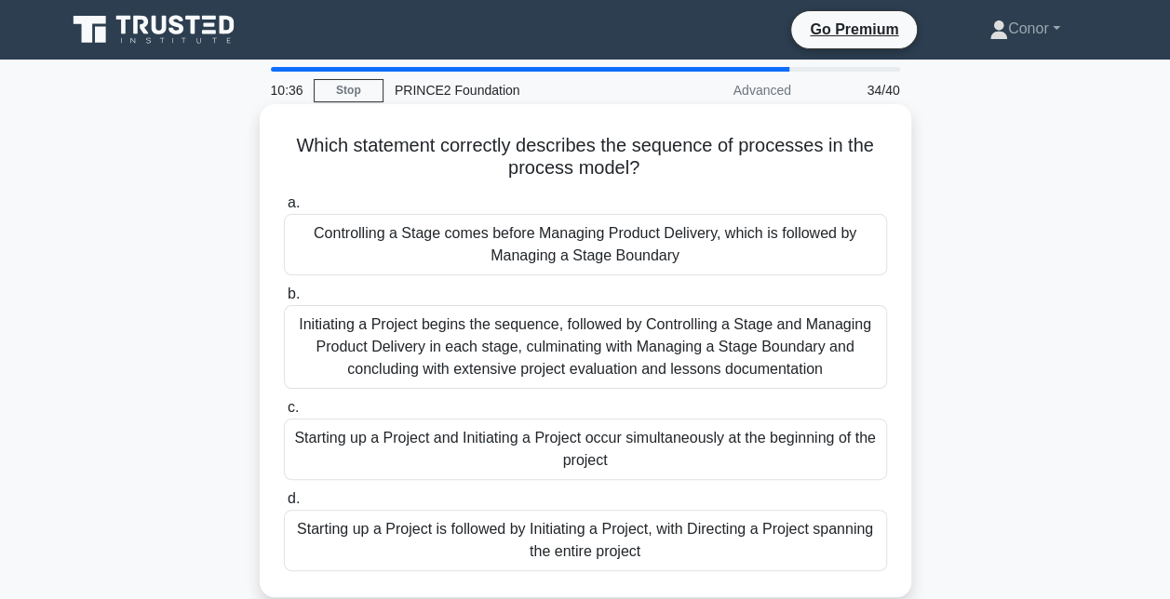
scroll to position [93, 0]
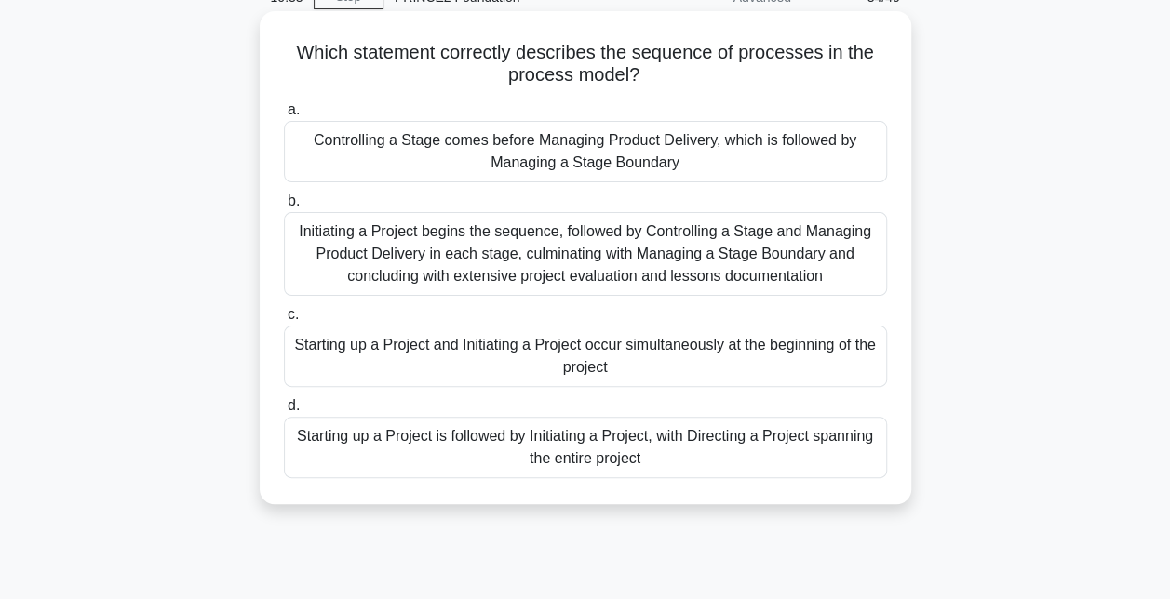
click at [482, 443] on div "Starting up a Project is followed by Initiating a Project, with Directing a Pro…" at bounding box center [585, 447] width 603 height 61
click at [284, 412] on input "d. Starting up a Project is followed by Initiating a Project, with Directing a …" at bounding box center [284, 406] width 0 height 12
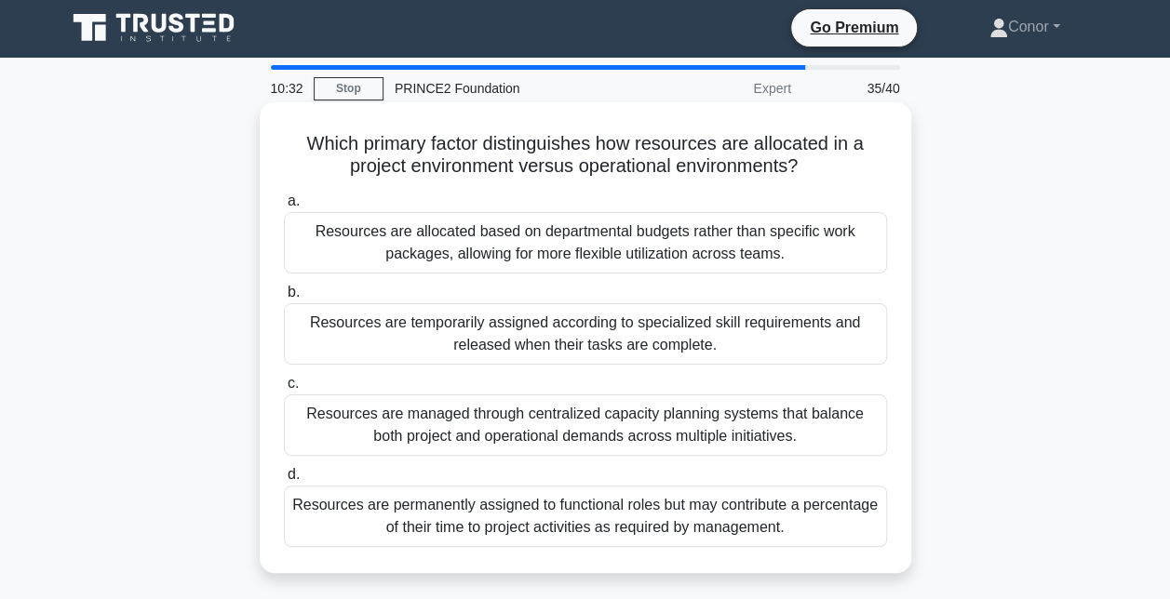
scroll to position [0, 0]
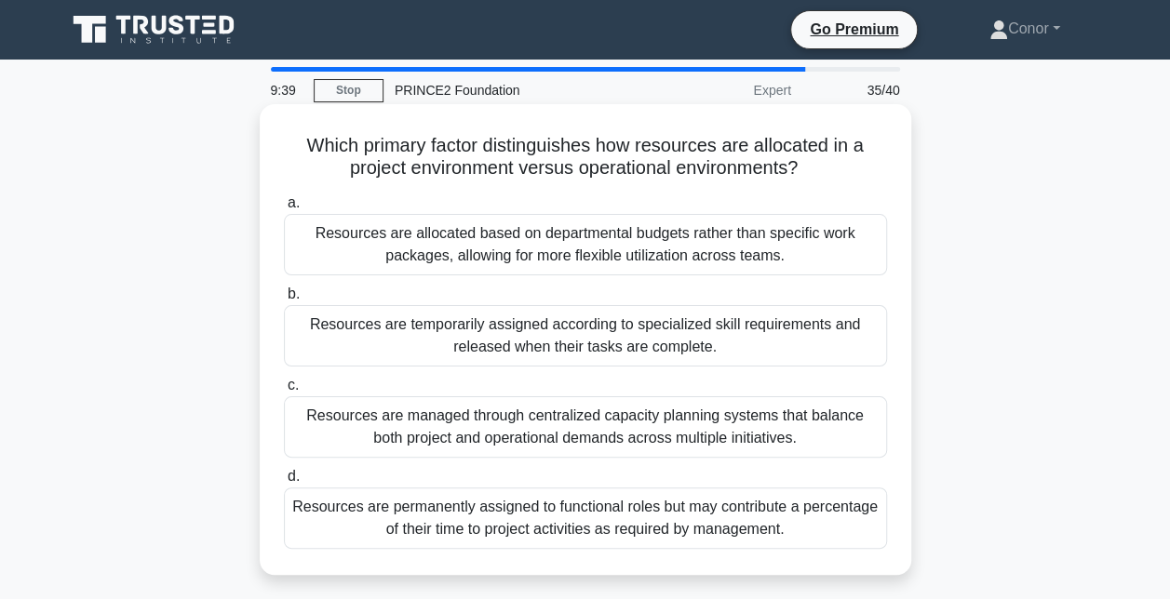
click at [548, 328] on div "Resources are temporarily assigned according to specialized skill requirements …" at bounding box center [585, 335] width 603 height 61
click at [284, 301] on input "b. Resources are temporarily assigned according to specialized skill requiremen…" at bounding box center [284, 294] width 0 height 12
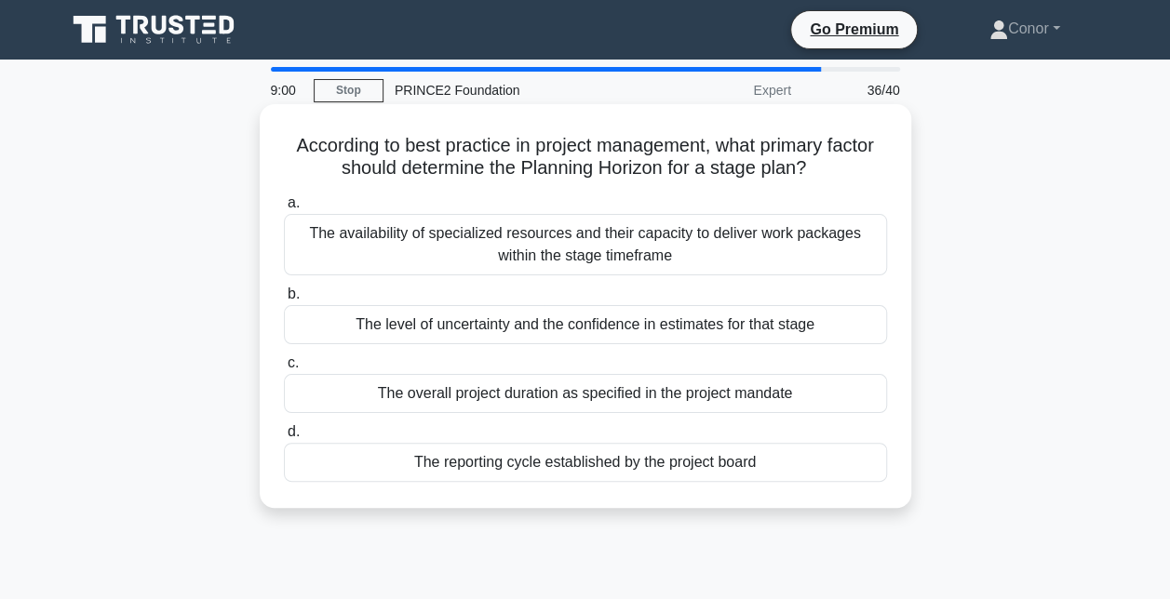
click at [662, 465] on div "The reporting cycle established by the project board" at bounding box center [585, 462] width 603 height 39
click at [284, 438] on input "d. The reporting cycle established by the project board" at bounding box center [284, 432] width 0 height 12
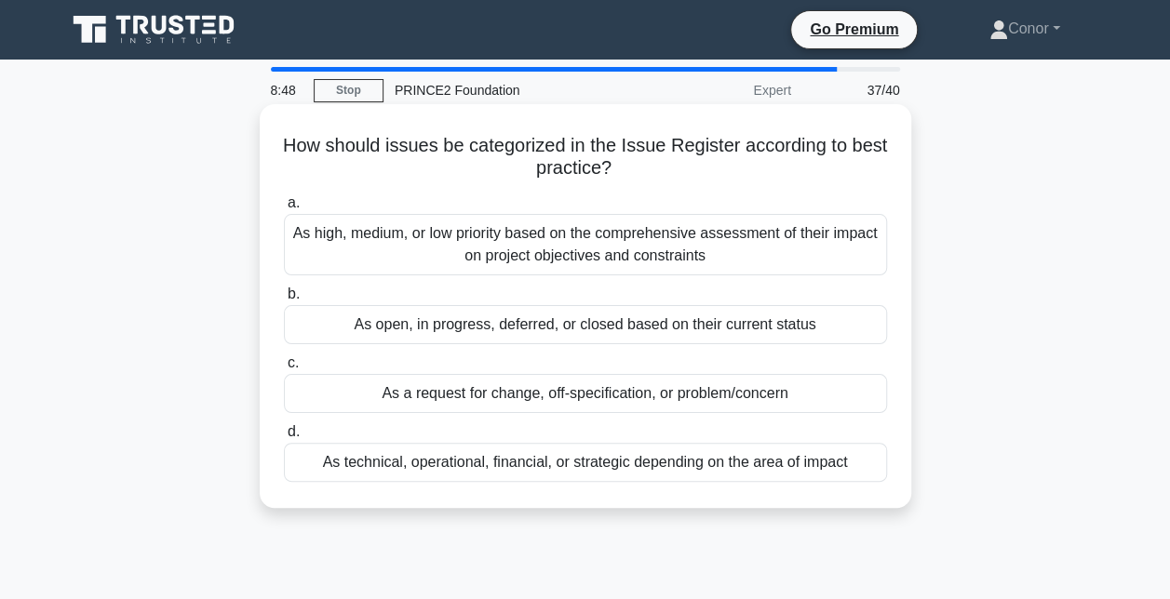
drag, startPoint x: 635, startPoint y: 179, endPoint x: 293, endPoint y: 132, distance: 344.6
click at [293, 132] on div "How should issues be categorized in the Issue Register according to best practi…" at bounding box center [585, 306] width 636 height 389
drag, startPoint x: 293, startPoint y: 132, endPoint x: 355, endPoint y: 149, distance: 63.7
drag, startPoint x: 355, startPoint y: 149, endPoint x: 421, endPoint y: 147, distance: 66.1
click at [421, 147] on h5 "How should issues be categorized in the Issue Register according to best practi…" at bounding box center [585, 157] width 607 height 47
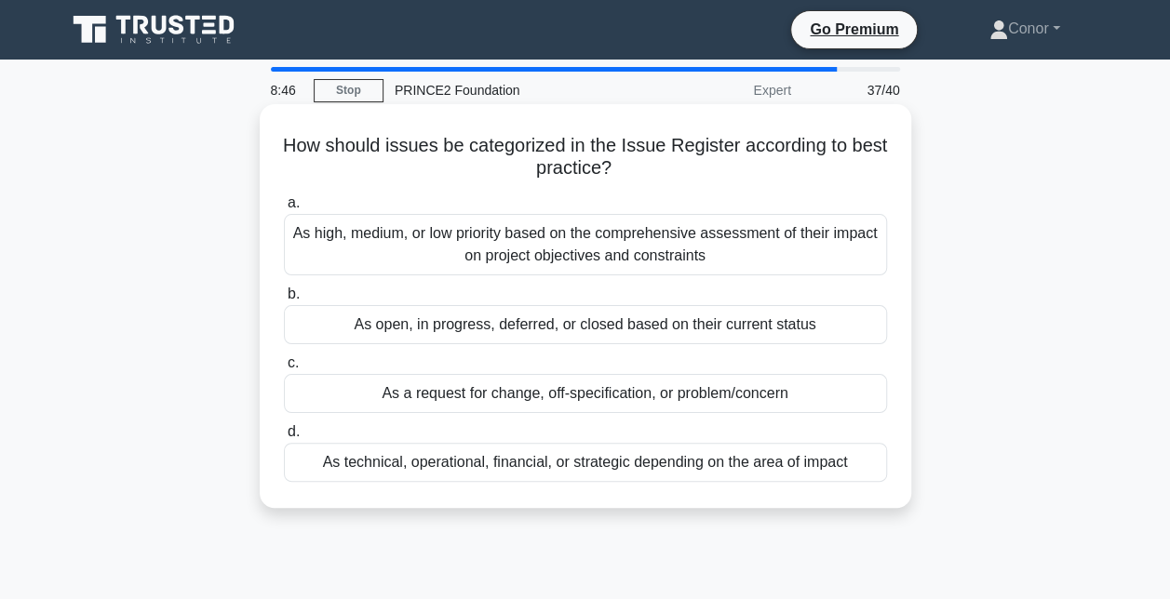
click at [634, 181] on icon ".spinner_0XTQ{transform-origin:center;animation:spinner_y6GP .75s linear infini…" at bounding box center [622, 169] width 22 height 22
drag, startPoint x: 622, startPoint y: 167, endPoint x: 632, endPoint y: 170, distance: 10.6
click at [632, 170] on h5 "How should issues be categorized in the Issue Register according to best practi…" at bounding box center [585, 157] width 607 height 47
click at [633, 170] on h5 "How should issues be categorized in the Issue Register according to best practi…" at bounding box center [585, 157] width 607 height 47
click at [634, 175] on icon ".spinner_0XTQ{transform-origin:center;animation:spinner_y6GP .75s linear infini…" at bounding box center [622, 169] width 22 height 22
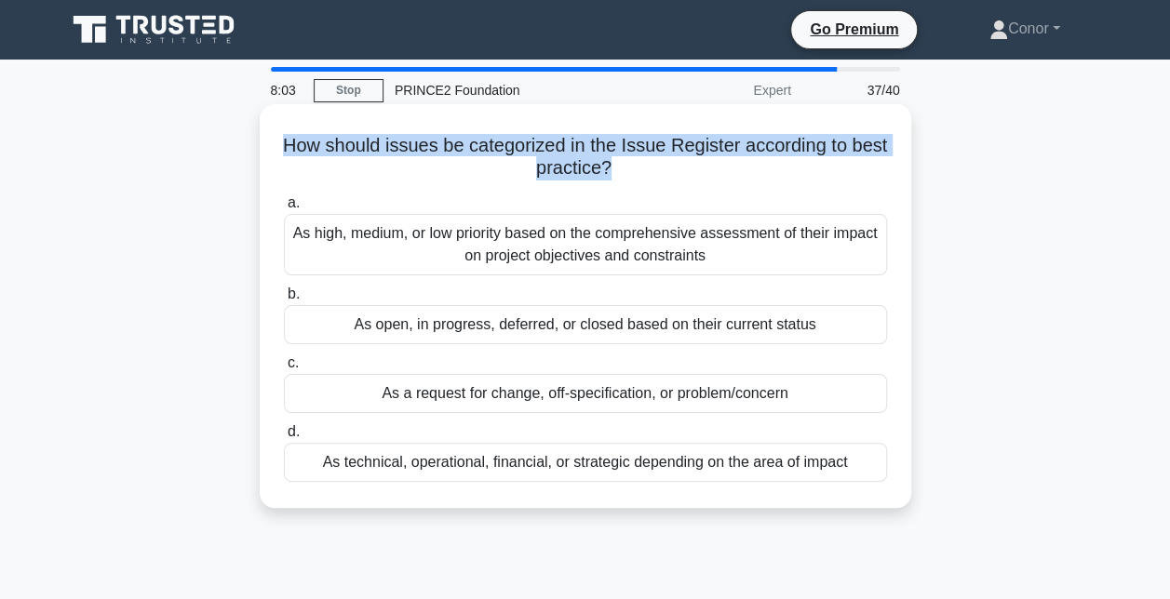
drag, startPoint x: 630, startPoint y: 166, endPoint x: 298, endPoint y: 143, distance: 332.9
click at [298, 143] on h5 "How should issues be categorized in the Issue Register according to best practi…" at bounding box center [585, 157] width 607 height 47
drag, startPoint x: 298, startPoint y: 143, endPoint x: 318, endPoint y: 143, distance: 20.5
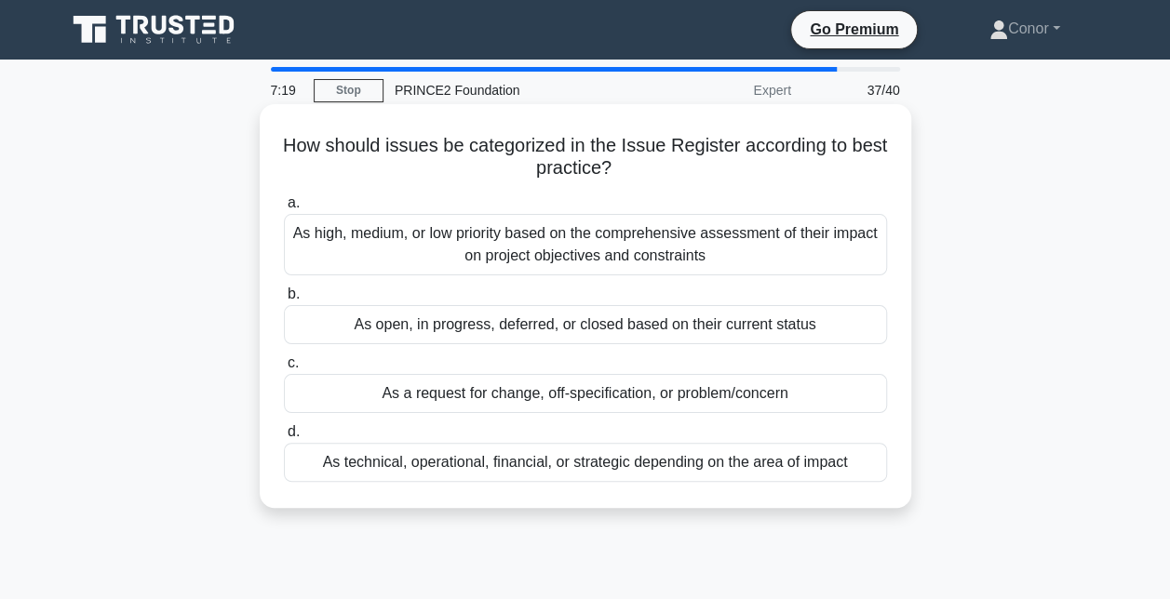
click at [535, 398] on div "As a request for change, off-specification, or problem/concern" at bounding box center [585, 393] width 603 height 39
click at [284, 369] on input "c. As a request for change, off-specification, or problem/concern" at bounding box center [284, 363] width 0 height 12
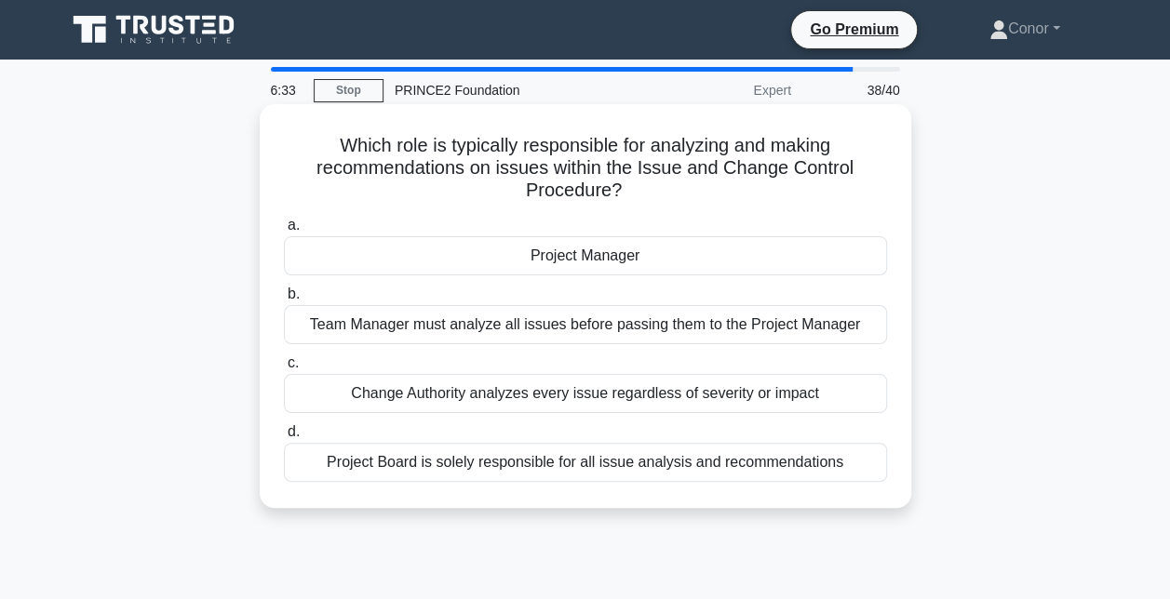
drag, startPoint x: 634, startPoint y: 193, endPoint x: 313, endPoint y: 152, distance: 323.6
click at [313, 152] on h5 "Which role is typically responsible for analyzing and making recommendations on…" at bounding box center [585, 168] width 607 height 69
click at [584, 466] on div "Project Board is solely responsible for all issue analysis and recommendations" at bounding box center [585, 462] width 603 height 39
click at [284, 438] on input "d. Project Board is solely responsible for all issue analysis and recommendatio…" at bounding box center [284, 432] width 0 height 12
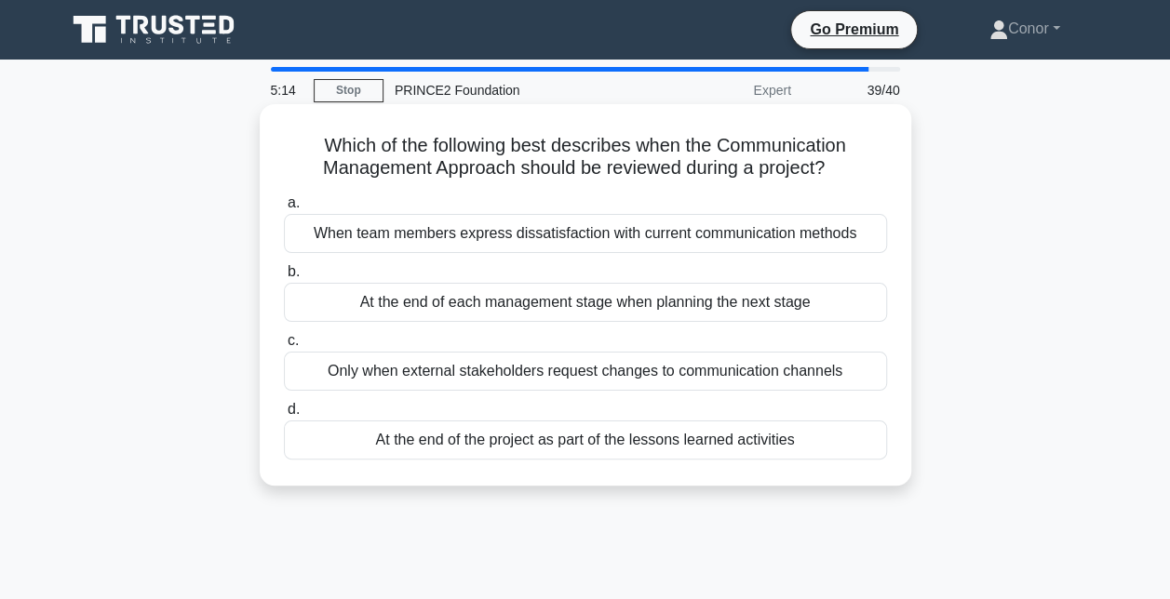
click at [495, 300] on div "At the end of each management stage when planning the next stage" at bounding box center [585, 302] width 603 height 39
click at [284, 278] on input "b. At the end of each management stage when planning the next stage" at bounding box center [284, 272] width 0 height 12
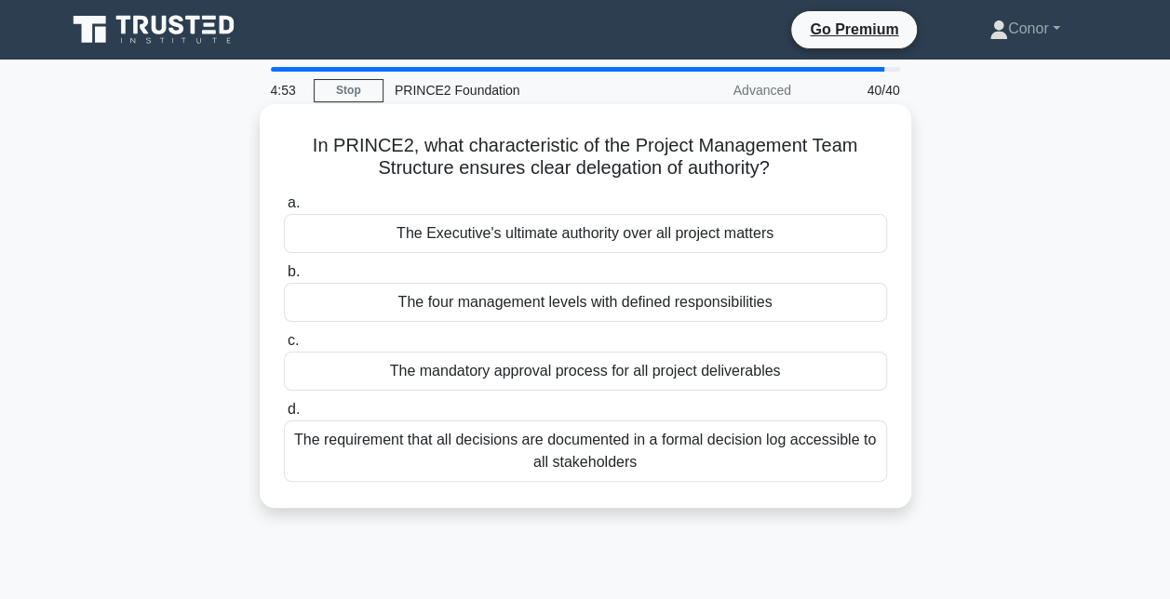
click at [538, 448] on div "The requirement that all decisions are documented in a formal decision log acce…" at bounding box center [585, 451] width 603 height 61
click at [284, 416] on input "d. The requirement that all decisions are documented in a formal decision log a…" at bounding box center [284, 410] width 0 height 12
